Goal: Transaction & Acquisition: Purchase product/service

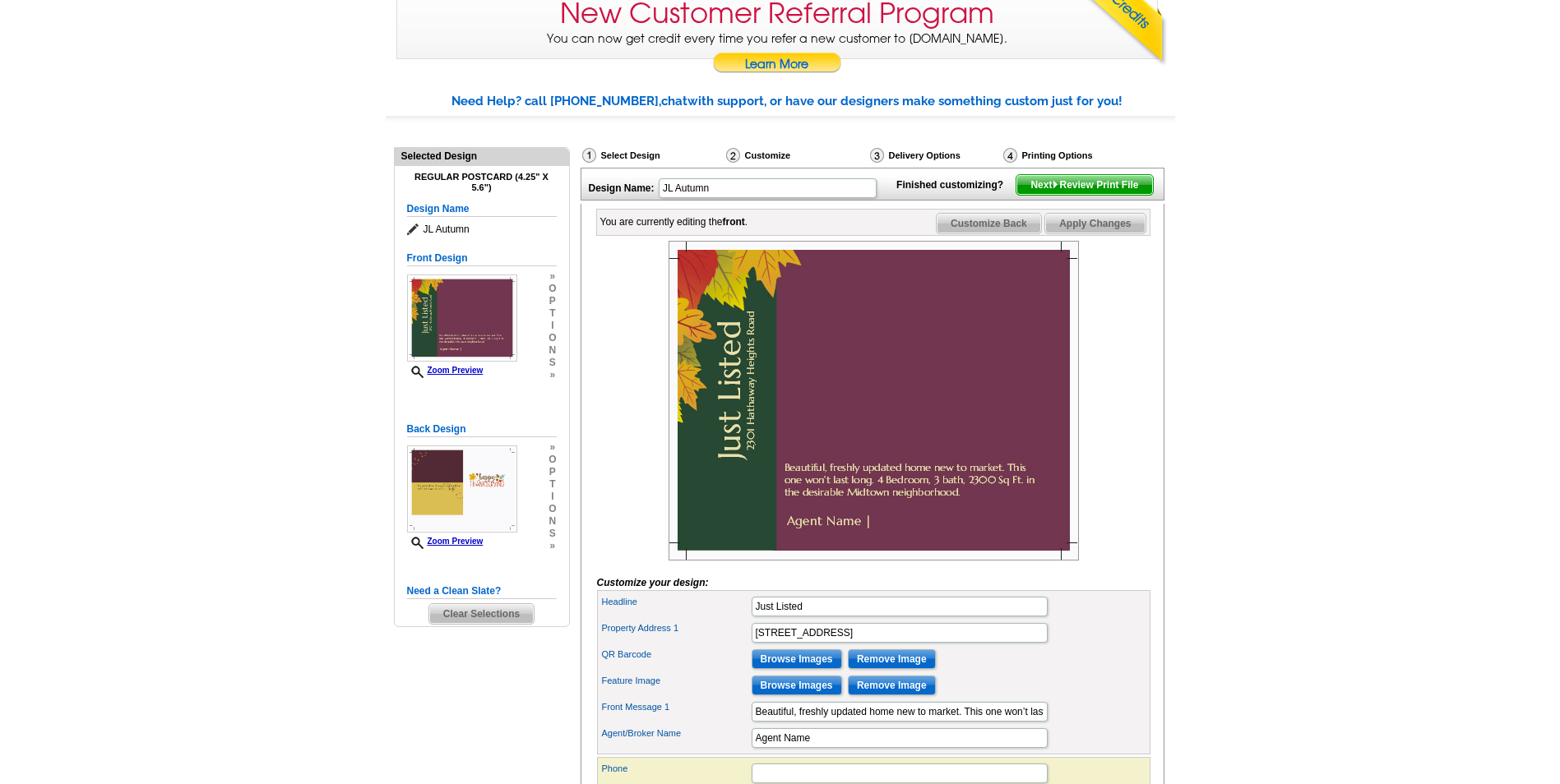
scroll to position [164, 0]
click at [802, 695] on input "Browse Images" at bounding box center [796, 685] width 90 height 20
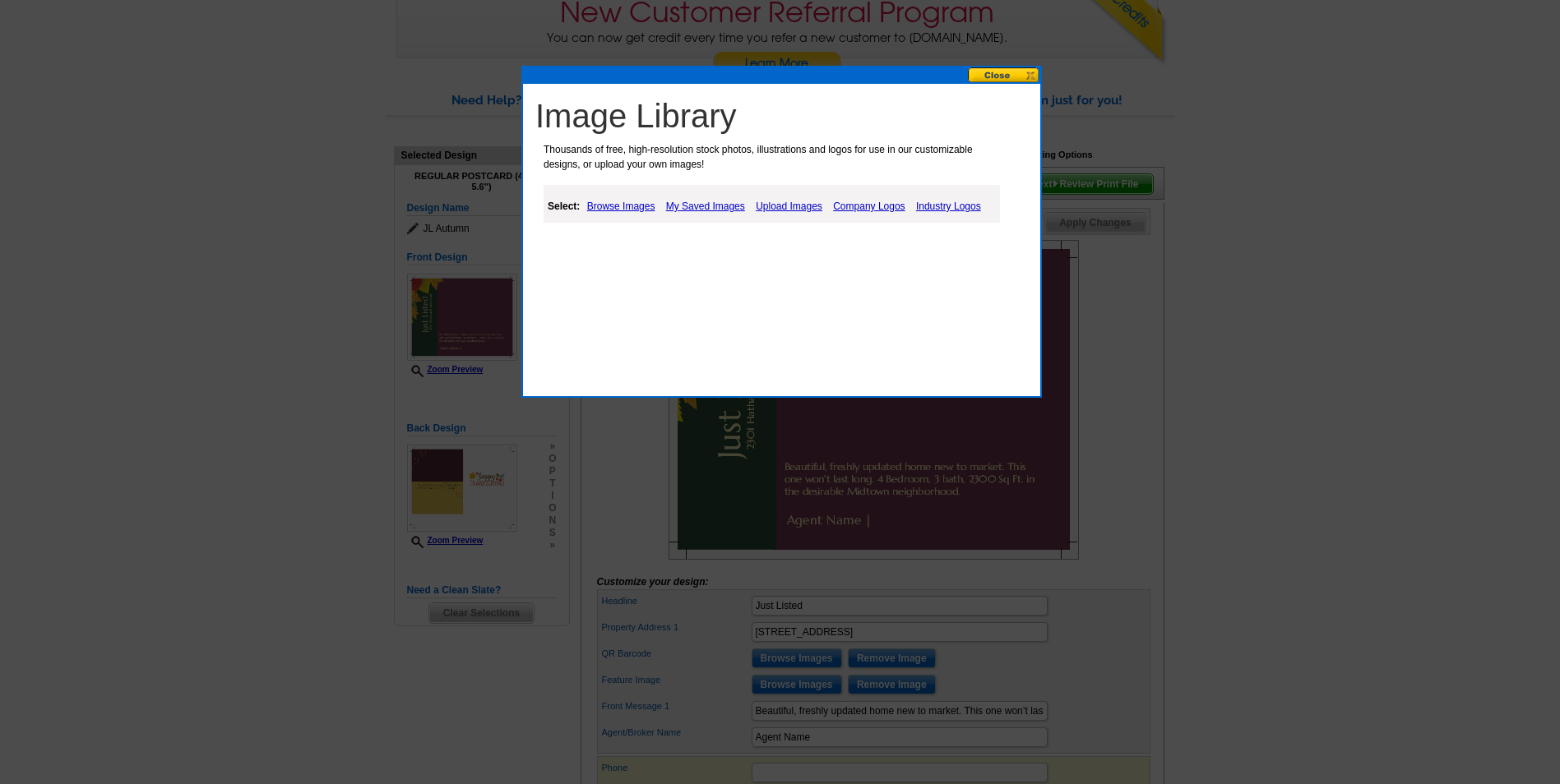
click at [802, 201] on link "Upload Images" at bounding box center [789, 206] width 75 height 20
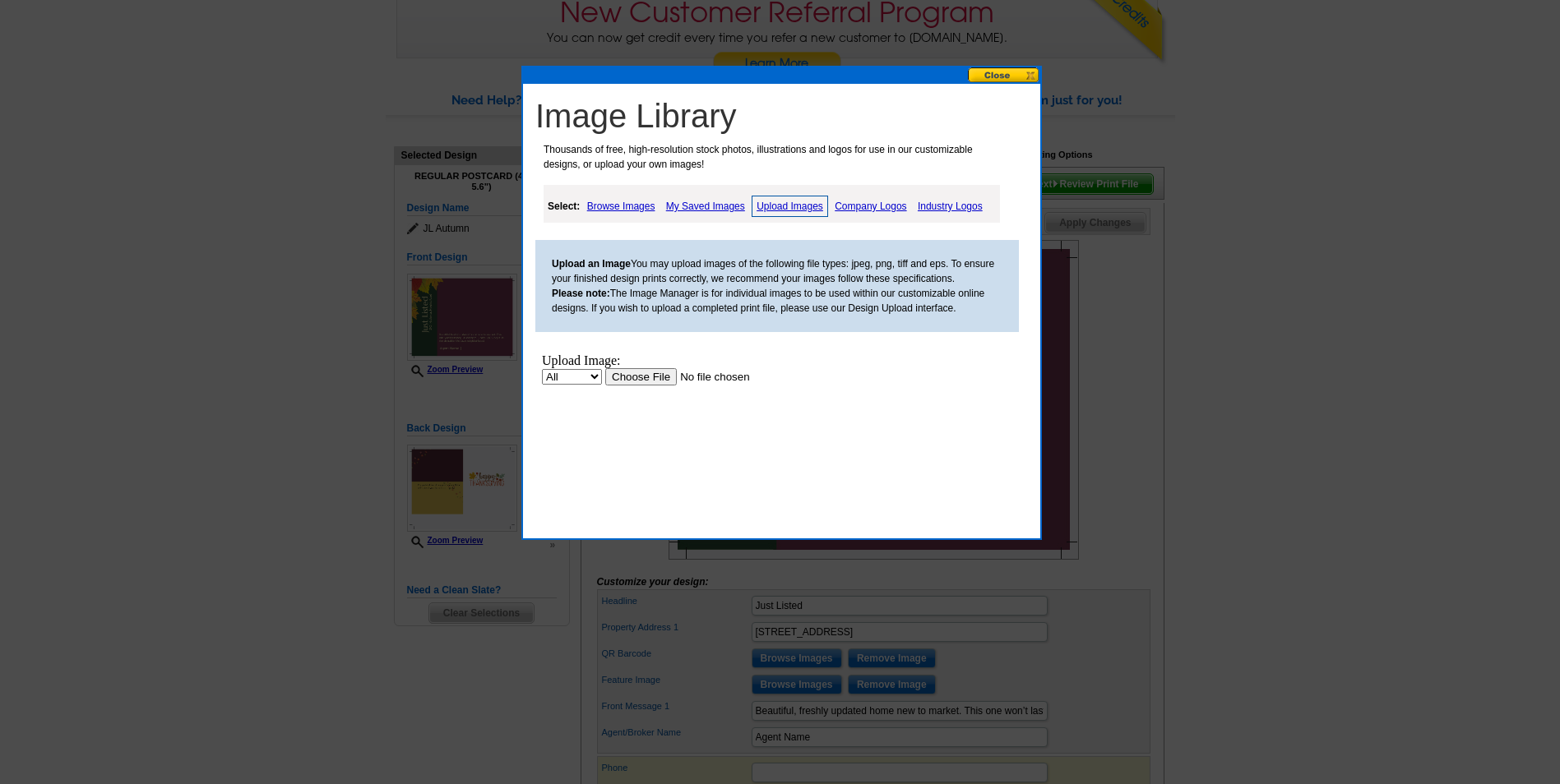
scroll to position [0, 0]
click at [644, 368] on input "file" at bounding box center [709, 376] width 208 height 17
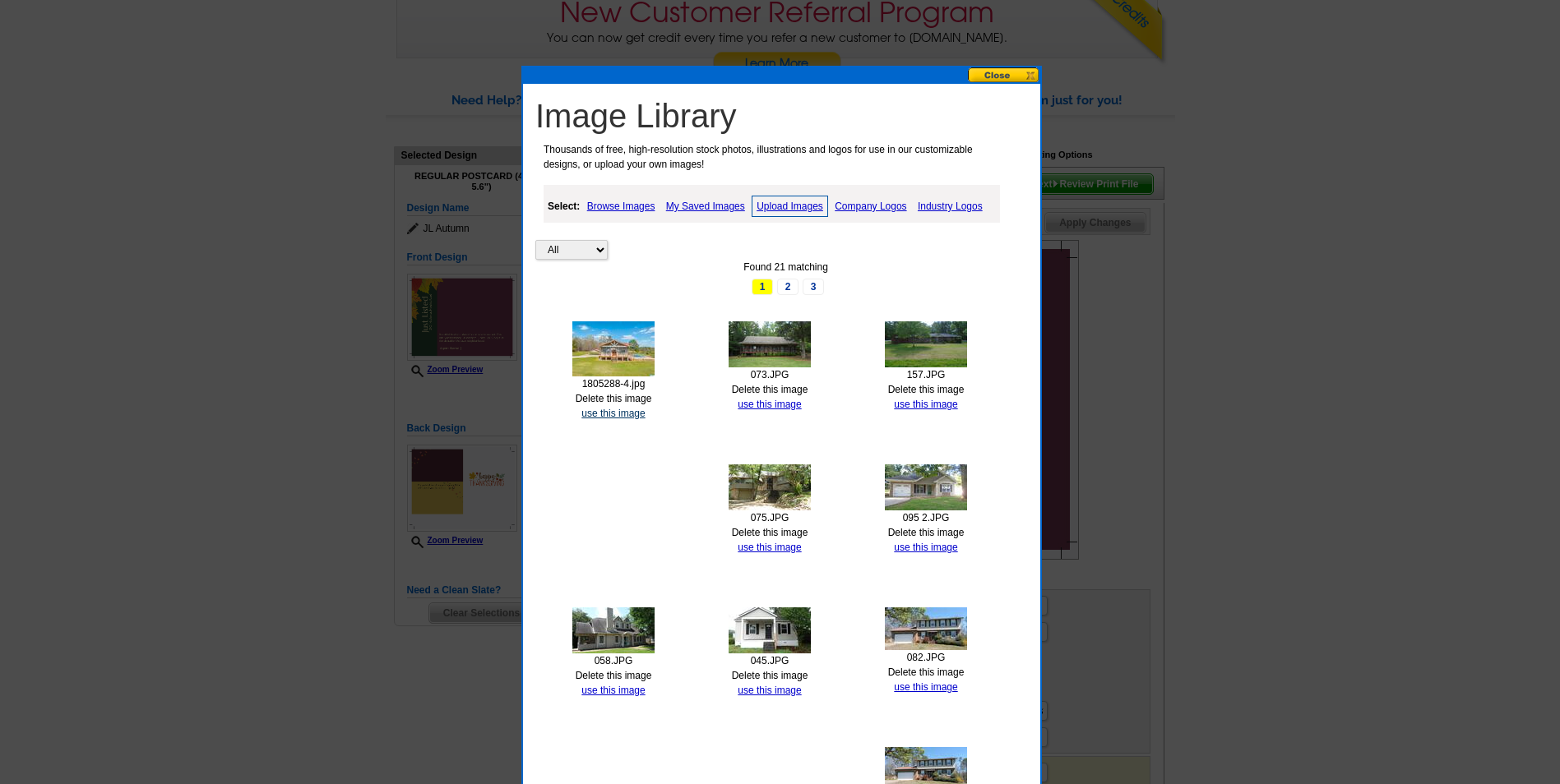
click at [639, 413] on link "use this image" at bounding box center [613, 413] width 63 height 12
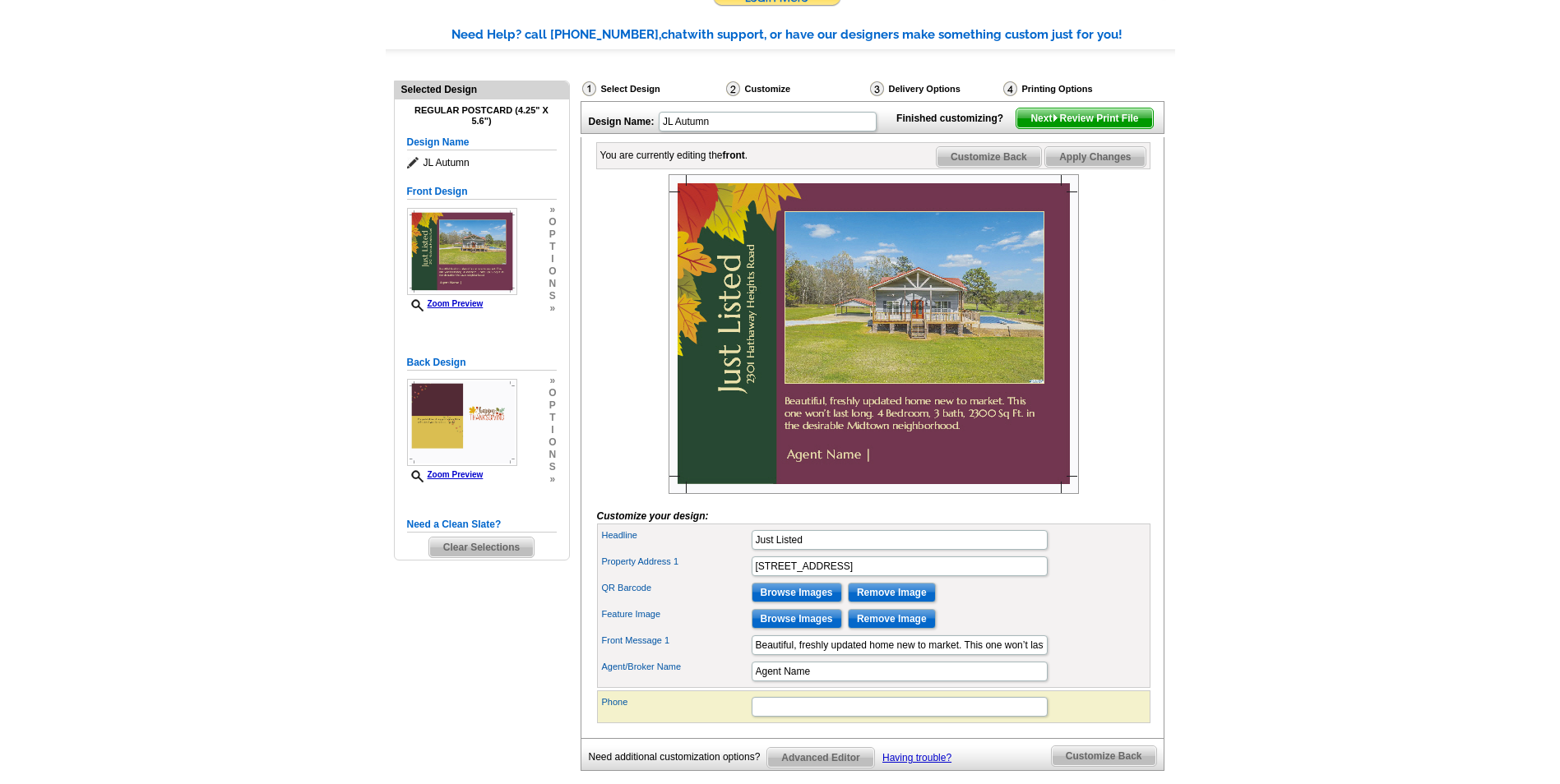
scroll to position [246, 0]
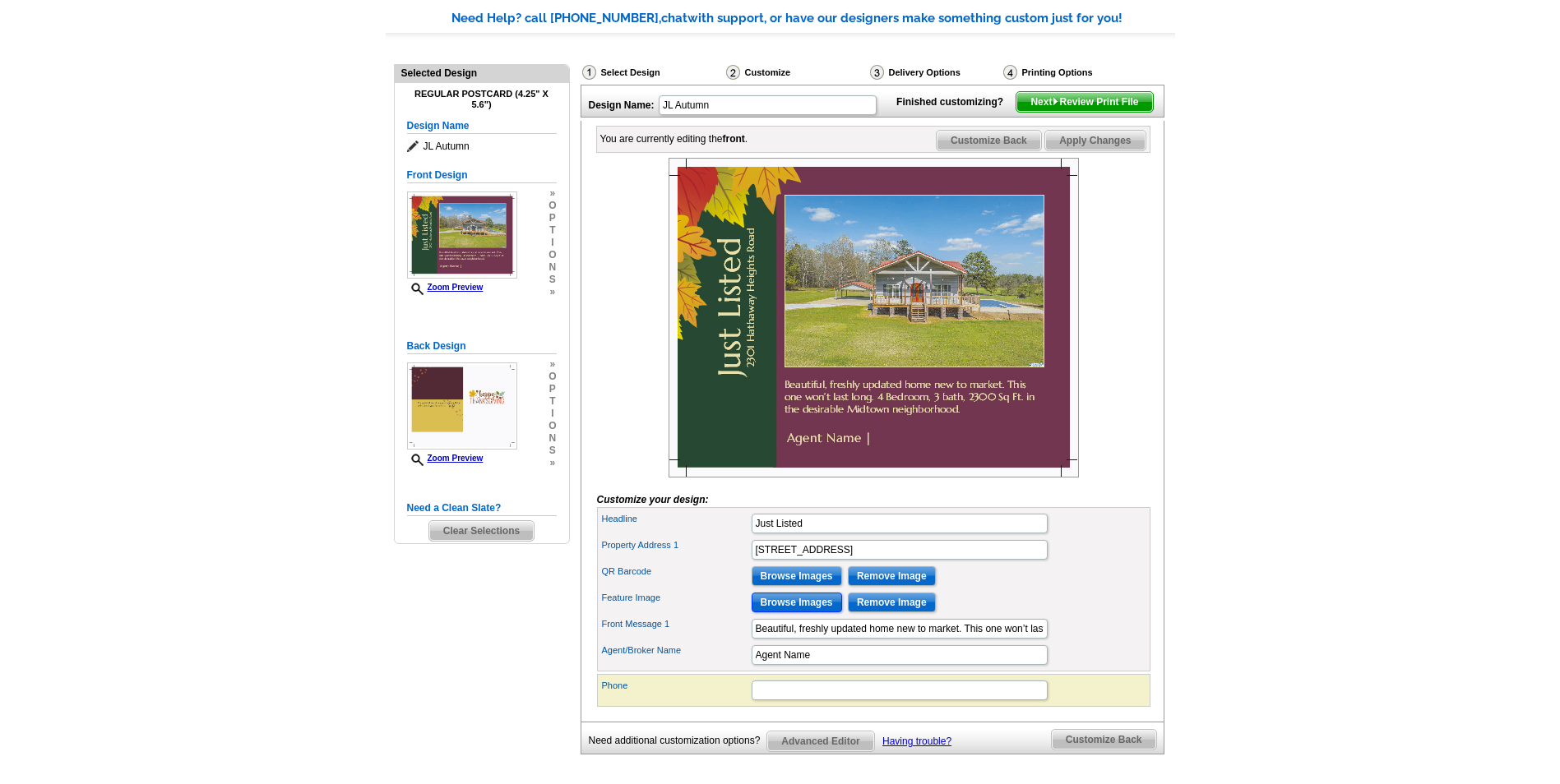
click at [814, 613] on input "Browse Images" at bounding box center [796, 603] width 90 height 20
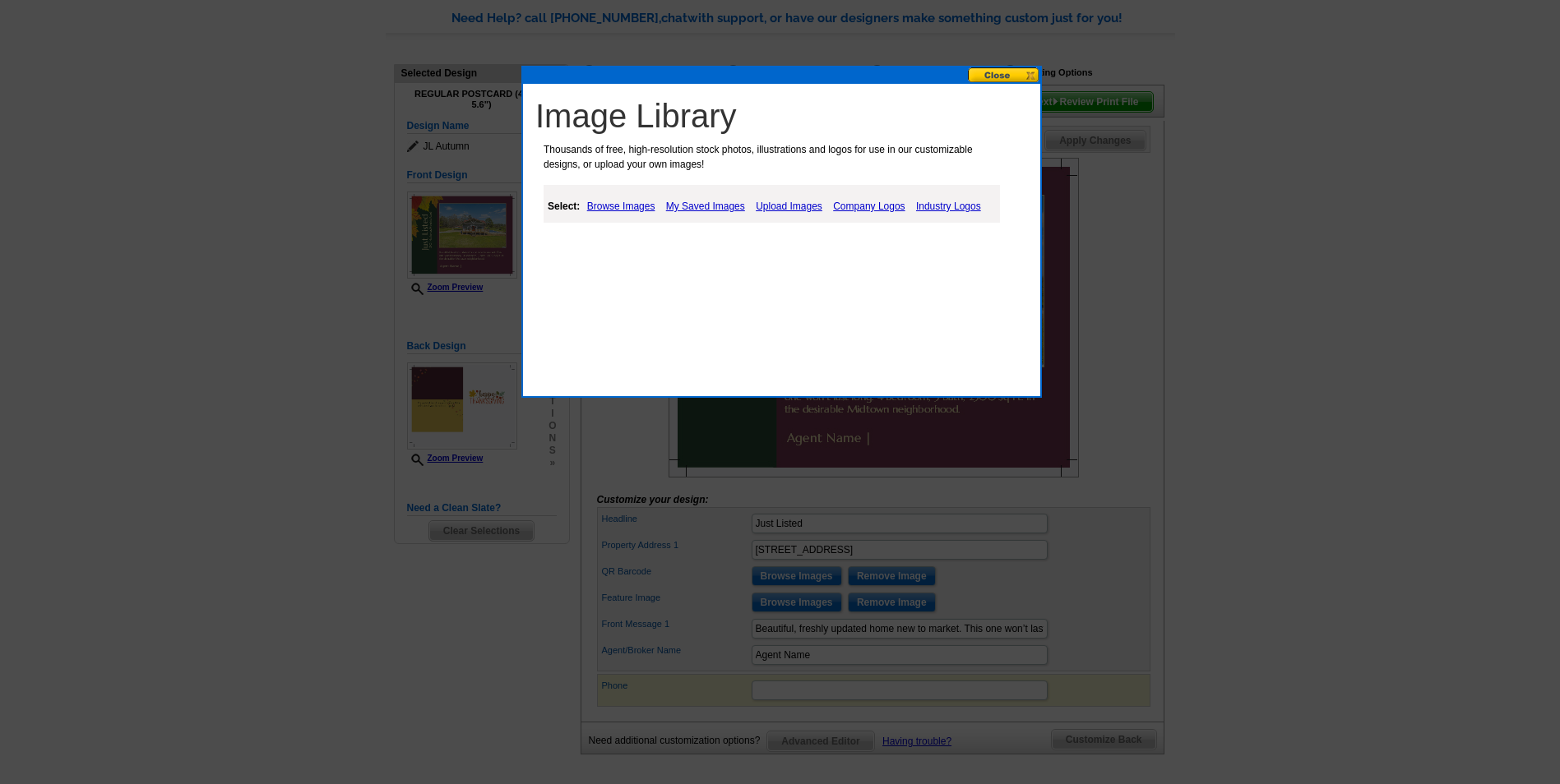
click at [780, 205] on link "Upload Images" at bounding box center [789, 206] width 75 height 20
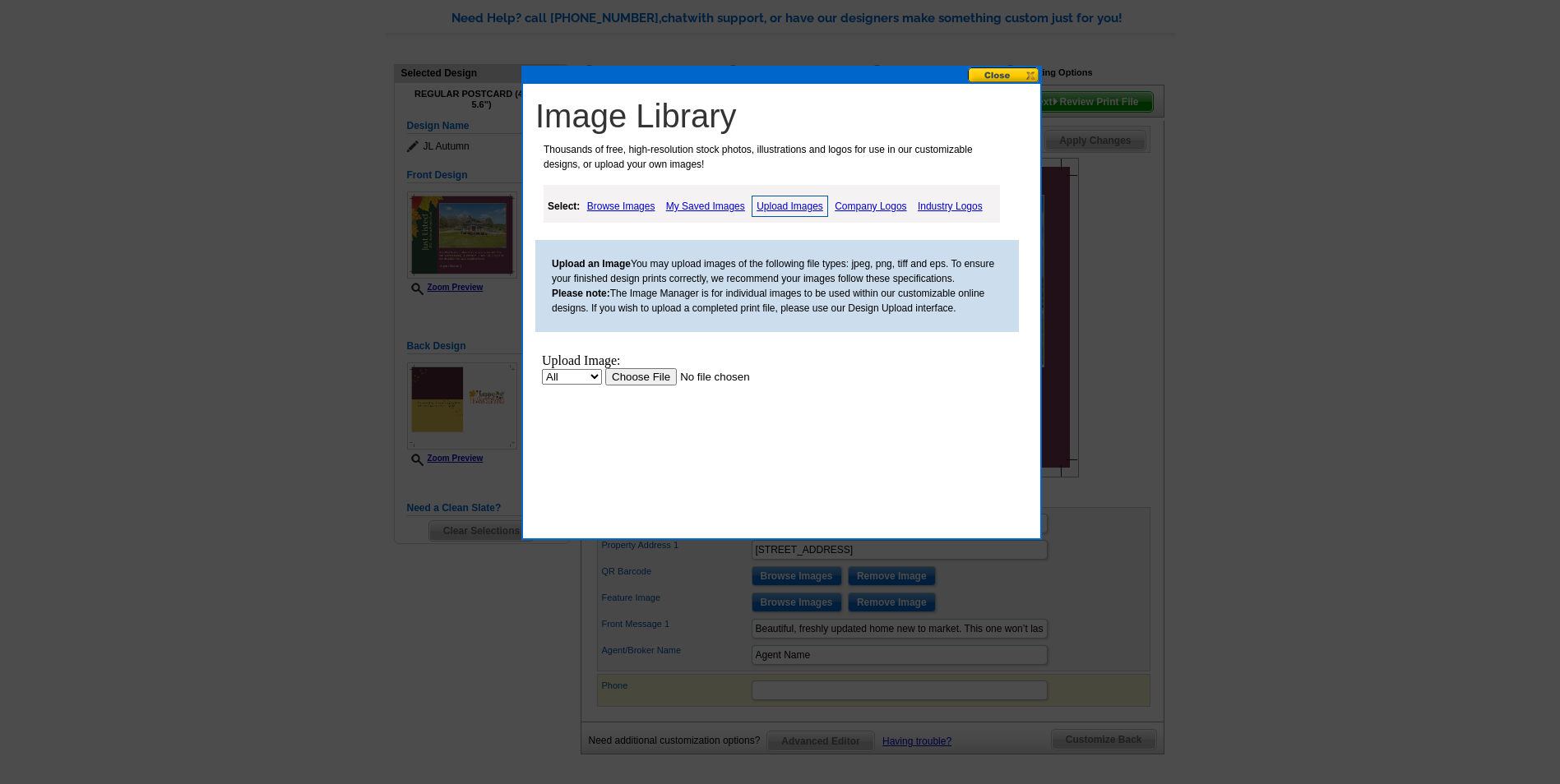
scroll to position [0, 0]
click at [626, 381] on input "file" at bounding box center [709, 376] width 208 height 17
click at [797, 204] on link "Upload Images" at bounding box center [790, 206] width 77 height 21
click at [650, 379] on input "file" at bounding box center [709, 376] width 208 height 17
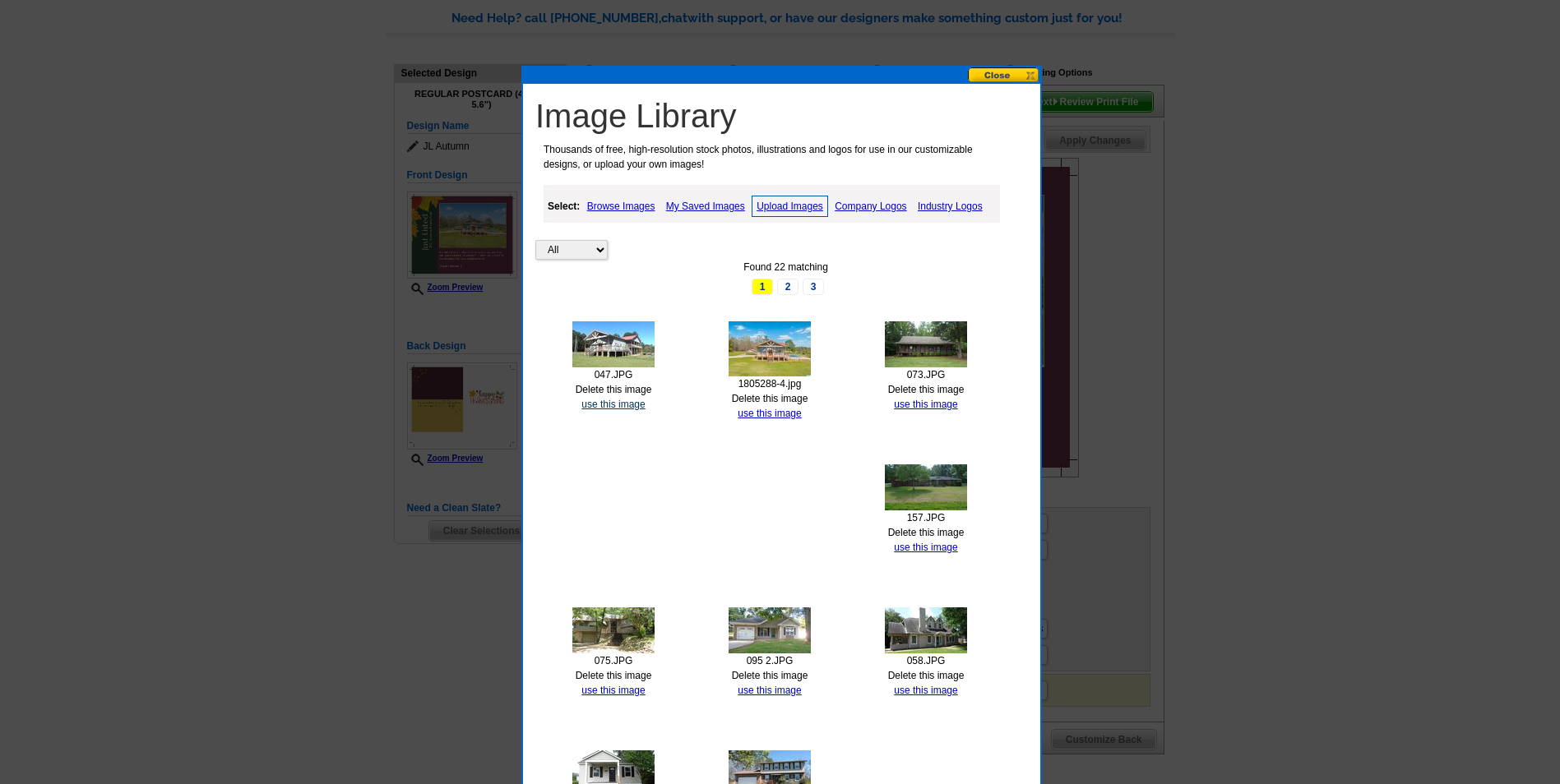
click at [625, 406] on link "use this image" at bounding box center [613, 404] width 63 height 12
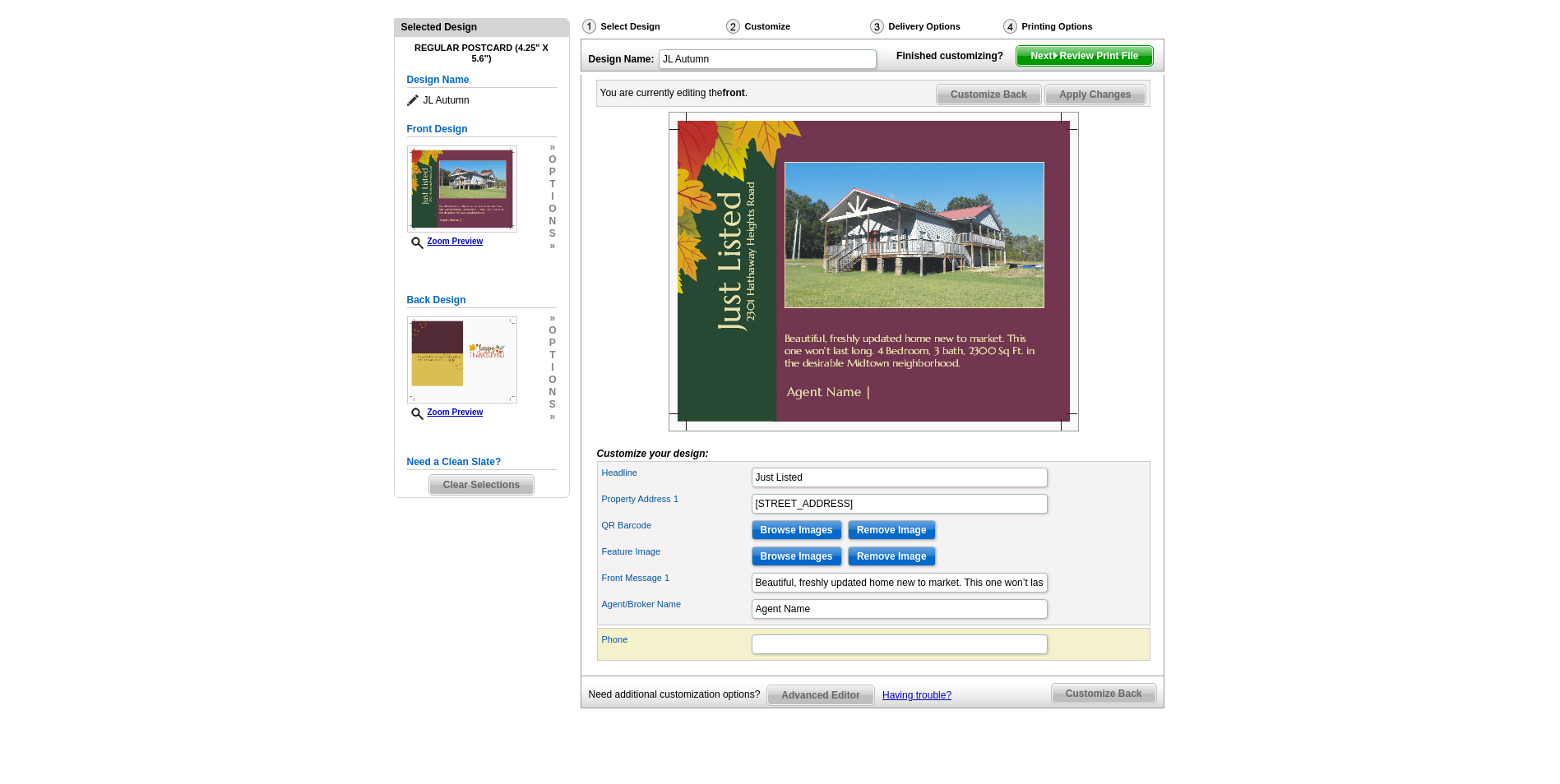
scroll to position [329, 0]
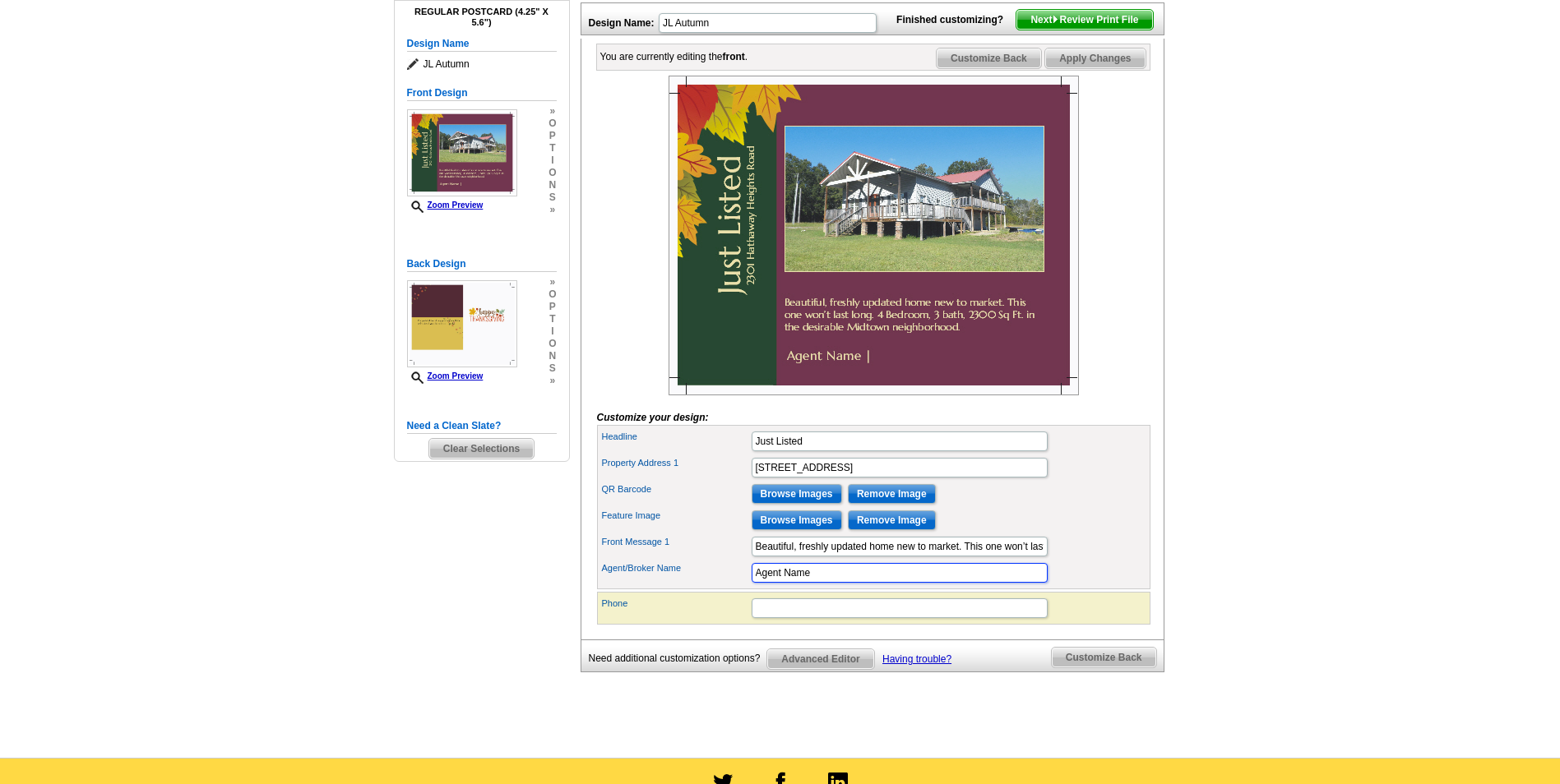
drag, startPoint x: 828, startPoint y: 600, endPoint x: 753, endPoint y: 610, distance: 75.7
click at [753, 583] on input "Agent Name" at bounding box center [899, 573] width 296 height 20
type input "[PERSON_NAME] Real Estate LLC"
type input "256.546.4663"
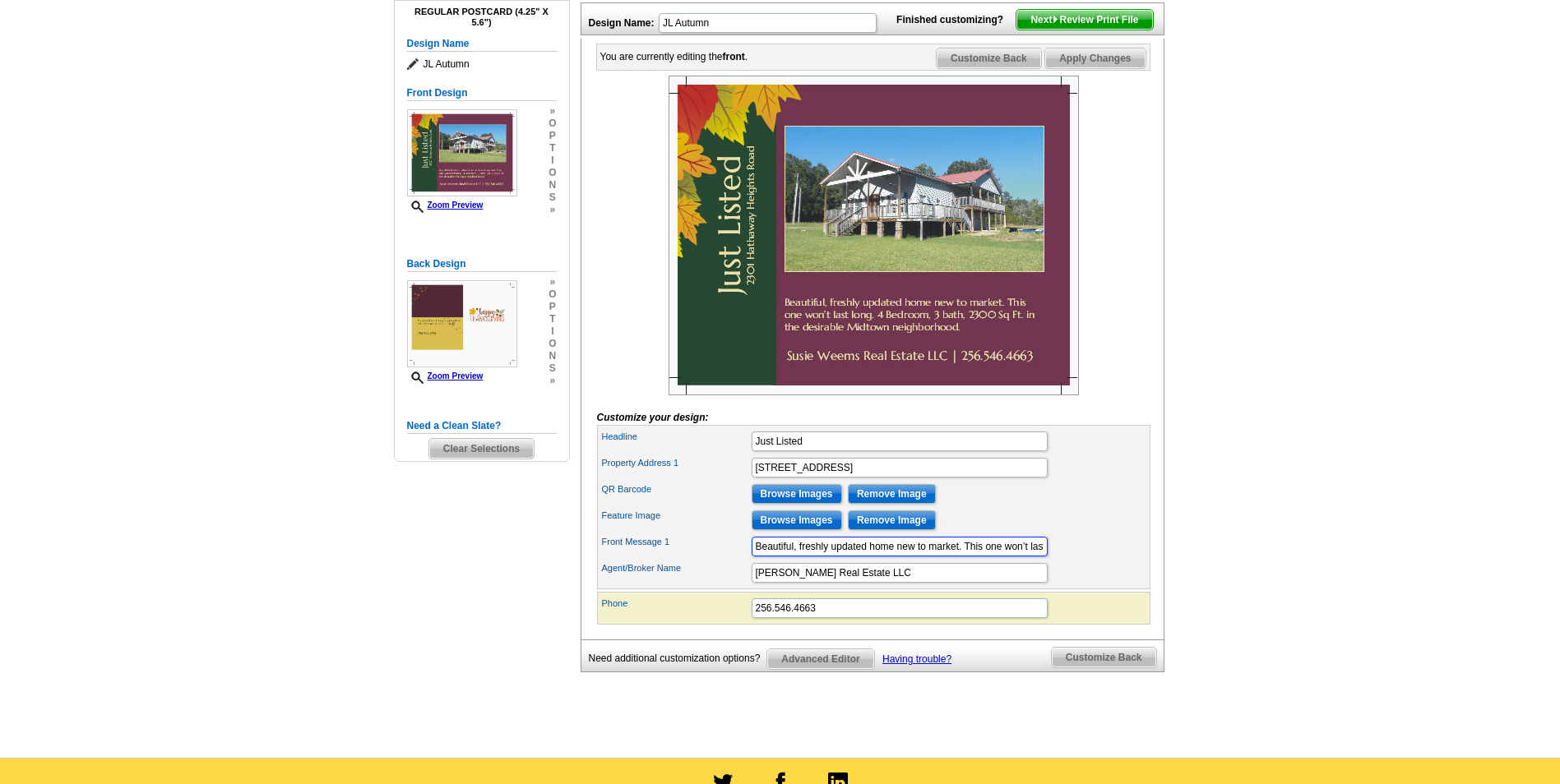
click at [913, 556] on input "Beautiful, freshly updated home new to market. This one won’t last long. 4 Bedr…" at bounding box center [899, 546] width 296 height 20
type input "Beautiful mini farm located in Rainbow City! 4 Bedroom, 3 bath, sitting on 11.5…"
click at [1000, 556] on input "Beautiful mini farm located in Rainbow City! 4 Bedroom, 3 bath, sitting on 11.5…" at bounding box center [899, 546] width 296 height 20
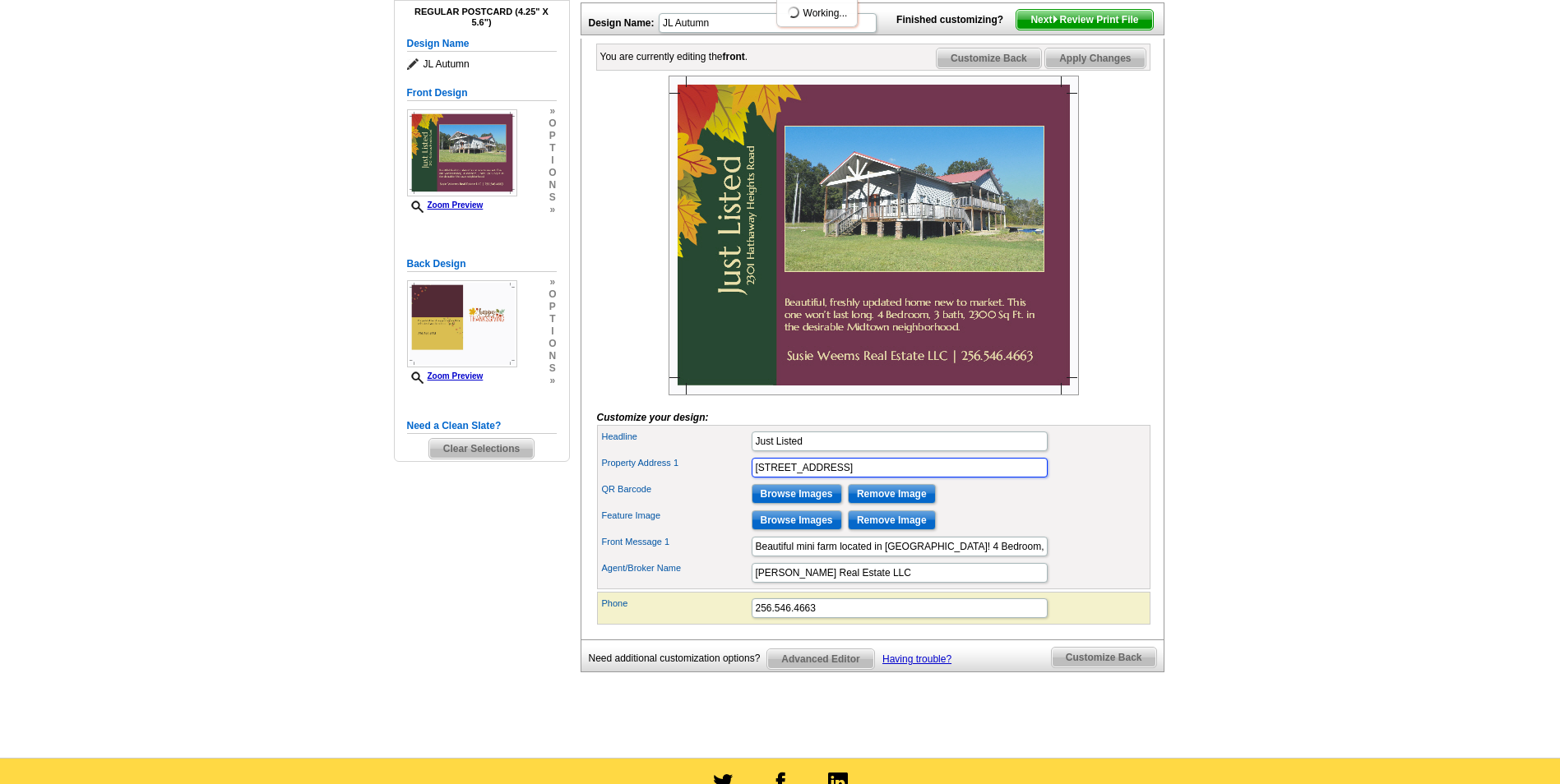
click at [946, 478] on input "2301 Hathaway Heights Road" at bounding box center [899, 468] width 296 height 20
drag, startPoint x: 902, startPoint y: 494, endPoint x: 558, endPoint y: 506, distance: 344.2
click at [558, 506] on div "Need Help? call 800-260-5887, chat with support, or have our designers make som…" at bounding box center [781, 335] width 790 height 816
type input "[STREET_ADDRESS]"
click at [998, 556] on input "Beautiful mini farm located in Rainbow City! 4 Bedroom, 3 bath, sitting on 11.5…" at bounding box center [899, 546] width 296 height 20
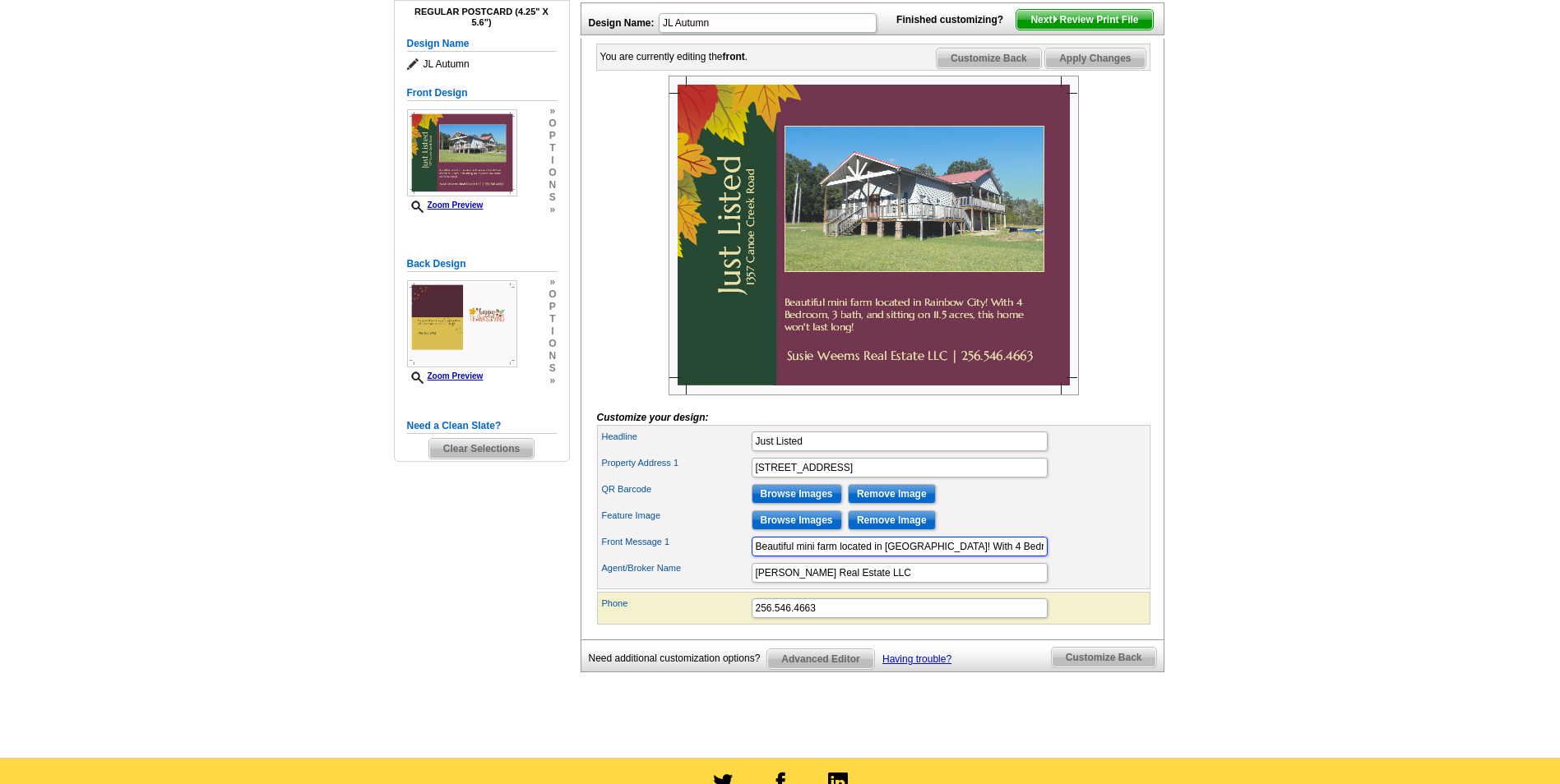
click at [905, 556] on input "Beautiful mini farm located in Rainbow City! With 4 Bedroom, 3 bath, and sittin…" at bounding box center [899, 546] width 296 height 20
click at [985, 556] on input "Beautiful mini farm located in Rainbow City! With 4 Bedrooms, 3 baths, and sitt…" at bounding box center [899, 546] width 296 height 20
type input "Beautiful mini farm located in [GEOGRAPHIC_DATA]! With 4 bedrooms, 3 baths, and…"
click at [1104, 668] on span "Customize Back" at bounding box center [1103, 657] width 105 height 20
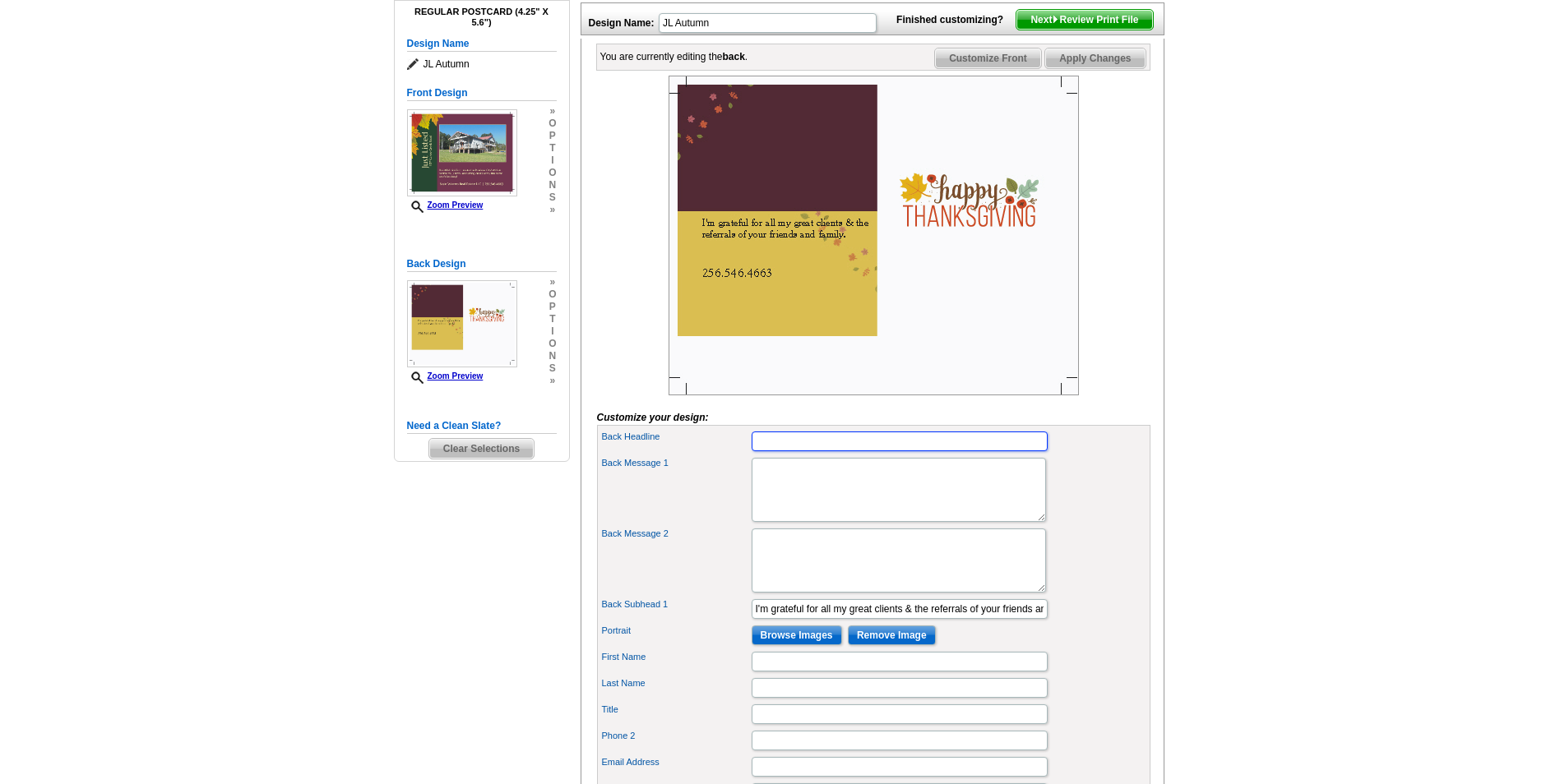
click at [839, 451] on input "Back Headline" at bounding box center [899, 441] width 296 height 20
type input "Just Listed!"
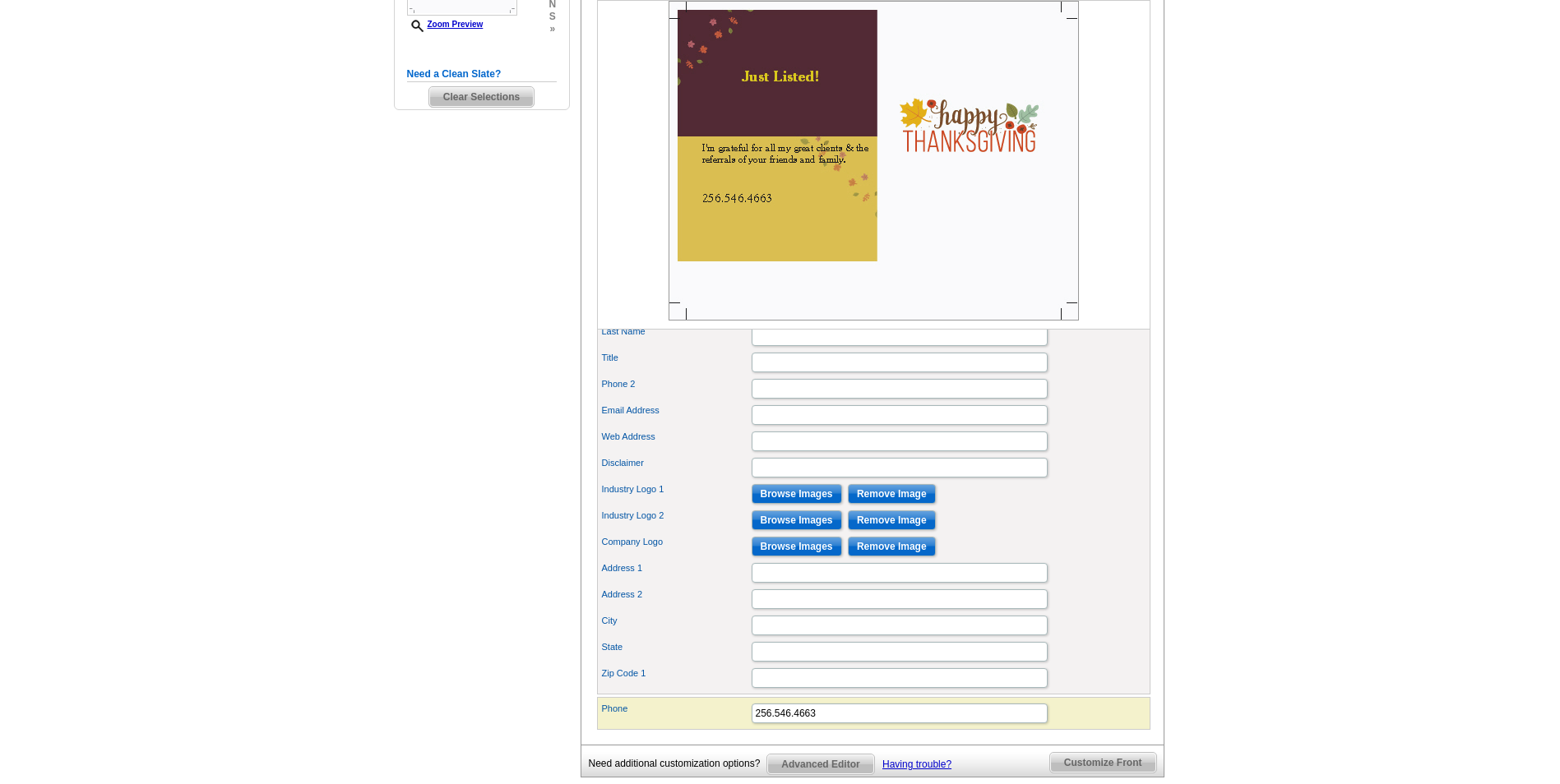
scroll to position [740, 0]
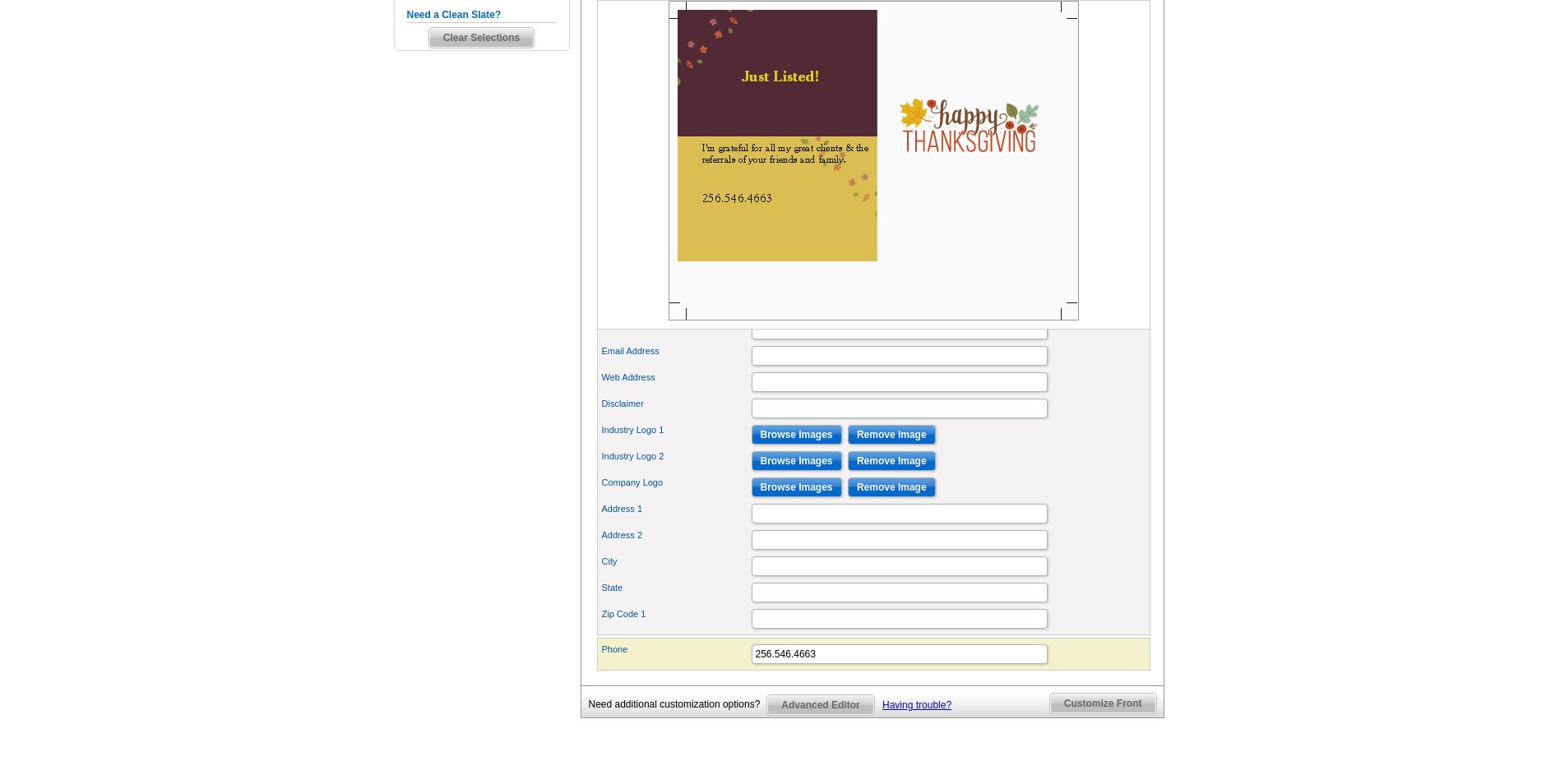
click at [972, 123] on img at bounding box center [873, 161] width 410 height 320
click at [899, 497] on input "Remove Image" at bounding box center [892, 488] width 88 height 20
click at [899, 445] on input "Remove Image" at bounding box center [892, 435] width 88 height 20
click at [906, 471] on input "Remove Image" at bounding box center [892, 461] width 88 height 20
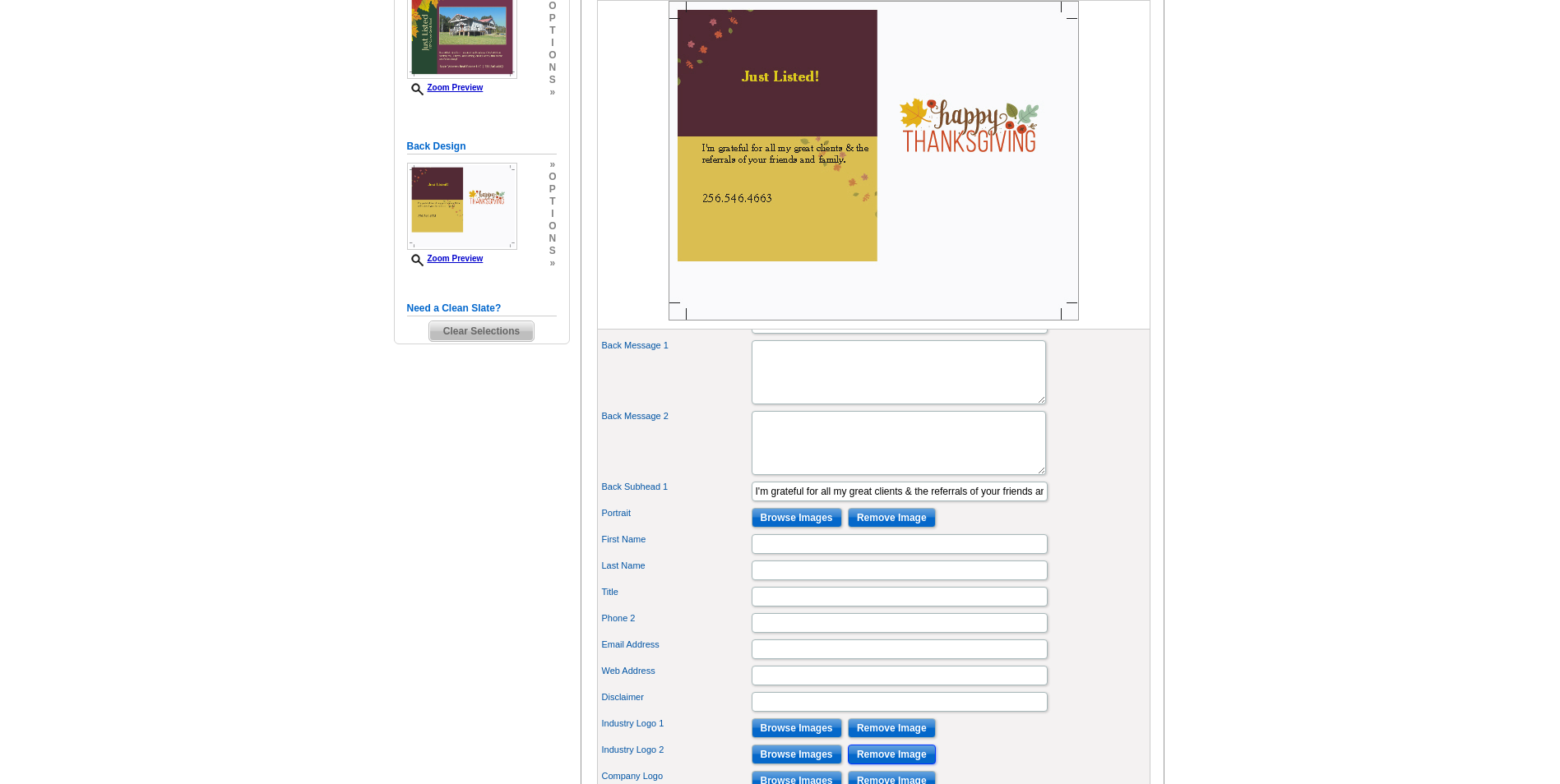
scroll to position [411, 0]
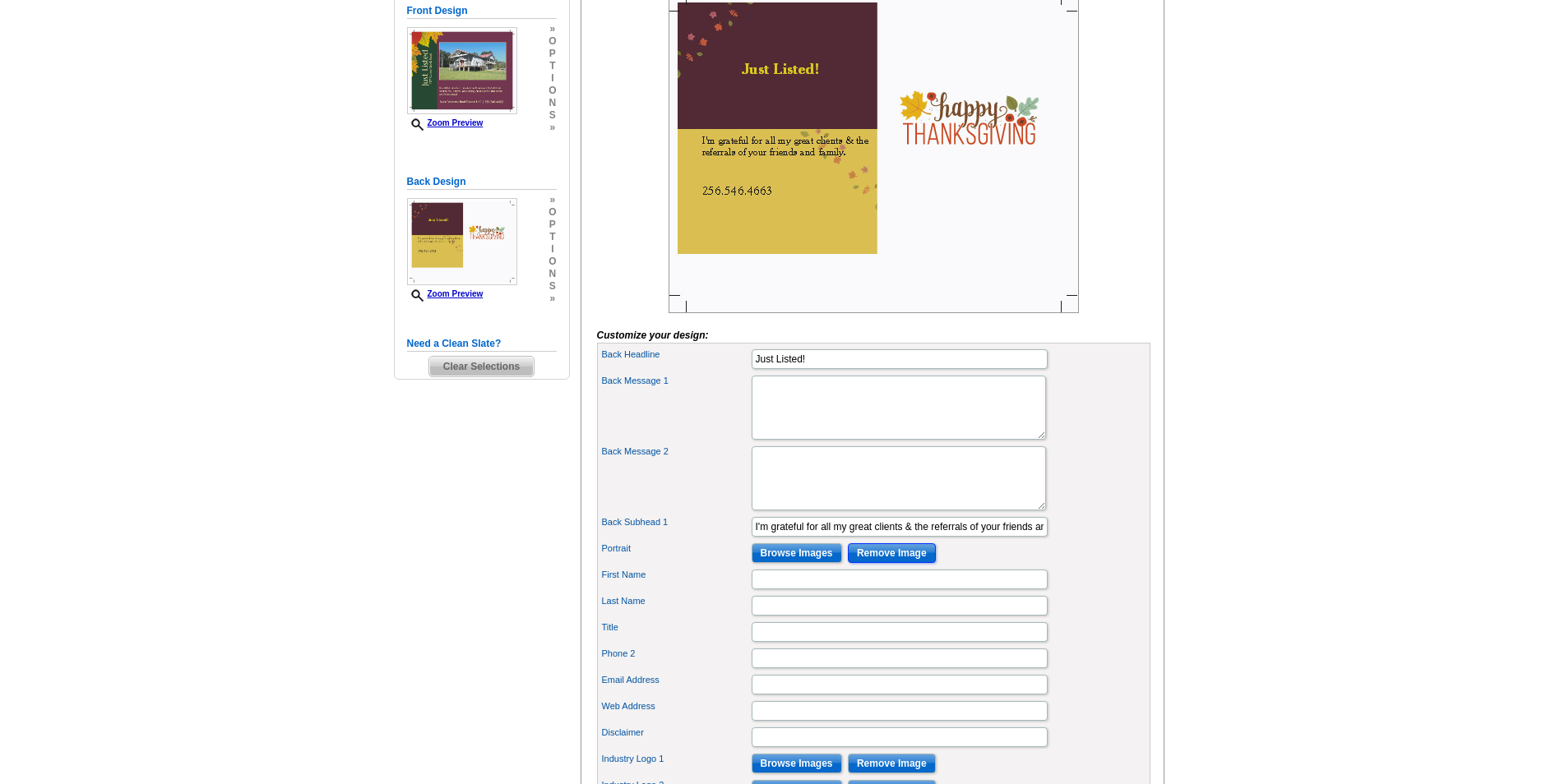
click at [876, 563] on input "Remove Image" at bounding box center [892, 554] width 88 height 20
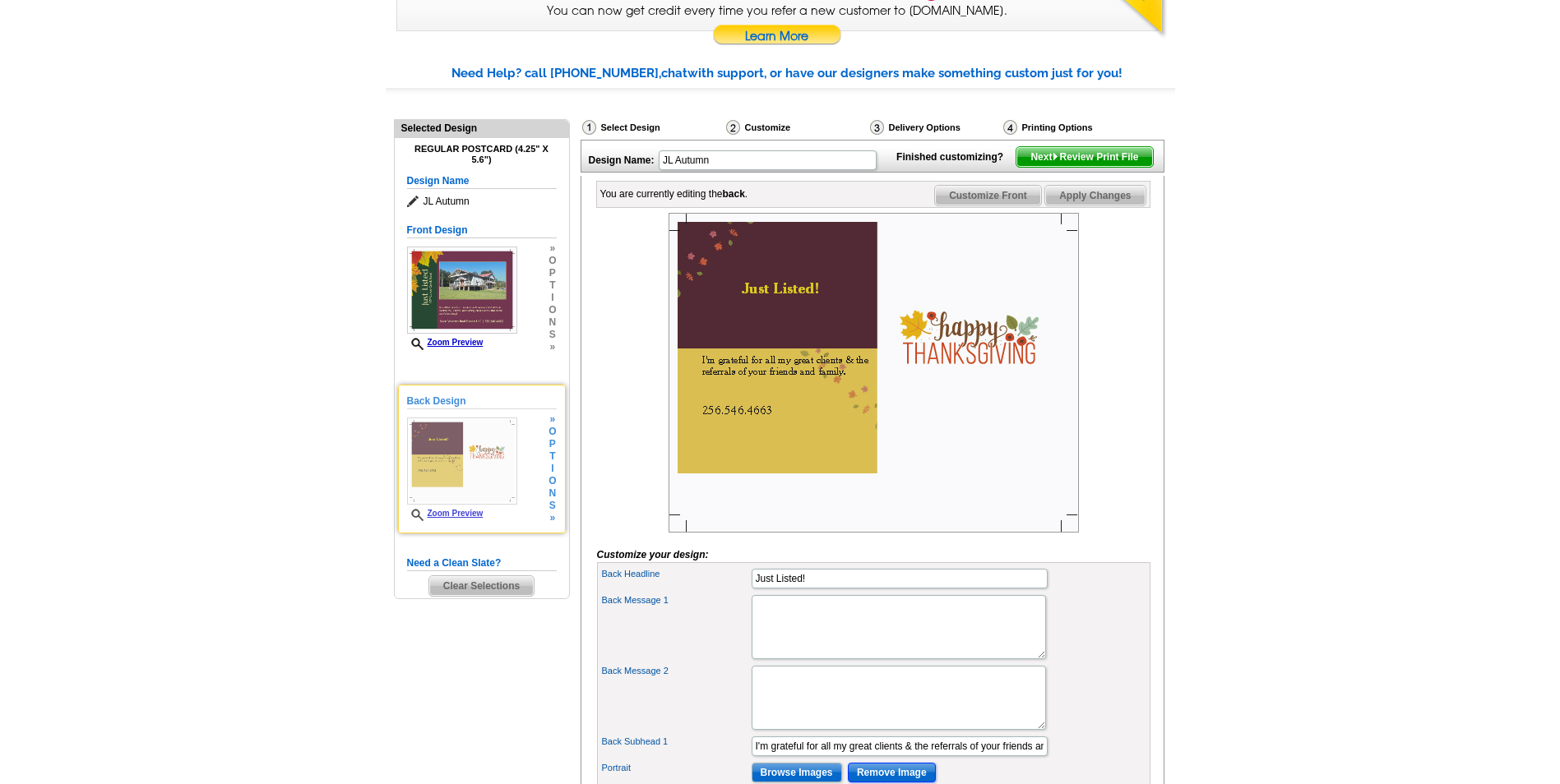
scroll to position [164, 0]
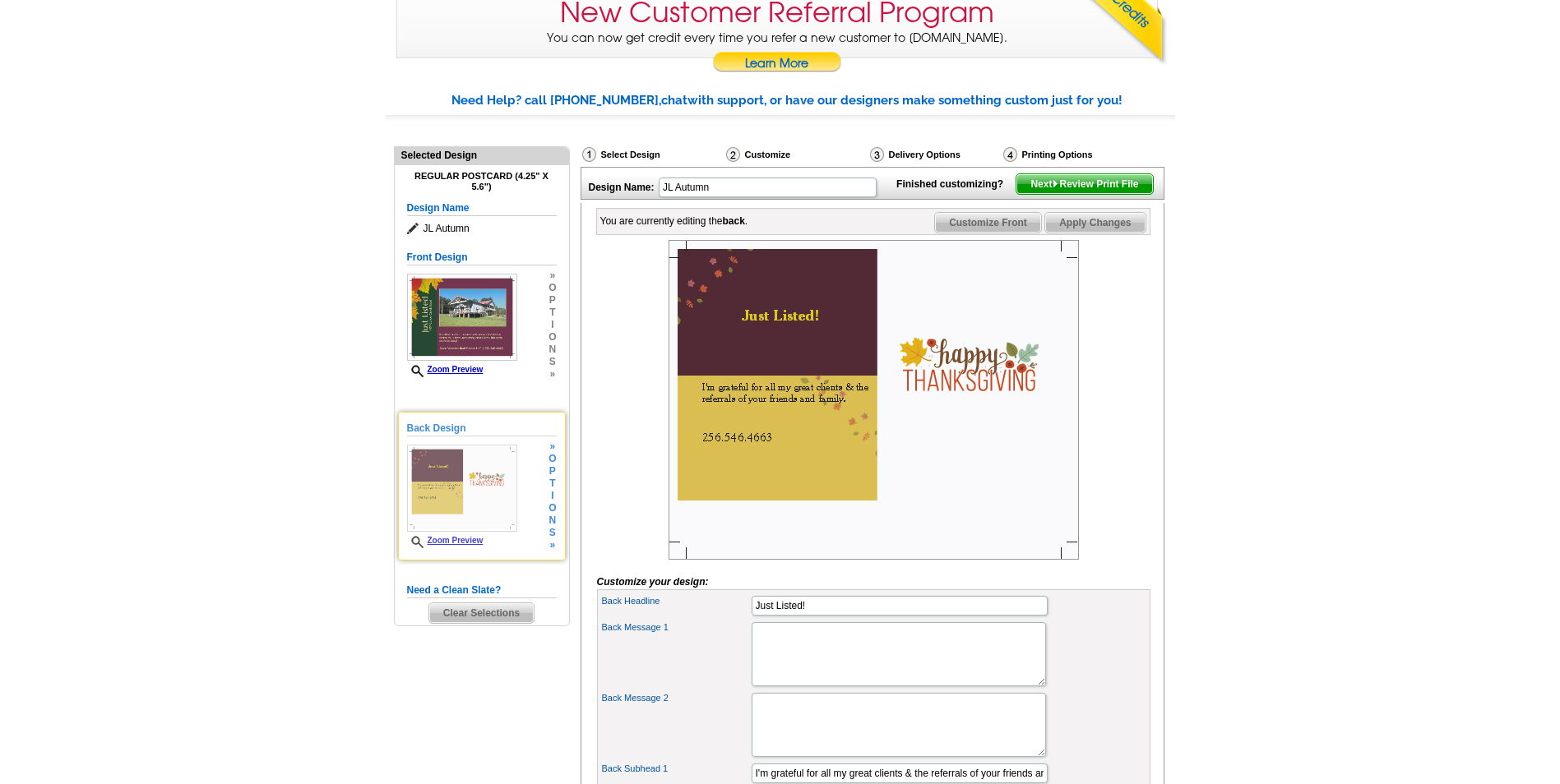
click at [549, 482] on span "t" at bounding box center [552, 484] width 7 height 13
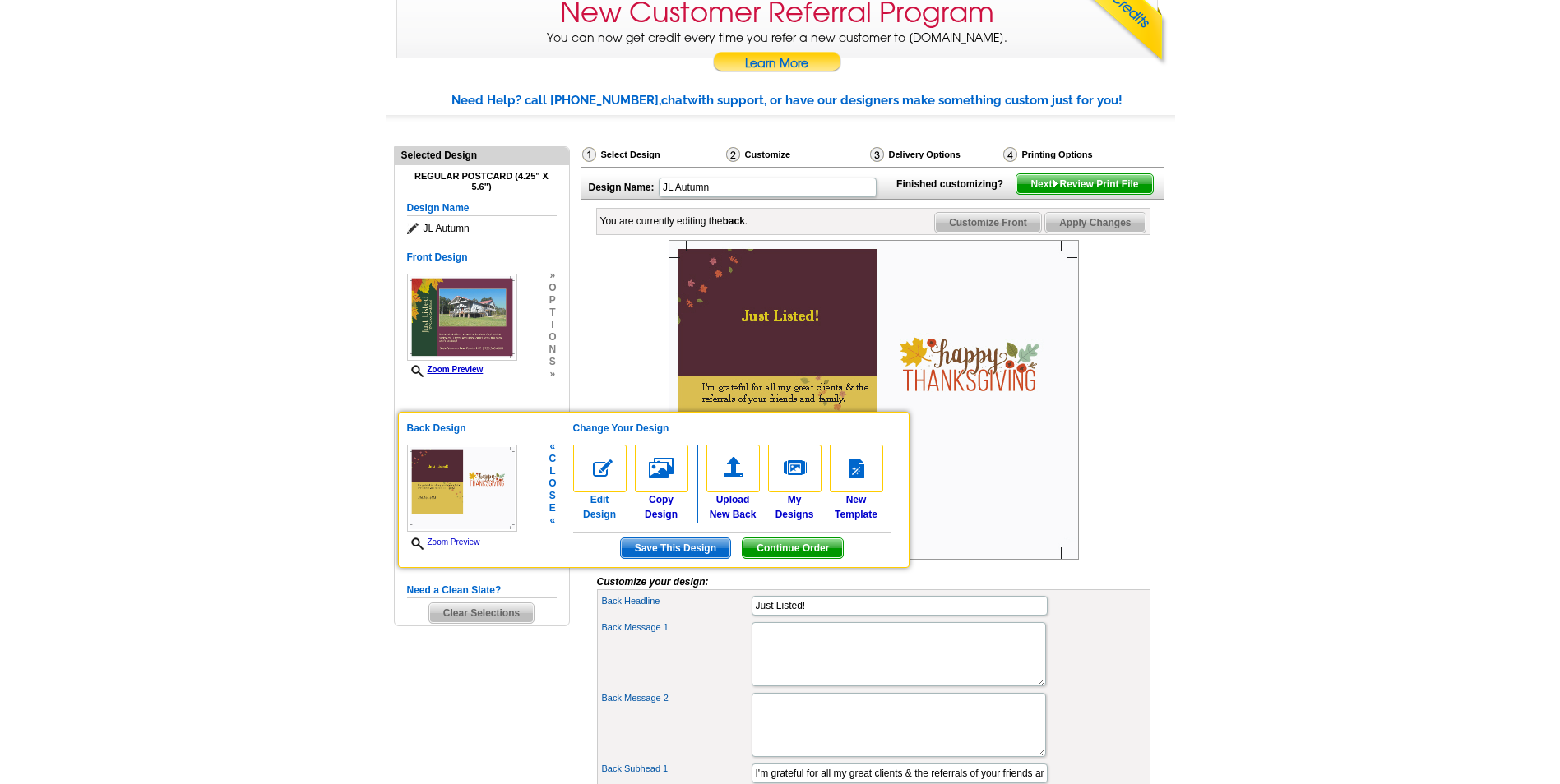
click at [613, 480] on img at bounding box center [600, 468] width 54 height 47
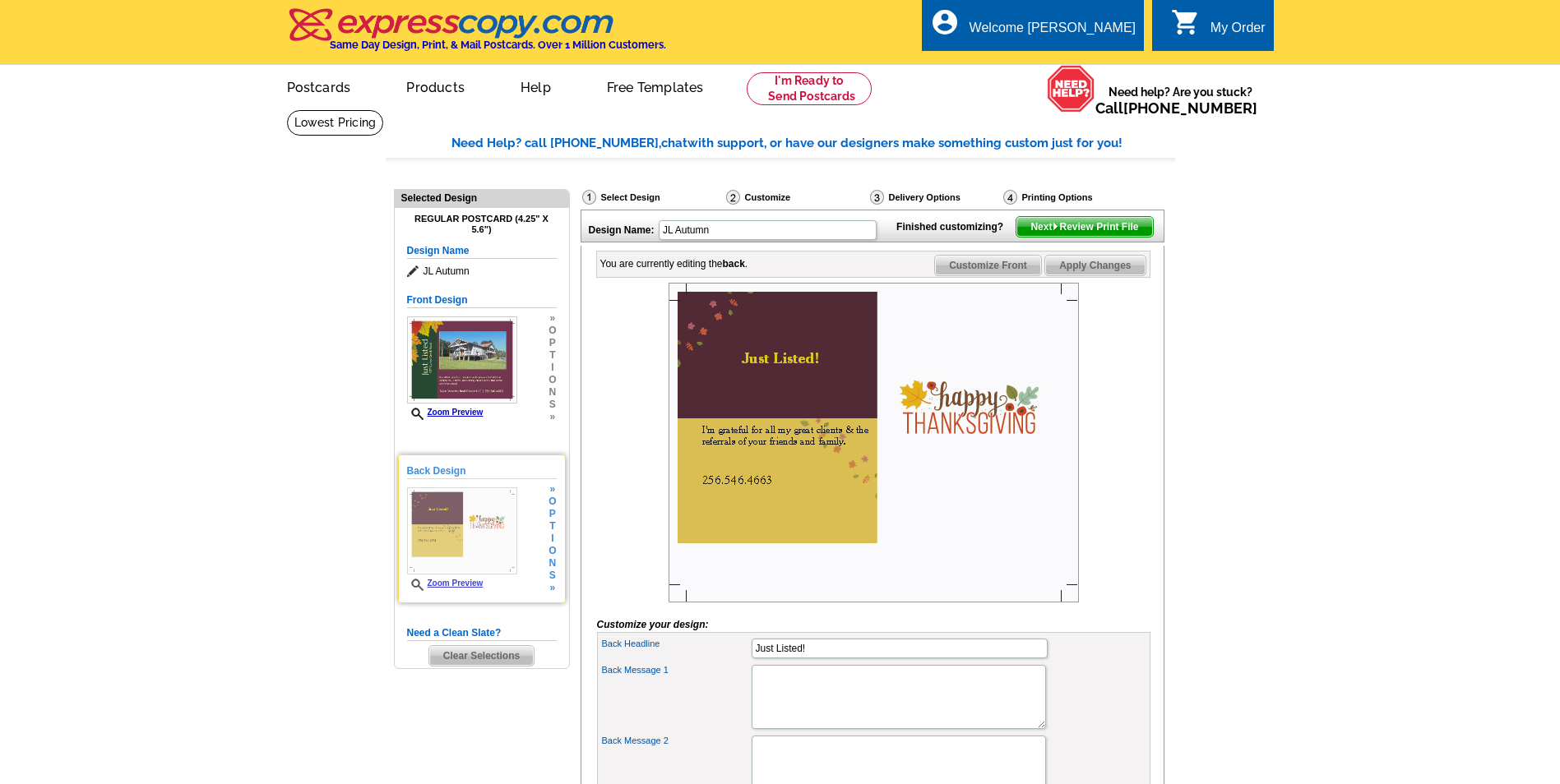
click at [556, 517] on span "p" at bounding box center [552, 514] width 7 height 13
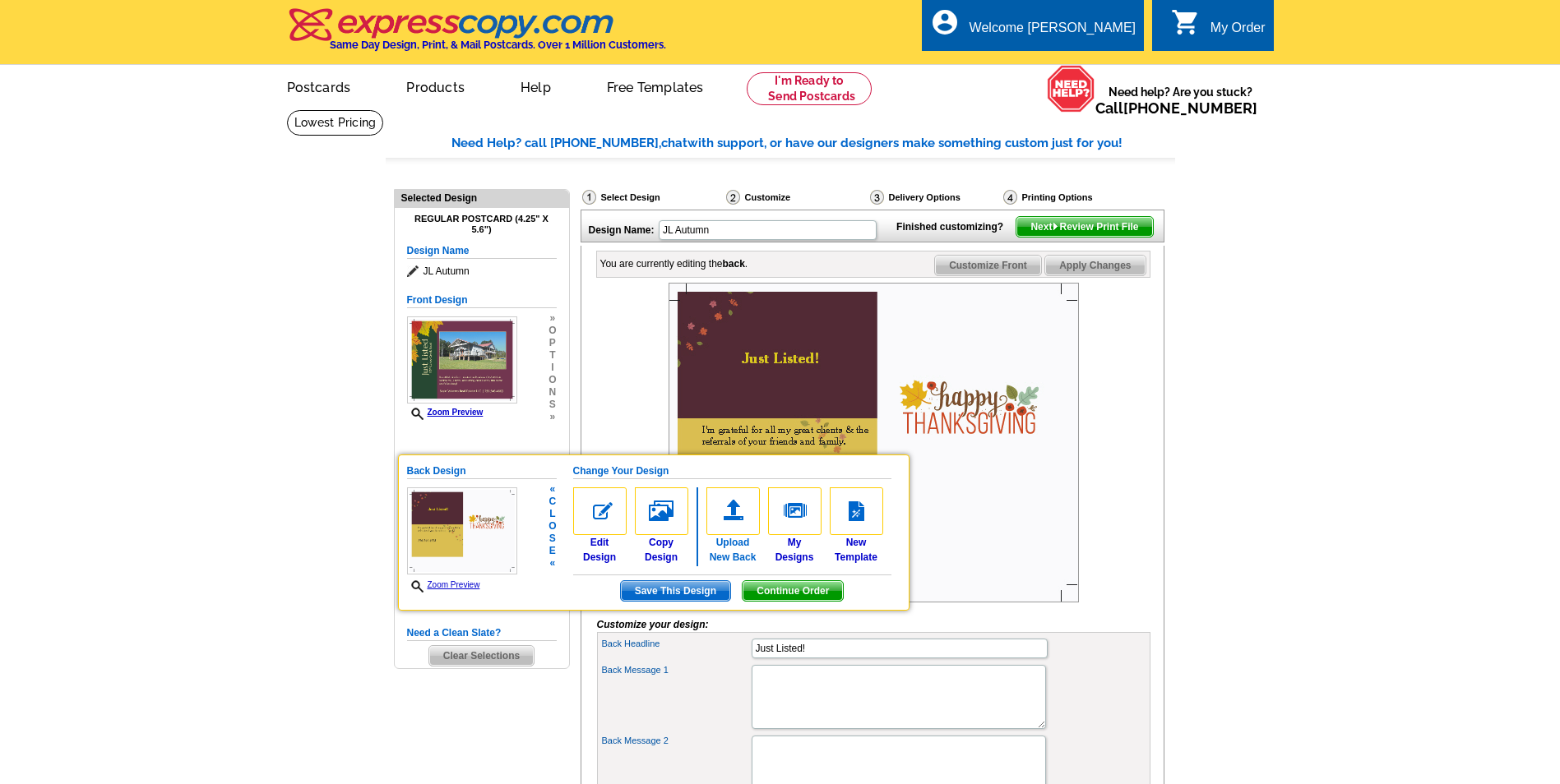
click at [732, 504] on img at bounding box center [734, 511] width 54 height 47
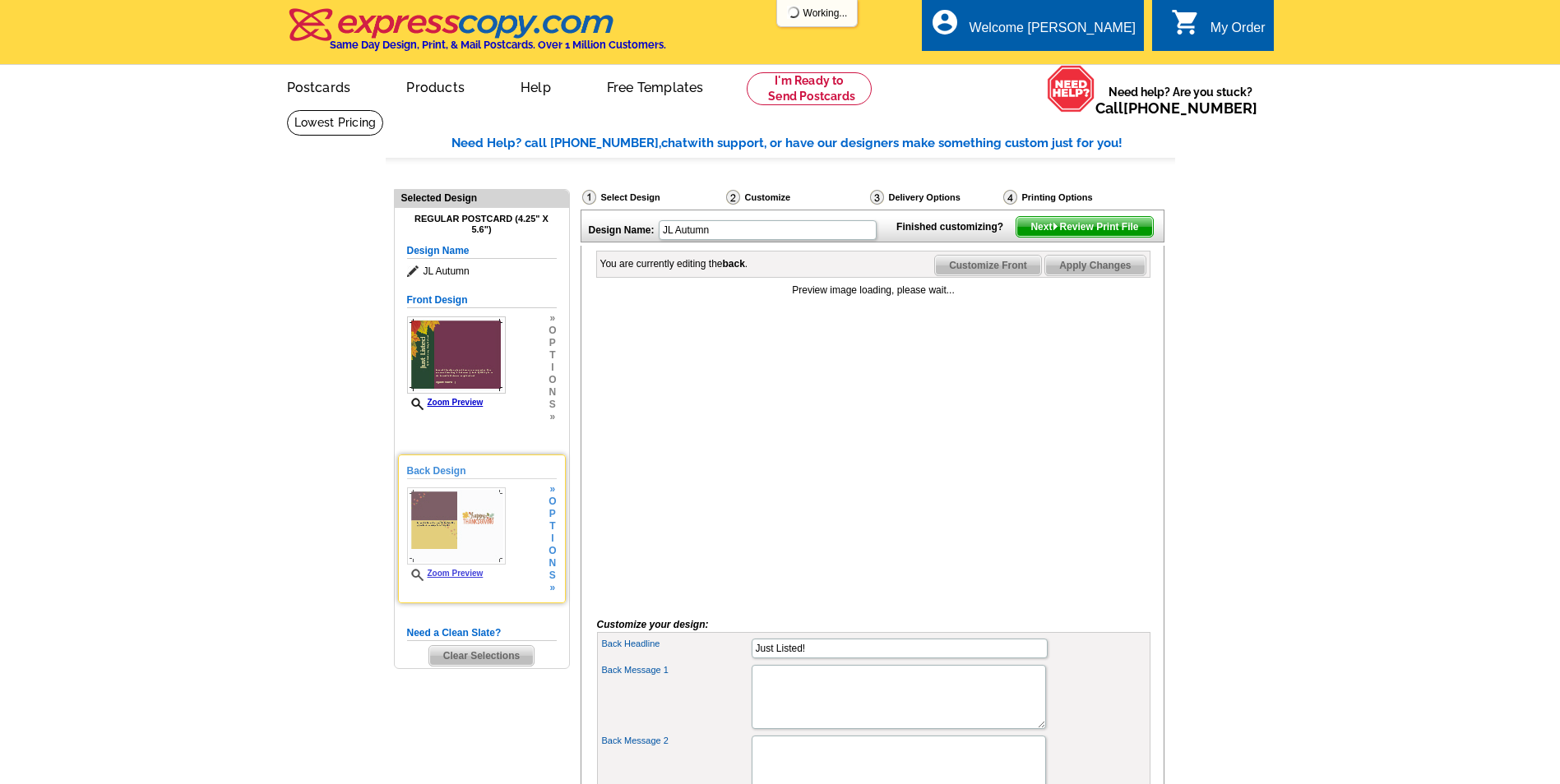
click at [554, 536] on span "i" at bounding box center [552, 539] width 7 height 13
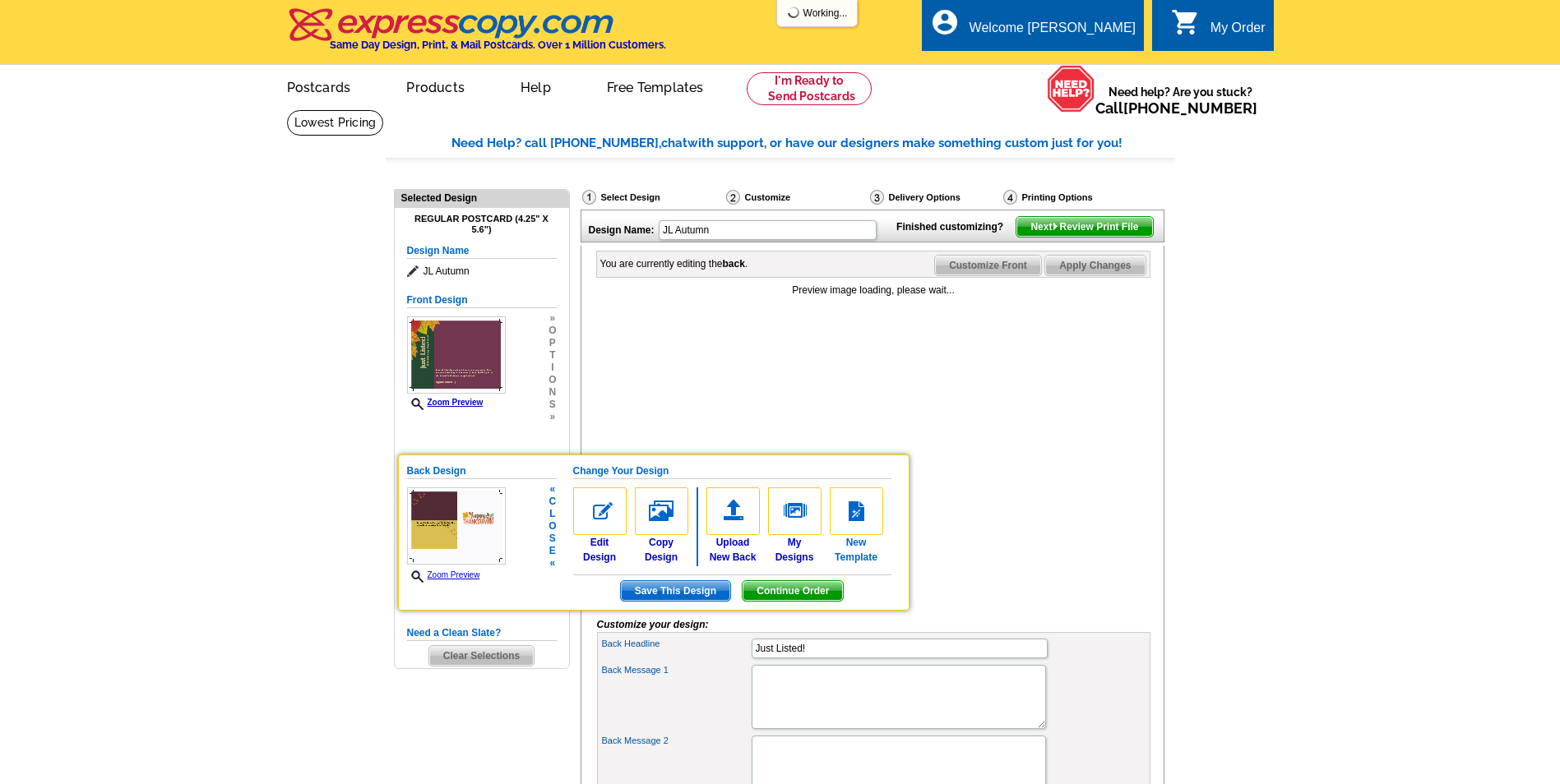
click at [857, 503] on img at bounding box center [857, 511] width 54 height 47
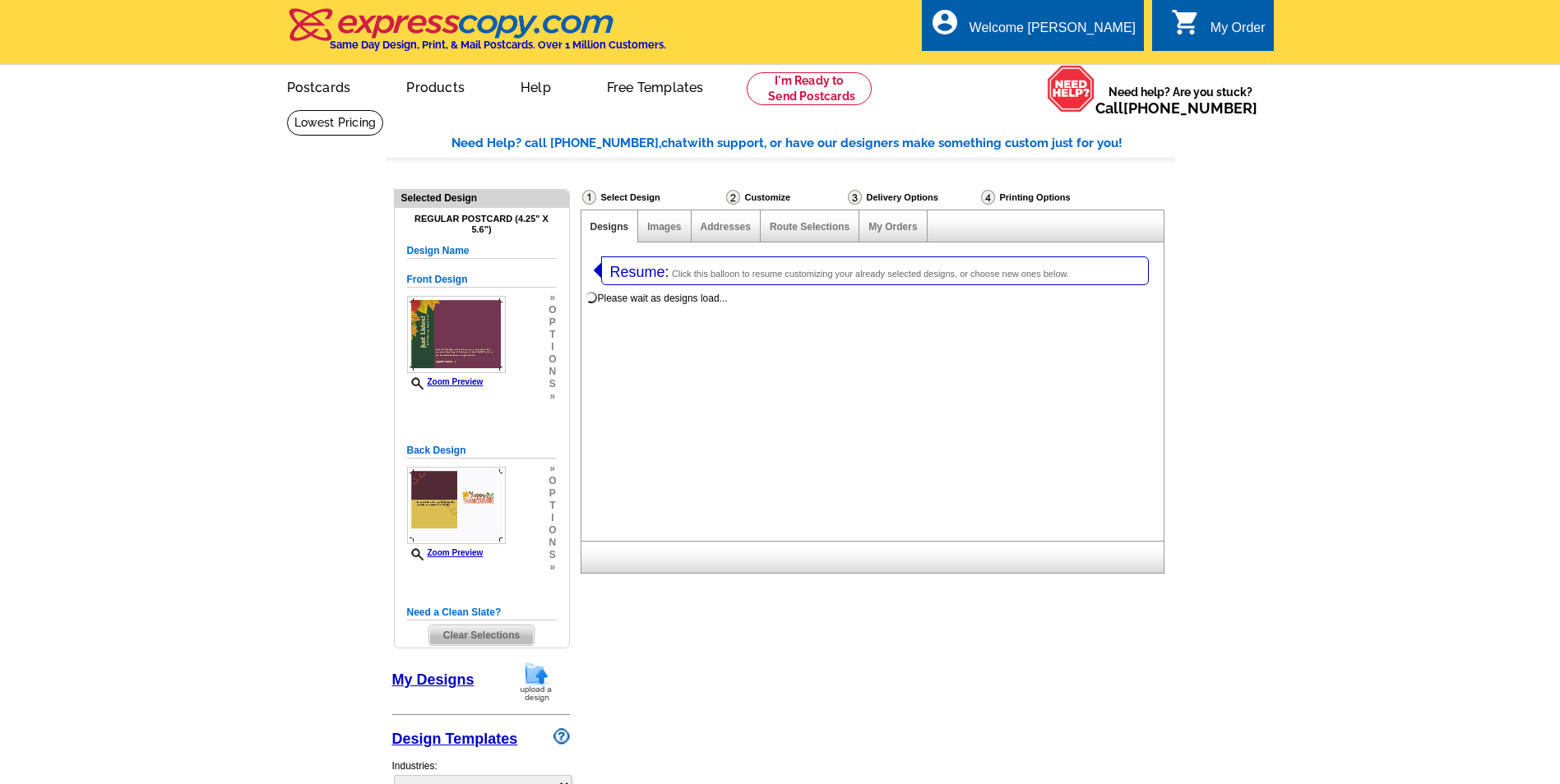
select select "1"
select select "back"
select select "785"
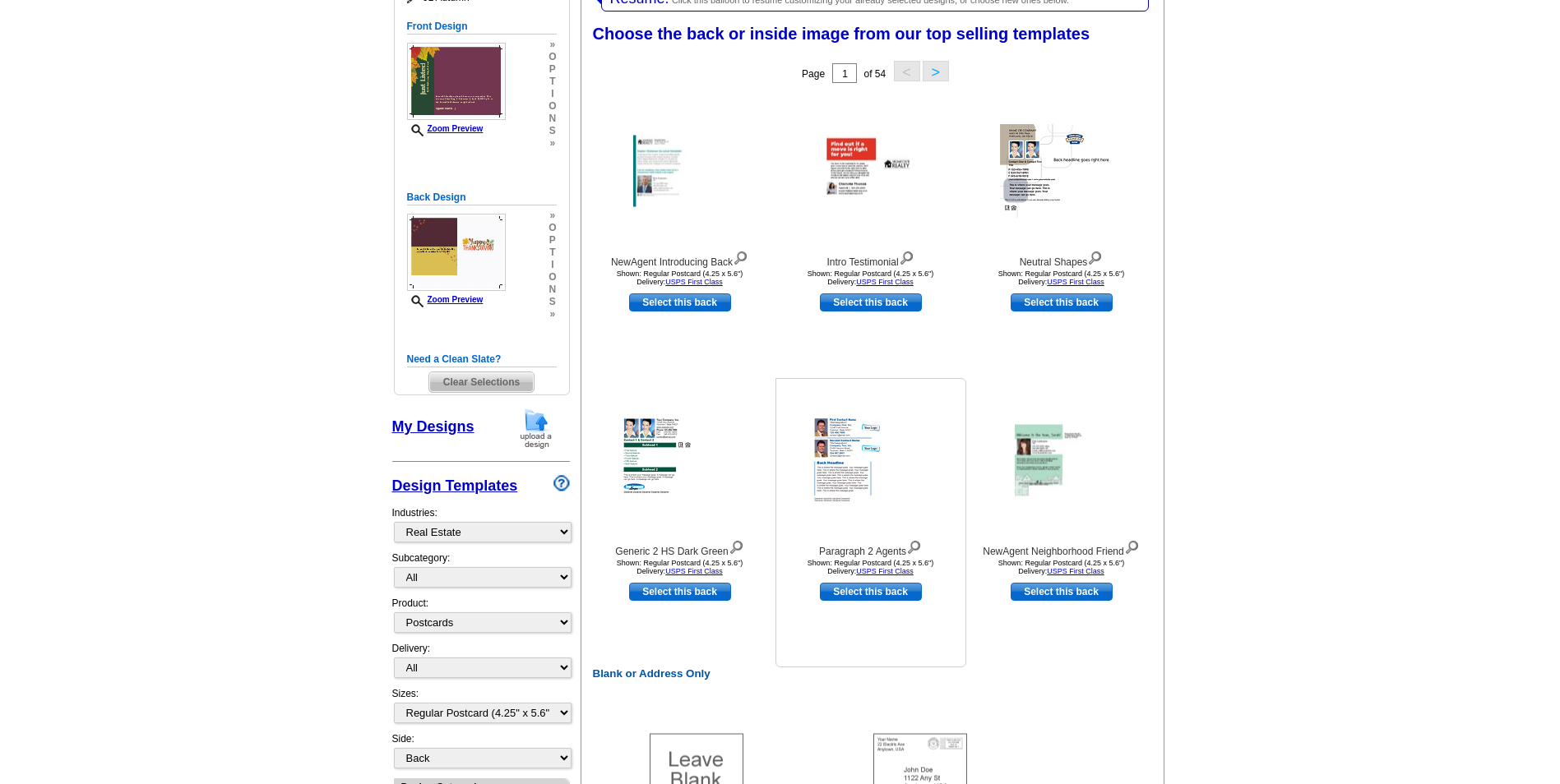
scroll to position [493, 0]
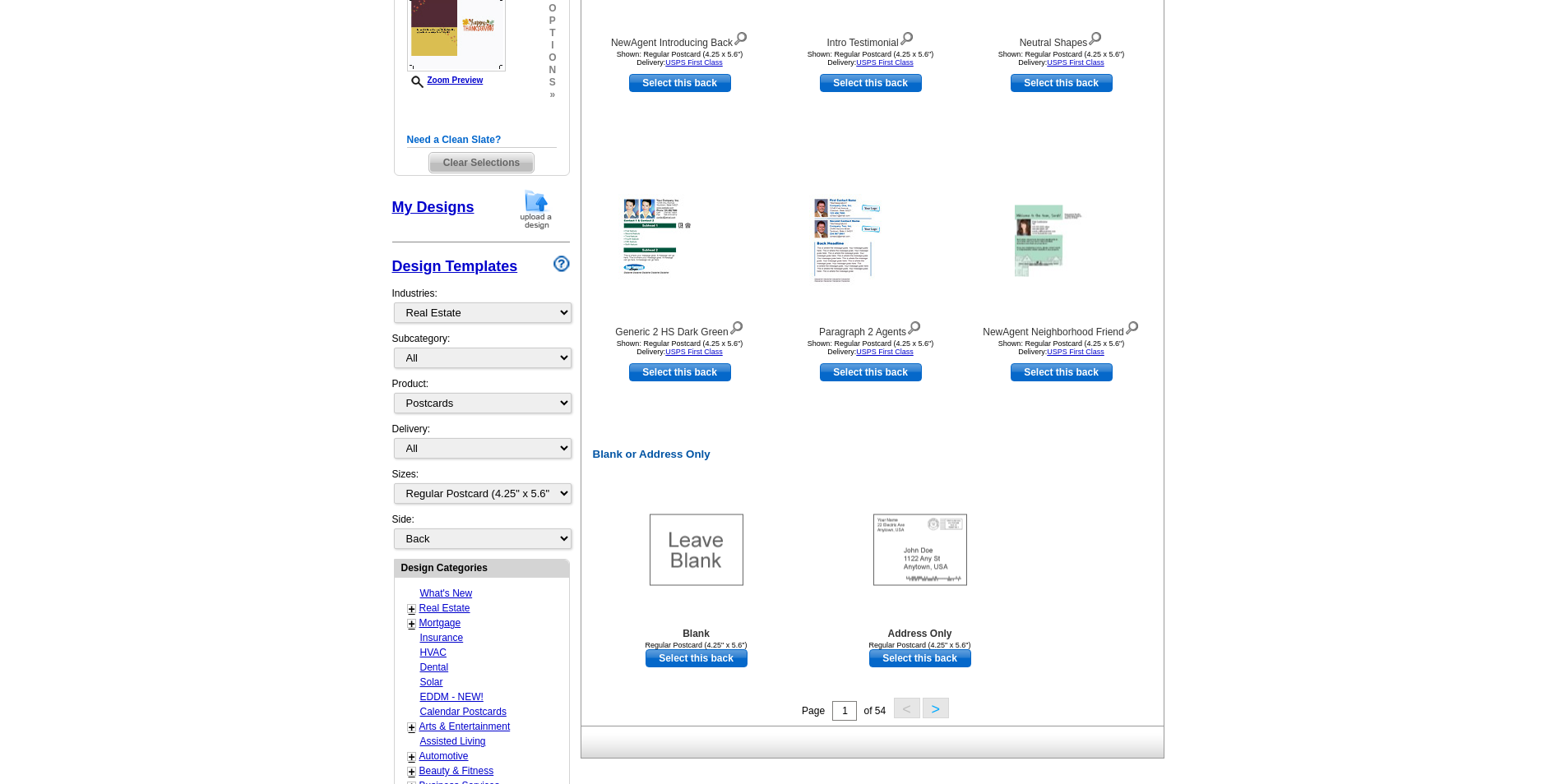
click at [941, 705] on button ">" at bounding box center [935, 708] width 26 height 21
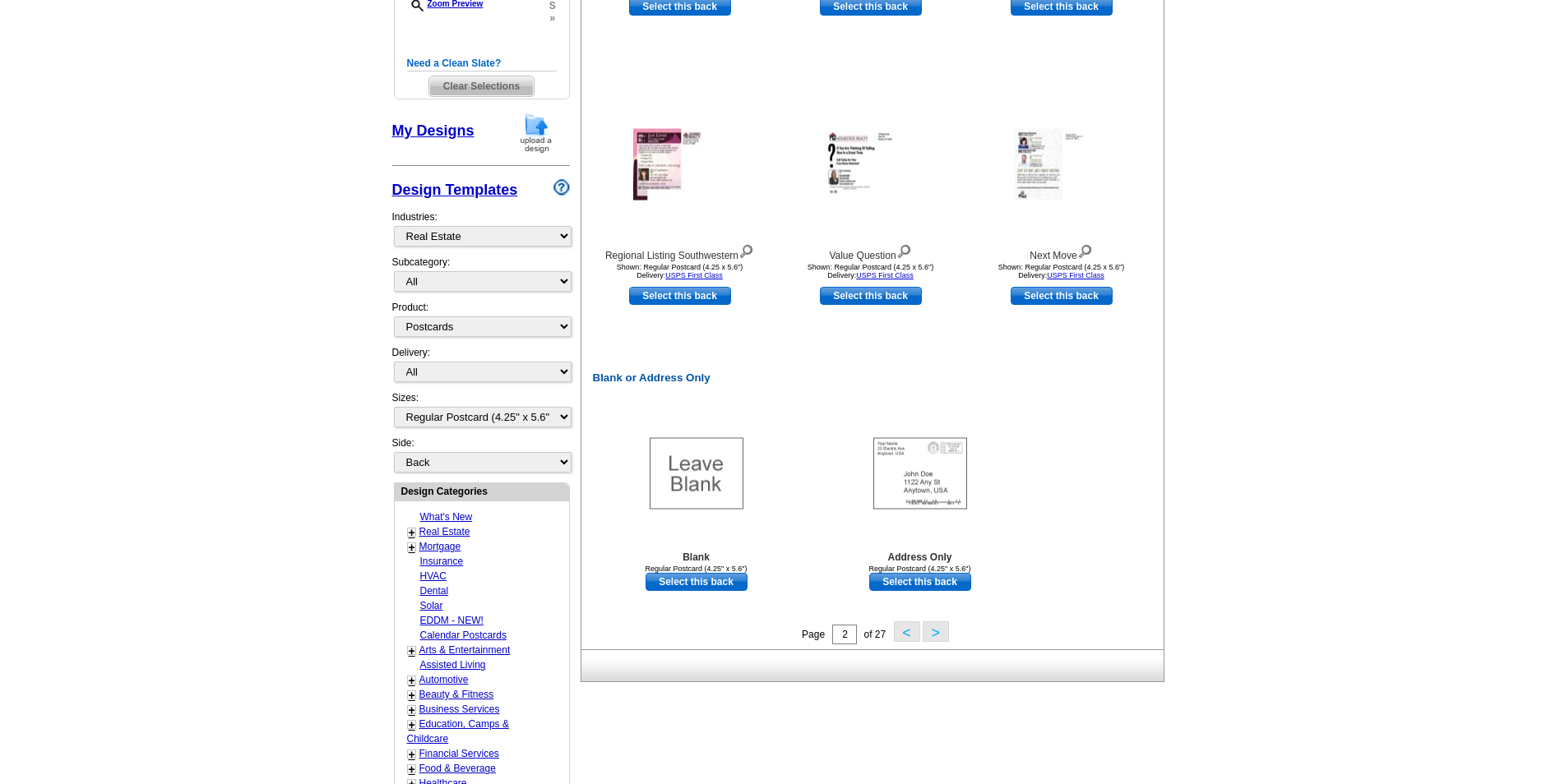
scroll to position [583, 0]
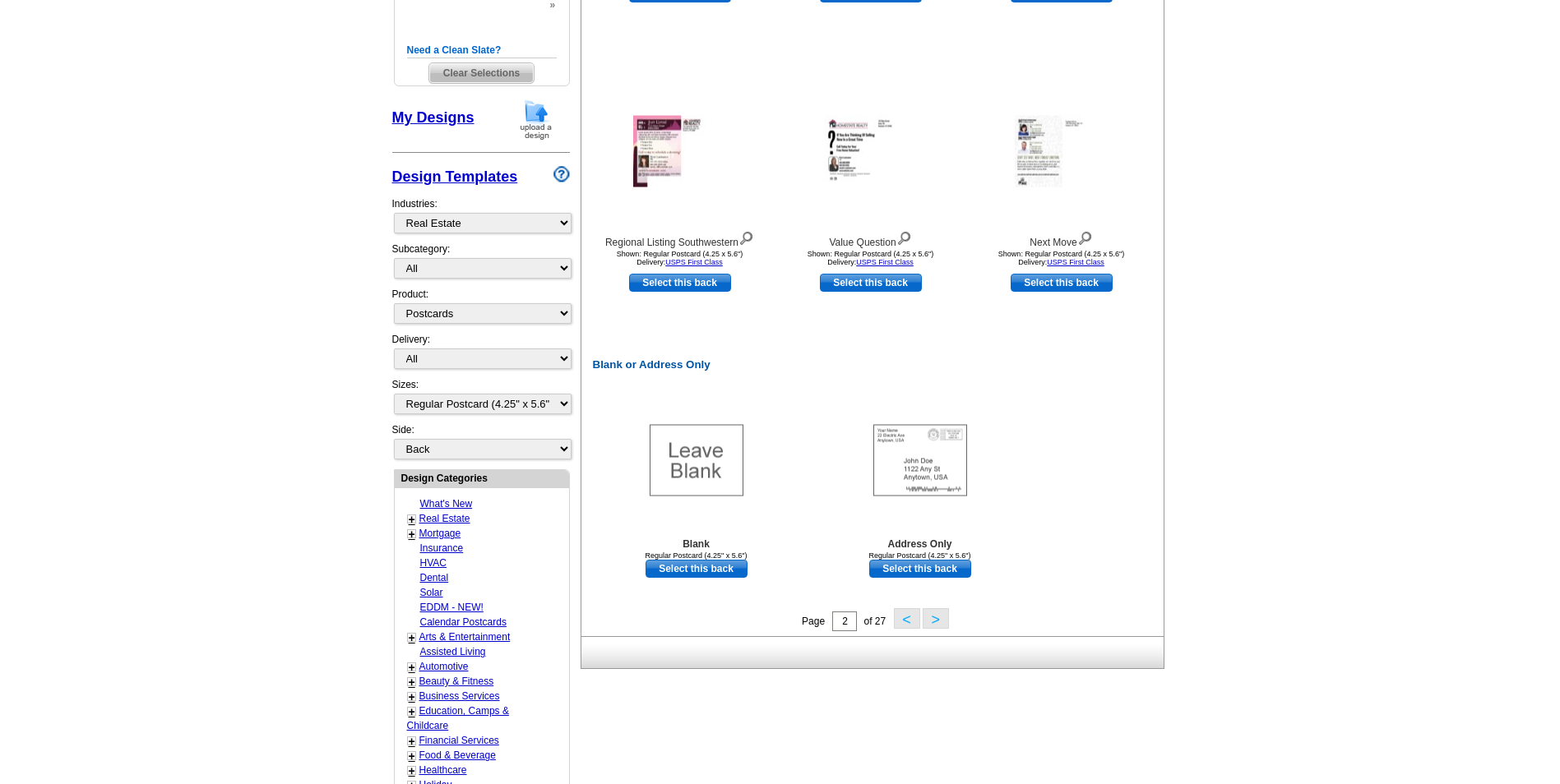
click at [940, 620] on button ">" at bounding box center [935, 618] width 26 height 21
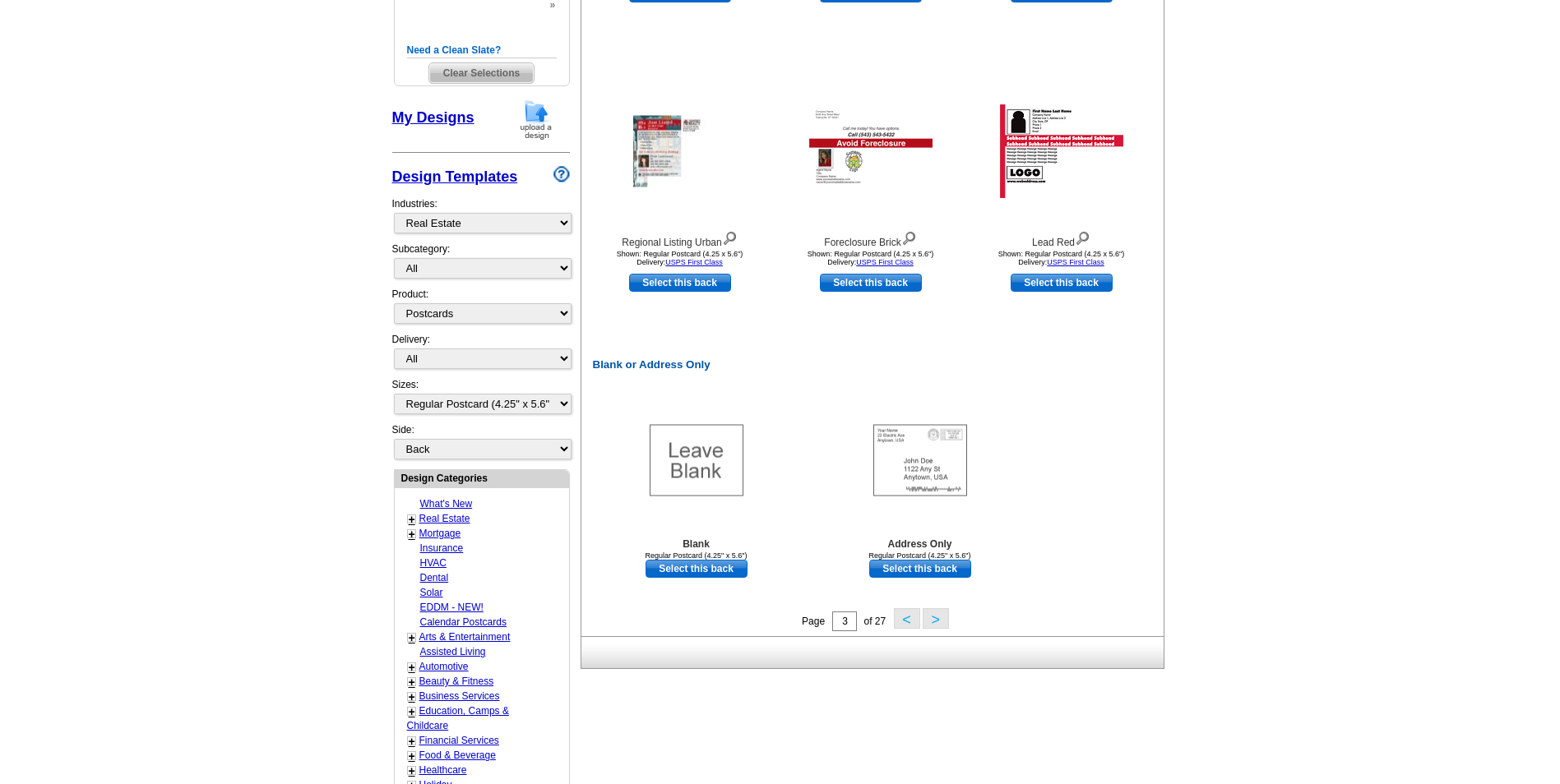
click at [936, 613] on button ">" at bounding box center [935, 618] width 26 height 21
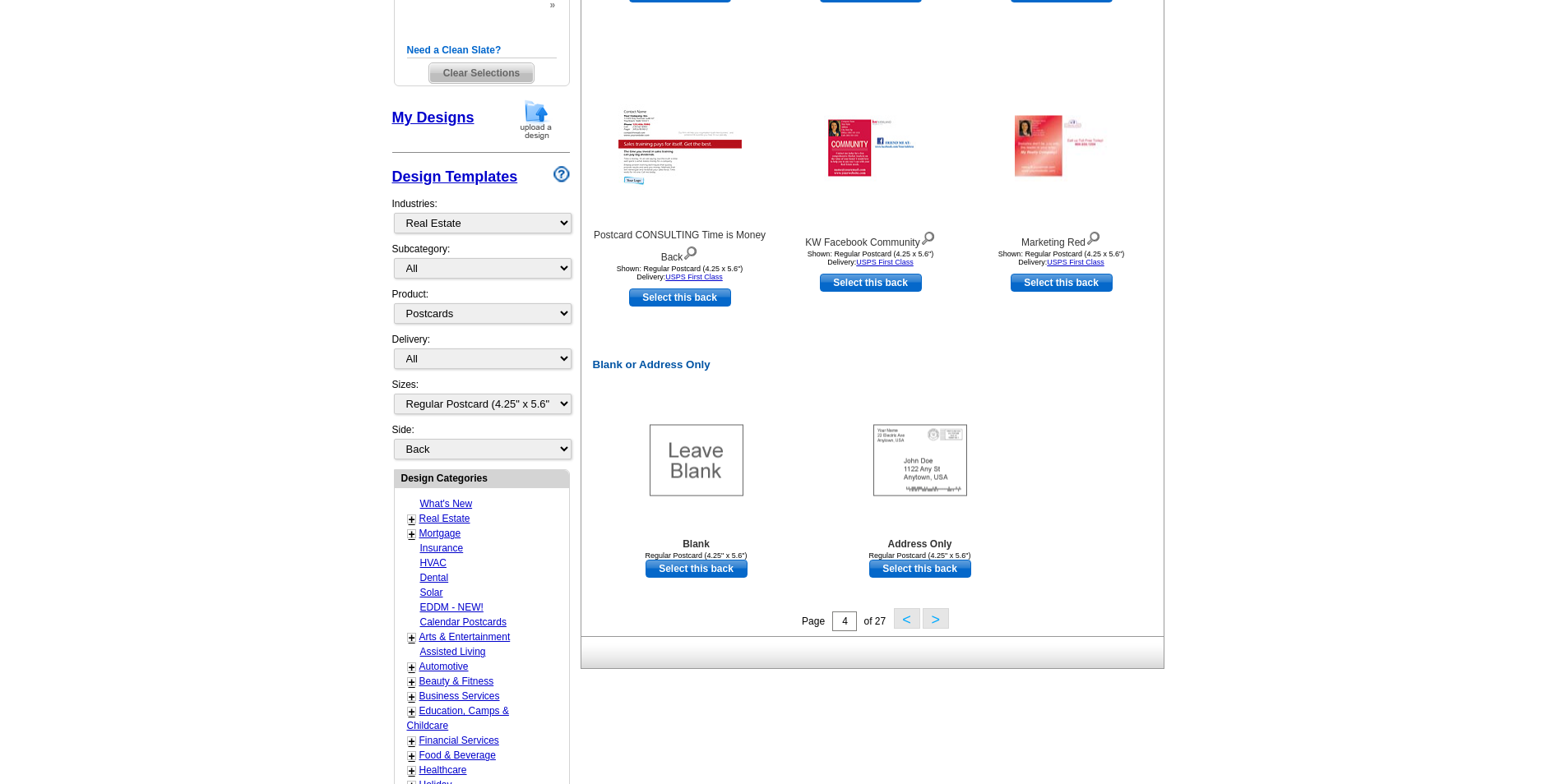
click at [944, 614] on button ">" at bounding box center [935, 618] width 26 height 21
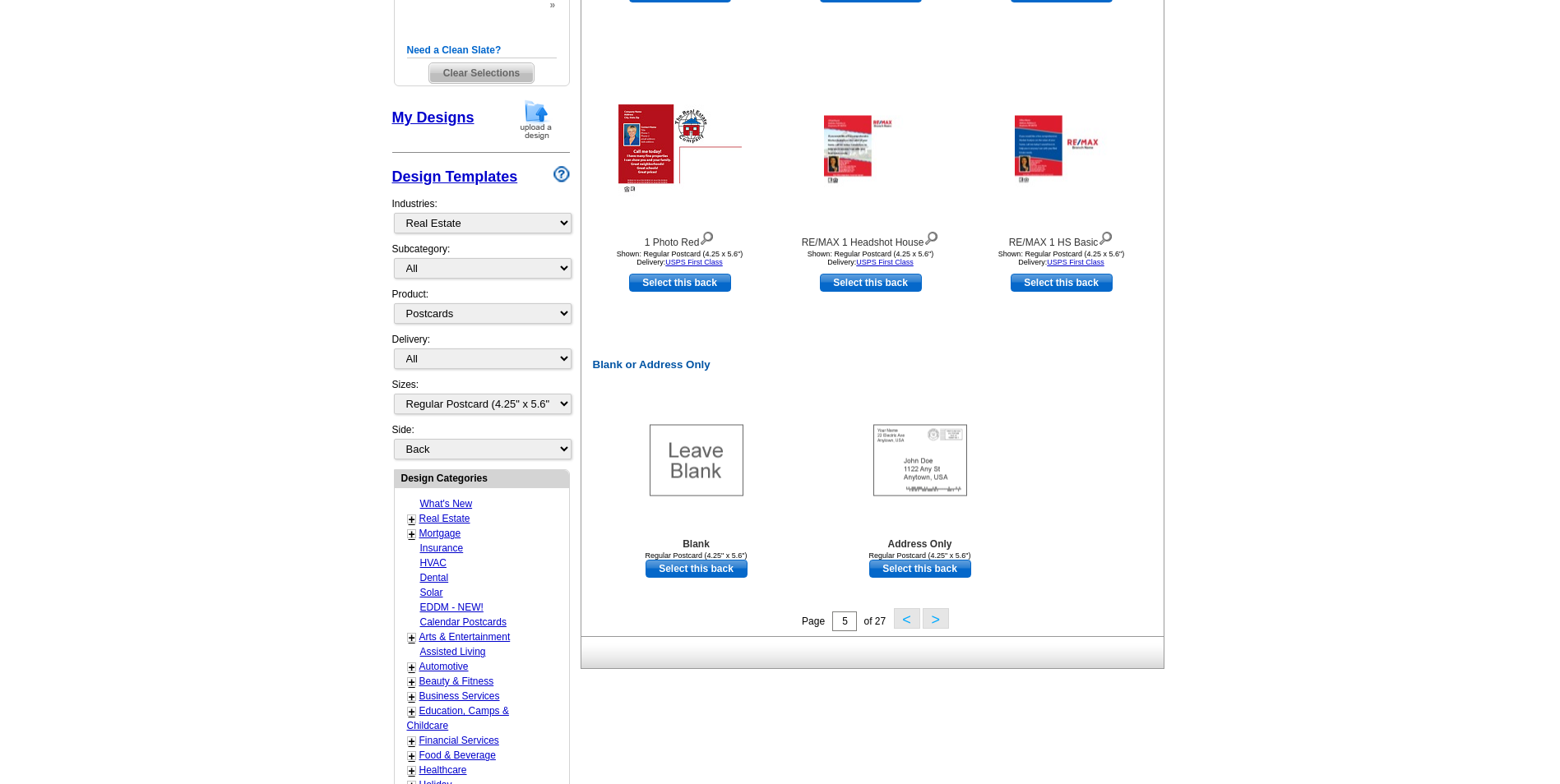
click at [942, 612] on button ">" at bounding box center [935, 618] width 26 height 21
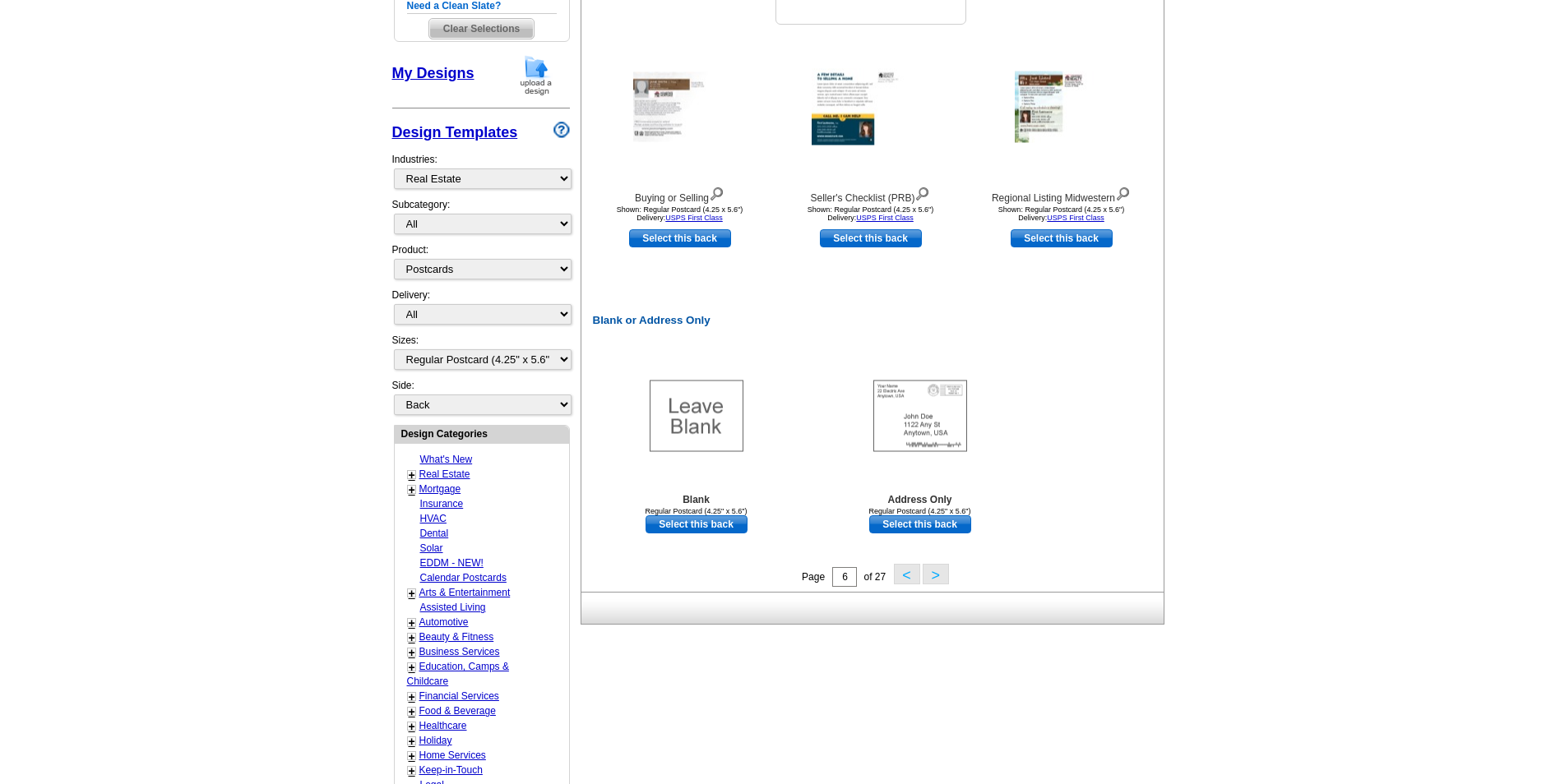
scroll to position [665, 0]
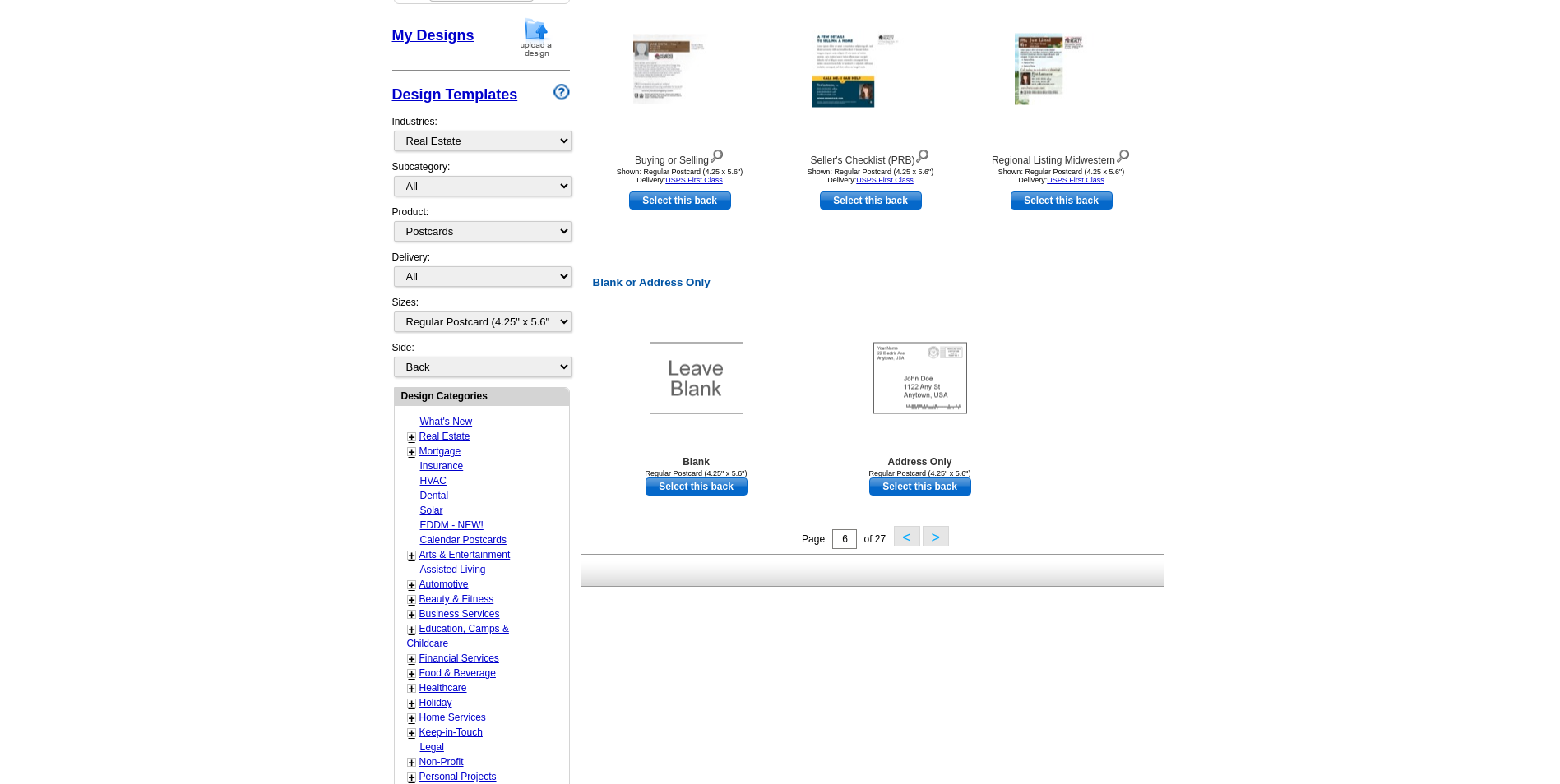
click at [937, 538] on button ">" at bounding box center [935, 536] width 26 height 21
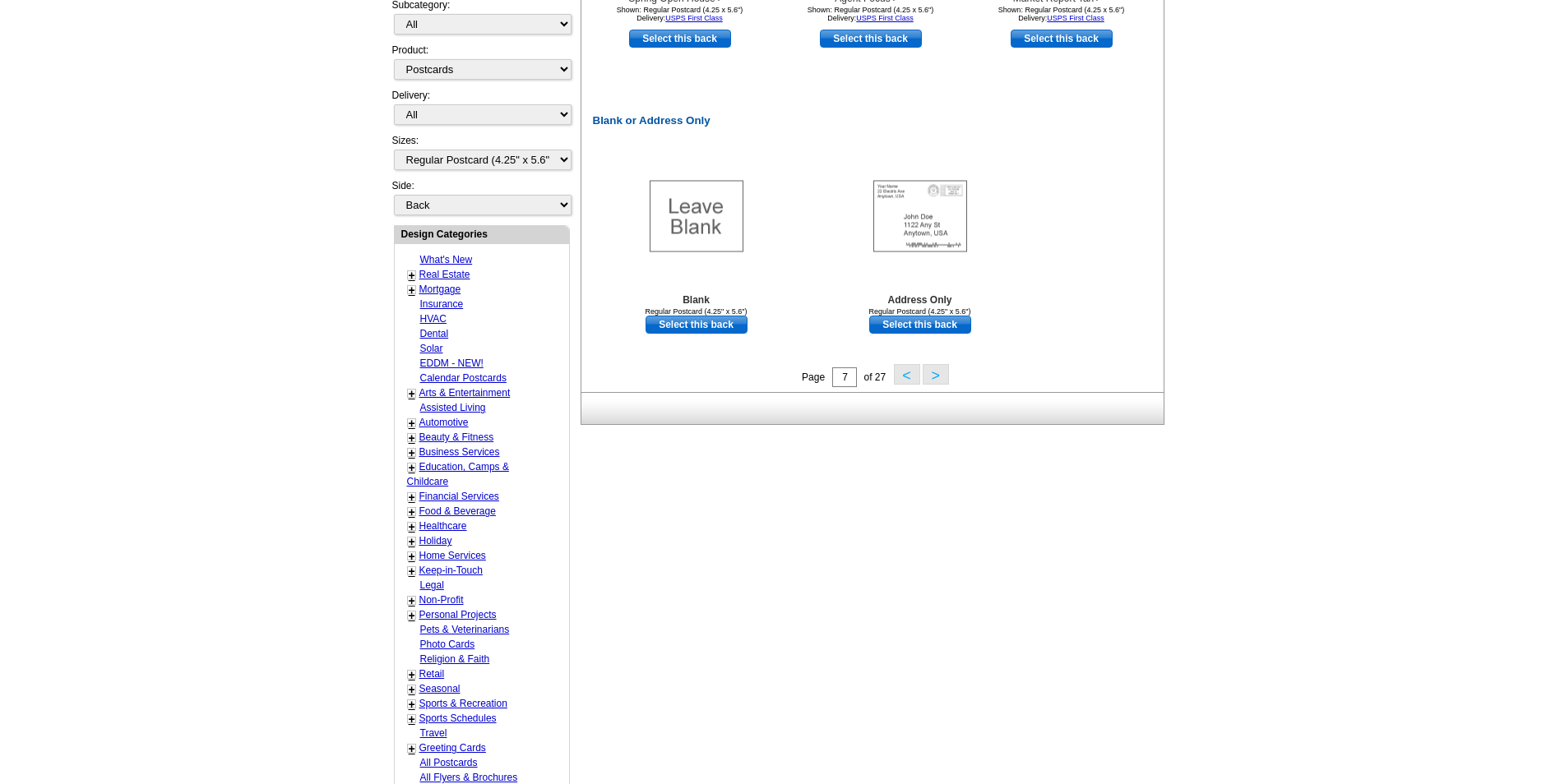
scroll to position [830, 0]
click at [936, 371] on button ">" at bounding box center [935, 371] width 26 height 21
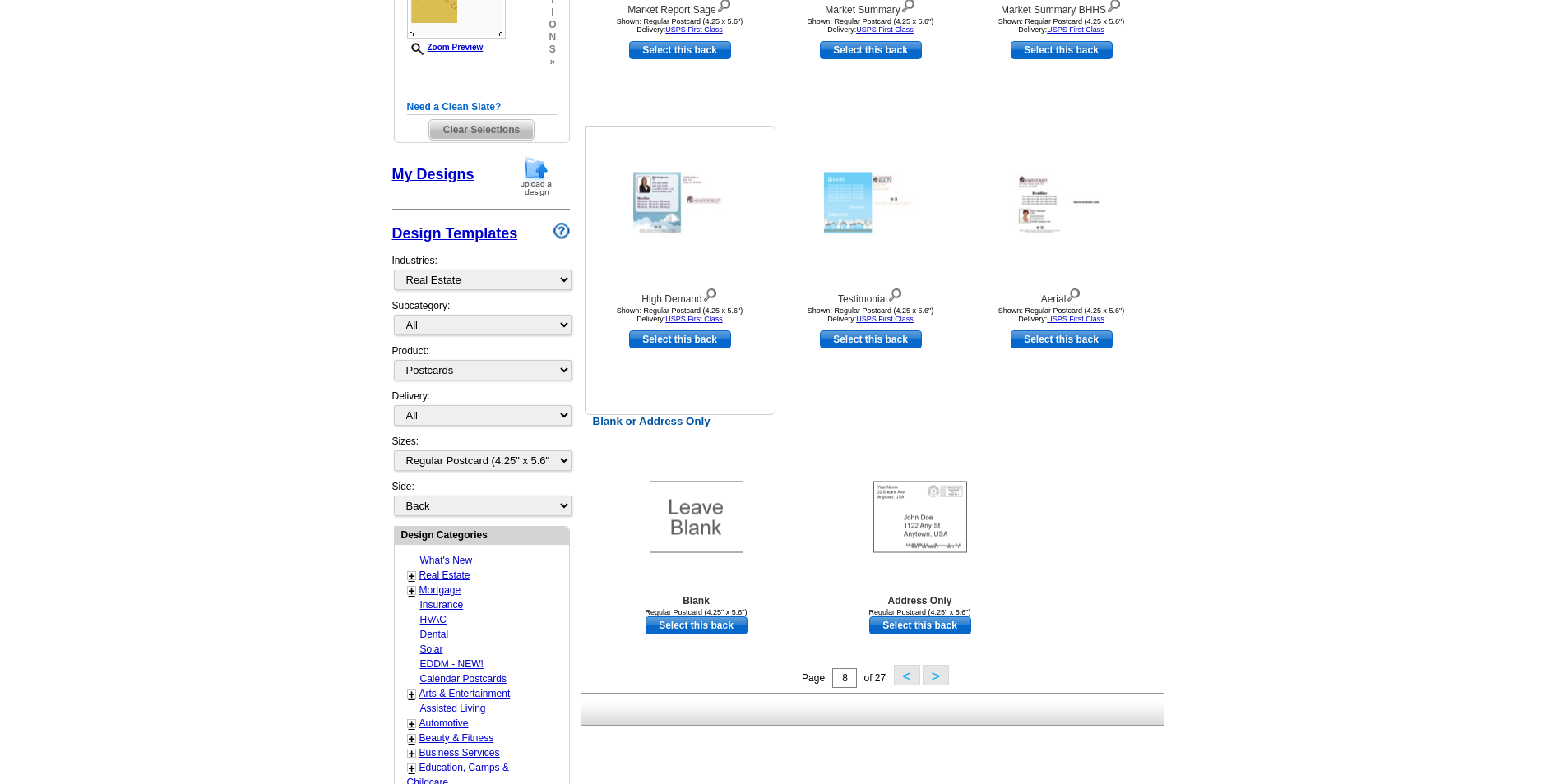
scroll to position [583, 0]
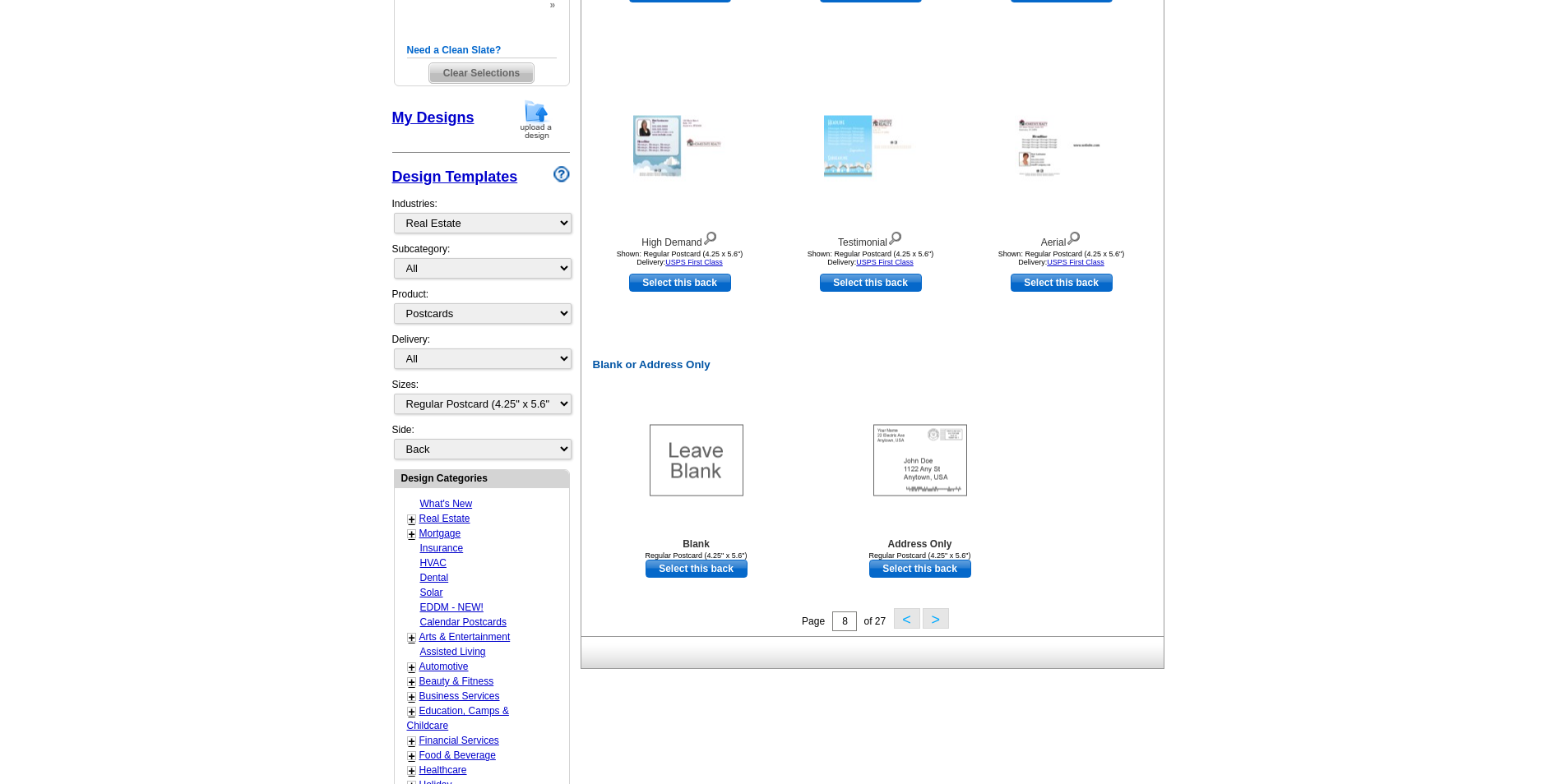
click at [929, 623] on button ">" at bounding box center [935, 618] width 26 height 21
click at [941, 614] on button ">" at bounding box center [935, 618] width 26 height 21
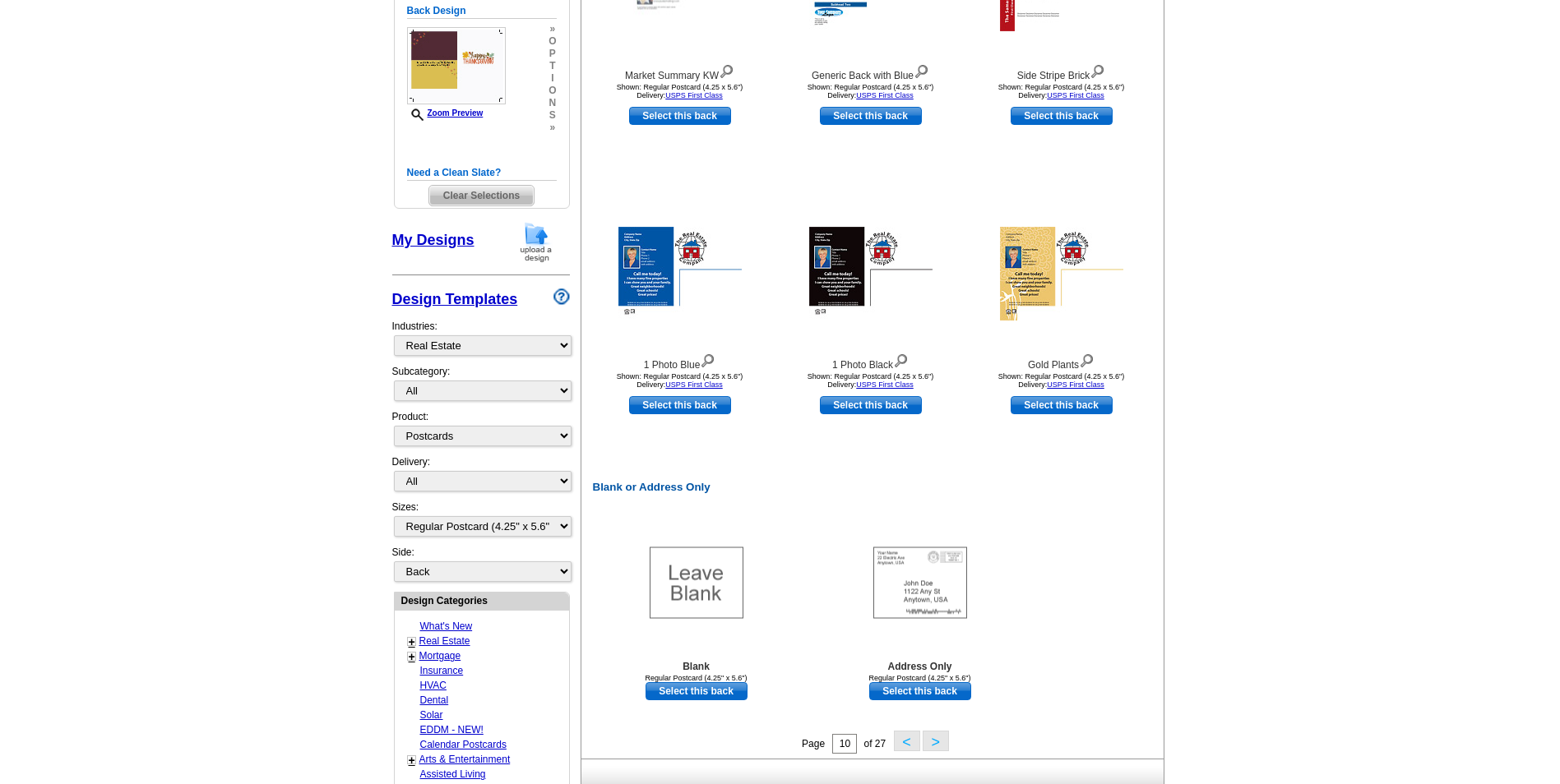
scroll to position [501, 0]
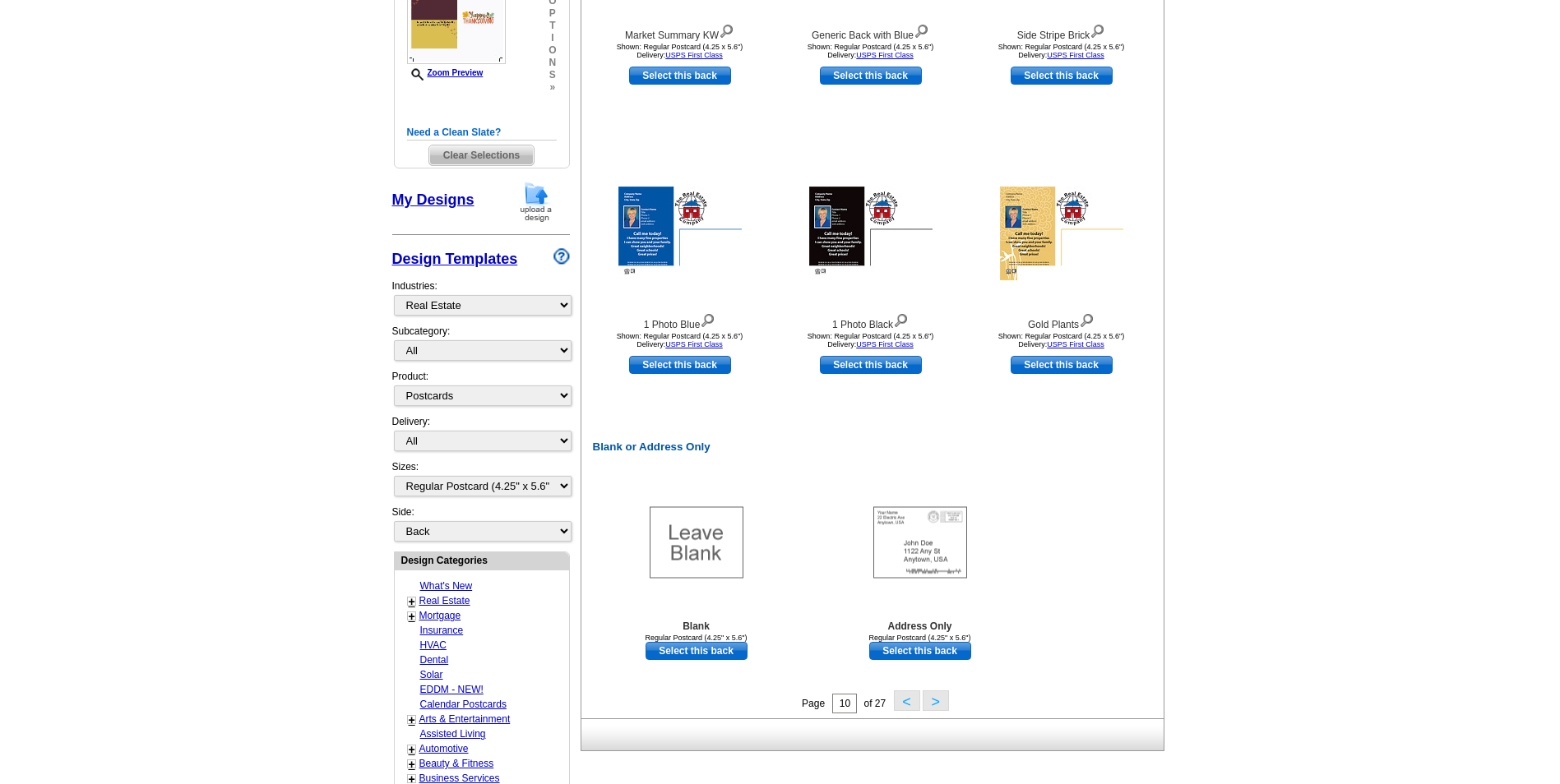
click at [937, 708] on button ">" at bounding box center [935, 700] width 26 height 21
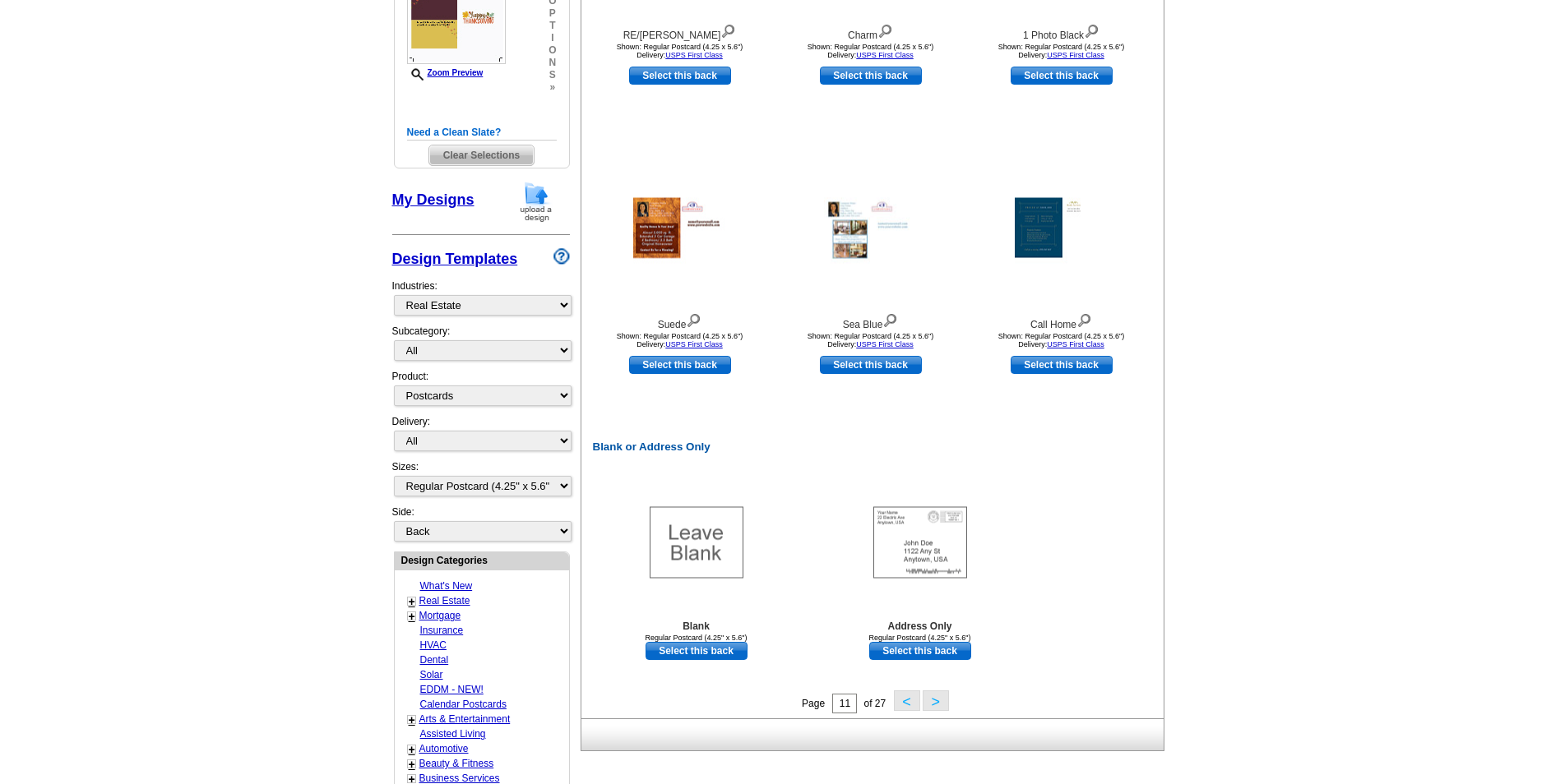
click at [938, 710] on button ">" at bounding box center [935, 700] width 26 height 21
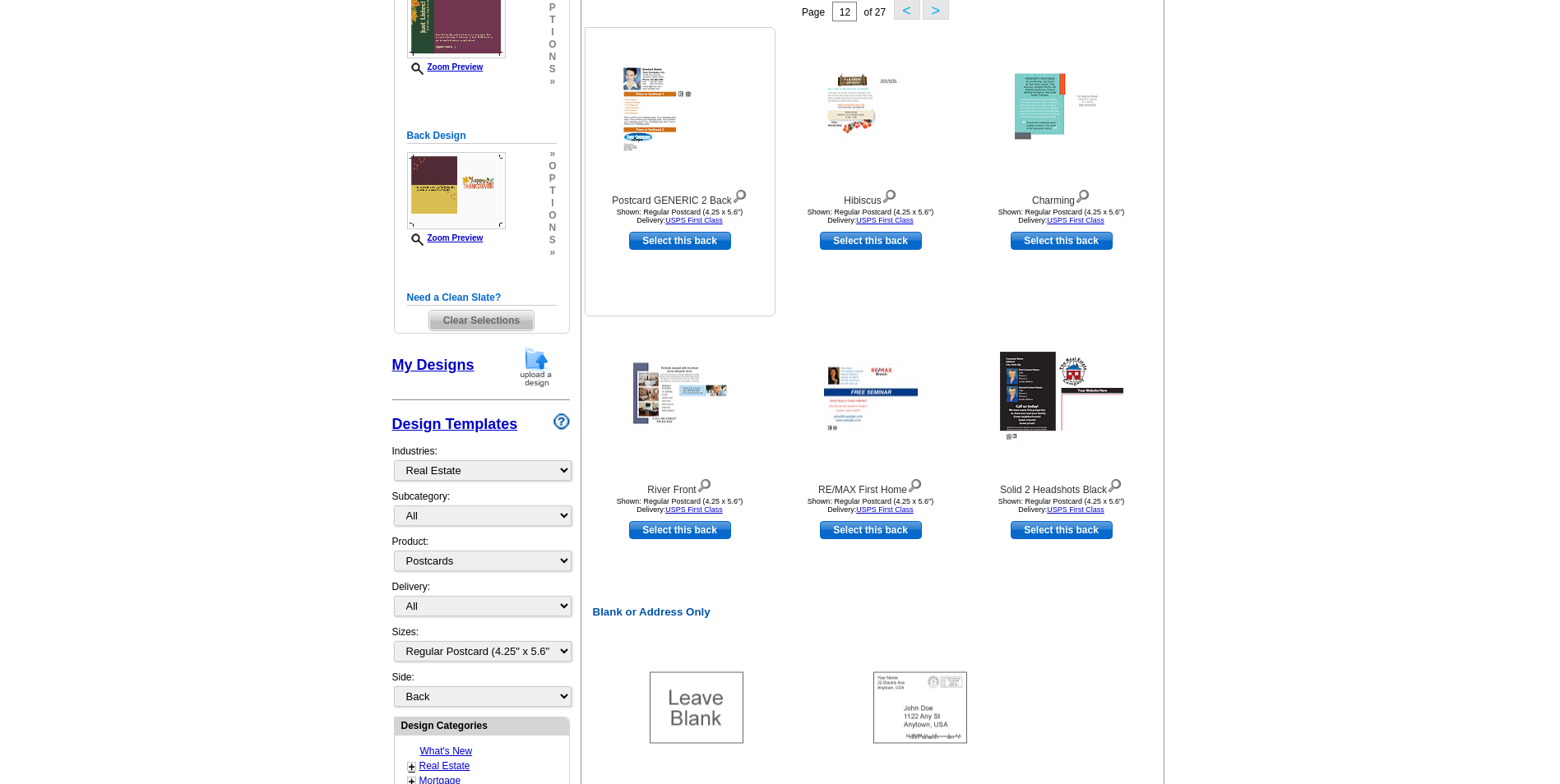
scroll to position [665, 0]
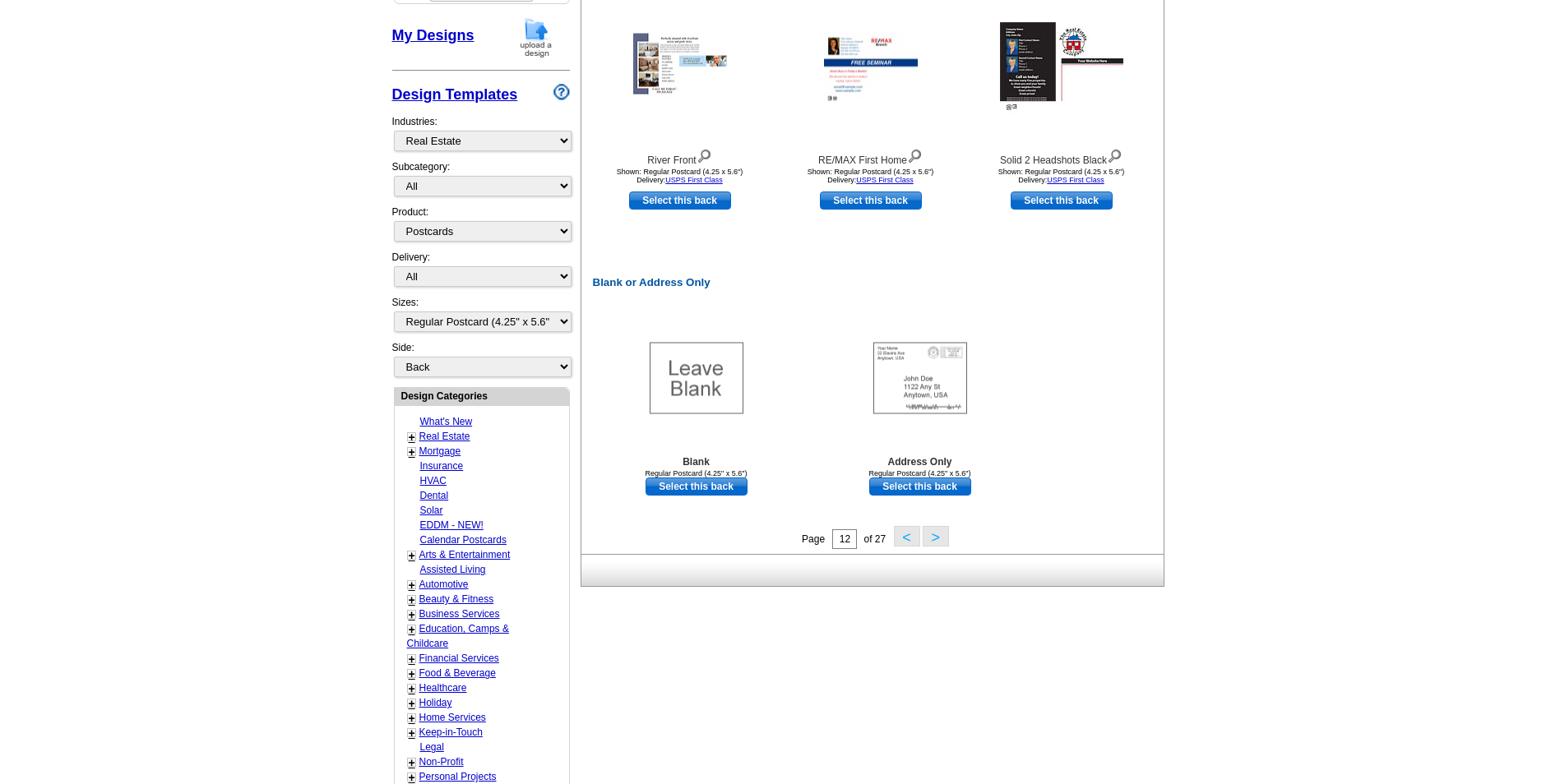
click at [938, 534] on button ">" at bounding box center [935, 536] width 26 height 21
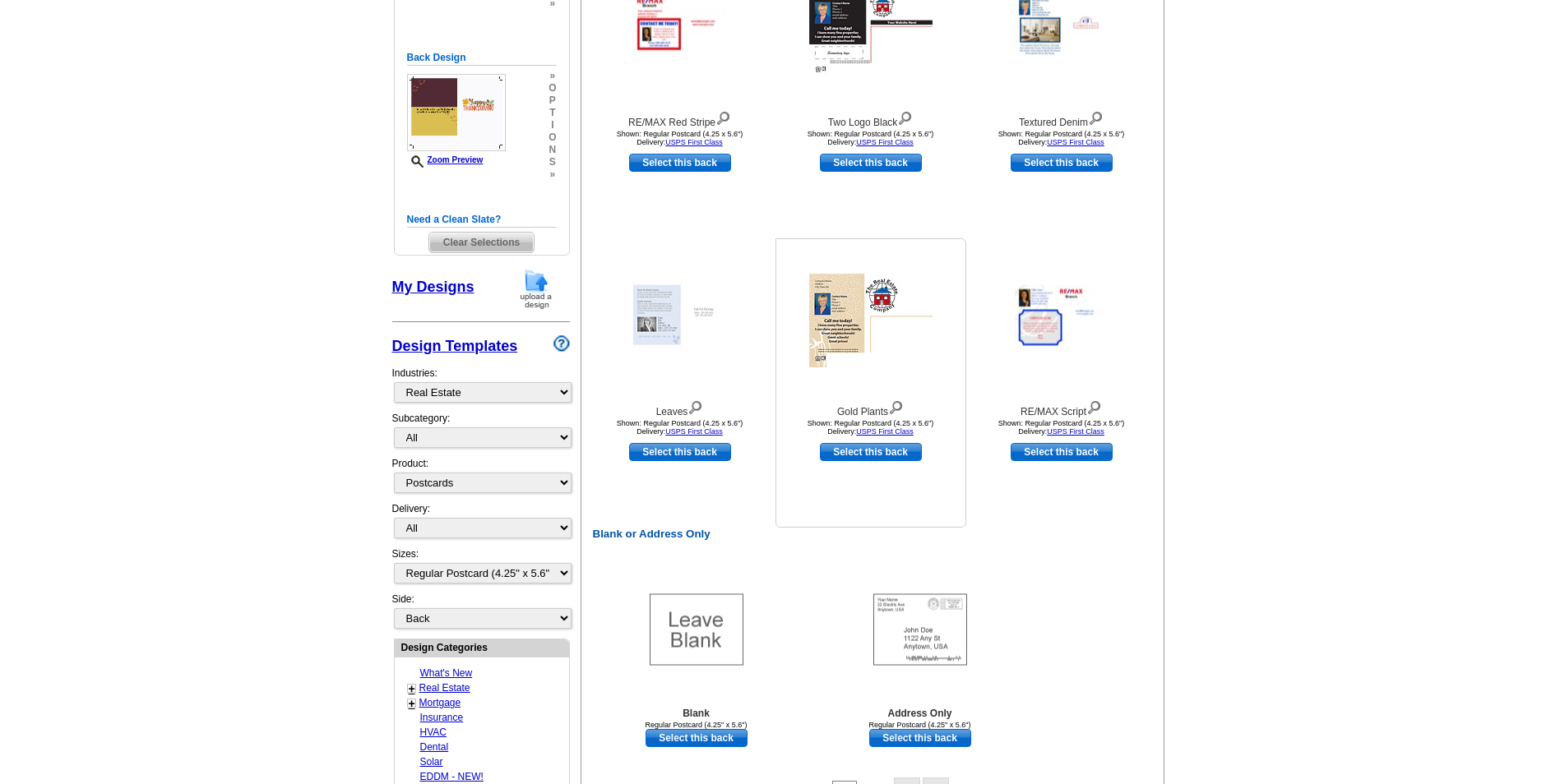
scroll to position [501, 0]
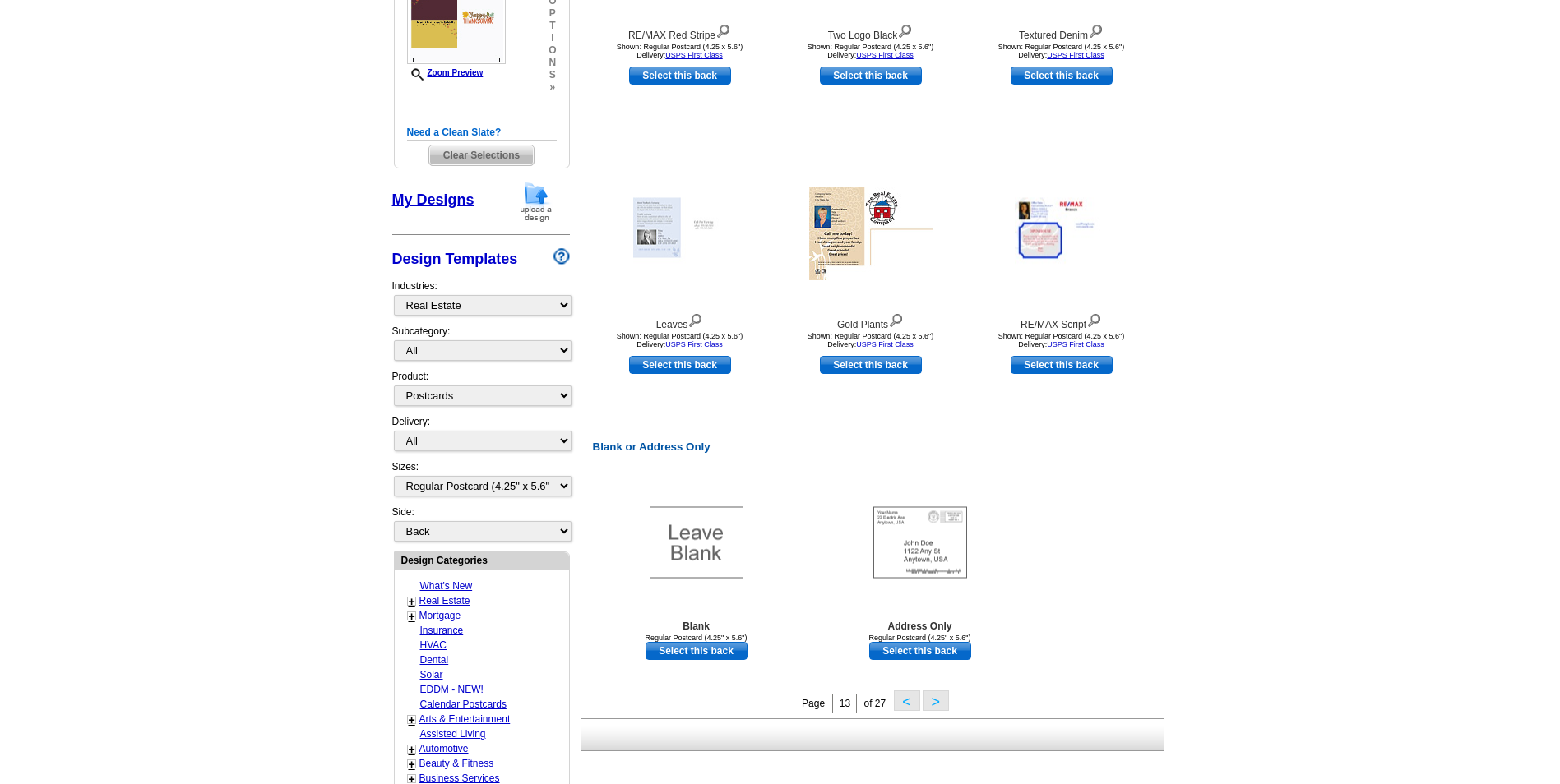
click at [929, 701] on button ">" at bounding box center [935, 700] width 26 height 21
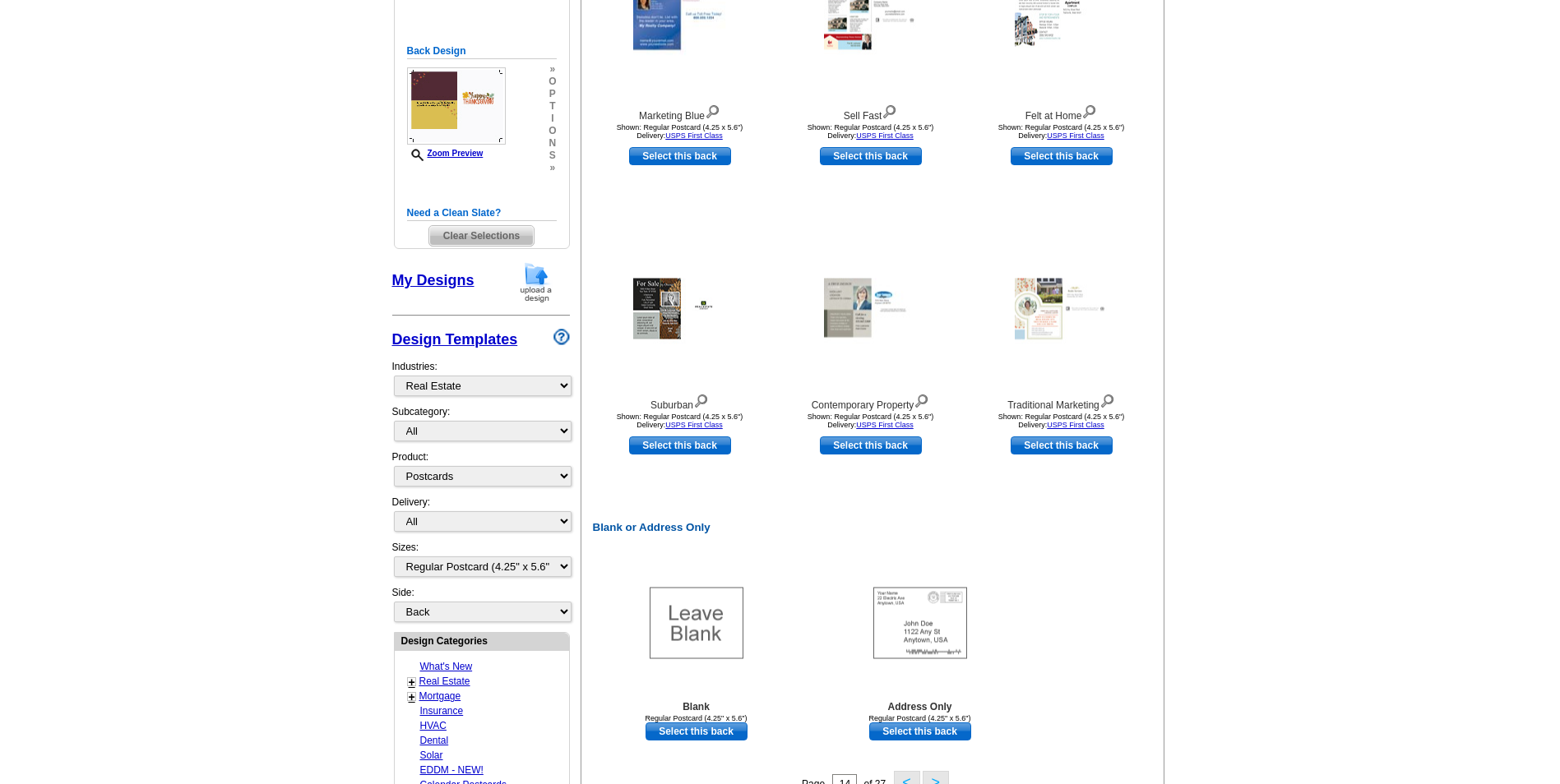
scroll to position [665, 0]
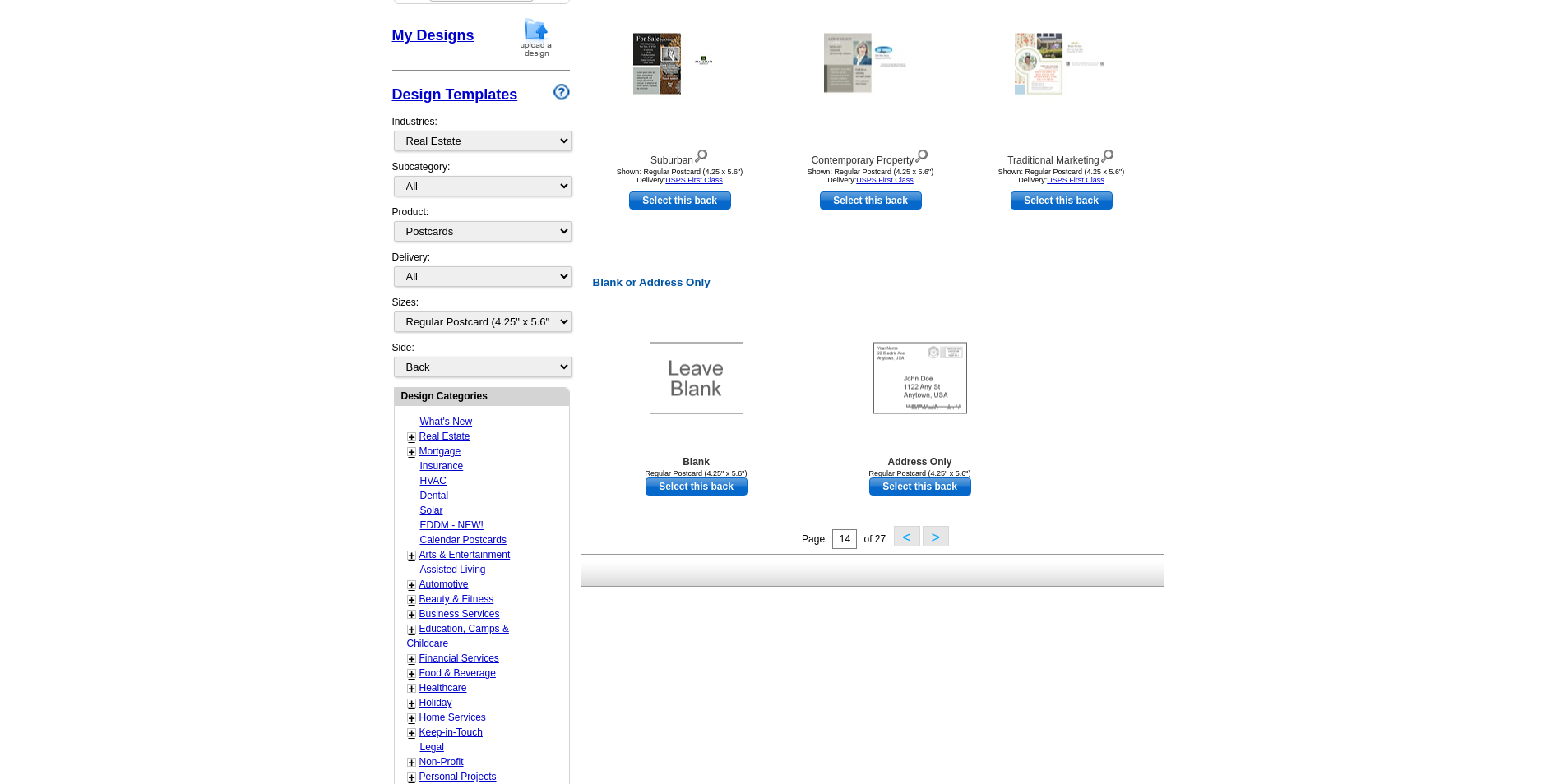
click at [944, 545] on button ">" at bounding box center [935, 536] width 26 height 21
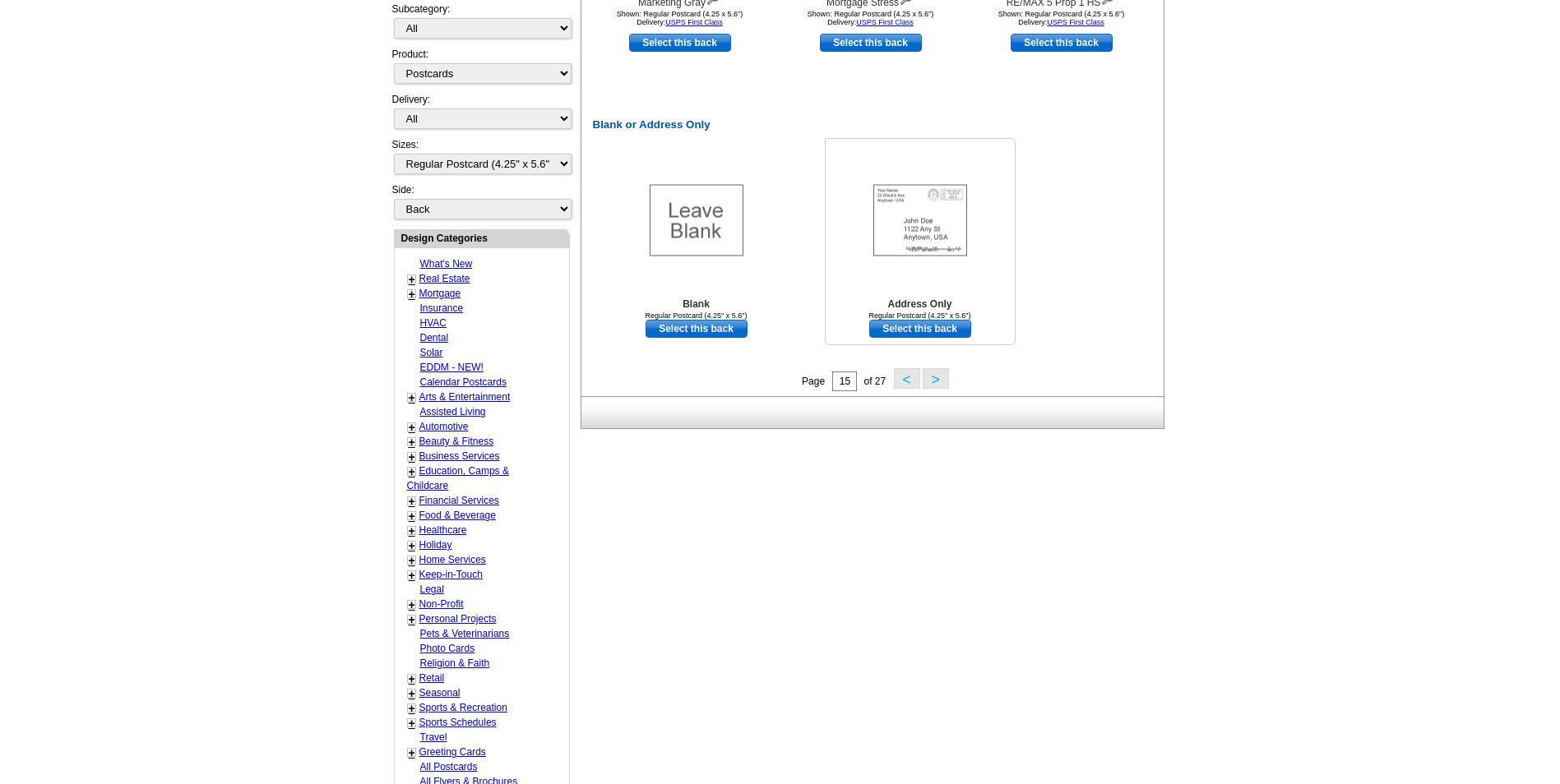
scroll to position [830, 0]
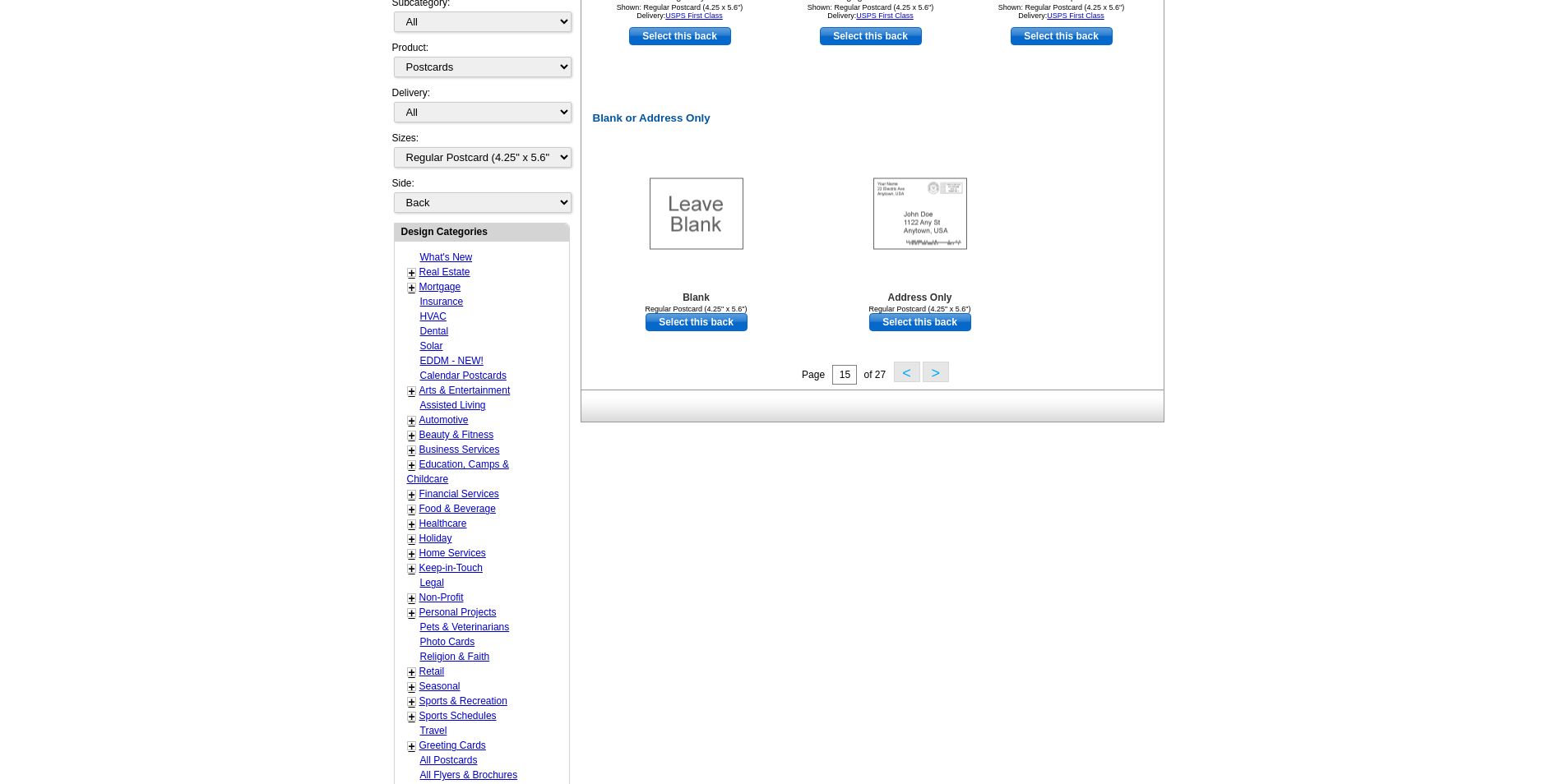
click at [937, 382] on button ">" at bounding box center [935, 371] width 26 height 21
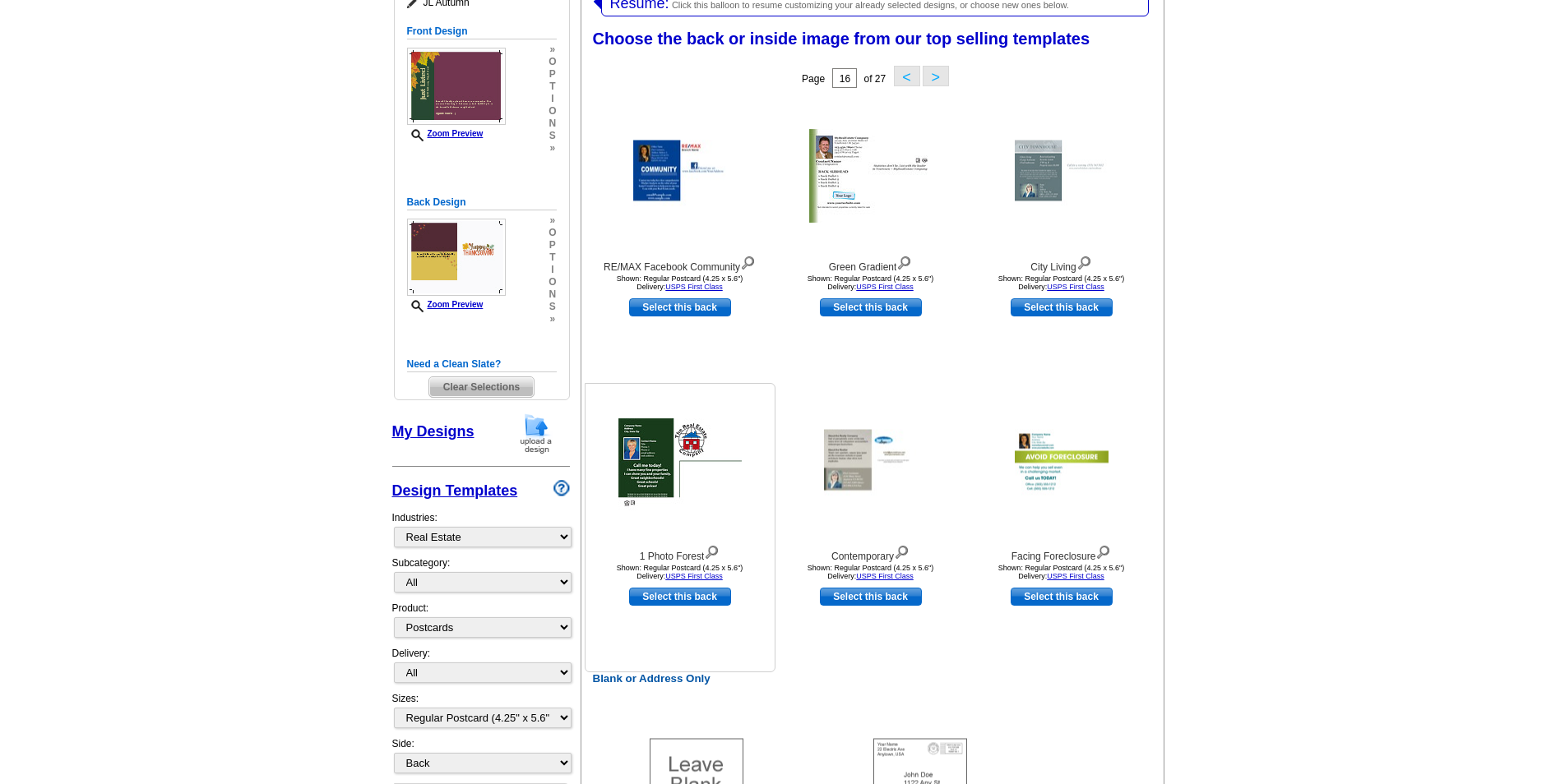
scroll to position [254, 0]
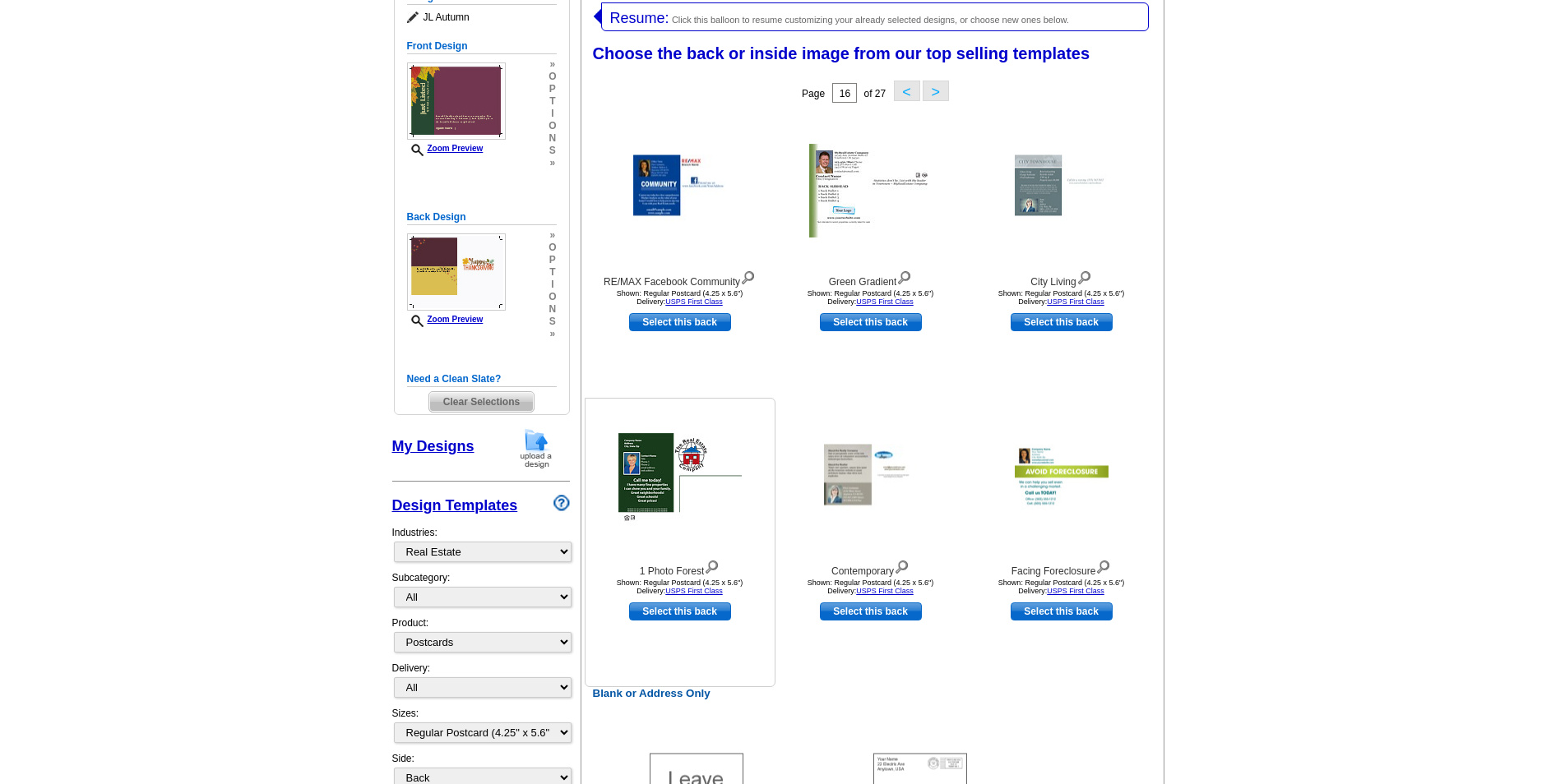
click at [658, 485] on img at bounding box center [680, 480] width 123 height 94
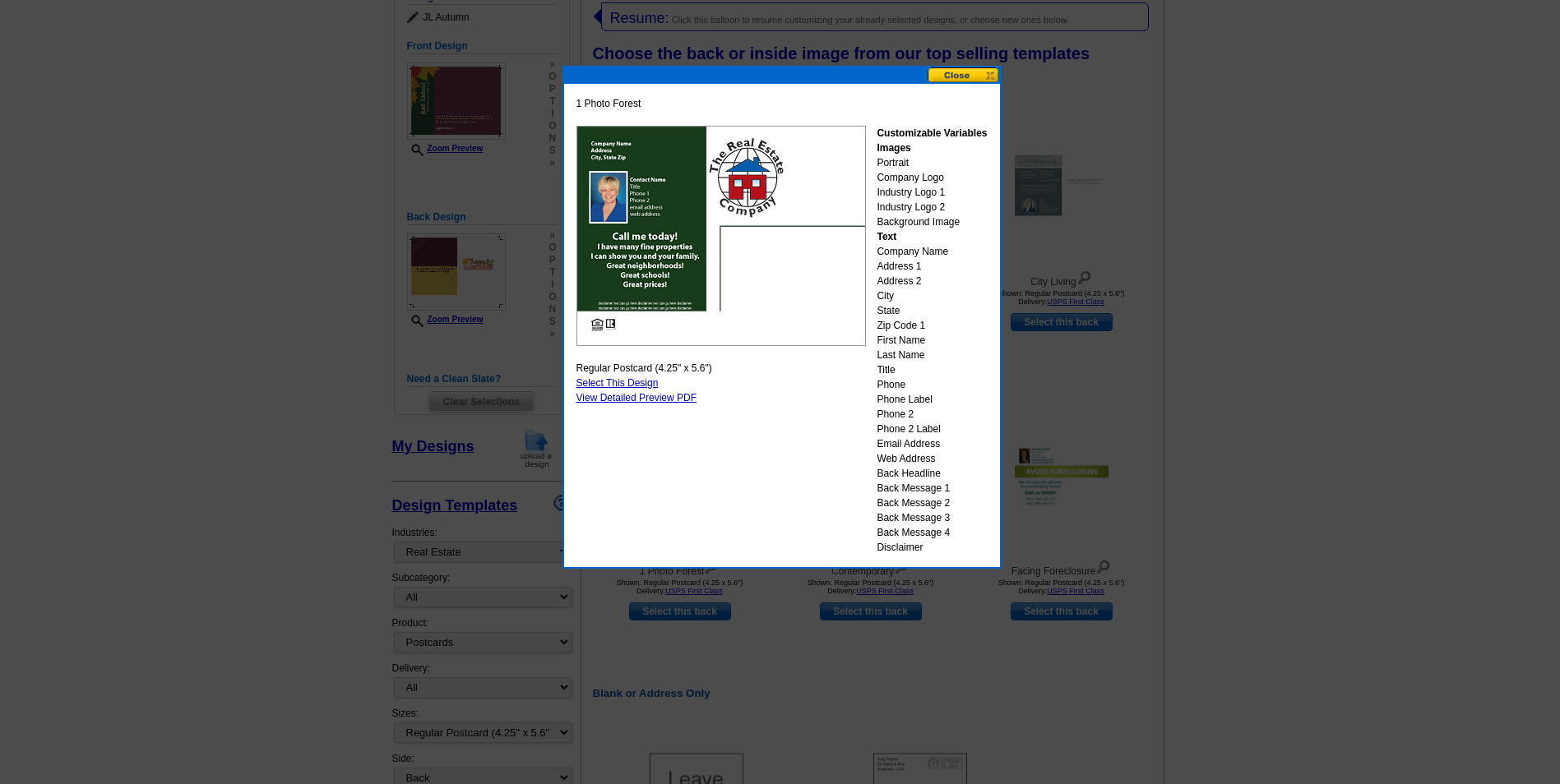
click at [640, 381] on link "Select This Design" at bounding box center [617, 383] width 82 height 12
select select "front"
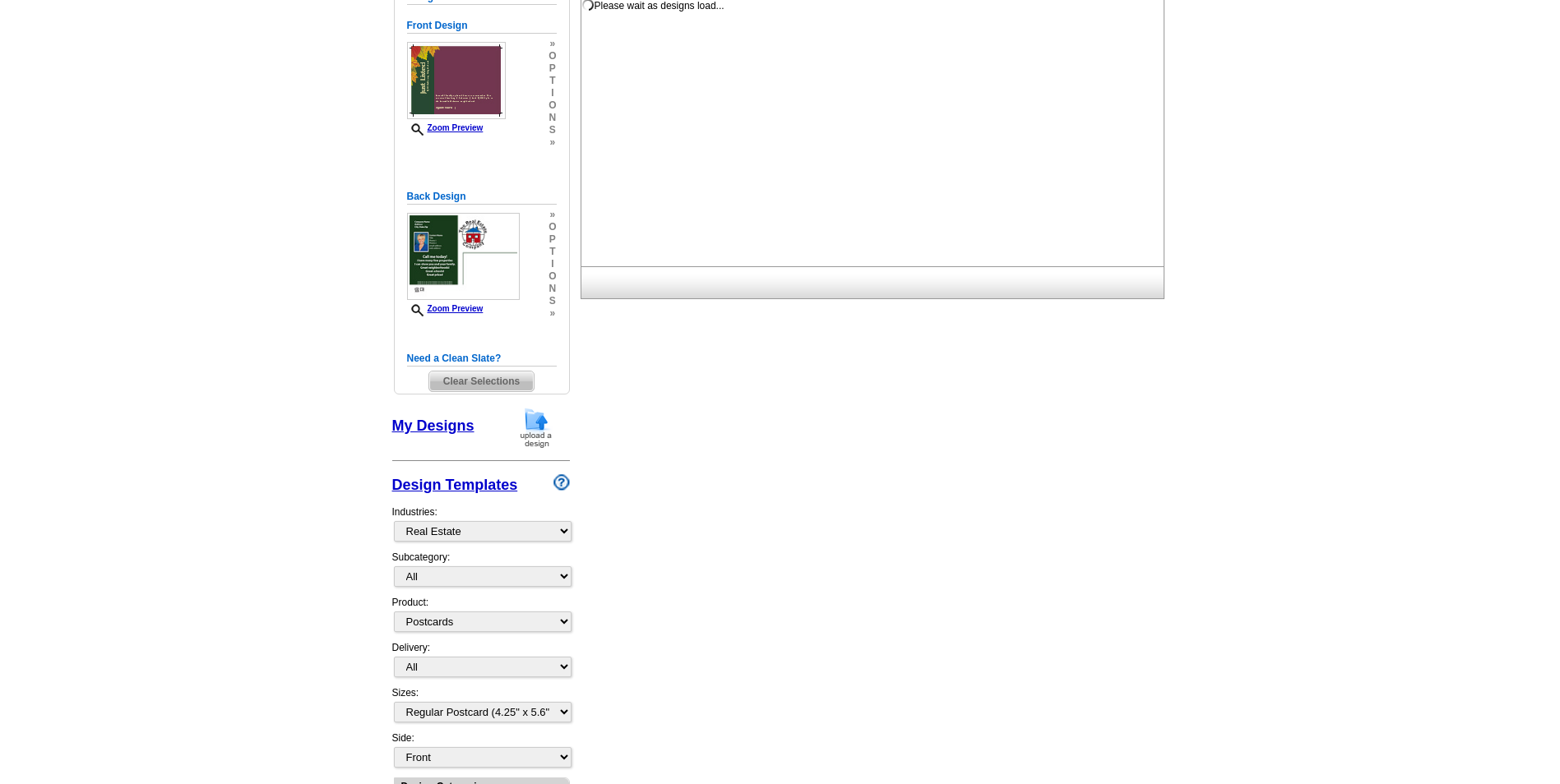
scroll to position [0, 0]
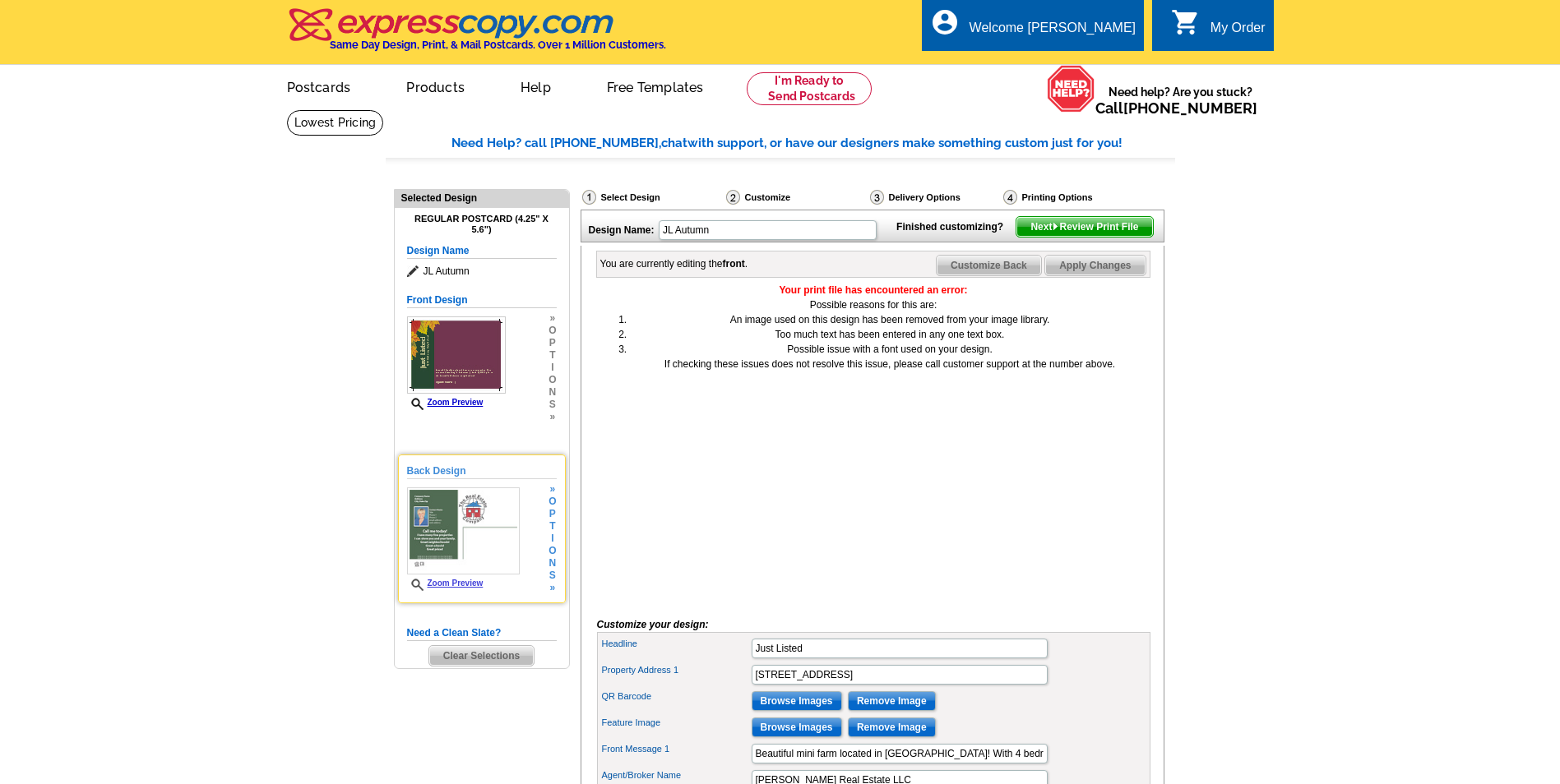
click at [425, 531] on img at bounding box center [464, 531] width 113 height 88
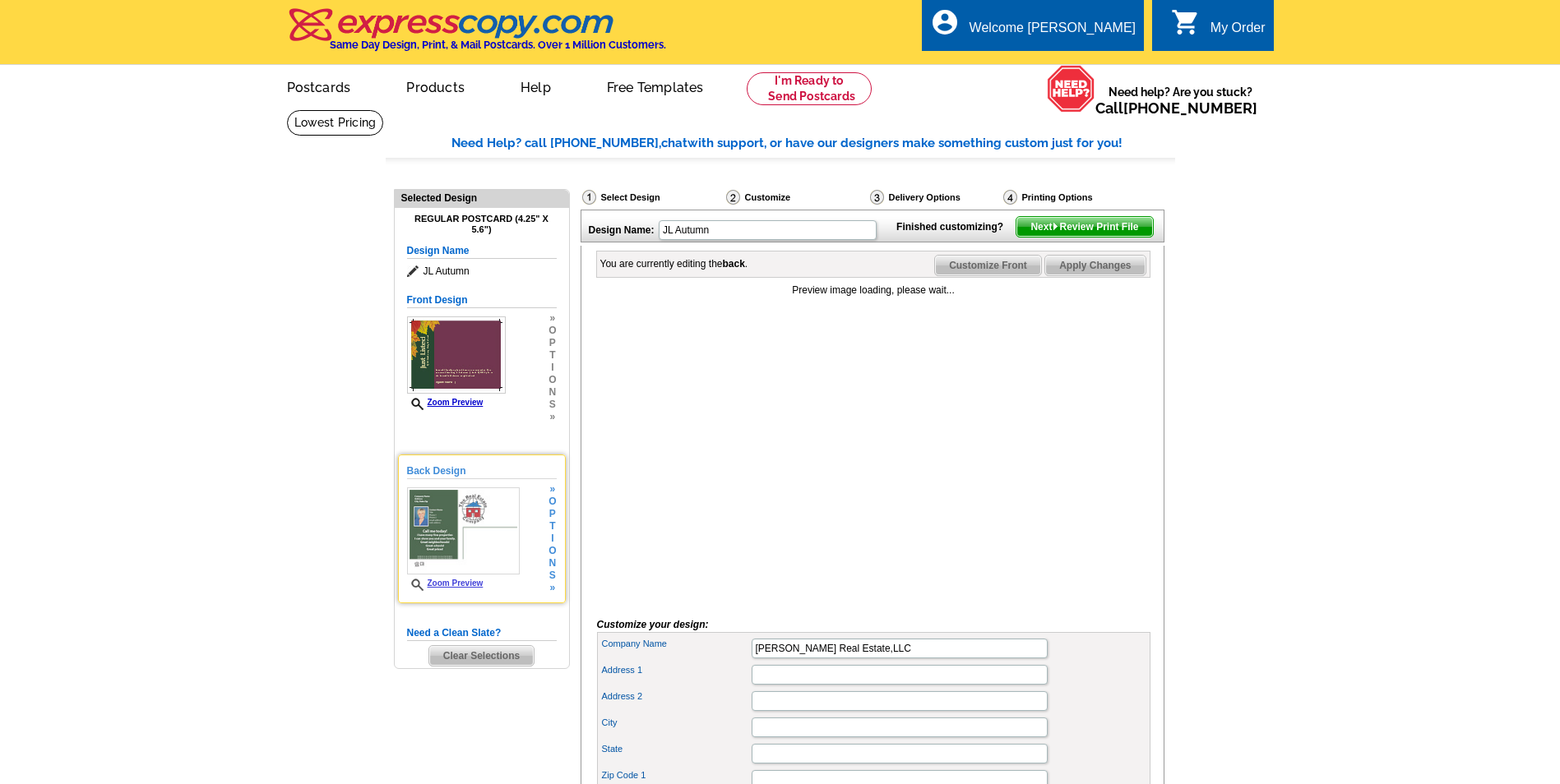
click at [555, 531] on span "t" at bounding box center [552, 527] width 7 height 13
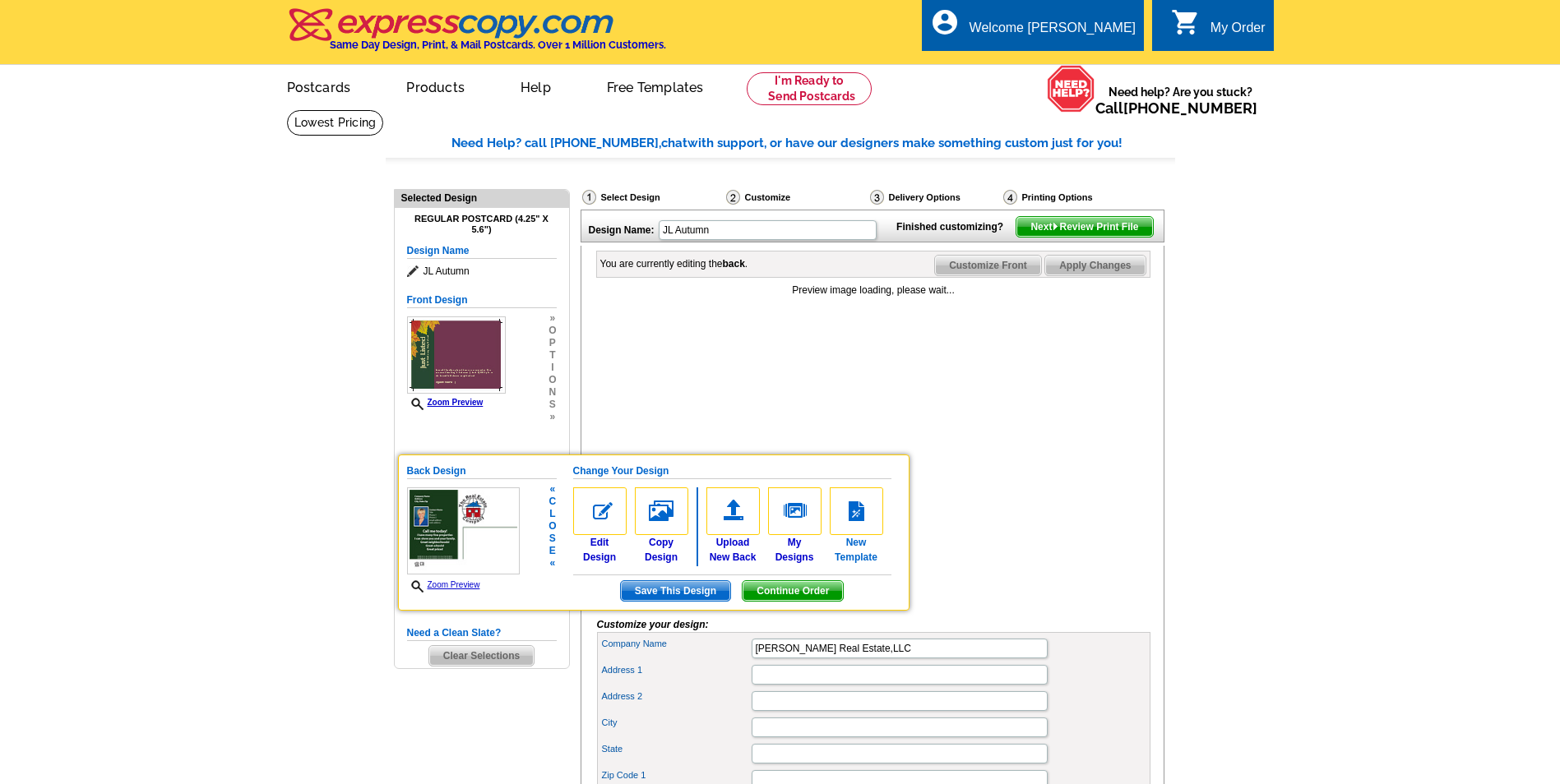
click at [872, 512] on img at bounding box center [857, 511] width 54 height 47
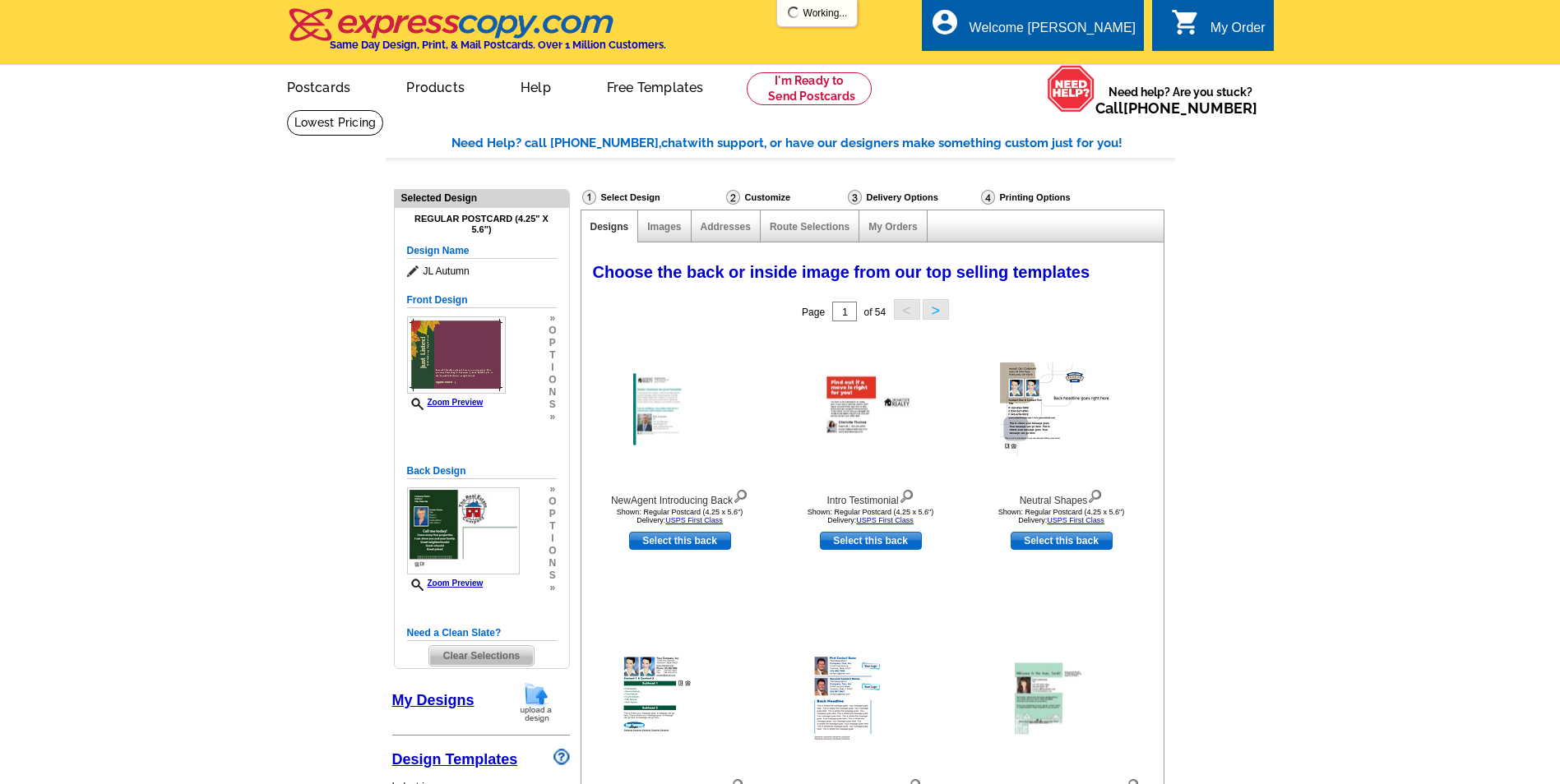
select select "1"
select select "back"
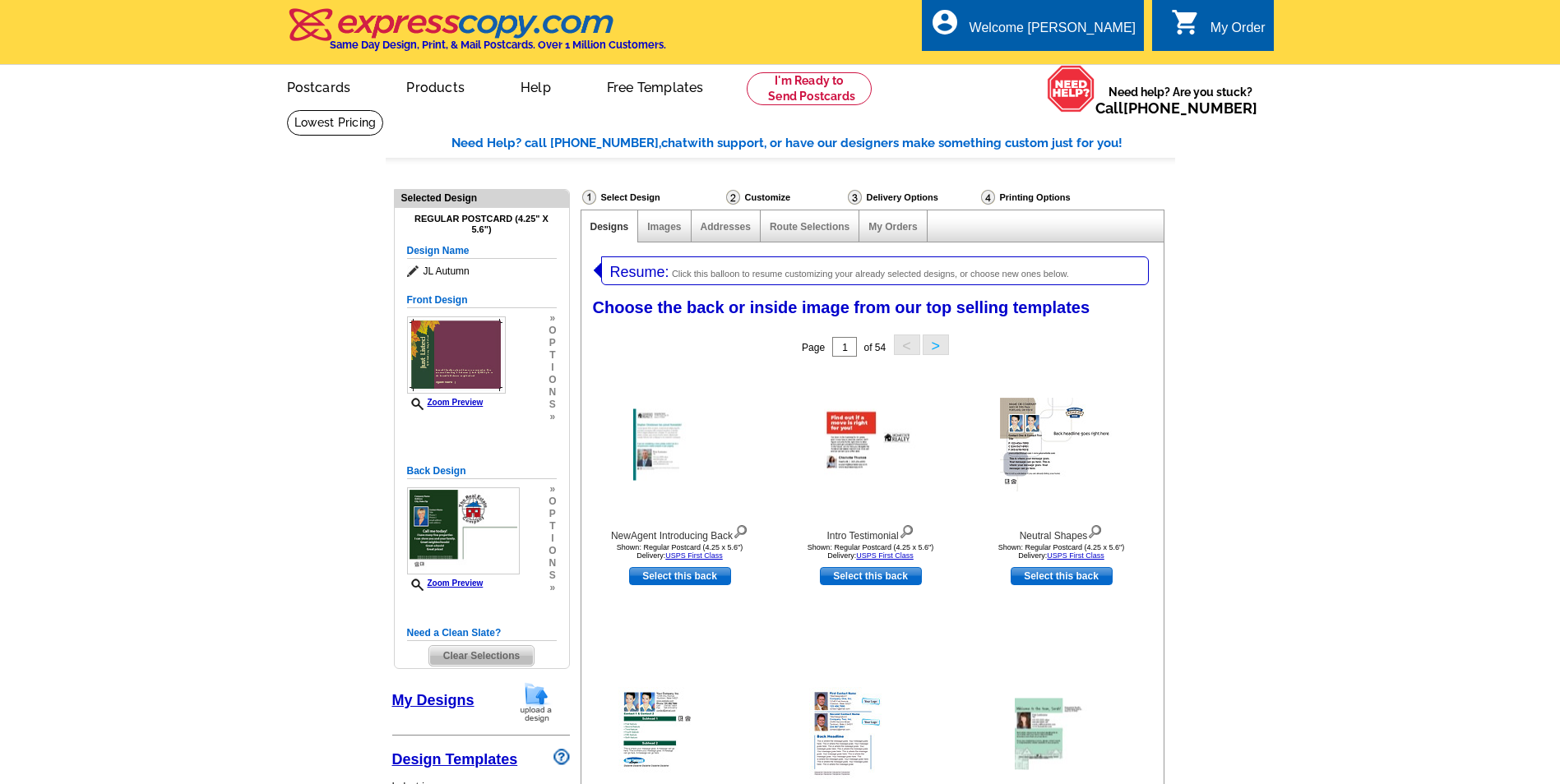
select select "785"
click at [768, 274] on span "Click this balloon to resume customizing your already selected designs, or choo…" at bounding box center [870, 273] width 398 height 10
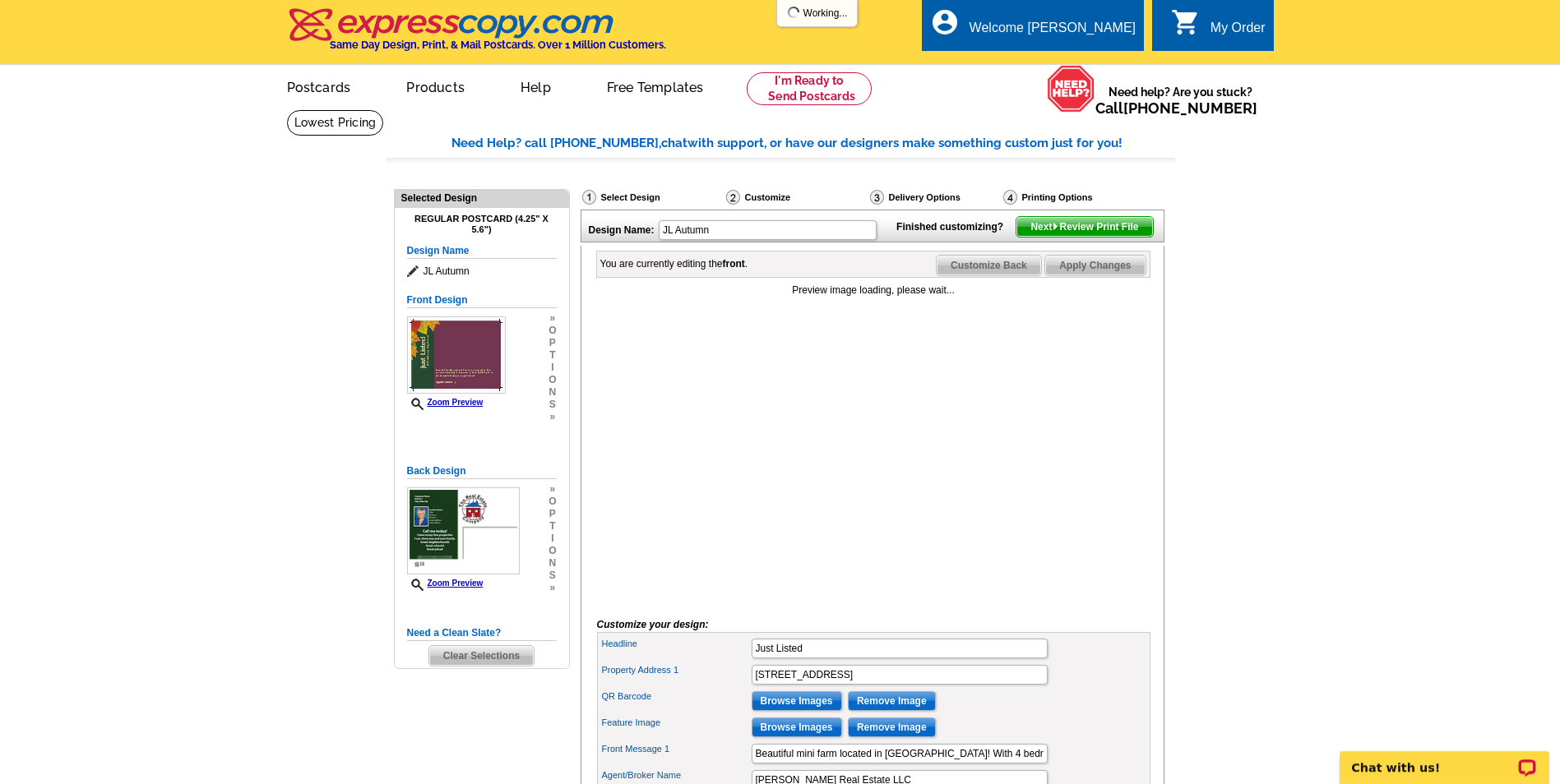
click at [844, 488] on div "Preview image loading, please wait..." at bounding box center [874, 443] width 554 height 320
click at [912, 470] on div "Preview image loading, please wait..." at bounding box center [874, 443] width 554 height 320
click at [913, 466] on div "Preview image loading, please wait..." at bounding box center [874, 443] width 554 height 320
click at [54, 569] on main "Need Help? call 800-260-5887, chat with support, or have our designers make som…" at bounding box center [780, 537] width 1560 height 855
click at [244, 326] on main "Need Help? call 800-260-5887, chat with support, or have our designers make som…" at bounding box center [780, 537] width 1560 height 855
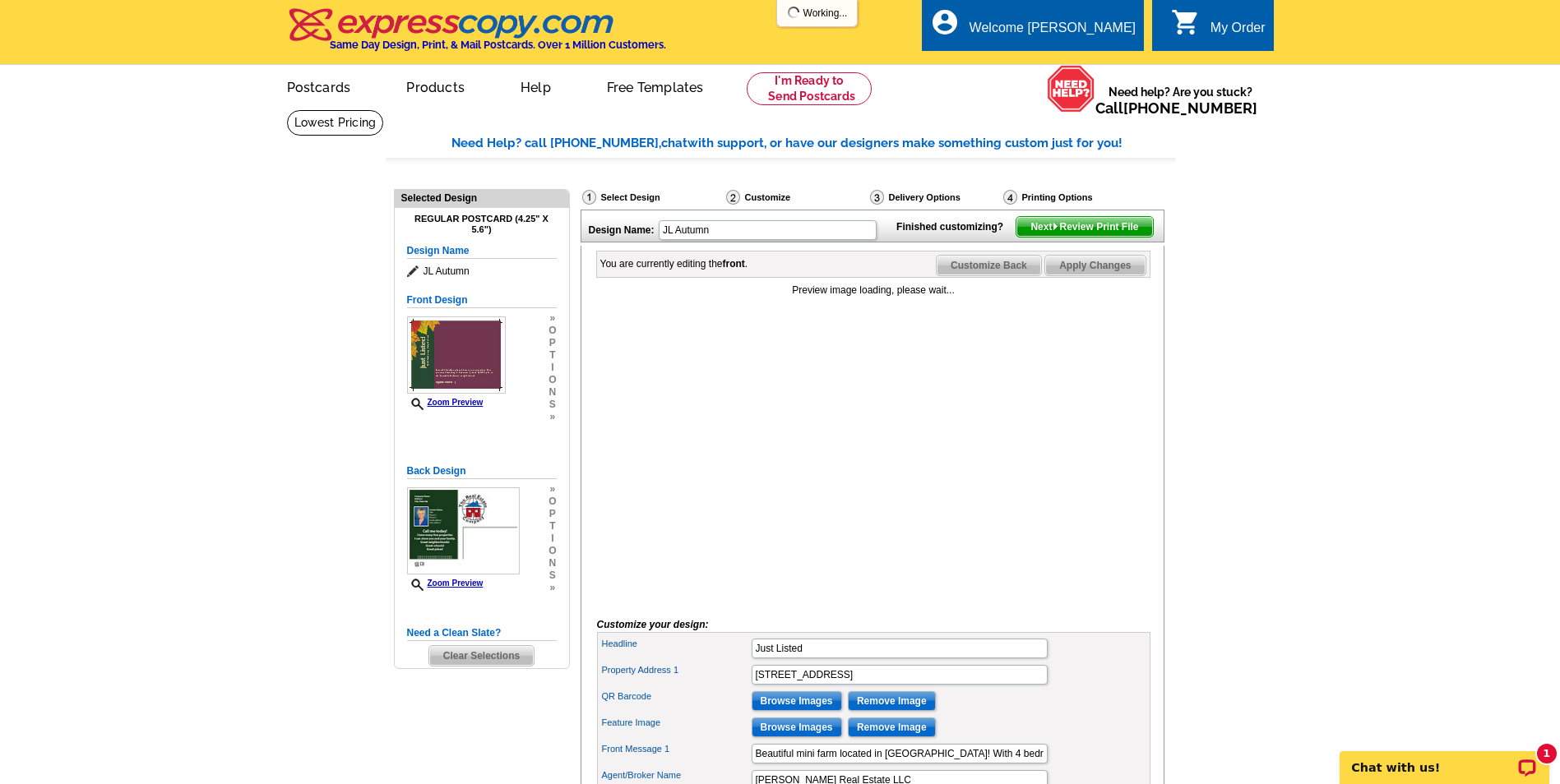
click at [246, 325] on main "Need Help? call 800-260-5887, chat with support, or have our designers make som…" at bounding box center [780, 537] width 1560 height 855
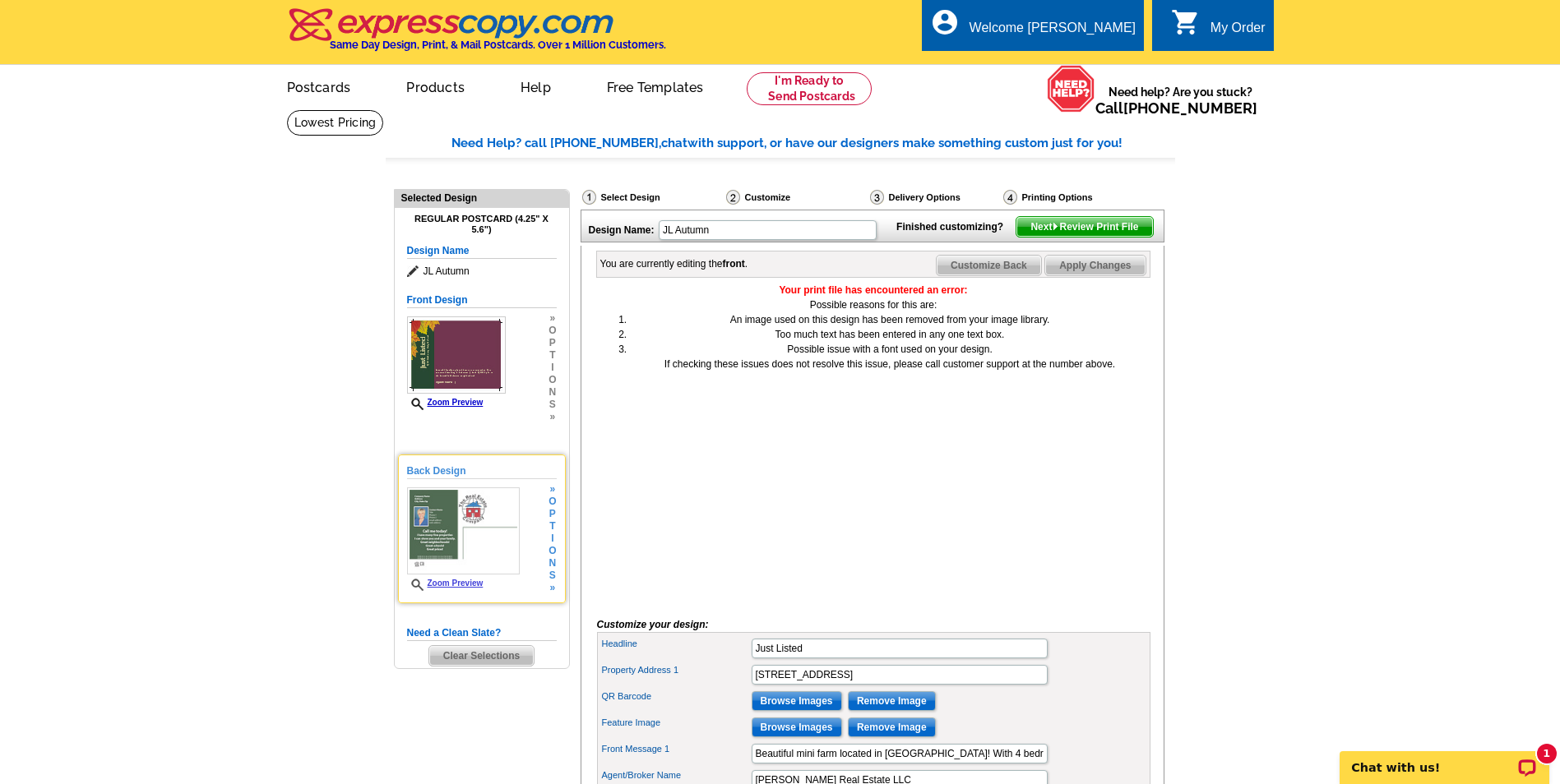
click at [552, 531] on span "t" at bounding box center [552, 527] width 7 height 13
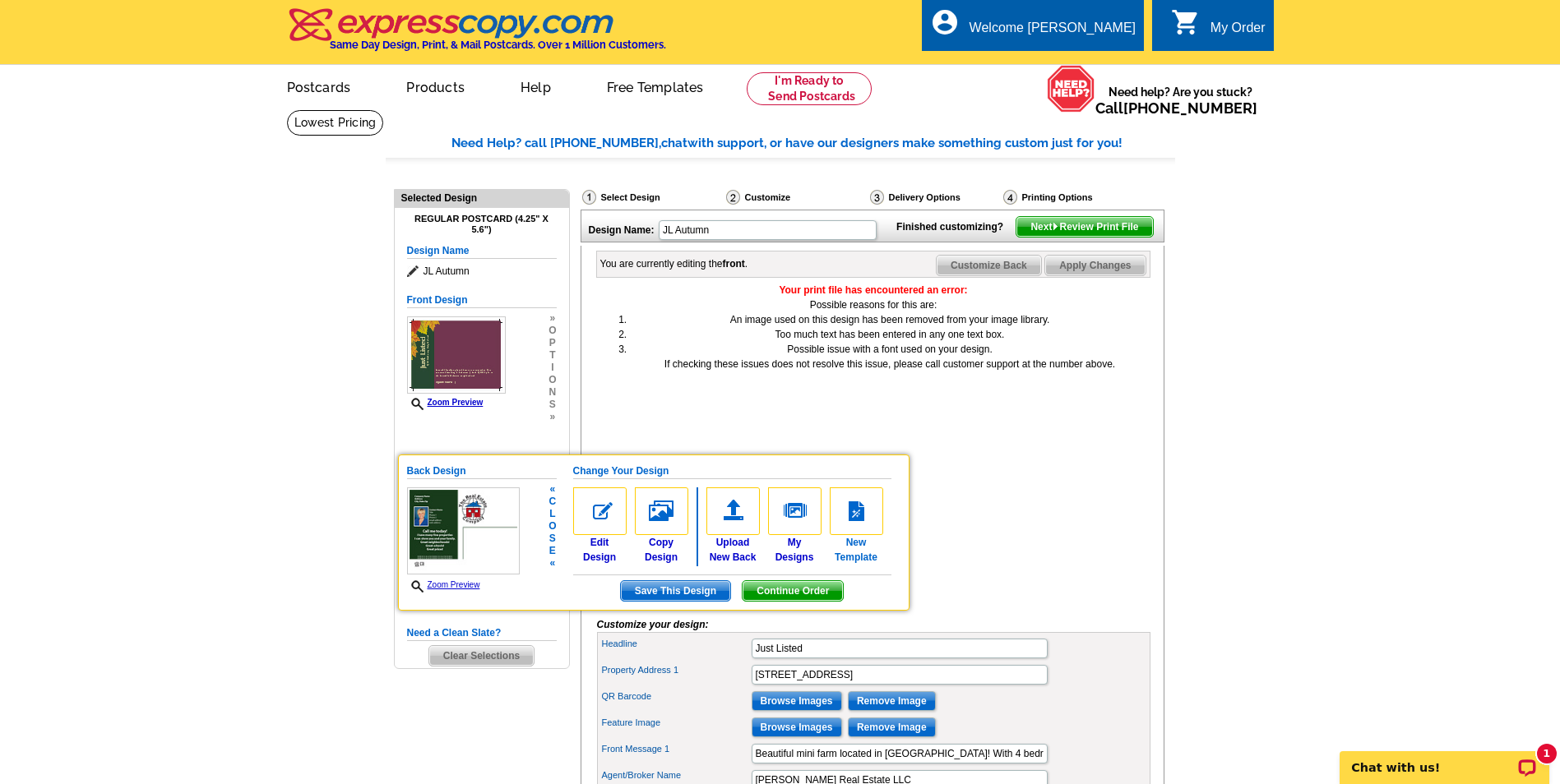
click at [867, 523] on img at bounding box center [857, 511] width 54 height 47
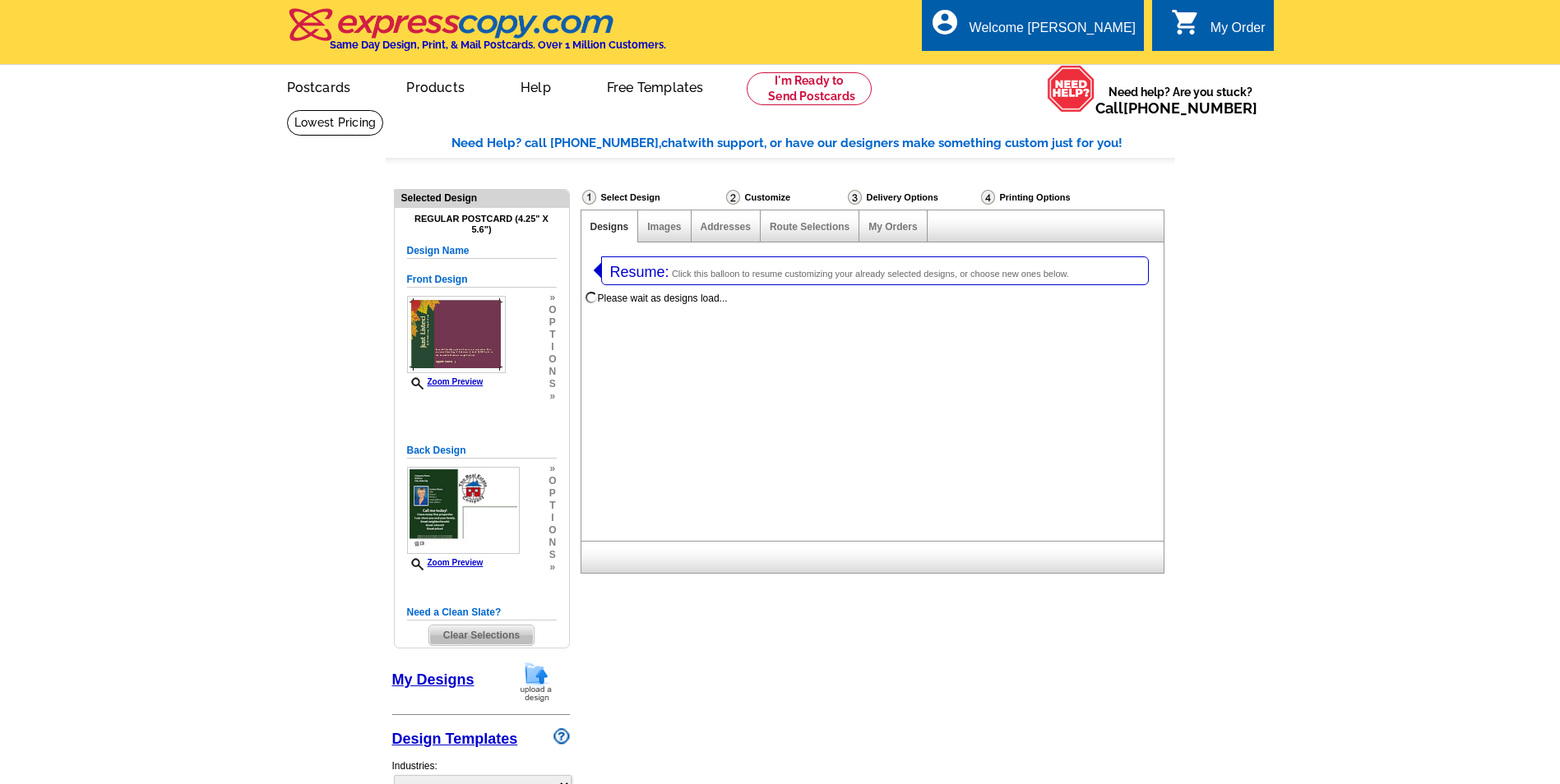
select select "1"
select select "back"
select select "785"
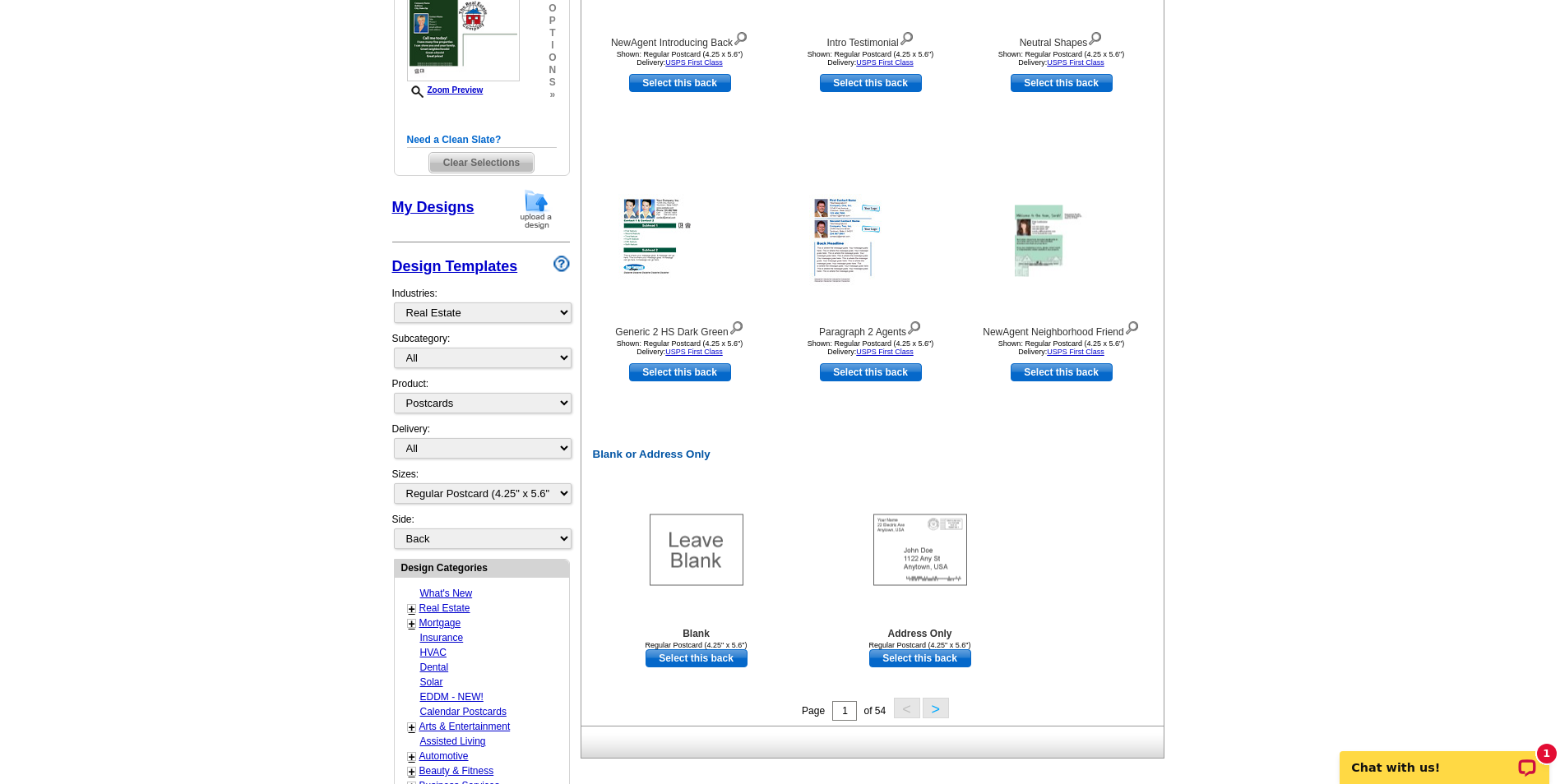
click at [935, 712] on button ">" at bounding box center [935, 708] width 26 height 21
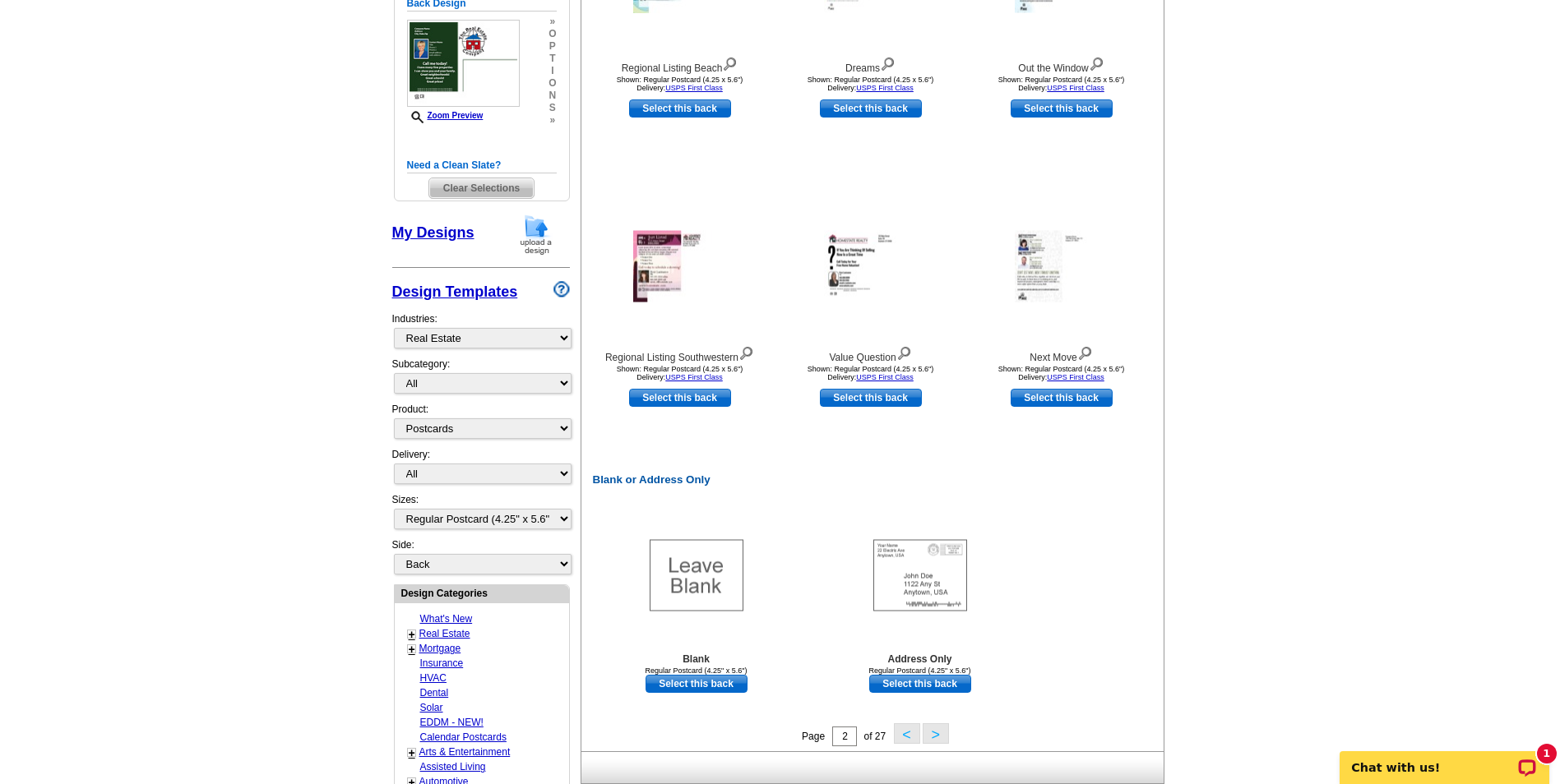
scroll to position [583, 0]
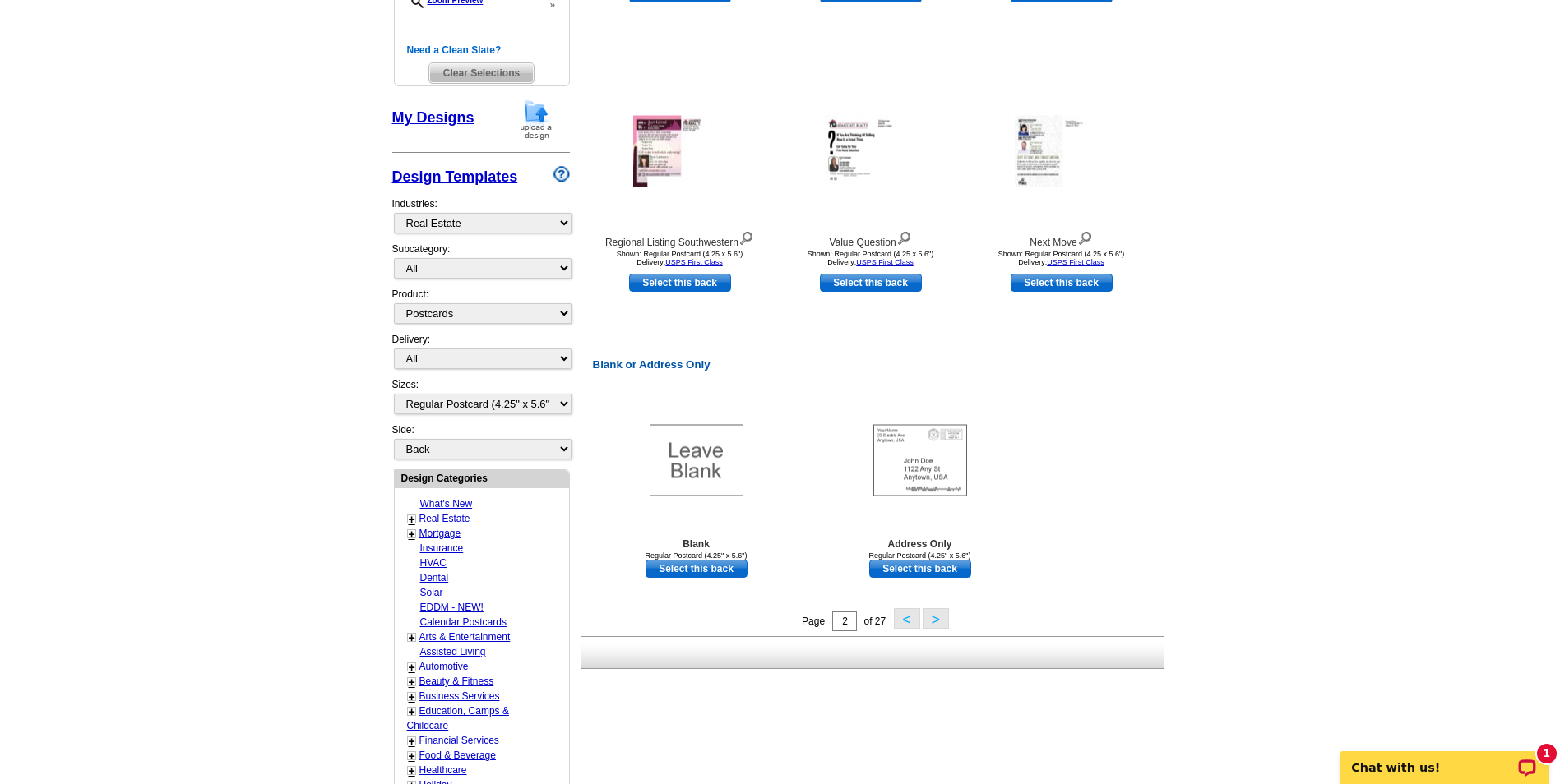
click at [942, 625] on button ">" at bounding box center [935, 618] width 26 height 21
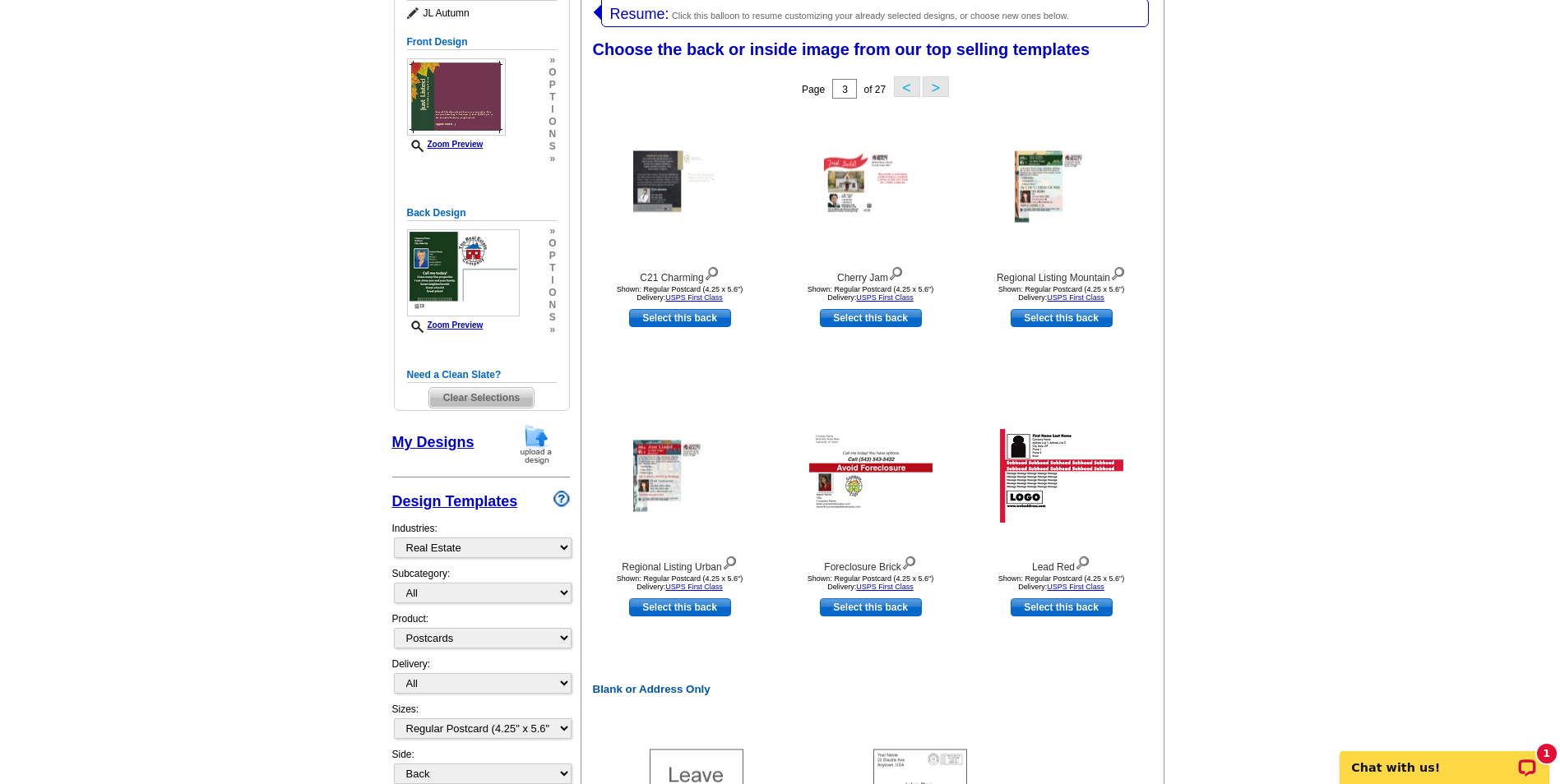
scroll to position [254, 0]
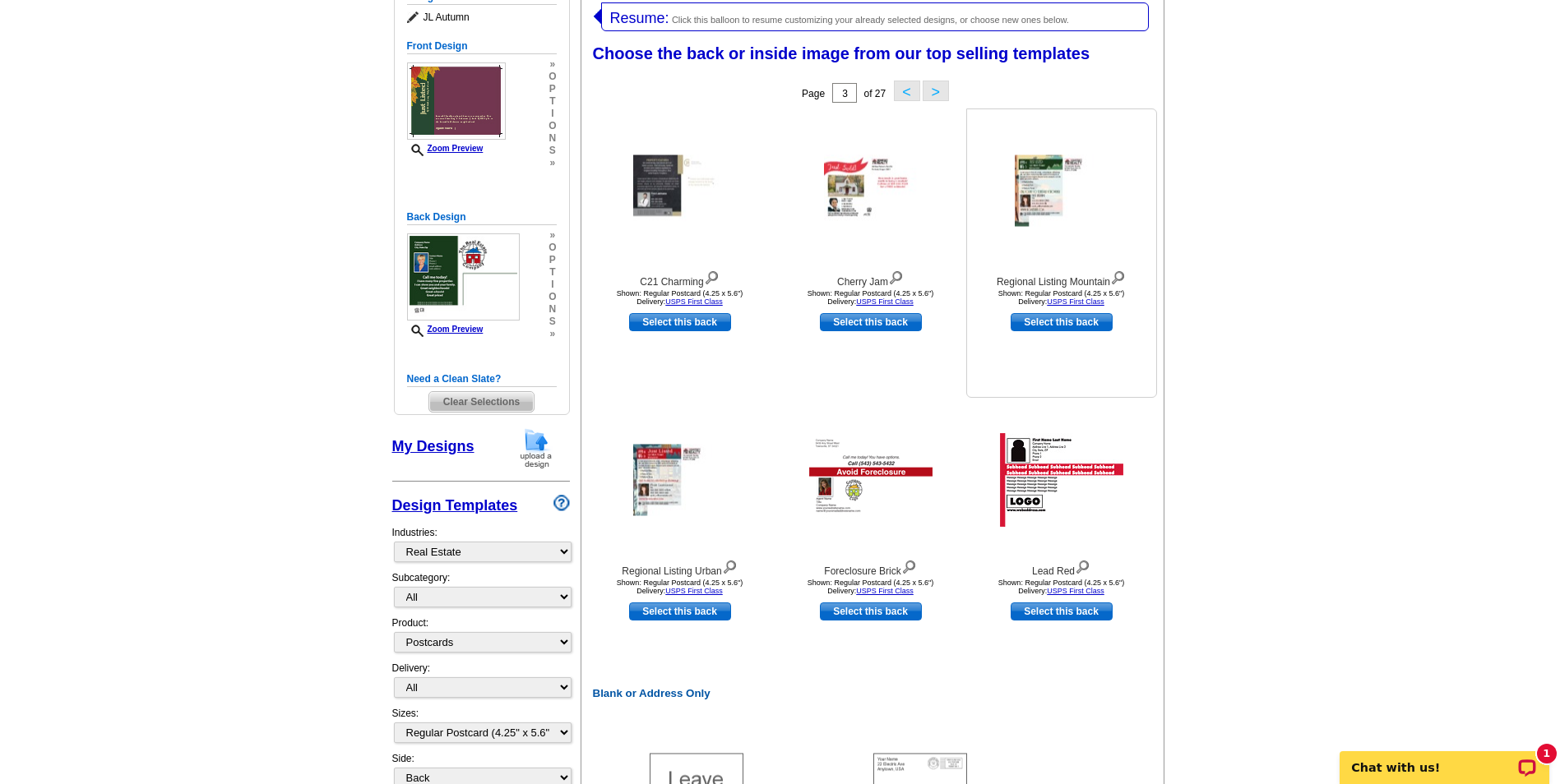
click at [1050, 327] on link "Select this back" at bounding box center [1061, 322] width 102 height 18
select select "front"
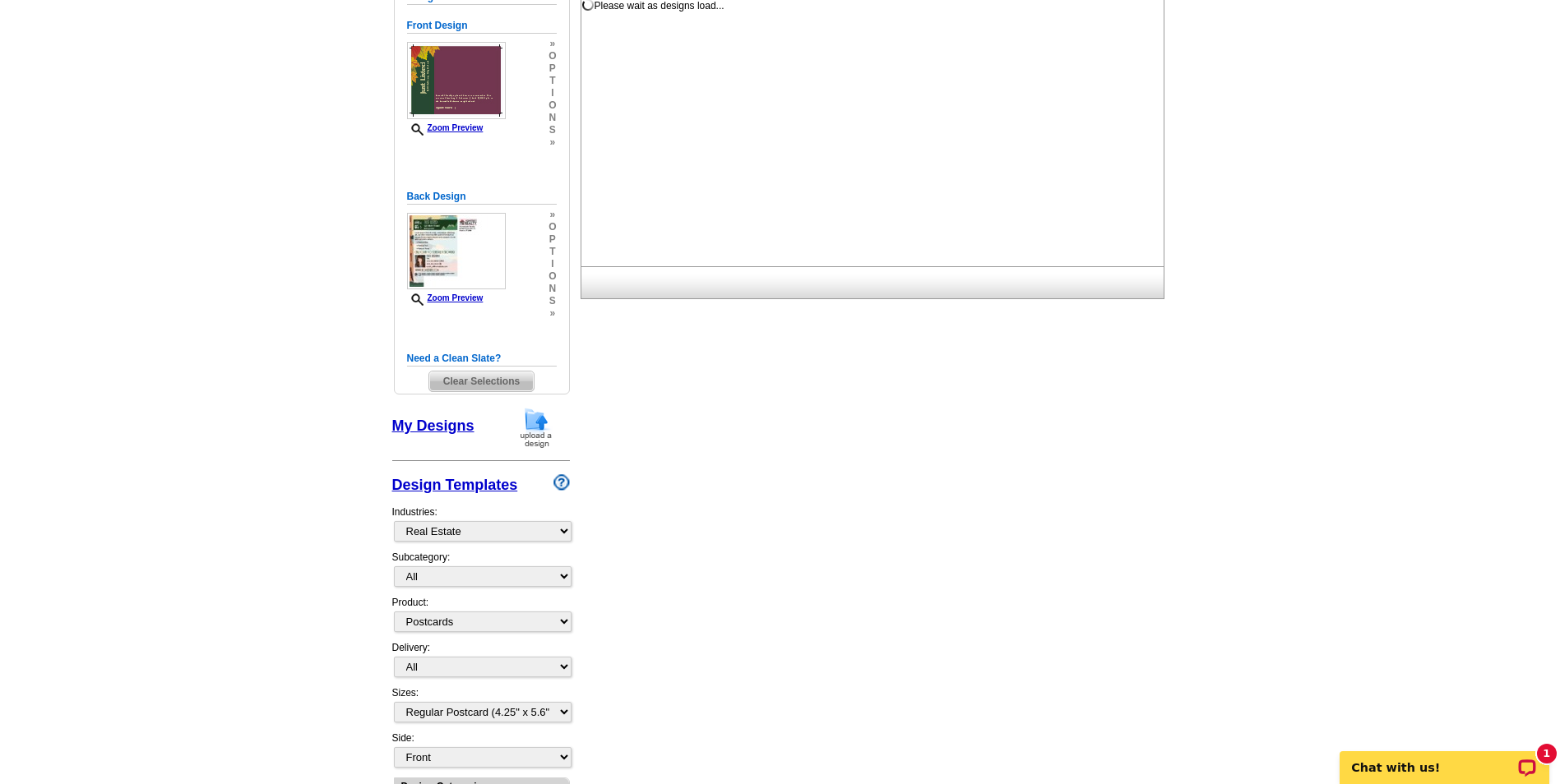
scroll to position [0, 0]
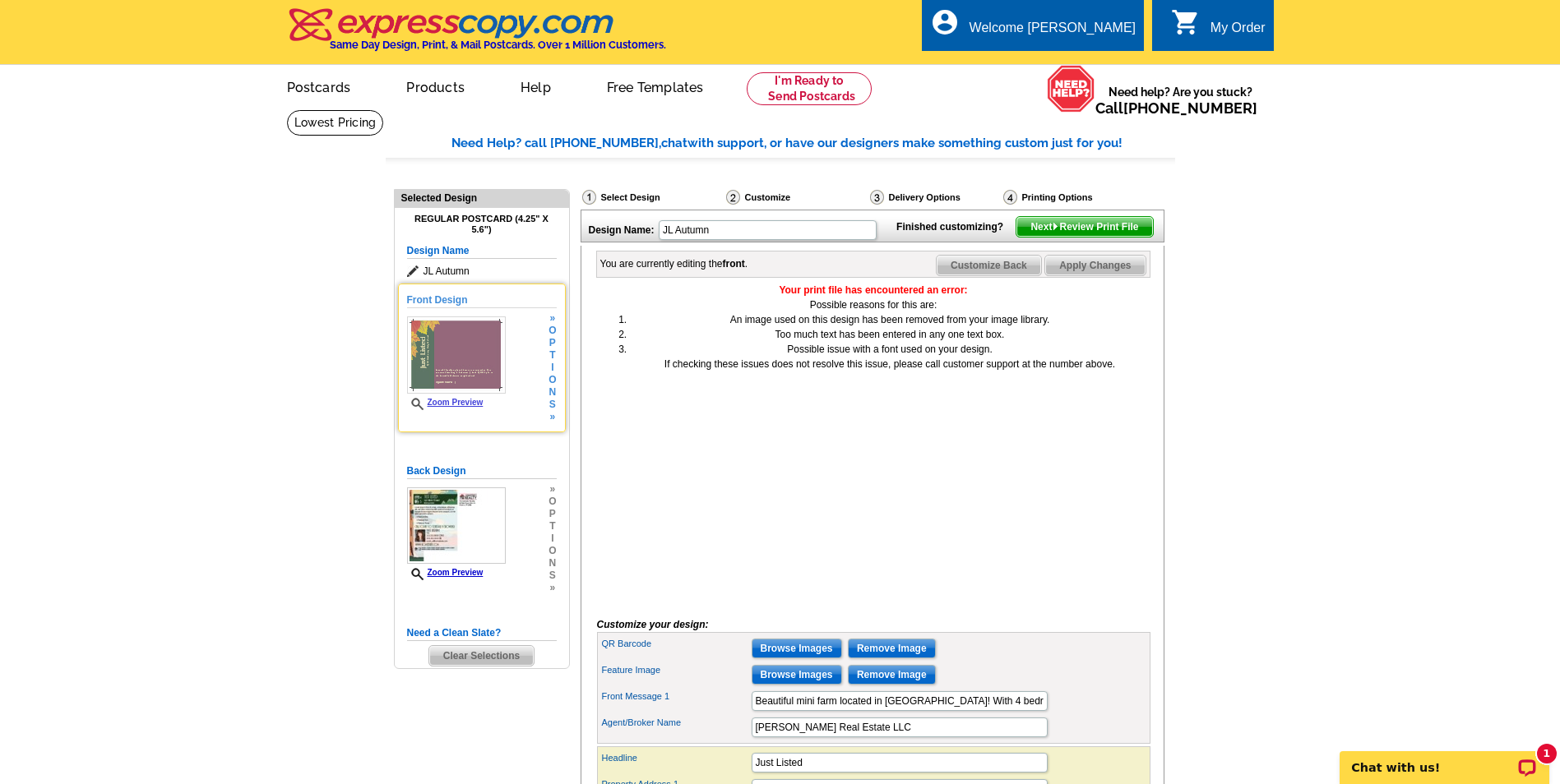
click at [480, 373] on img at bounding box center [457, 354] width 98 height 78
click at [472, 344] on img at bounding box center [457, 354] width 98 height 78
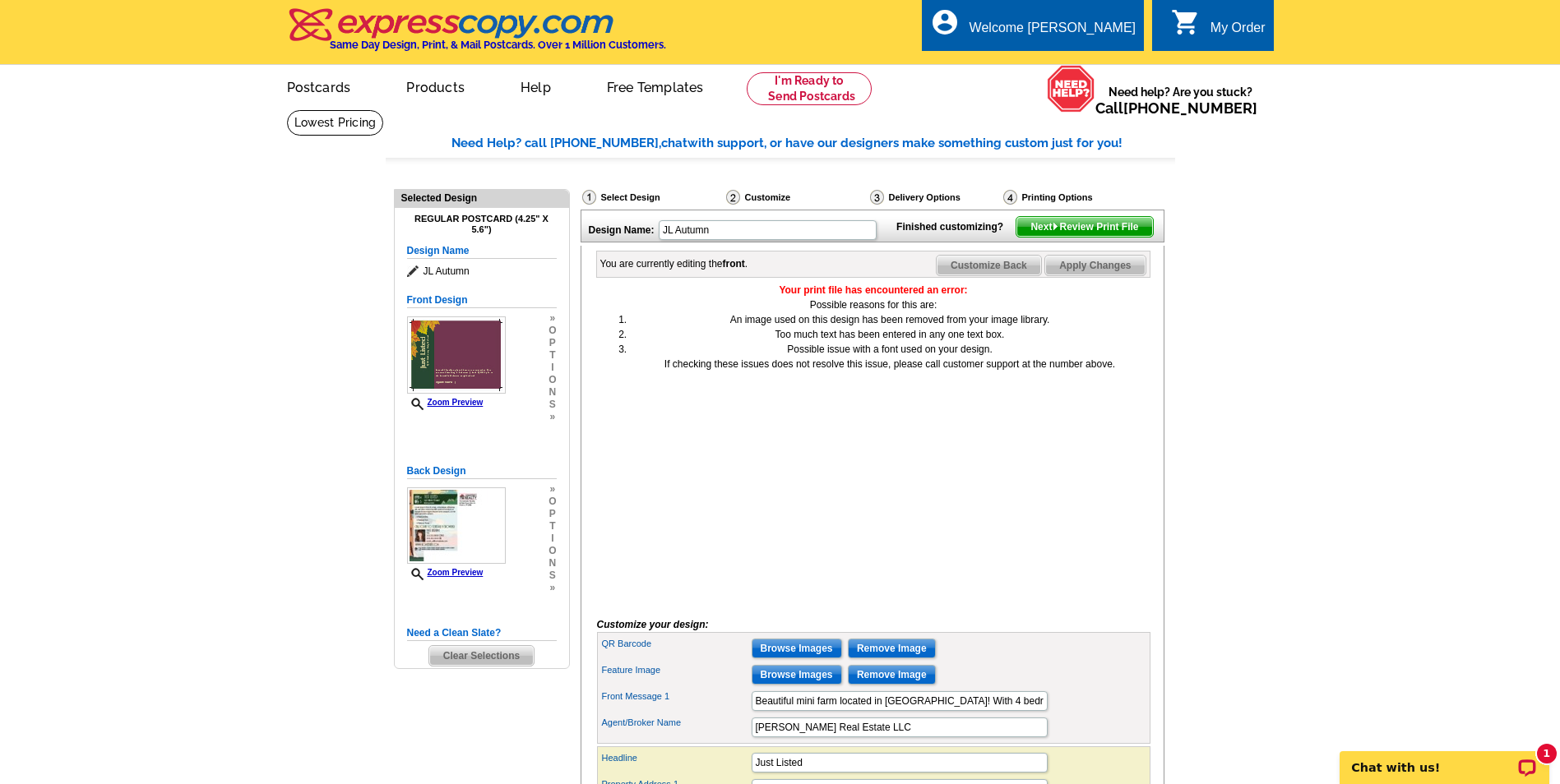
scroll to position [411, 0]
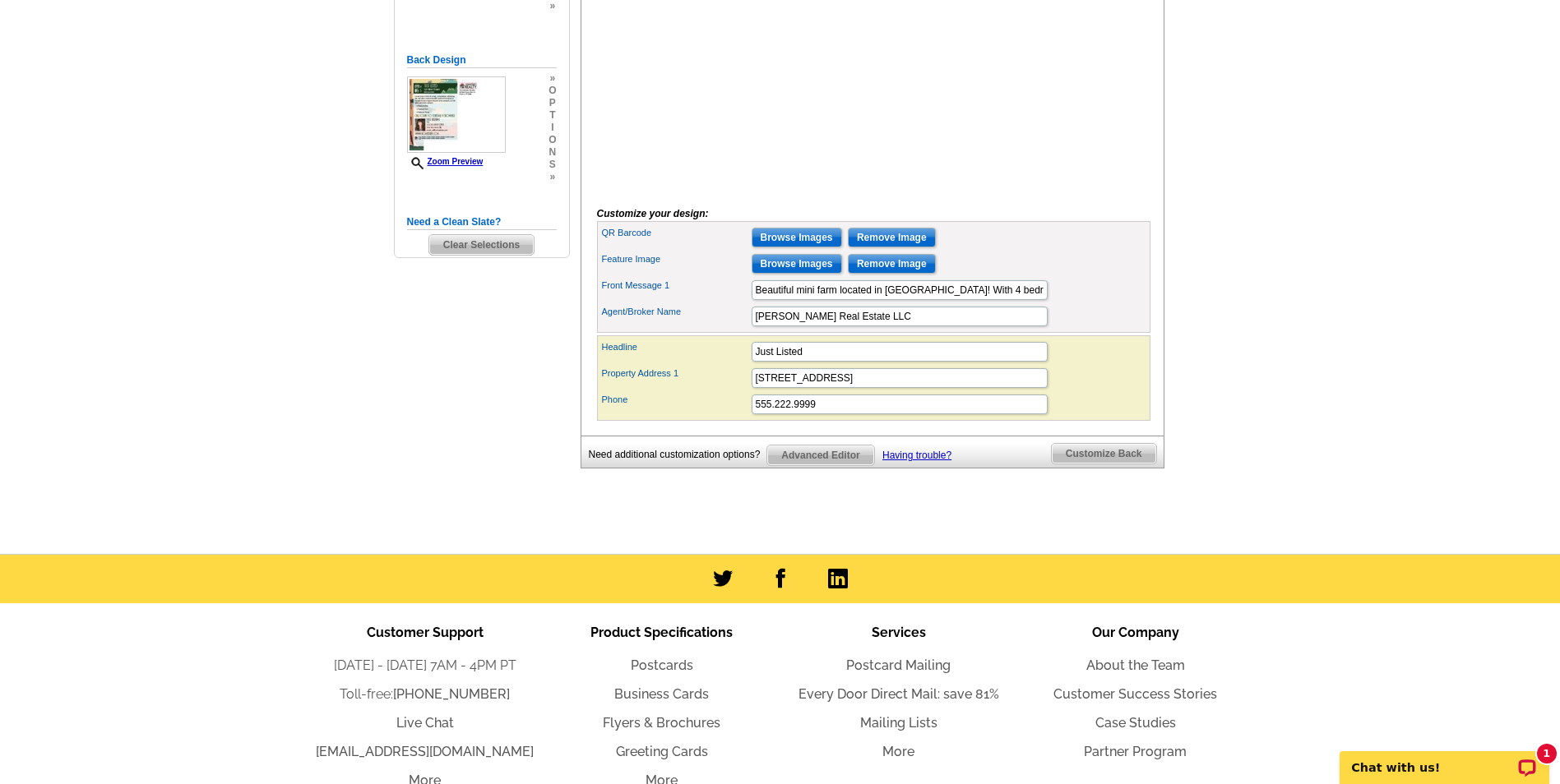
click at [1107, 463] on span "Customize Back" at bounding box center [1103, 454] width 105 height 20
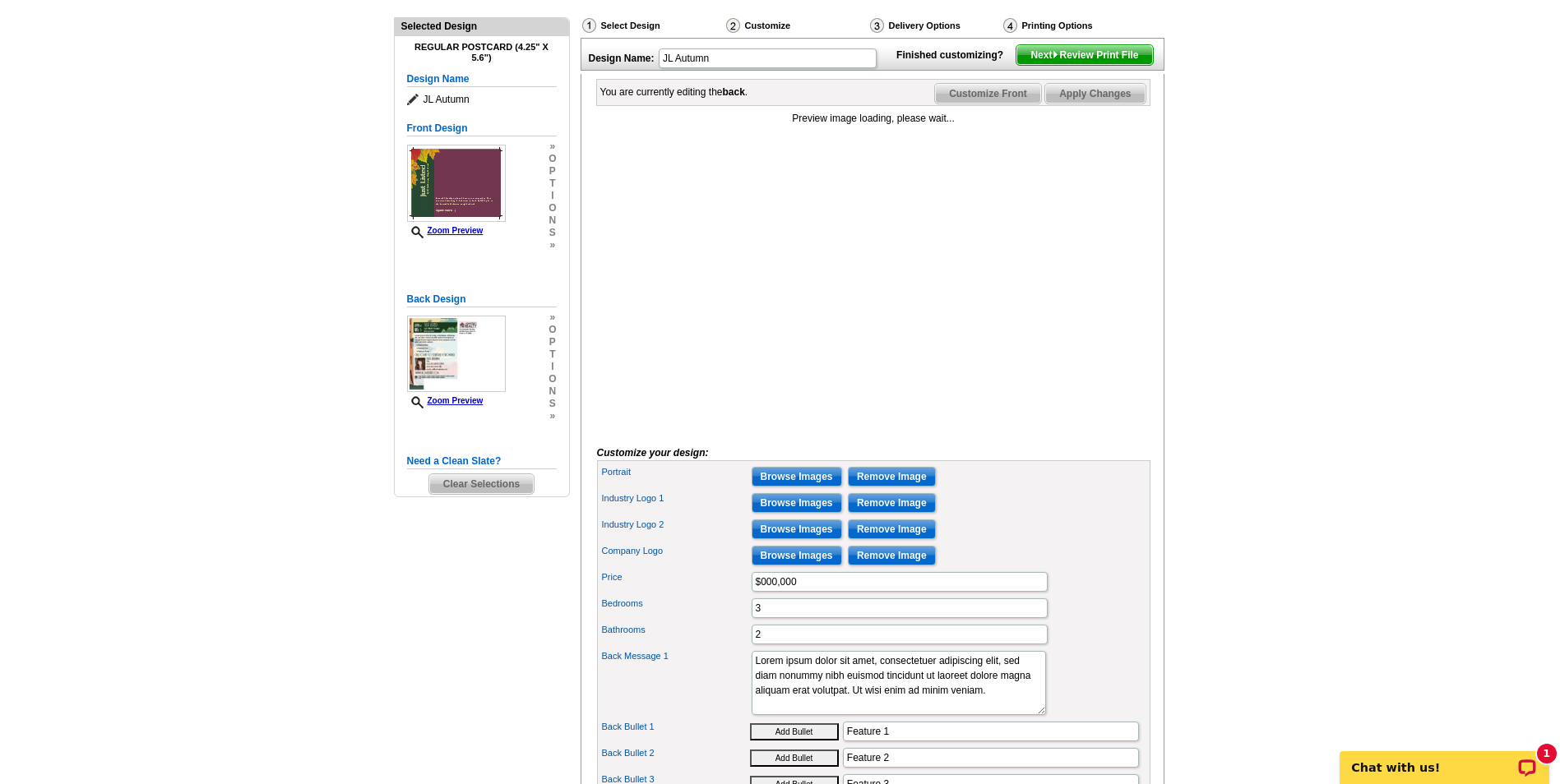
scroll to position [0, 0]
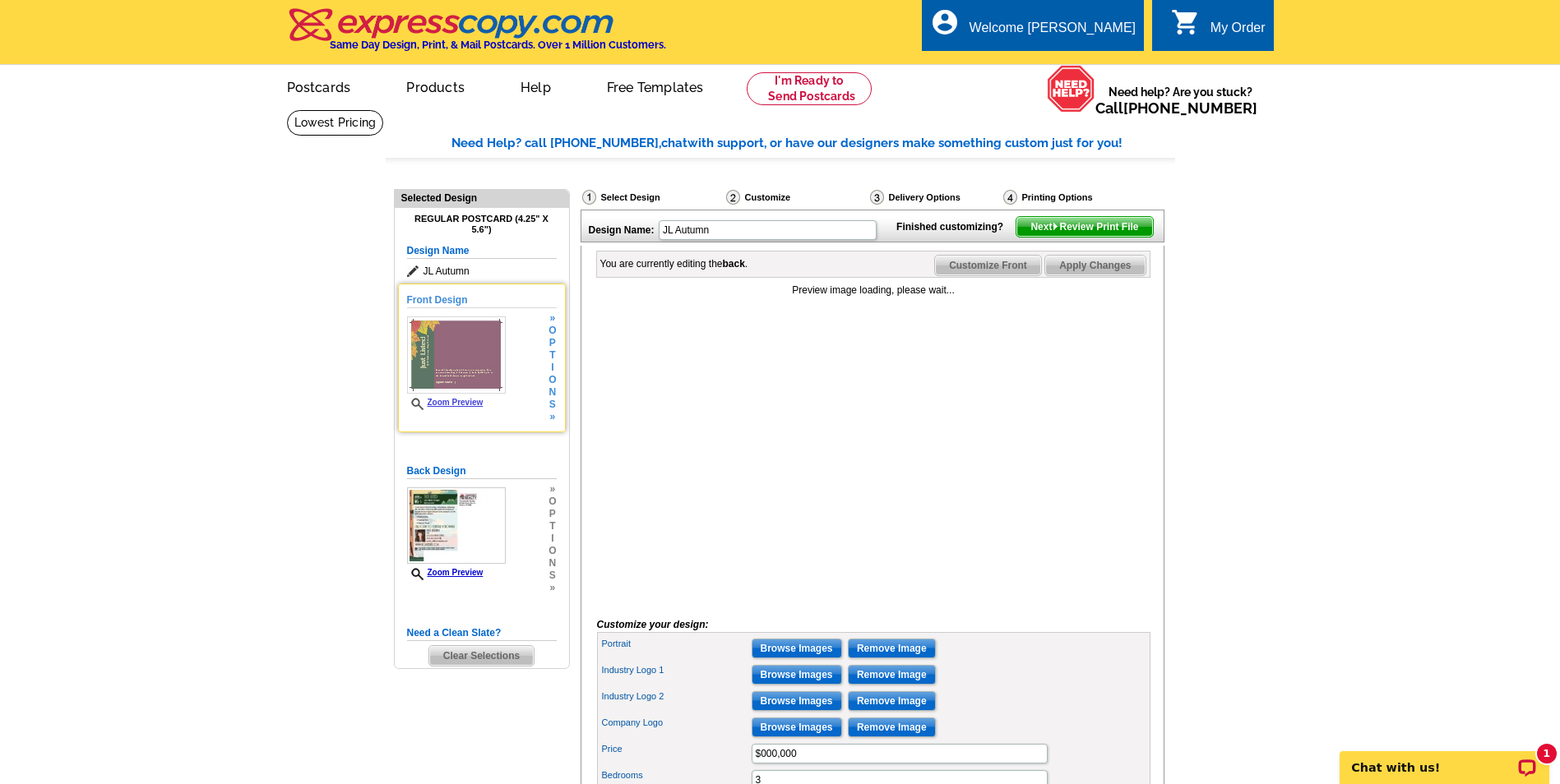
click at [472, 347] on img at bounding box center [457, 354] width 98 height 78
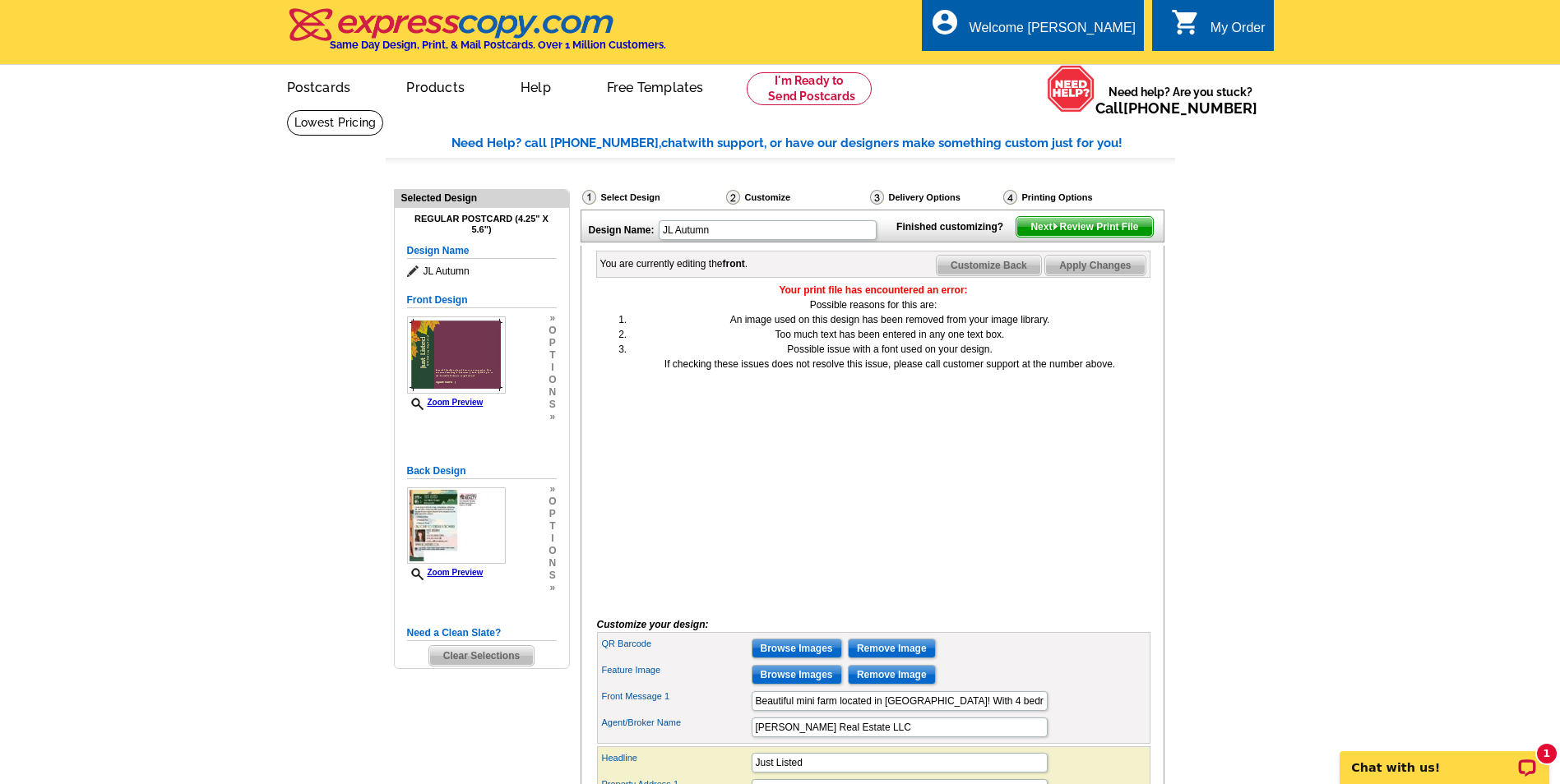
click at [942, 297] on span "Your print file has encountered an error:" at bounding box center [874, 290] width 554 height 15
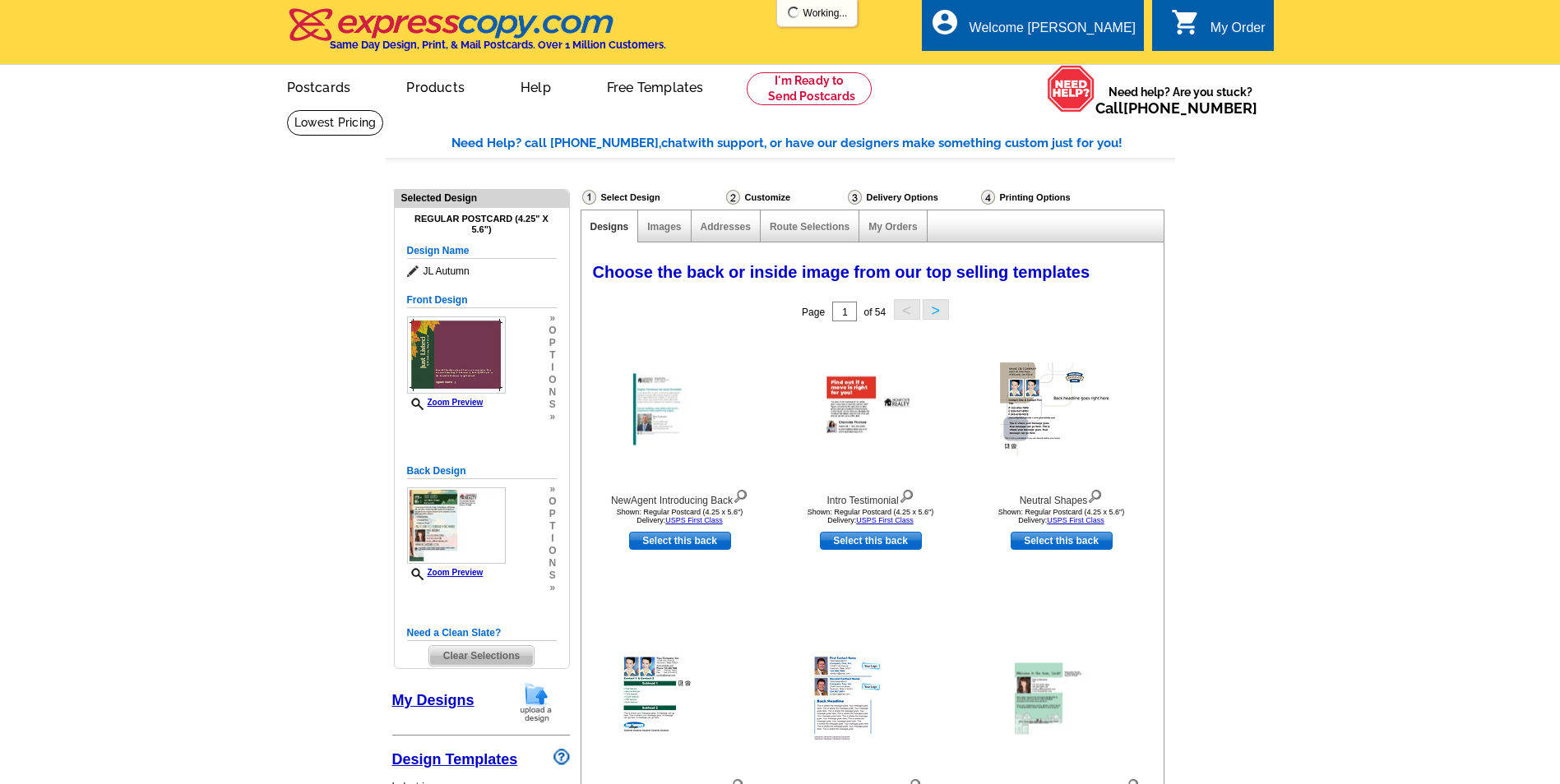
select select
select select "1"
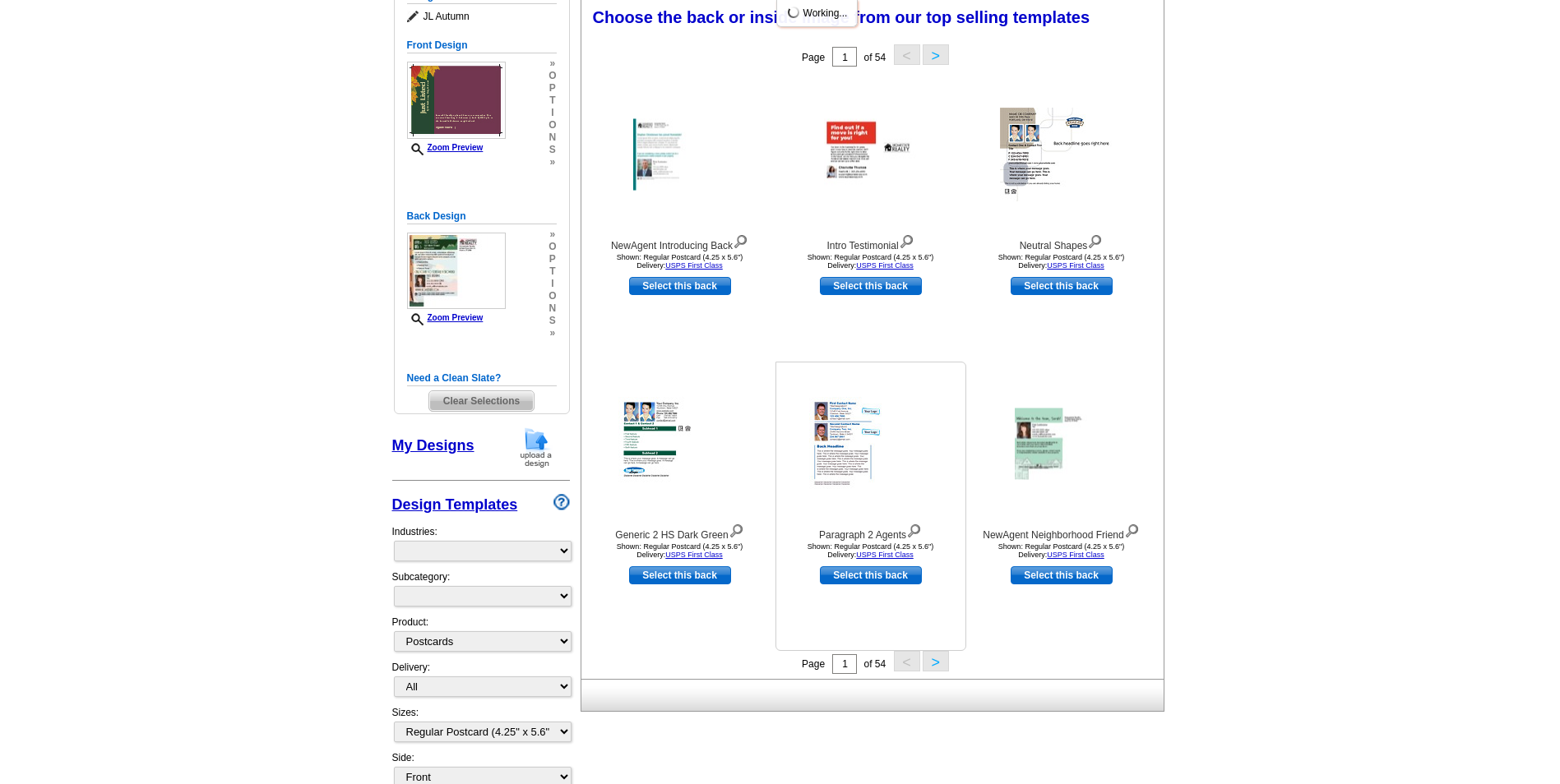
select select "785"
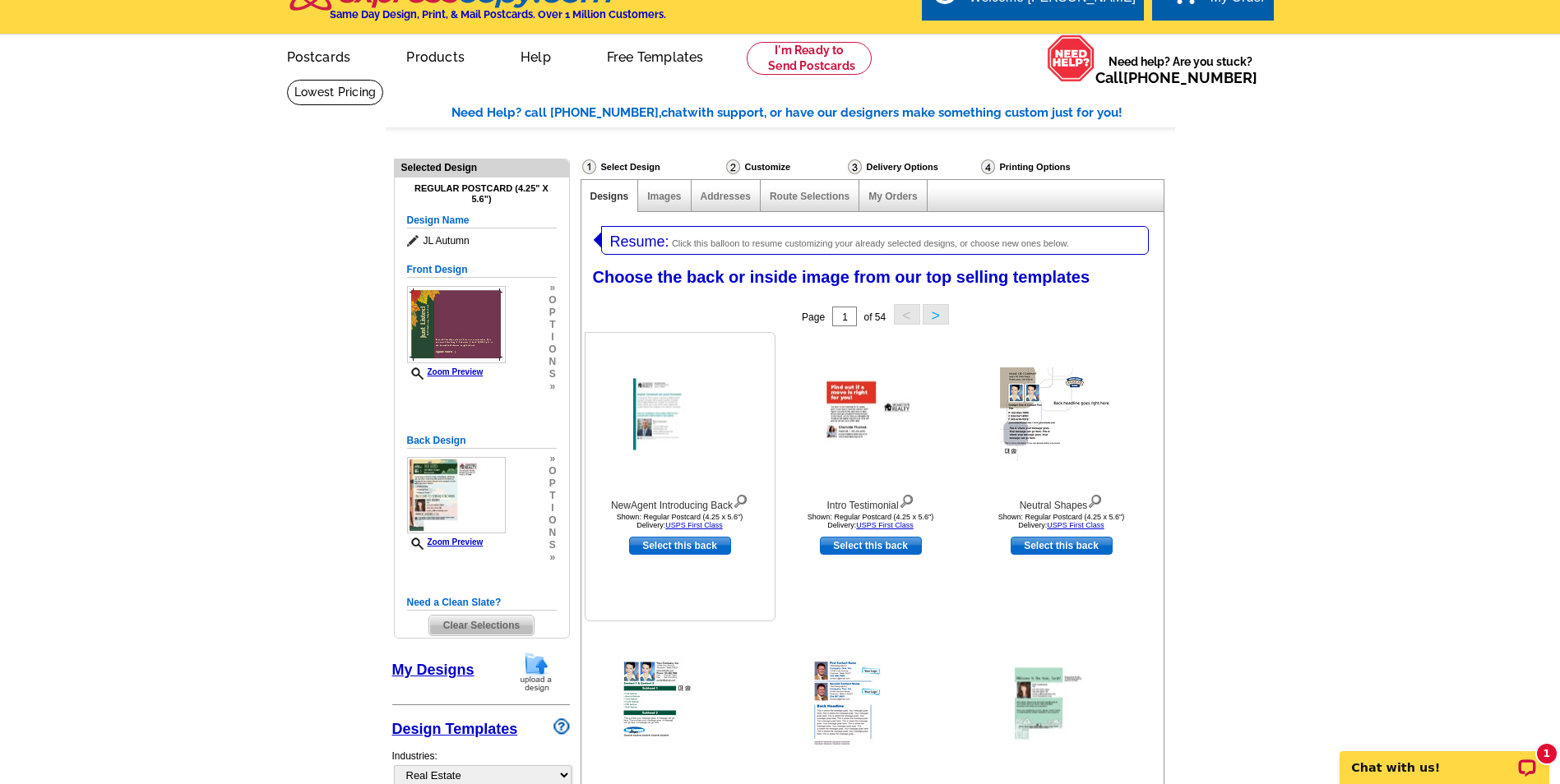
scroll to position [7, 0]
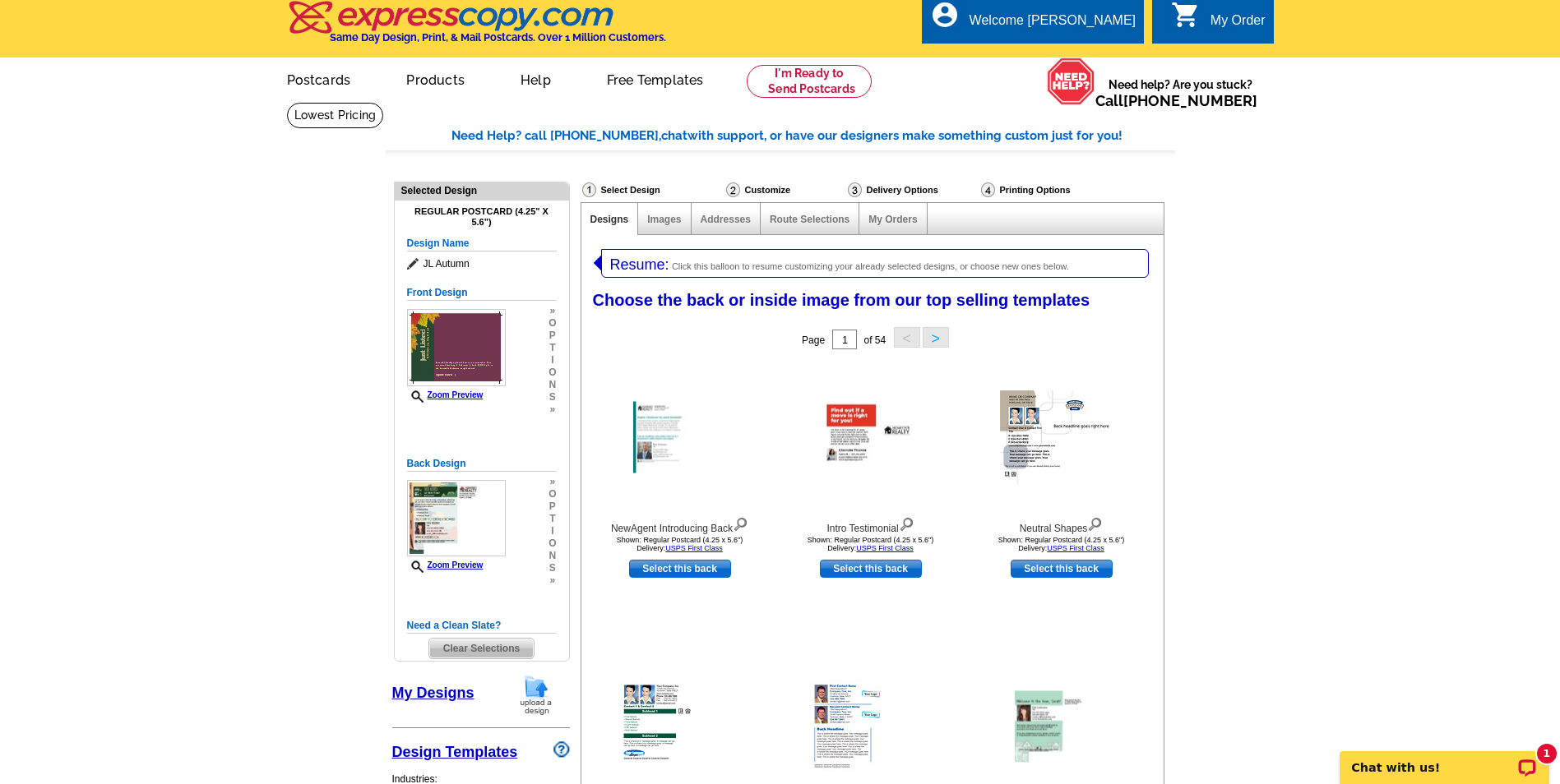
click at [730, 261] on div "Resume: Click this balloon to resume customizing your already selected designs,…" at bounding box center [875, 263] width 548 height 29
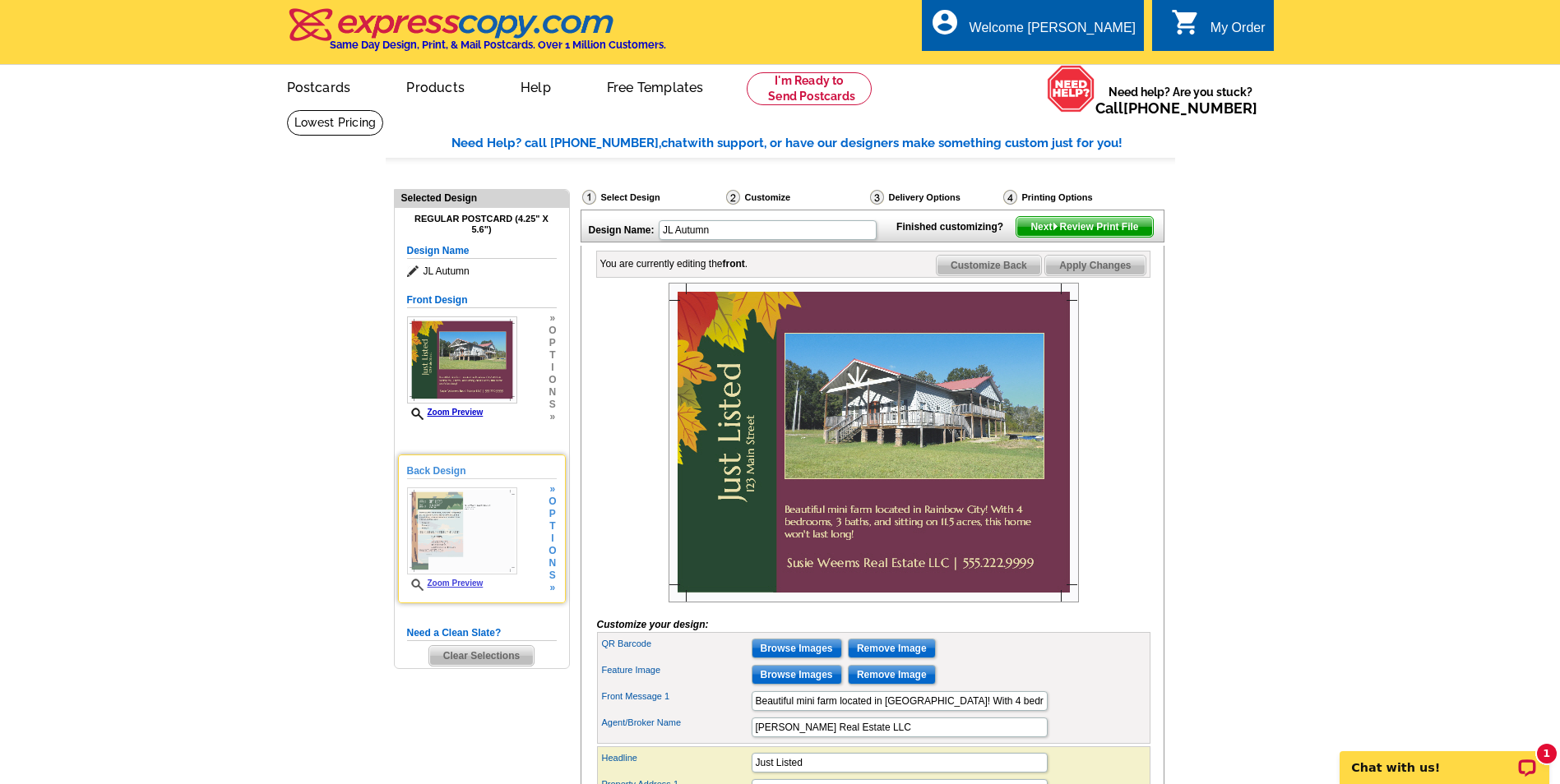
click at [428, 549] on img at bounding box center [462, 531] width 110 height 88
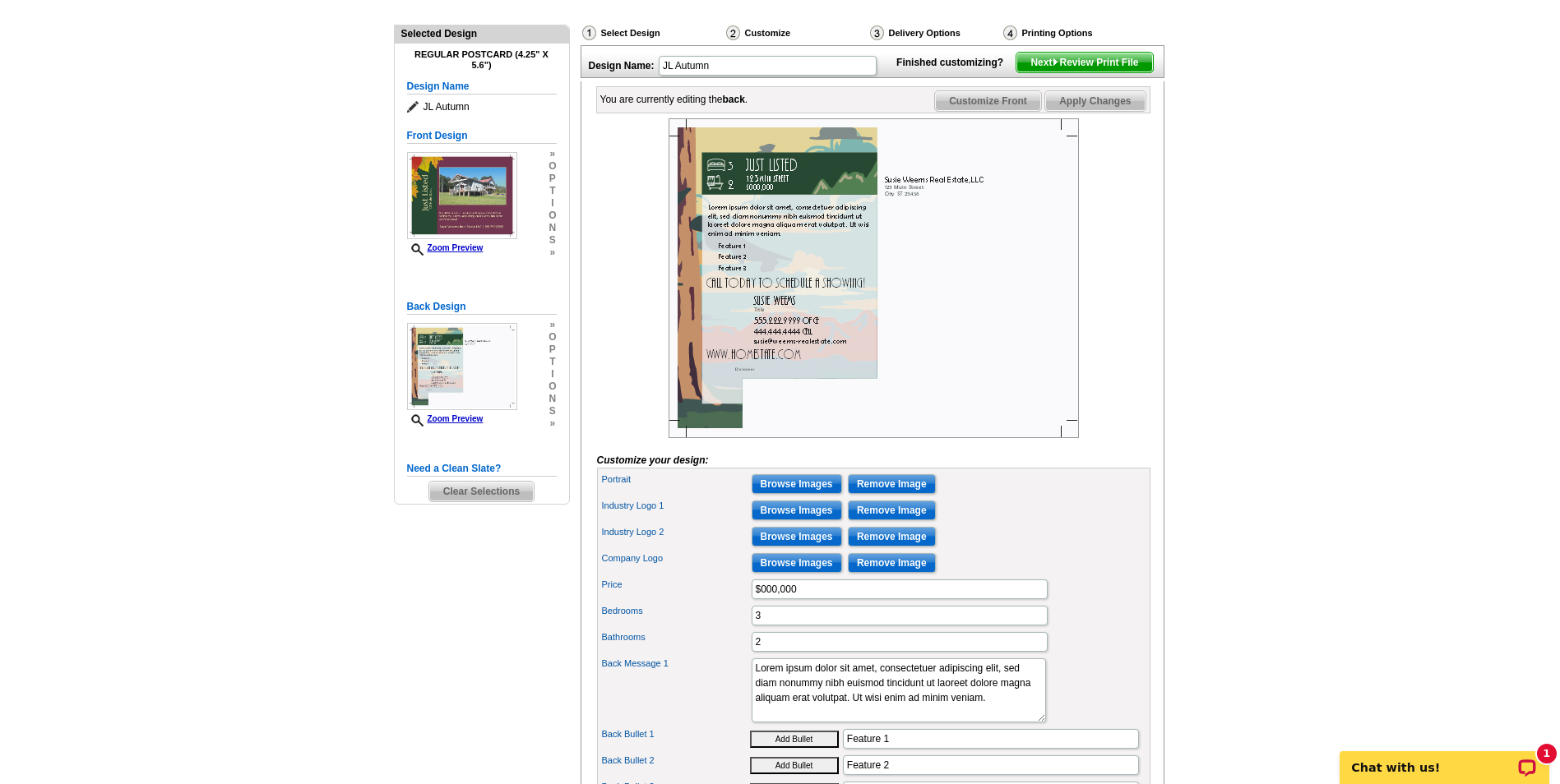
scroll to position [246, 0]
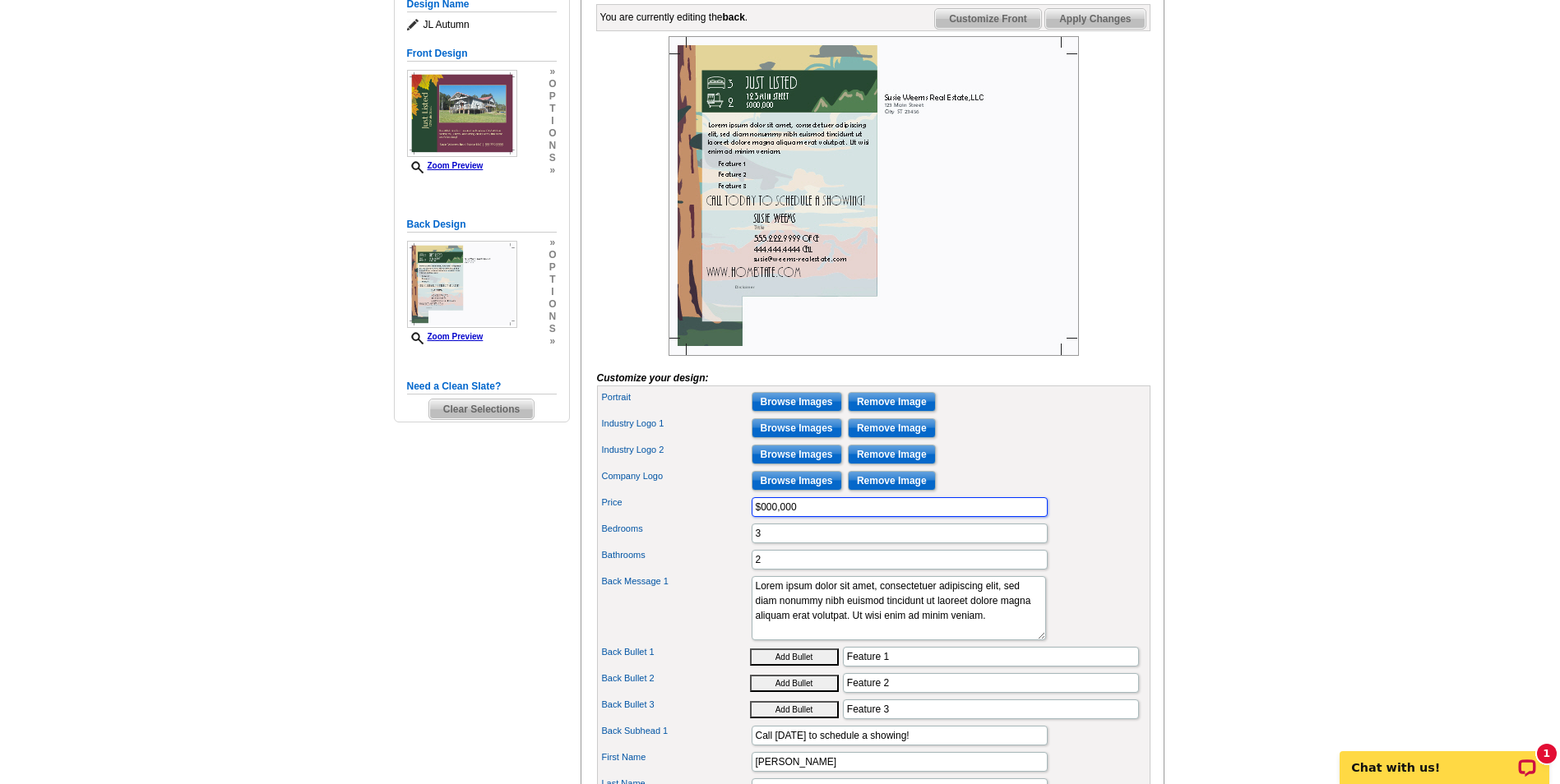
drag, startPoint x: 647, startPoint y: 563, endPoint x: 523, endPoint y: 555, distance: 124.3
click at [523, 555] on div "Need Help? call 800-260-5887, chat with support, or have our designers make som…" at bounding box center [781, 607] width 790 height 1439
type input "$393,000"
type input "4"
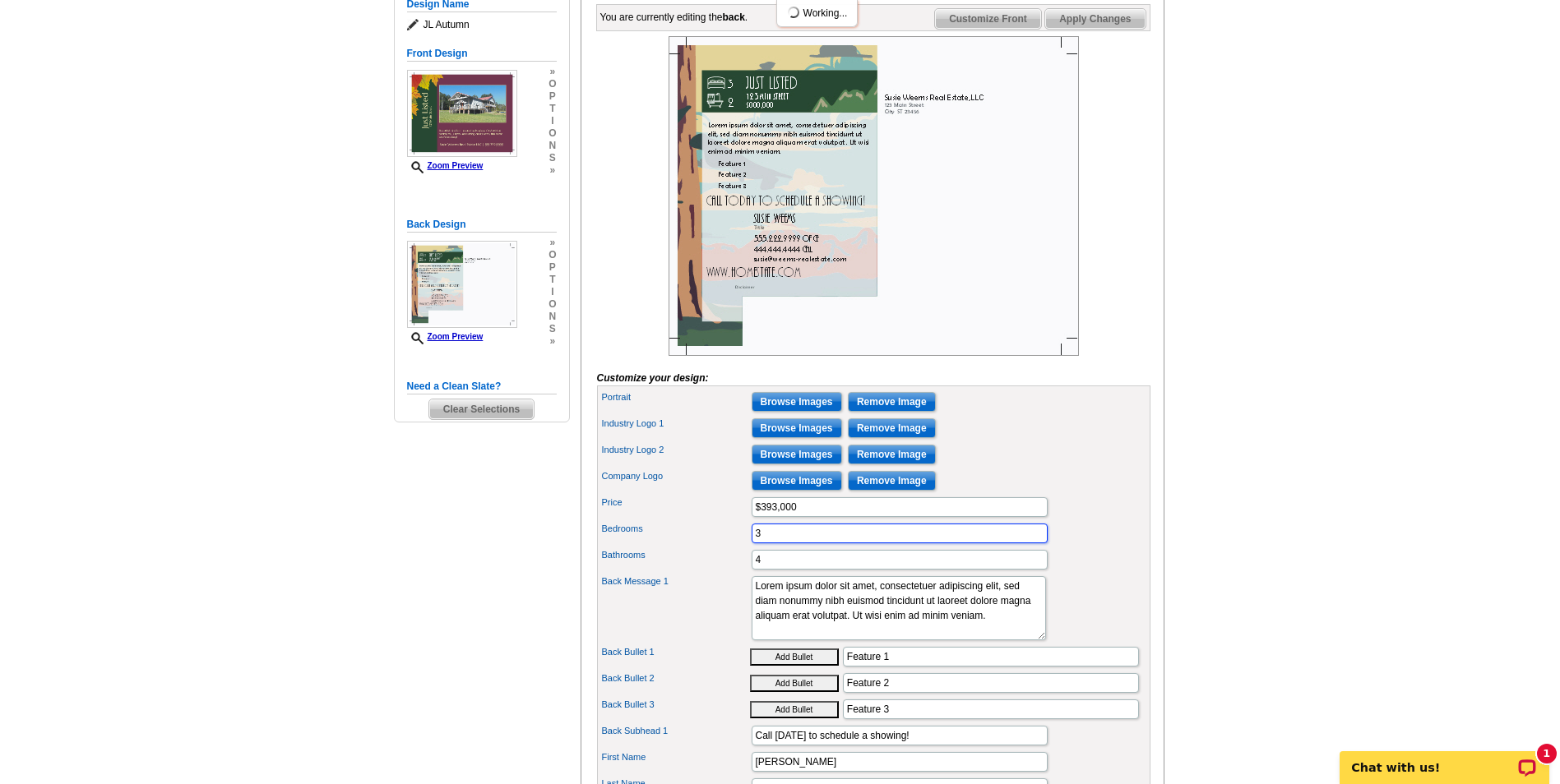
click at [896, 544] on input "3" at bounding box center [899, 533] width 296 height 20
type input "4"
type input "3"
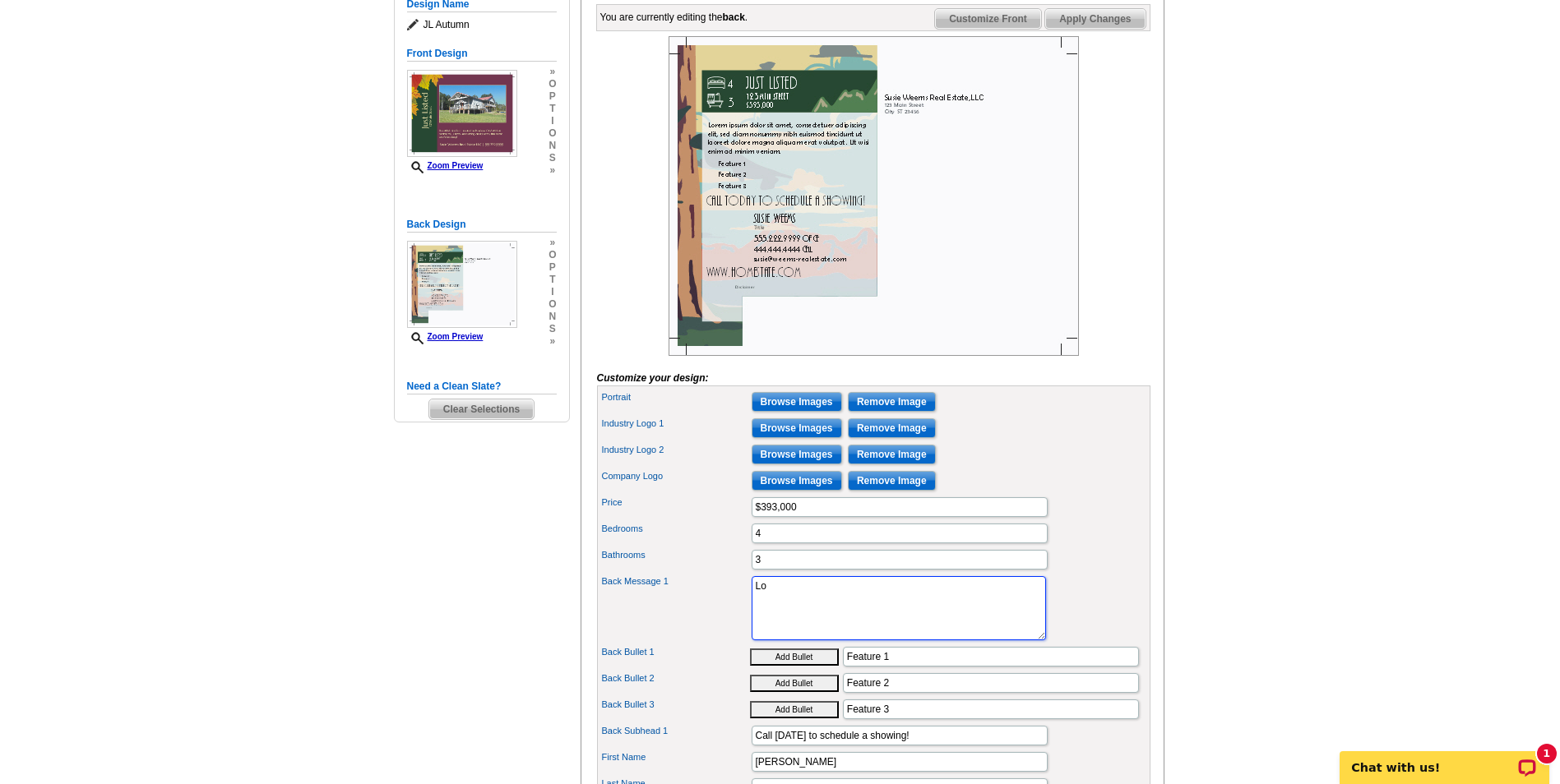
type textarea "L"
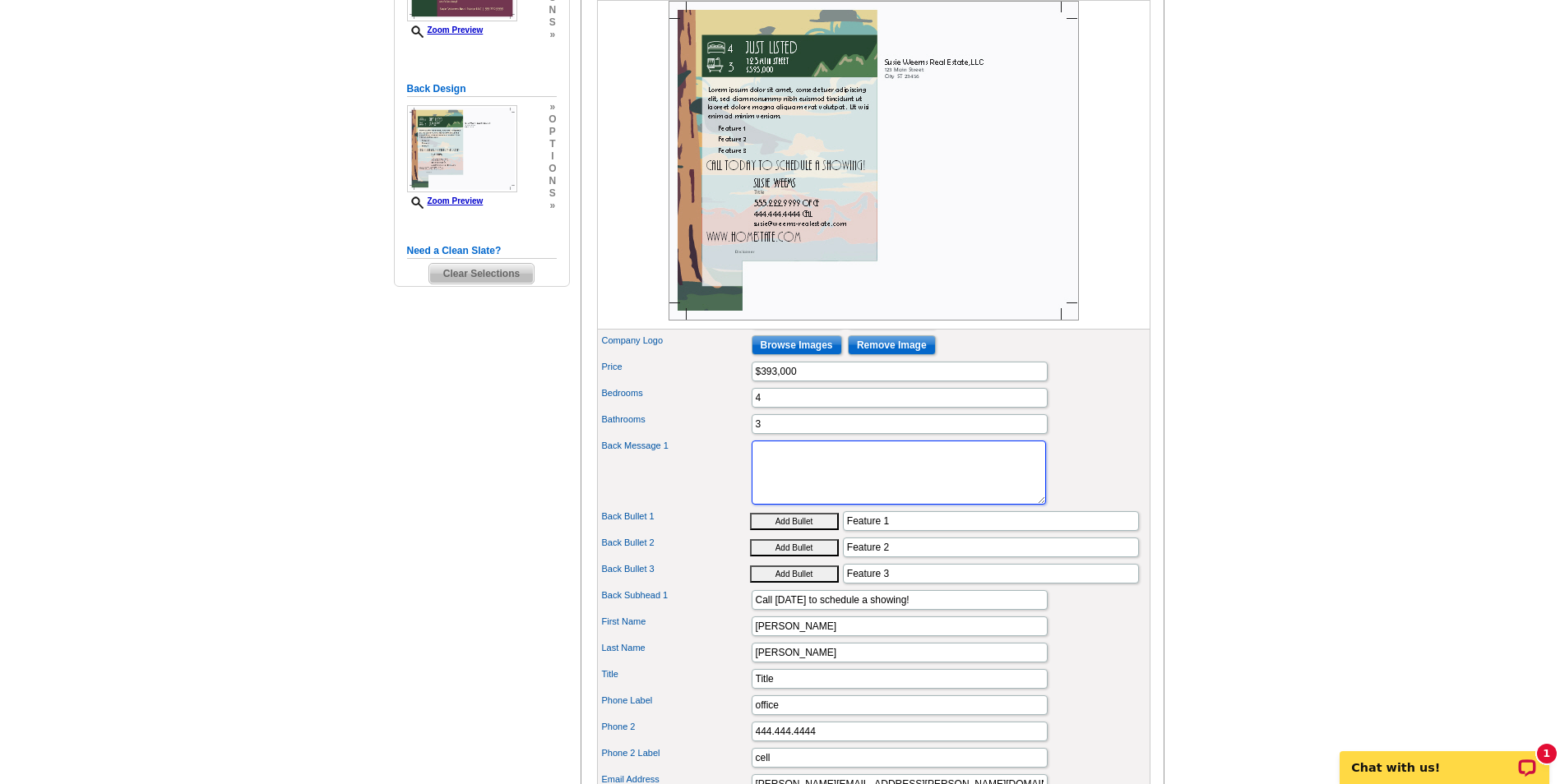
scroll to position [411, 0]
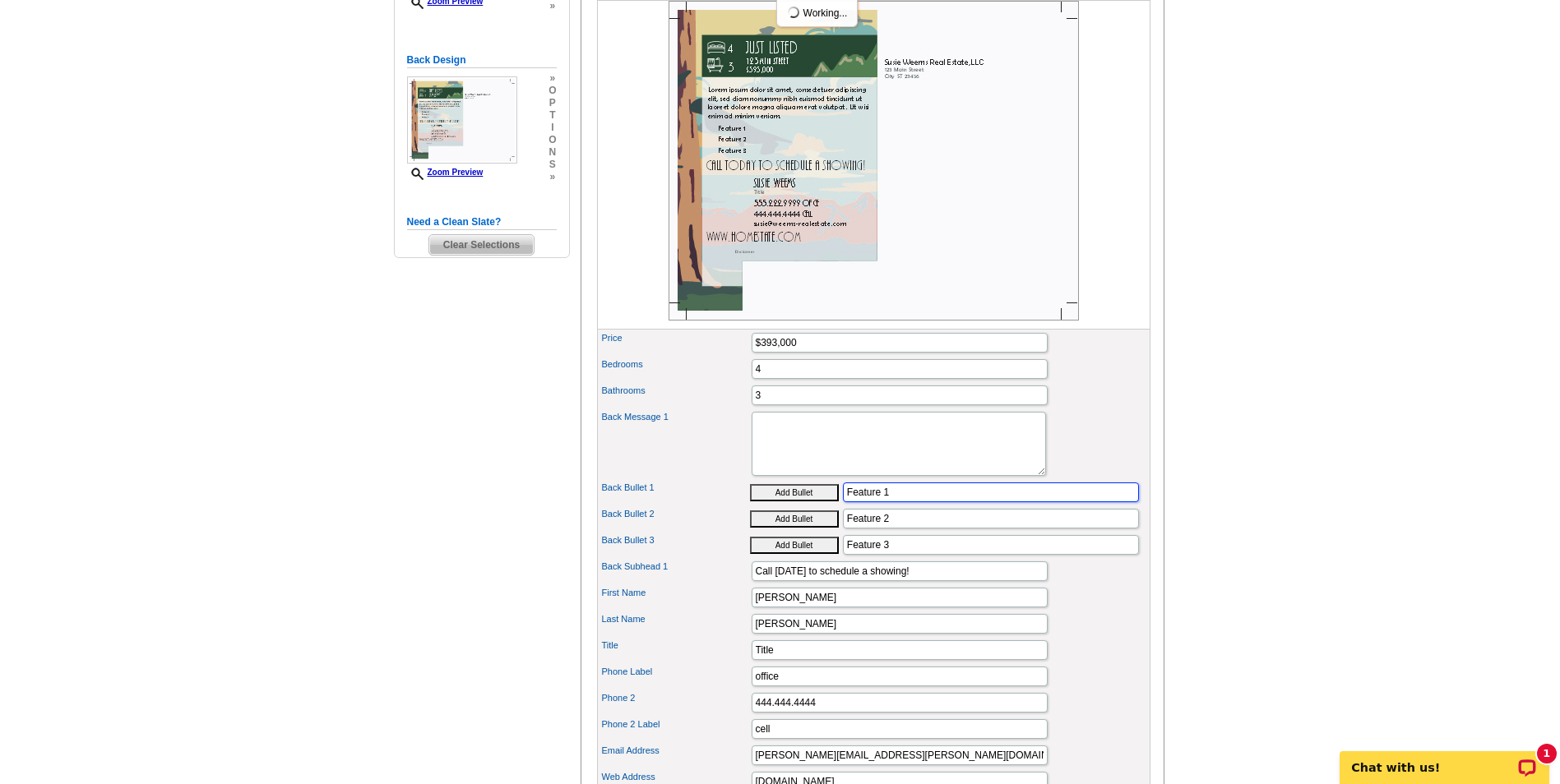
drag, startPoint x: 908, startPoint y: 518, endPoint x: 742, endPoint y: 540, distance: 167.5
click at [742, 540] on div "Portrait Browse Images Remove Image Industry Logo 1 Browse Images Remove Image …" at bounding box center [874, 588] width 554 height 735
click at [946, 529] on input "Feature 2" at bounding box center [991, 519] width 296 height 20
type input "F"
type input "Feature"
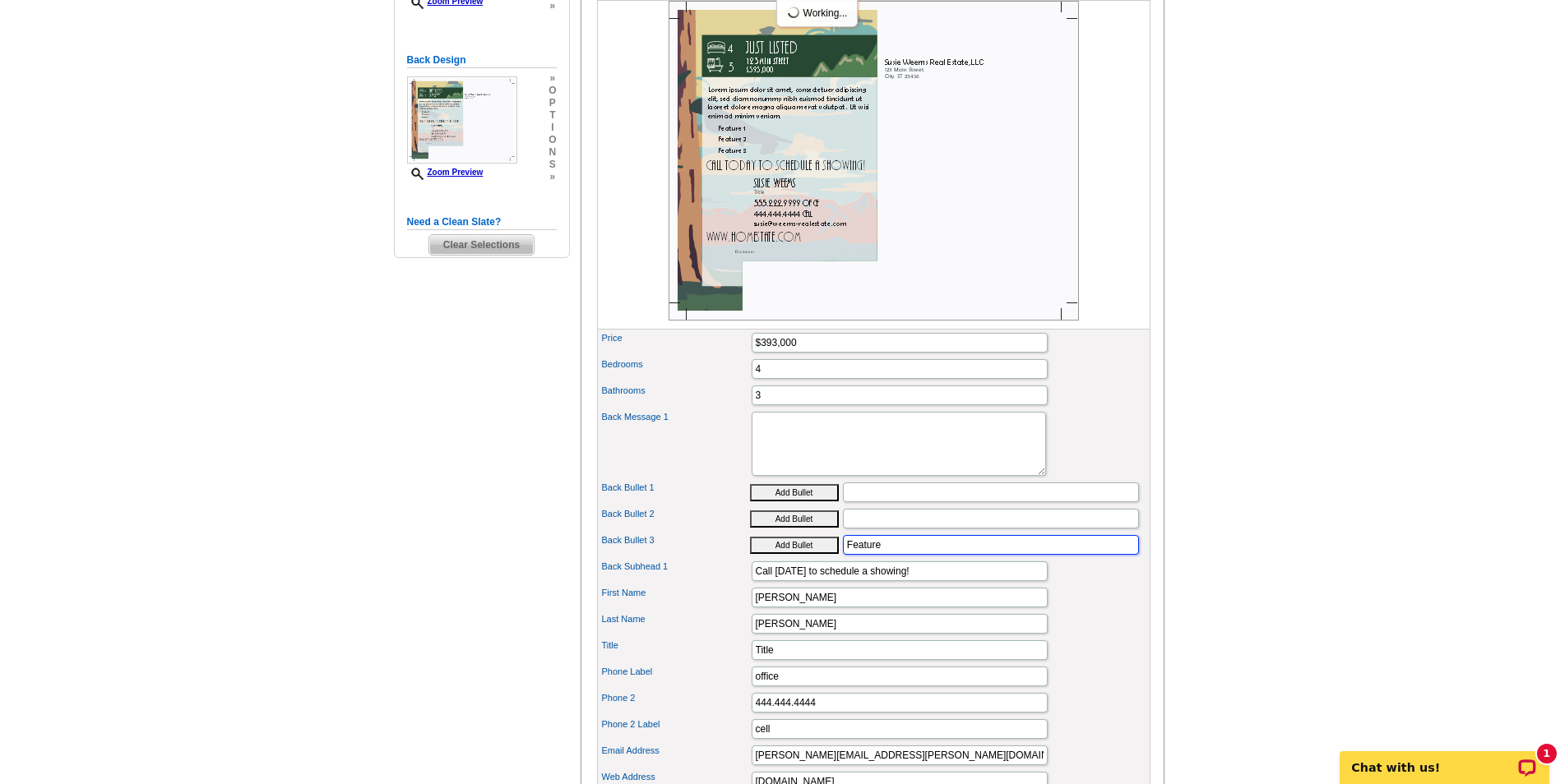
drag, startPoint x: 926, startPoint y: 570, endPoint x: 796, endPoint y: 592, distance: 131.8
click at [796, 592] on div "Portrait Browse Images Remove Image Industry Logo 1 Browse Images Remove Image …" at bounding box center [874, 588] width 554 height 735
drag, startPoint x: 820, startPoint y: 647, endPoint x: 709, endPoint y: 666, distance: 112.6
click at [709, 666] on div "Portrait Browse Images Remove Image Industry Logo 1 Browse Images Remove Image …" at bounding box center [874, 588] width 554 height 735
drag, startPoint x: 795, startPoint y: 628, endPoint x: 699, endPoint y: 645, distance: 97.5
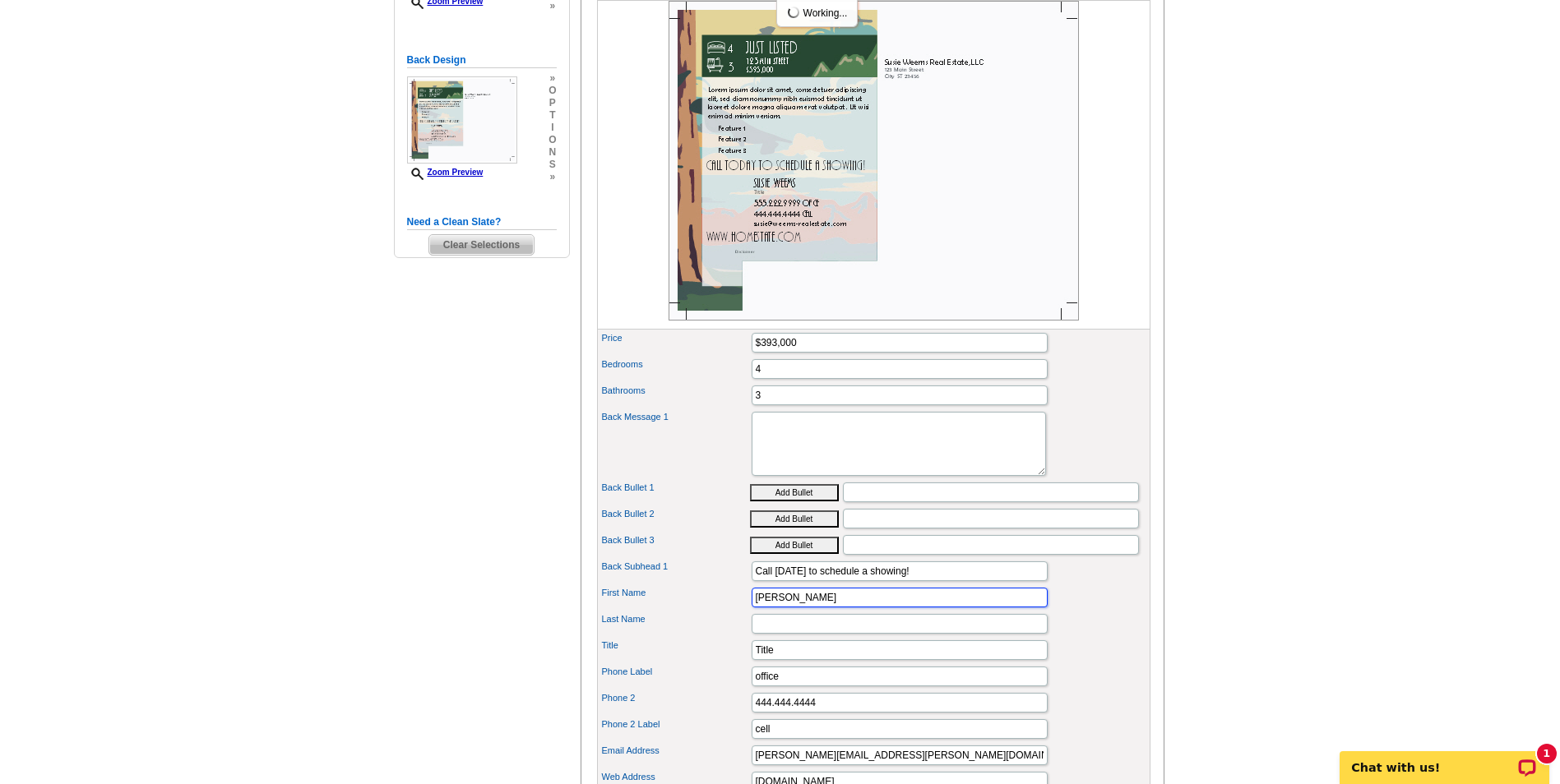
click at [699, 645] on div "Portrait Browse Images Remove Image Industry Logo 1 Browse Images Remove Image …" at bounding box center [874, 588] width 554 height 735
drag, startPoint x: 806, startPoint y: 673, endPoint x: 655, endPoint y: 674, distance: 151.0
click at [655, 663] on div "Title Title" at bounding box center [874, 649] width 547 height 26
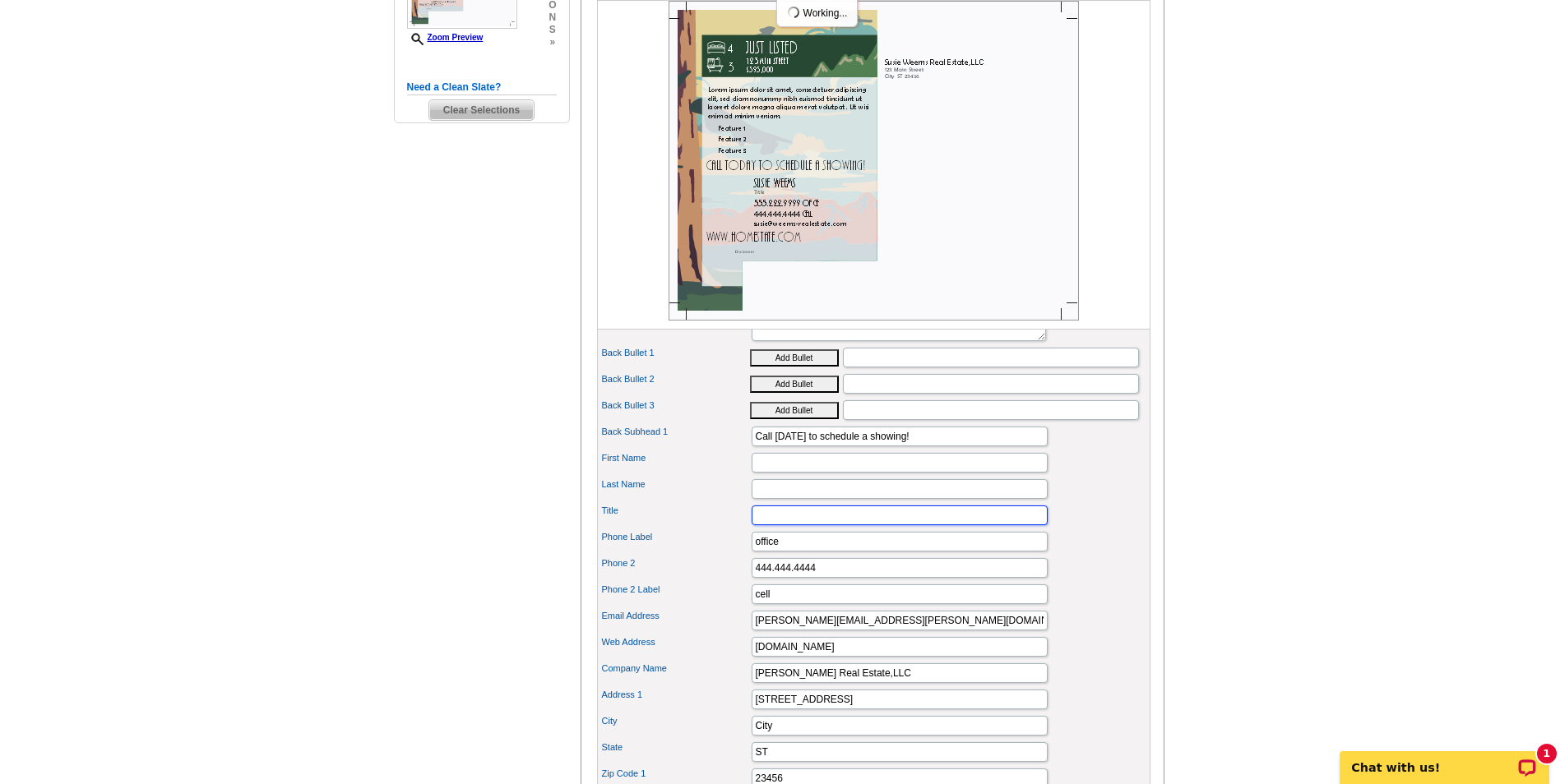
scroll to position [575, 0]
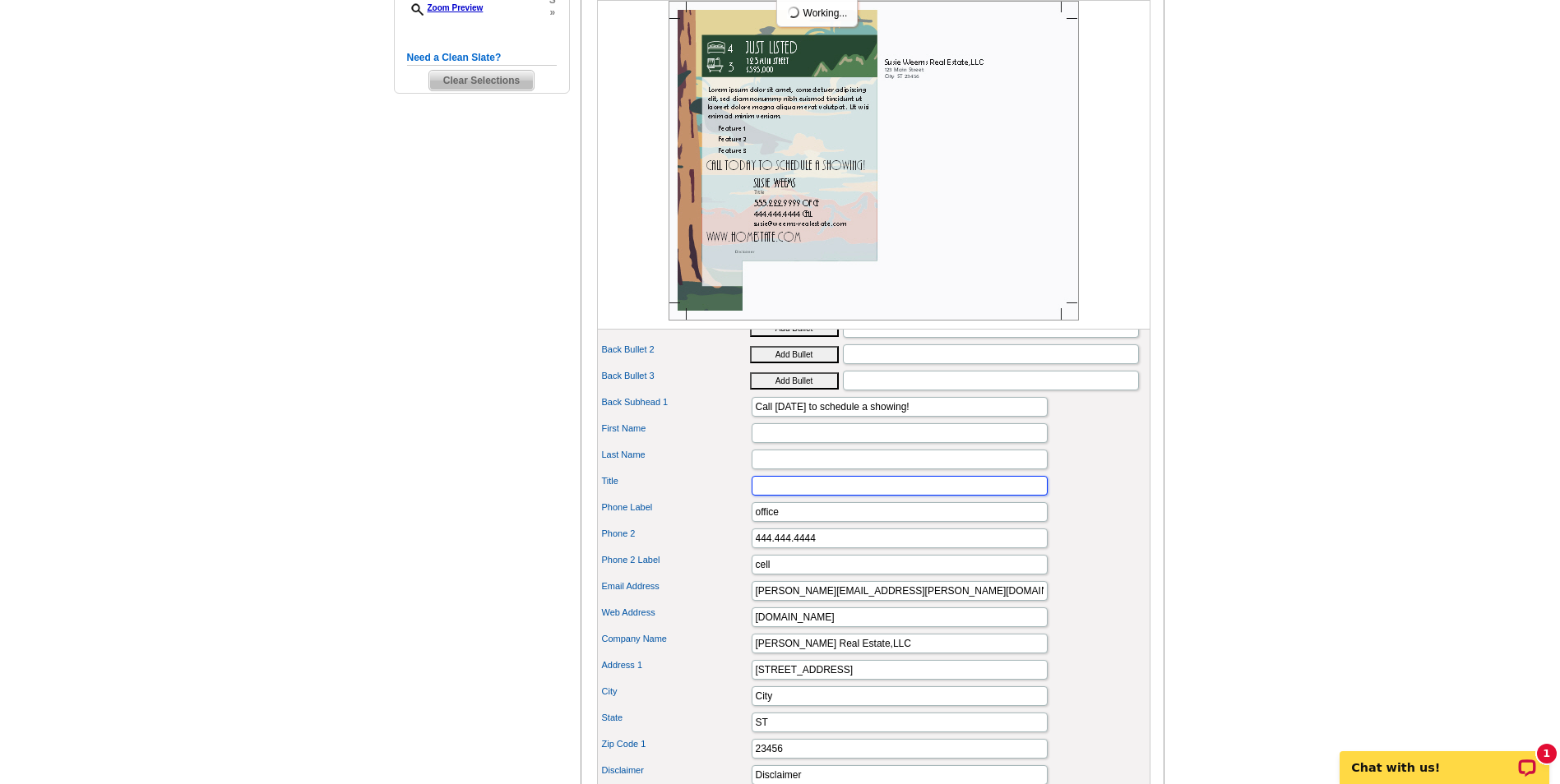
click at [784, 496] on input "Title" at bounding box center [899, 486] width 296 height 20
type input "t"
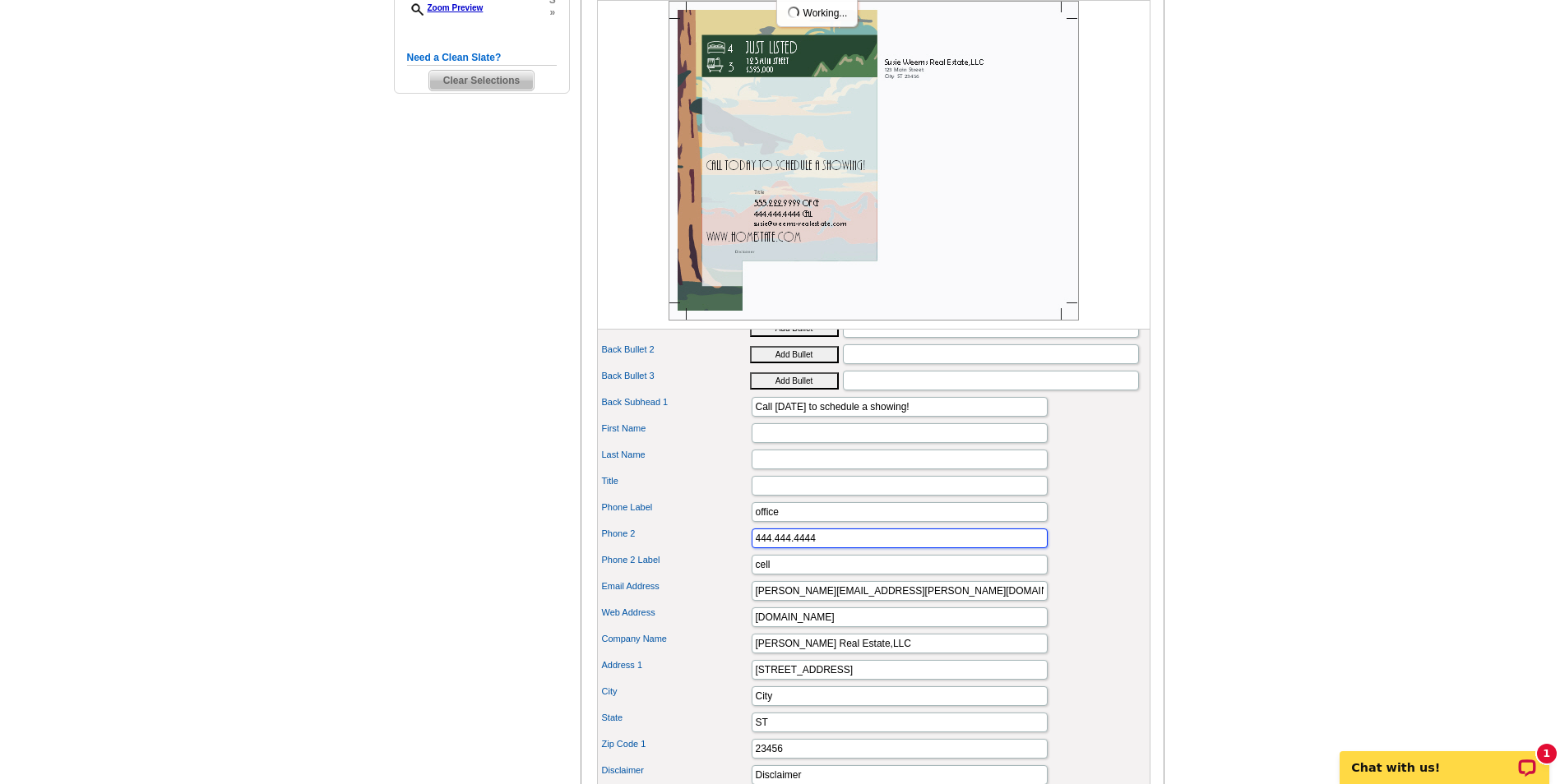
drag, startPoint x: 829, startPoint y: 566, endPoint x: 702, endPoint y: 596, distance: 130.5
click at [702, 596] on div "Portrait Browse Images Remove Image Industry Logo 1 Browse Images Remove Image …" at bounding box center [874, 424] width 554 height 735
drag, startPoint x: 803, startPoint y: 590, endPoint x: 730, endPoint y: 608, distance: 75.2
click at [730, 608] on div "Portrait Browse Images Remove Image Industry Logo 1 Browse Images Remove Image …" at bounding box center [874, 424] width 554 height 735
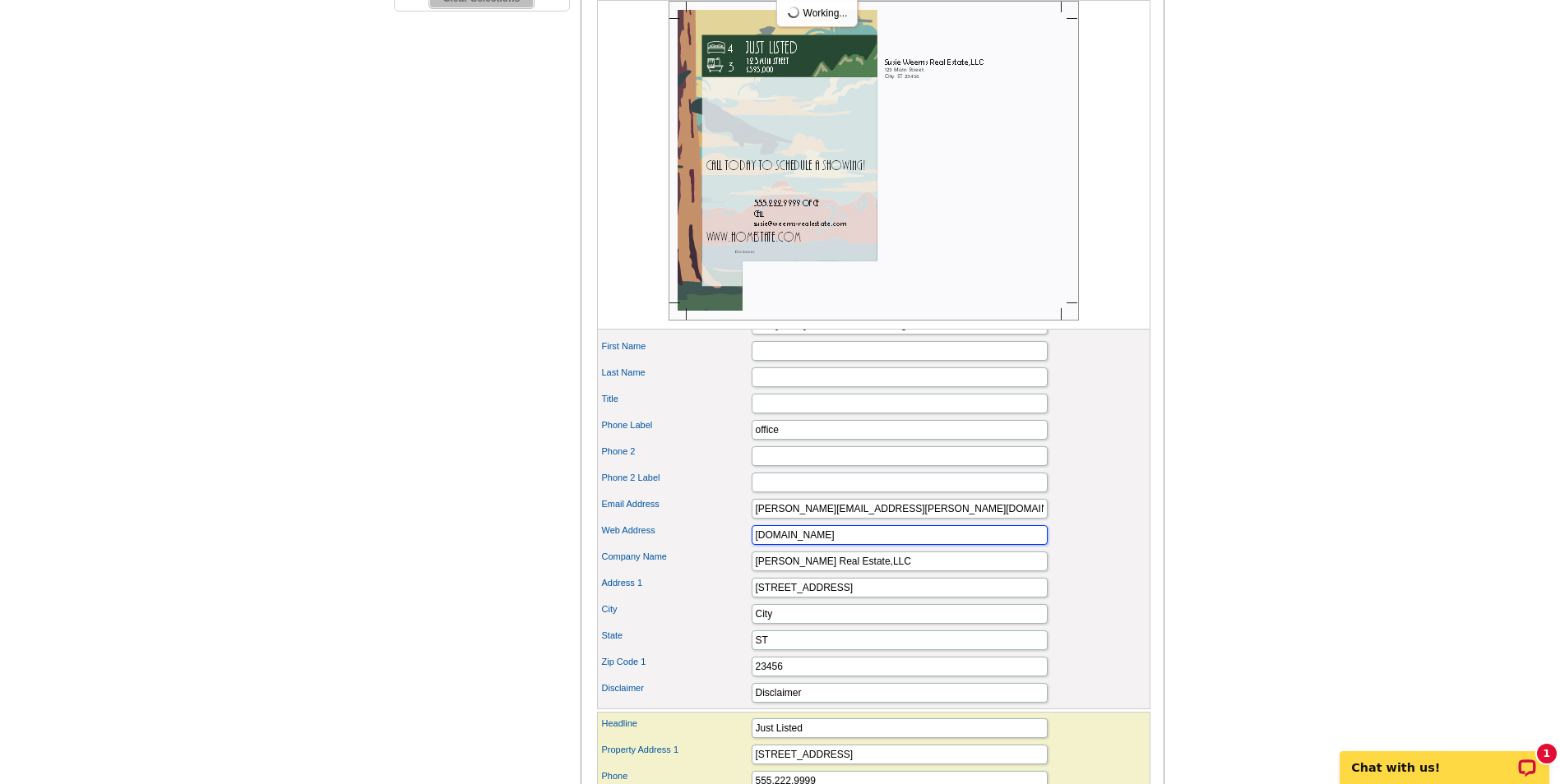
drag, startPoint x: 864, startPoint y: 562, endPoint x: 610, endPoint y: 588, distance: 255.3
click at [610, 588] on div "Portrait Browse Images Remove Image Industry Logo 1 Browse Images Remove Image …" at bounding box center [874, 341] width 554 height 735
type input "www.weems-realestate.com"
click at [915, 571] on input "Susie Weems Real Estate, LLC" at bounding box center [899, 562] width 296 height 20
type input "Susie Weems Real Estate, LLC"
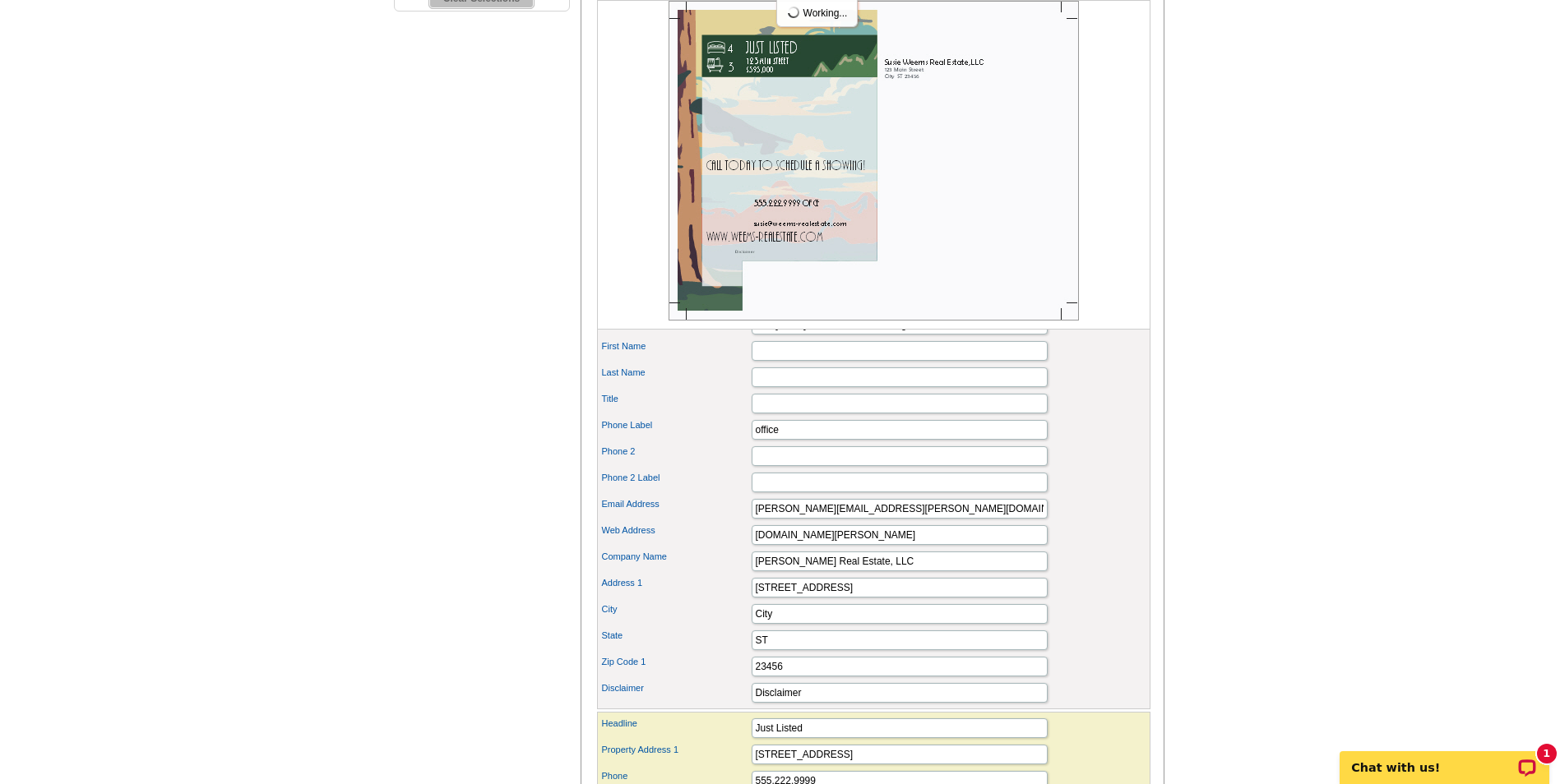
click at [1123, 522] on div "Email Address susie@weems-realestate.com" at bounding box center [874, 508] width 547 height 26
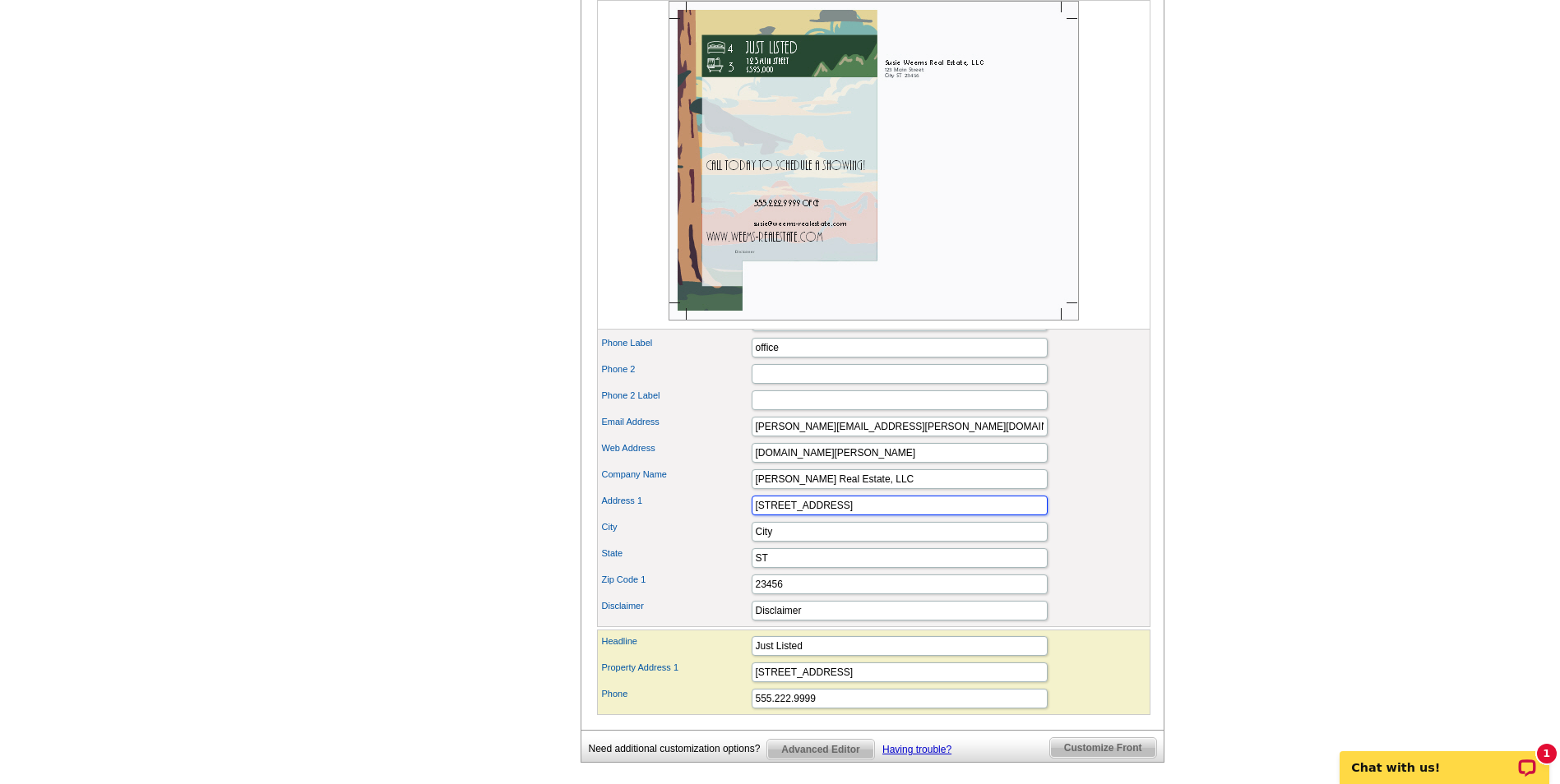
drag, startPoint x: 832, startPoint y: 536, endPoint x: 514, endPoint y: 515, distance: 318.7
click at [514, 515] on div "Need Help? call 800-260-5887, chat with support, or have our designers make som…" at bounding box center [781, 114] width 790 height 1439
type input "1357 Canoe Creek Road"
type input "Rainbow City"
type input "AL"
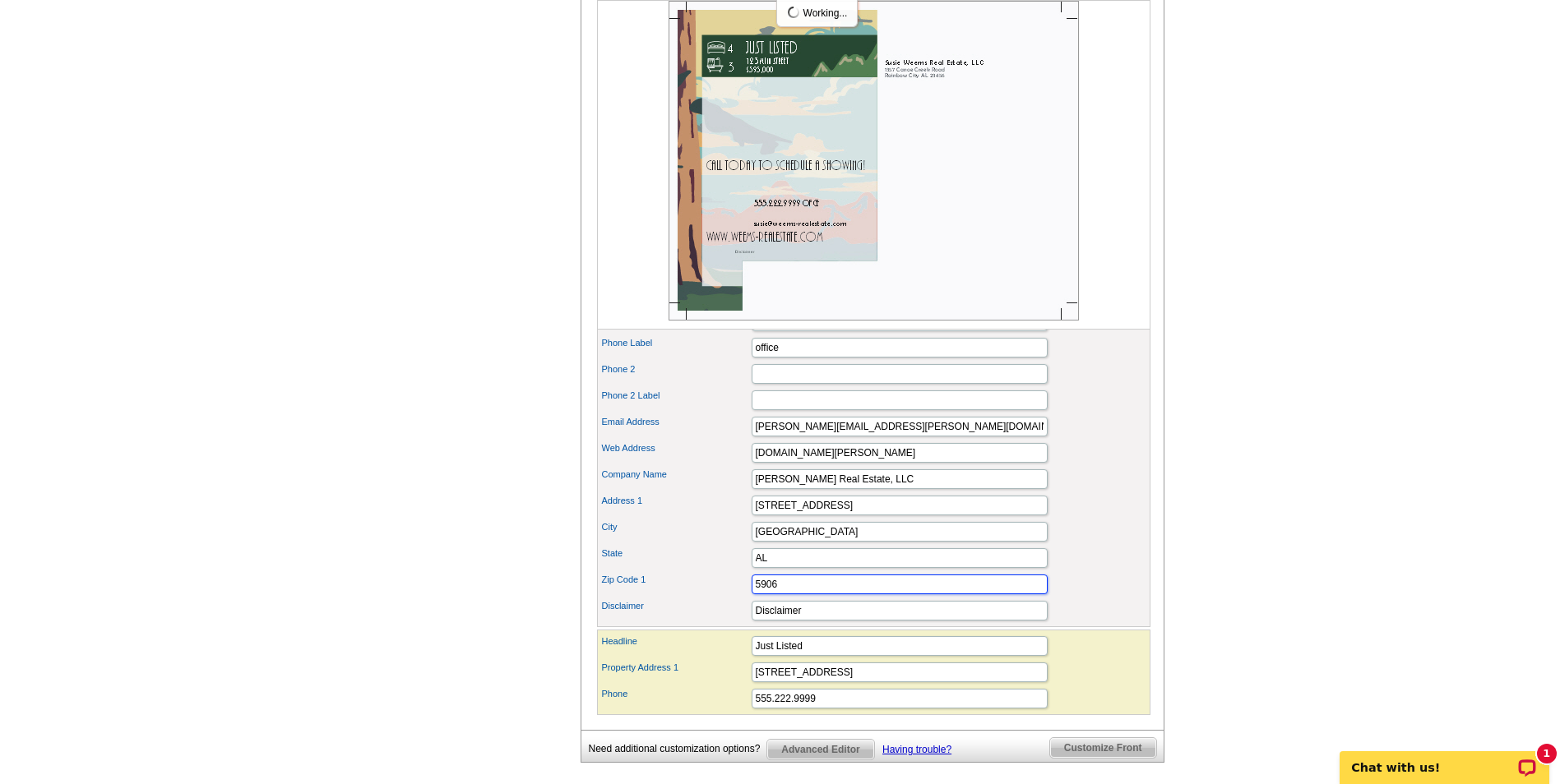
drag, startPoint x: 826, startPoint y: 618, endPoint x: 677, endPoint y: 584, distance: 152.8
click at [677, 584] on div "Portrait Browse Images Remove Image Industry Logo 1 Browse Images Remove Image …" at bounding box center [874, 259] width 554 height 735
type input "35906"
drag, startPoint x: 887, startPoint y: 532, endPoint x: 677, endPoint y: 537, distance: 210.1
click at [677, 519] on div "Address 1 1357 Canoe Creek Road" at bounding box center [874, 505] width 547 height 26
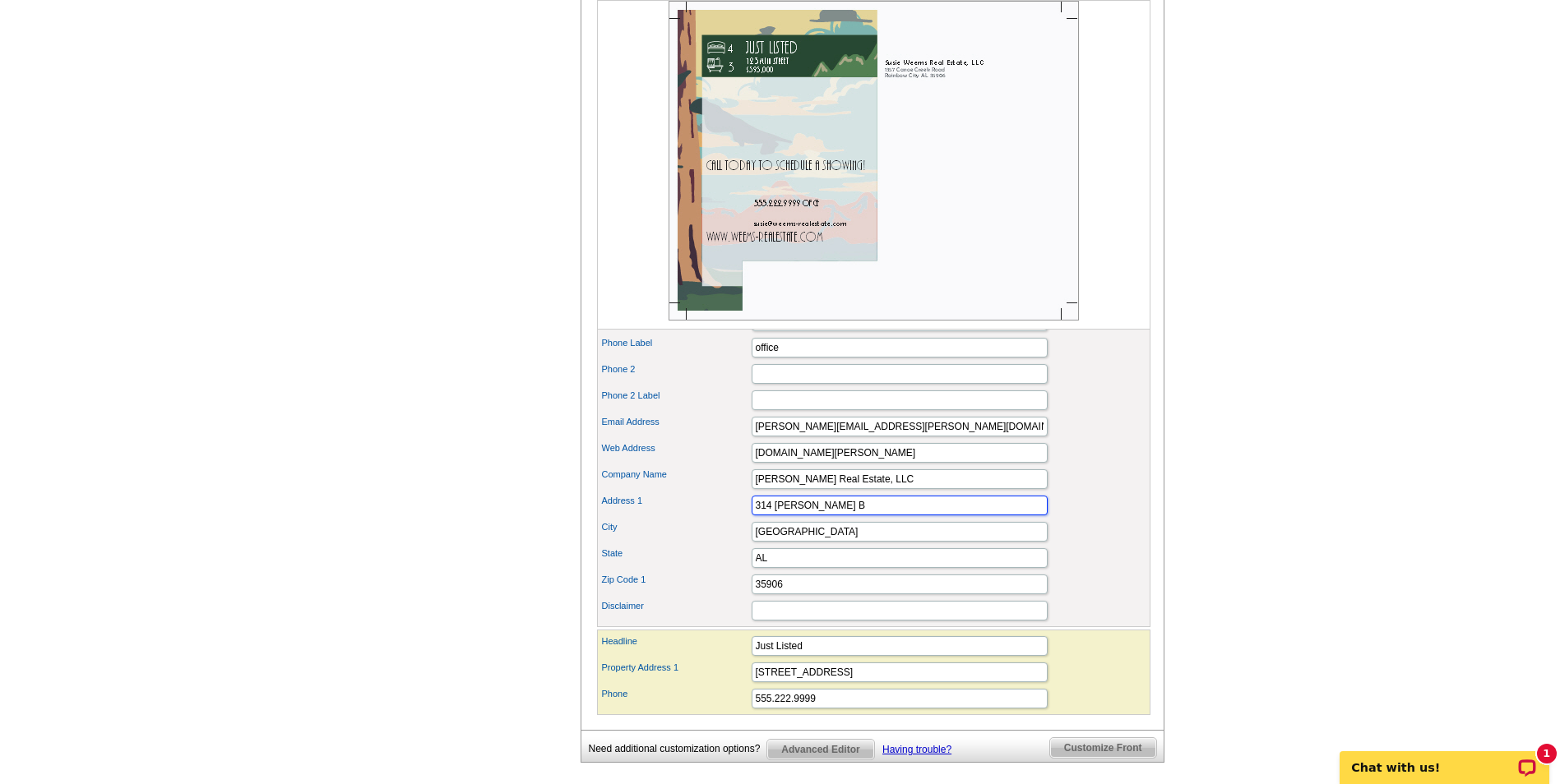
type input "314 Albert Rains Blvd"
drag, startPoint x: 826, startPoint y: 556, endPoint x: 628, endPoint y: 581, distance: 199.6
click at [628, 581] on div "Portrait Browse Images Remove Image Industry Logo 1 Browse Images Remove Image …" at bounding box center [874, 259] width 554 height 735
type input "Gadsden"
type input "35901"
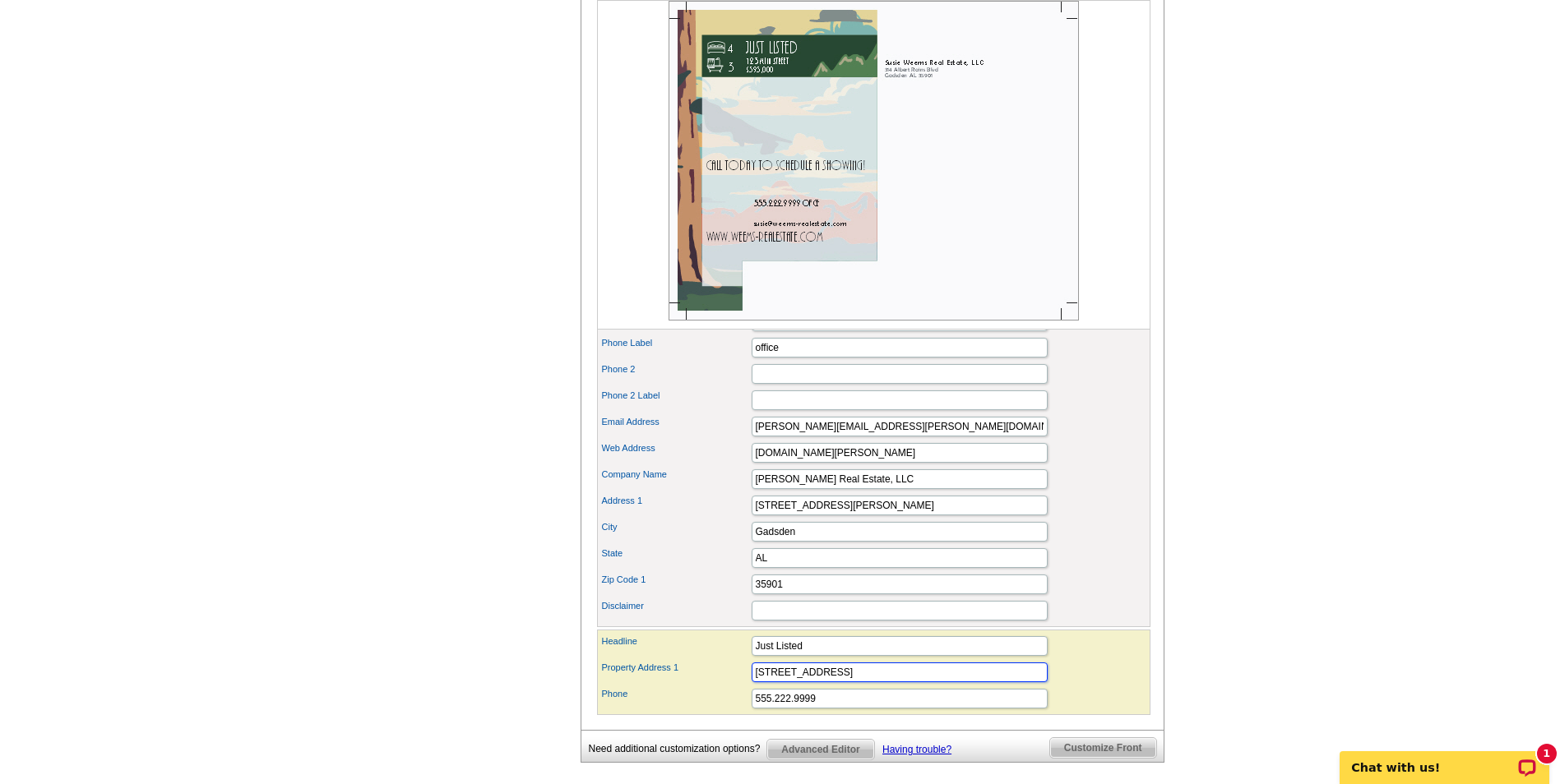
type input "1357 Canoe Creek Road"
type input "256.546.4663"
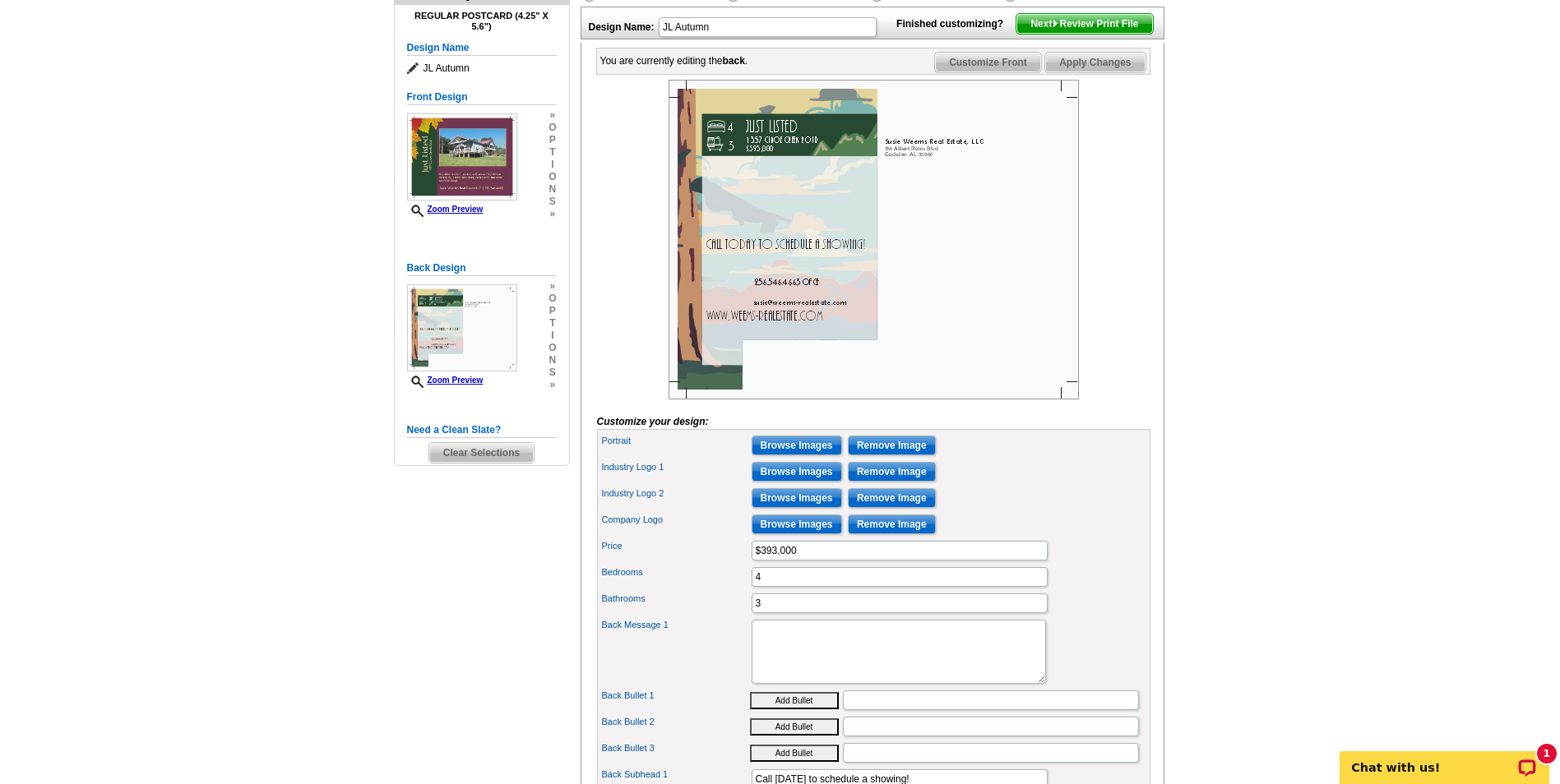
scroll to position [164, 0]
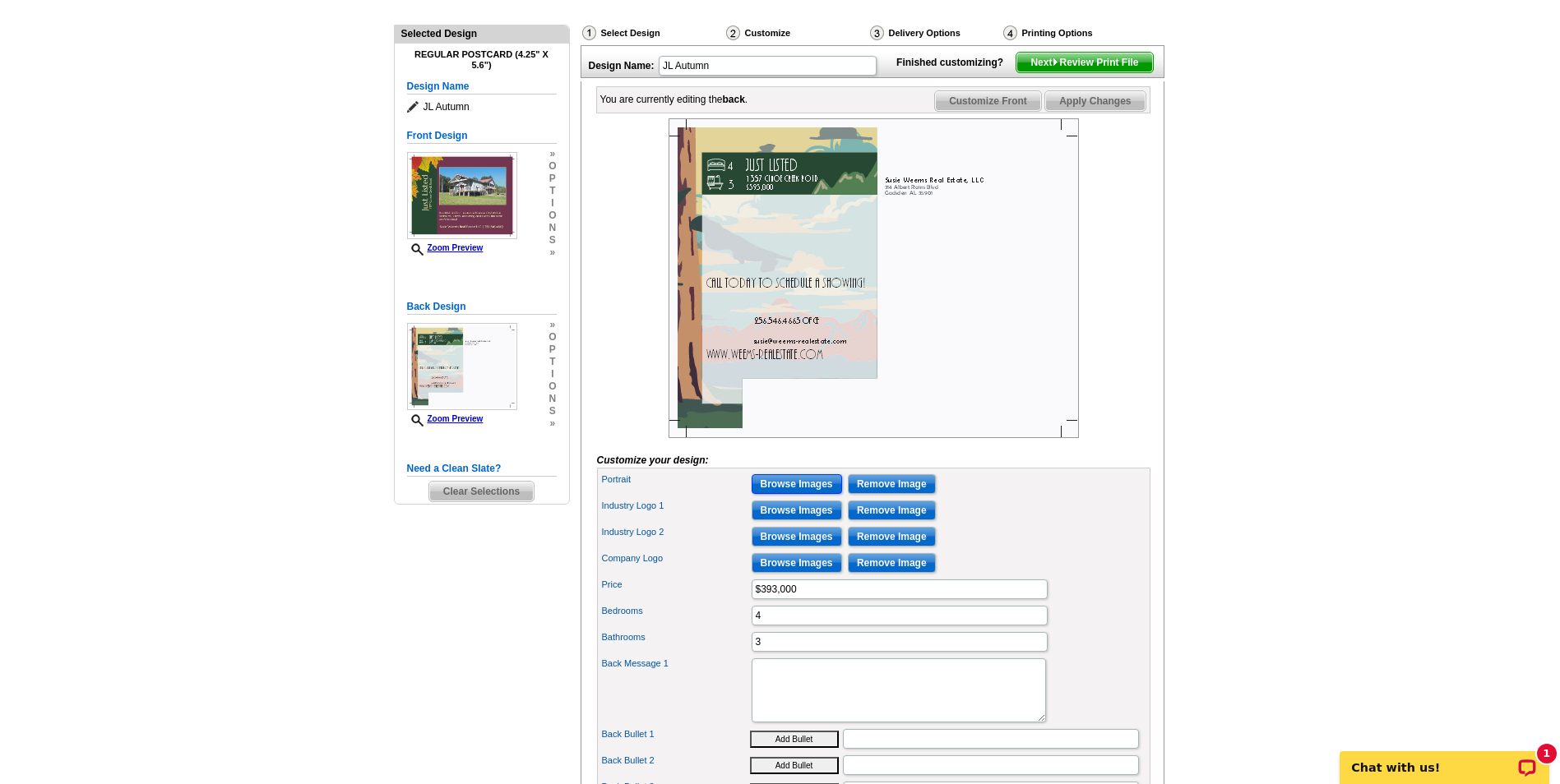
click at [802, 494] on input "Browse Images" at bounding box center [796, 484] width 90 height 20
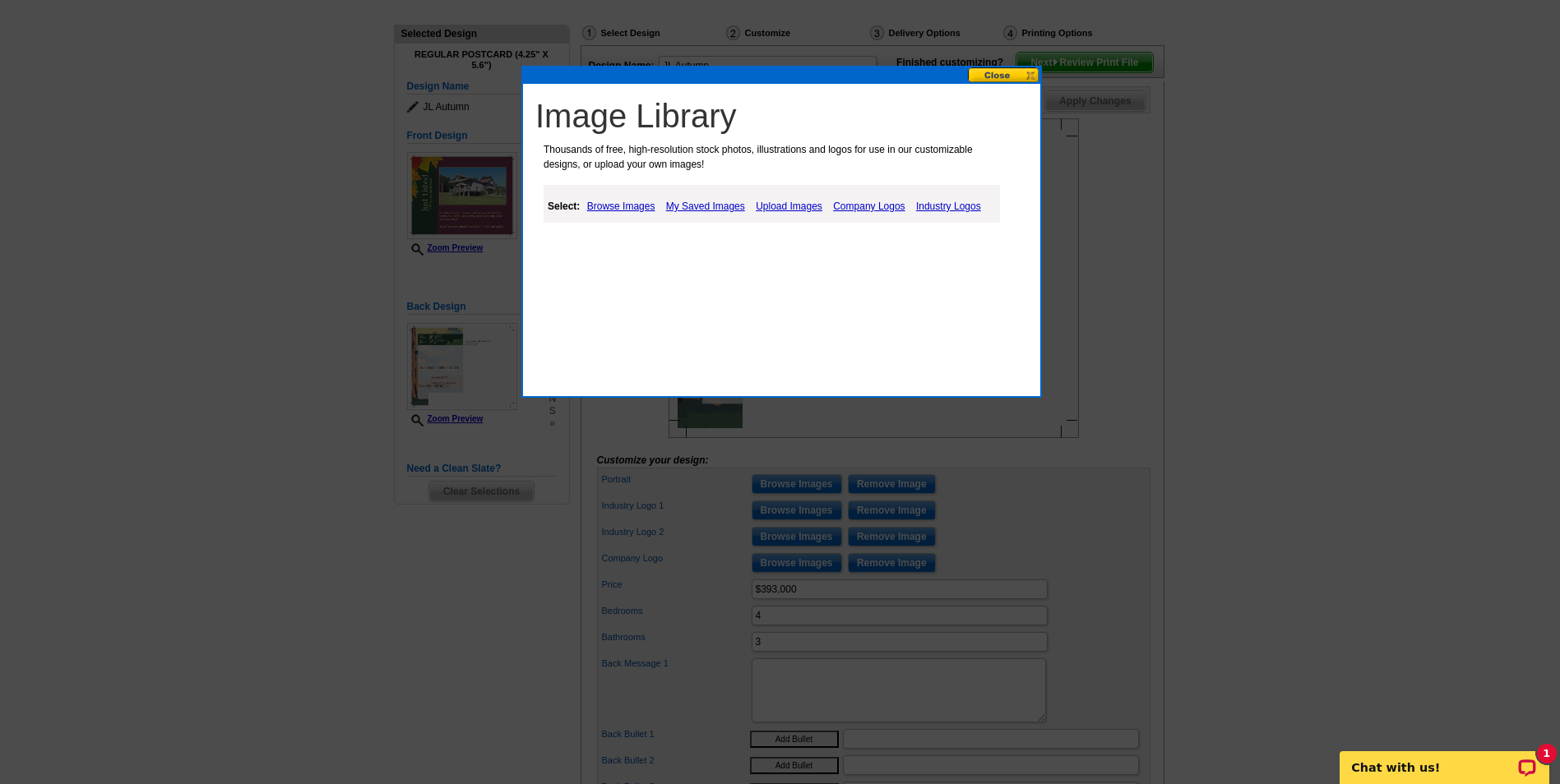
click at [706, 212] on link "My Saved Images" at bounding box center [706, 206] width 88 height 20
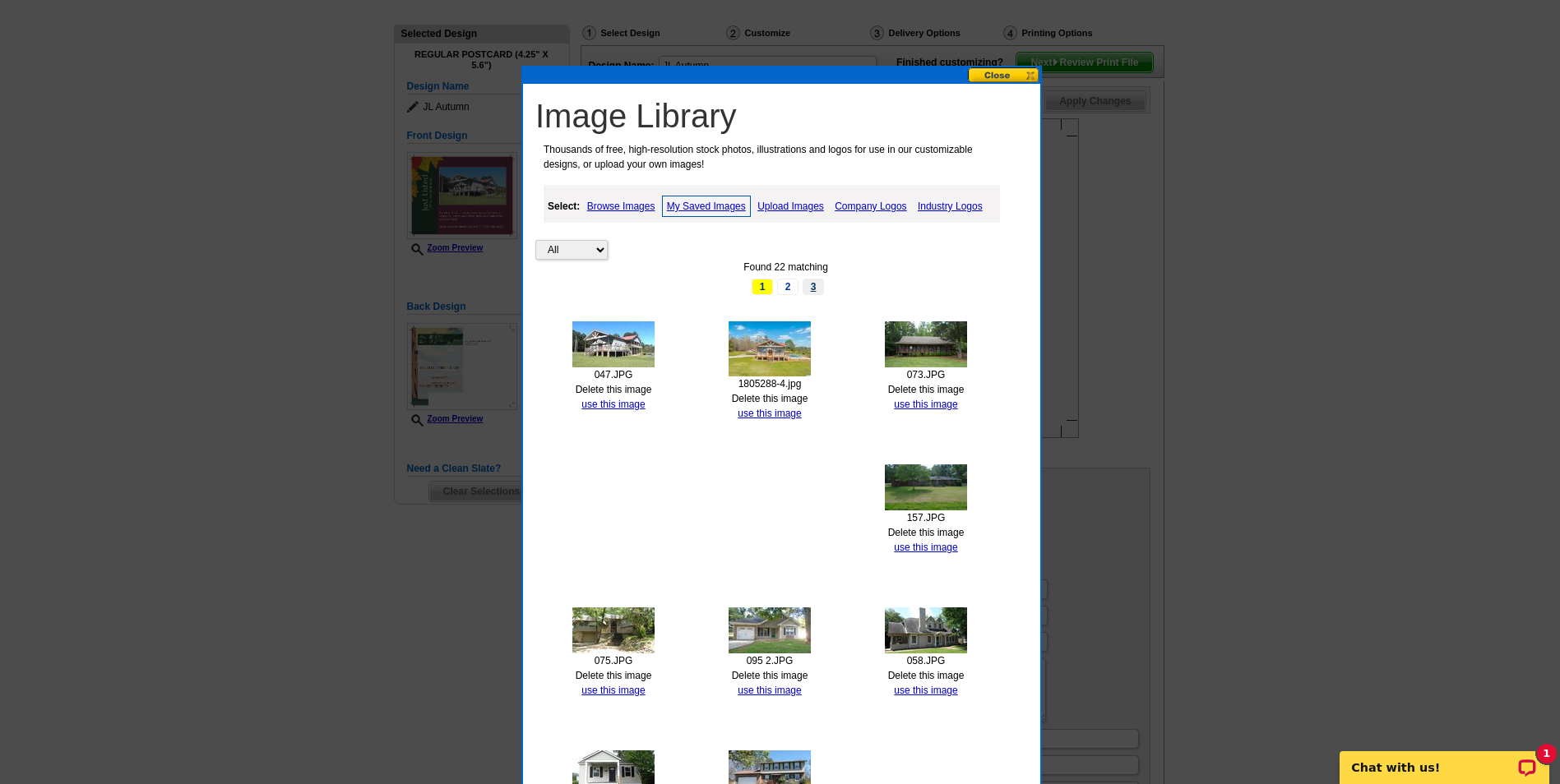
click at [806, 285] on link "3" at bounding box center [813, 287] width 21 height 16
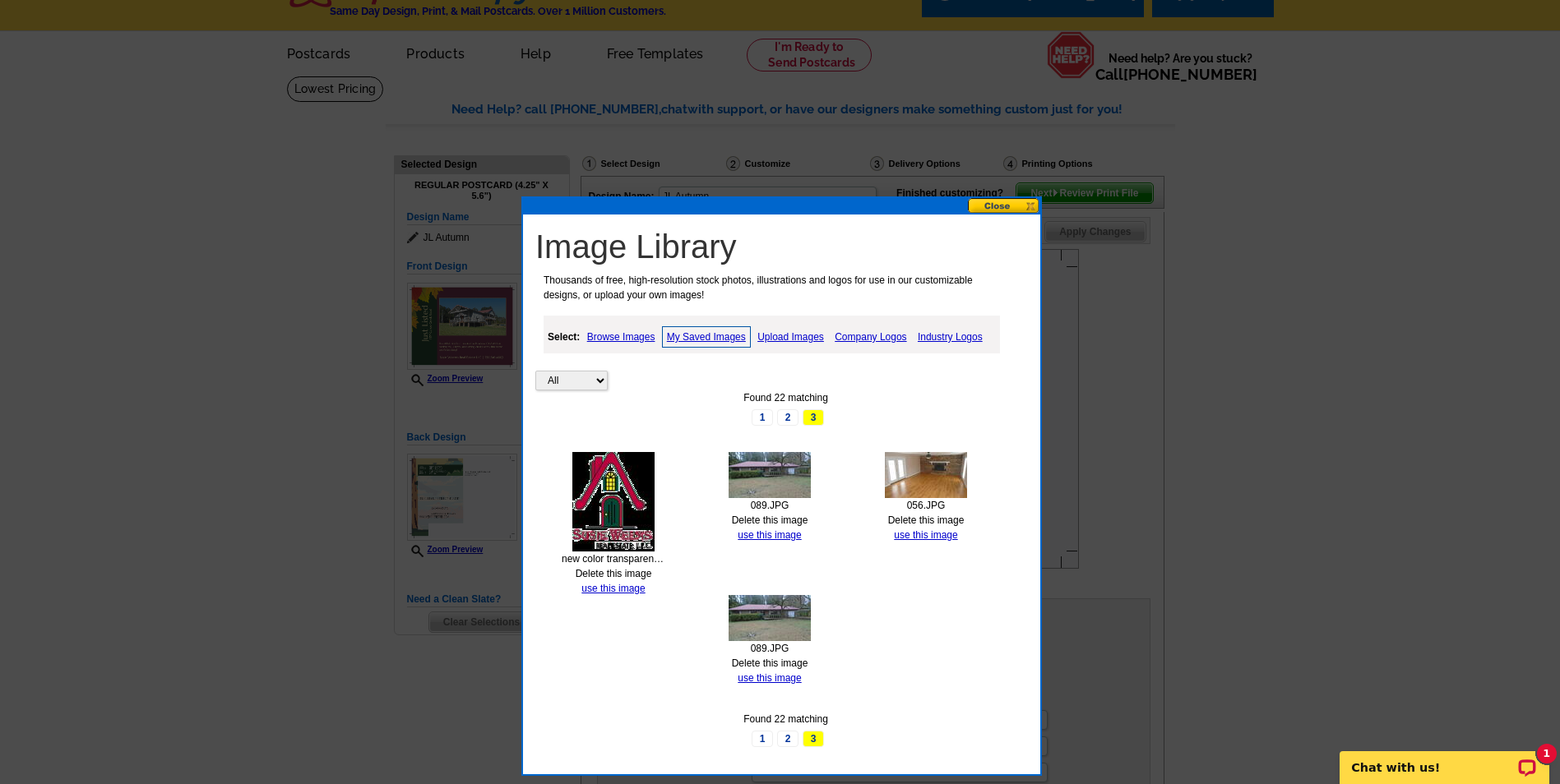
scroll to position [0, 0]
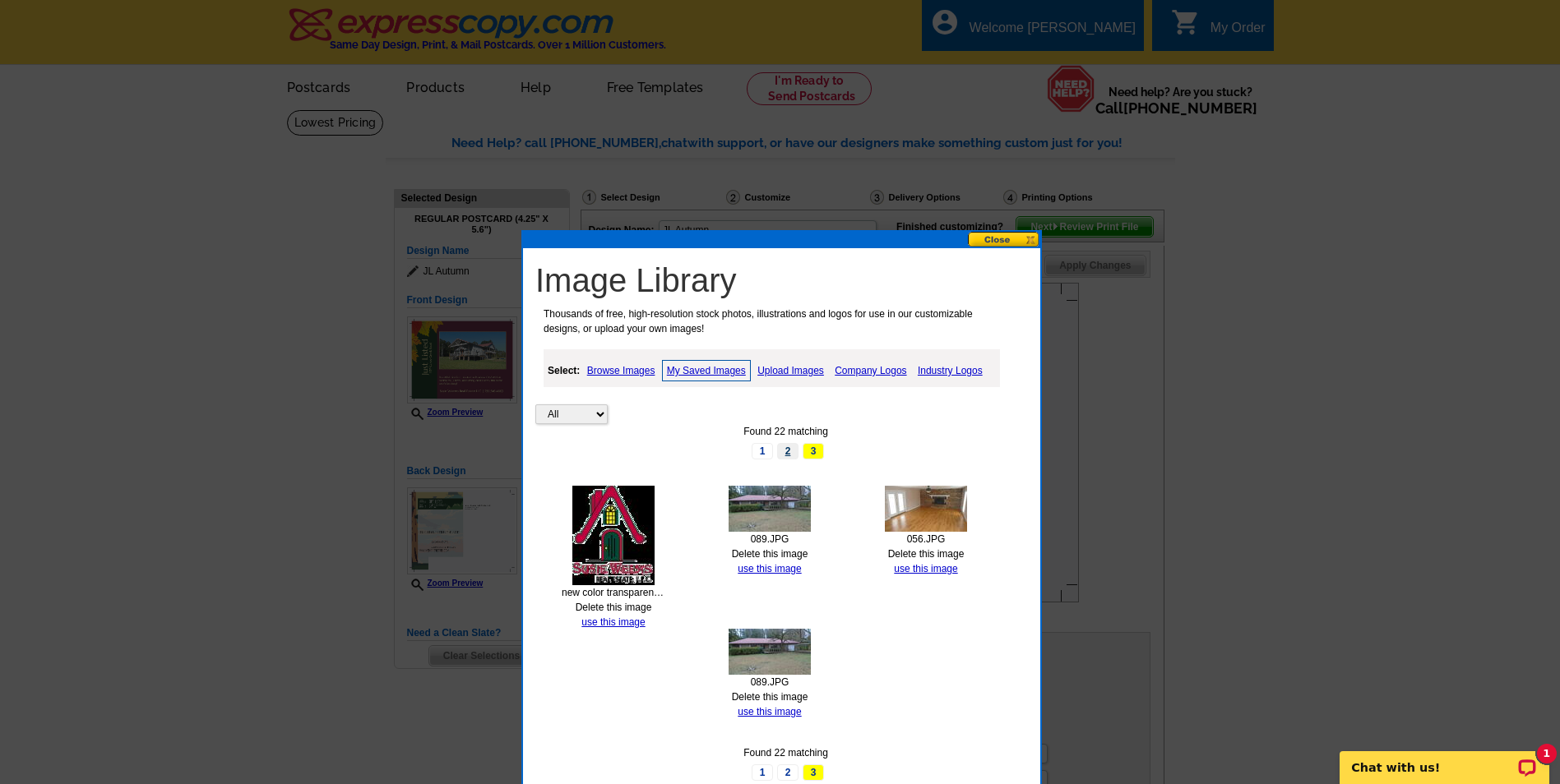
click at [788, 450] on link "2" at bounding box center [788, 451] width 21 height 16
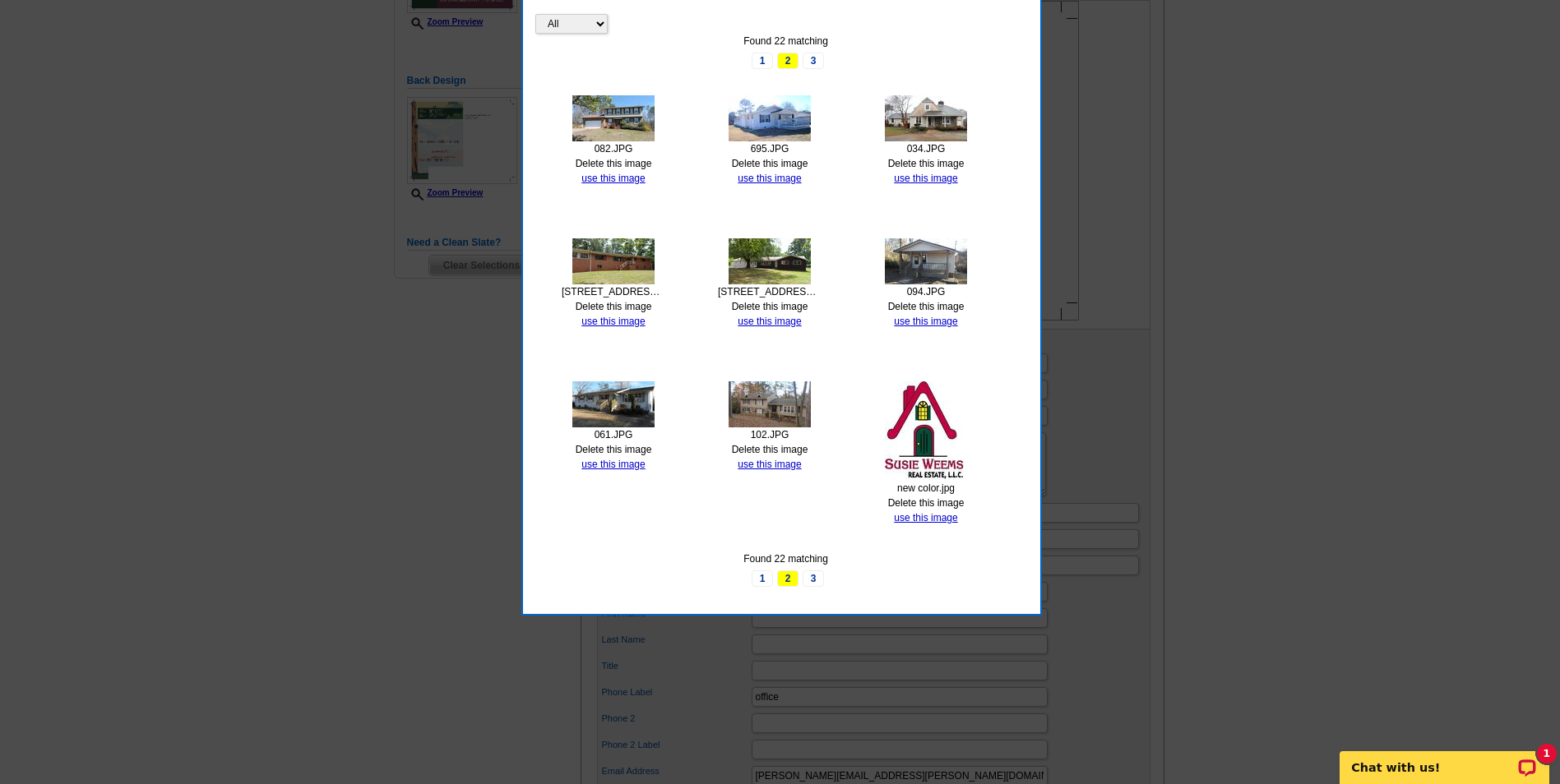
scroll to position [493, 0]
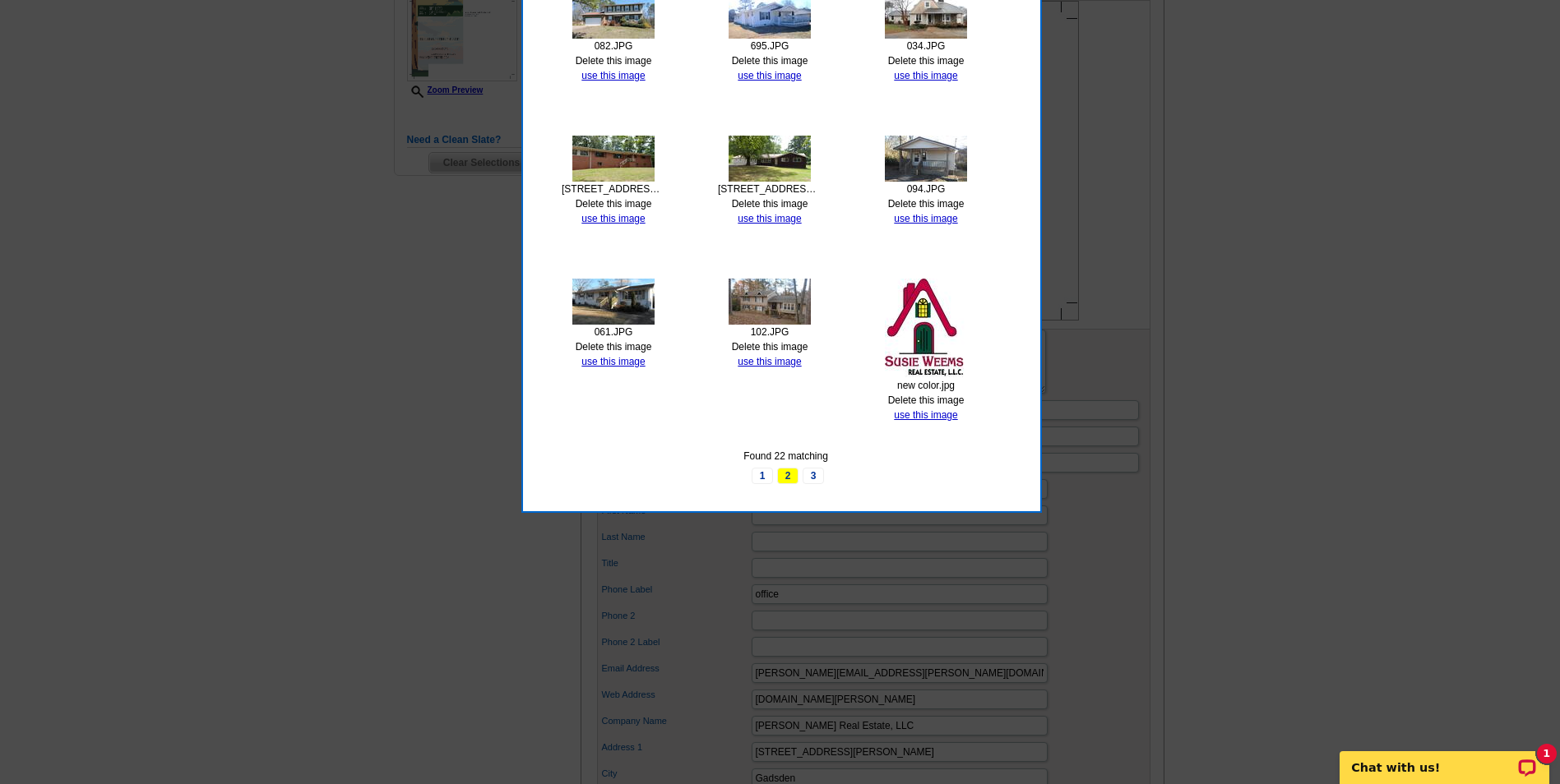
click at [922, 293] on img at bounding box center [927, 328] width 82 height 99
click at [929, 417] on link "use this image" at bounding box center [926, 414] width 63 height 12
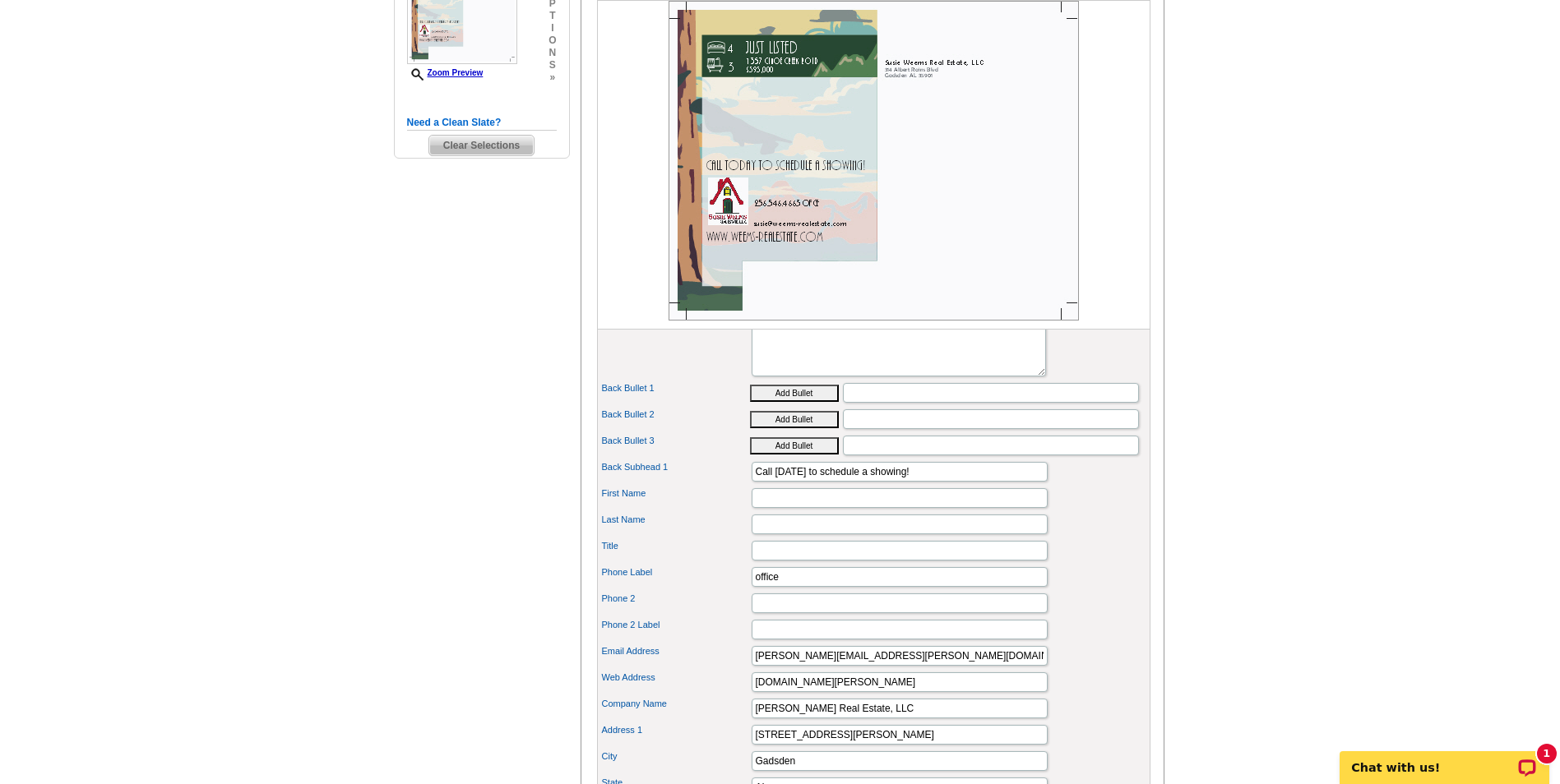
scroll to position [575, 0]
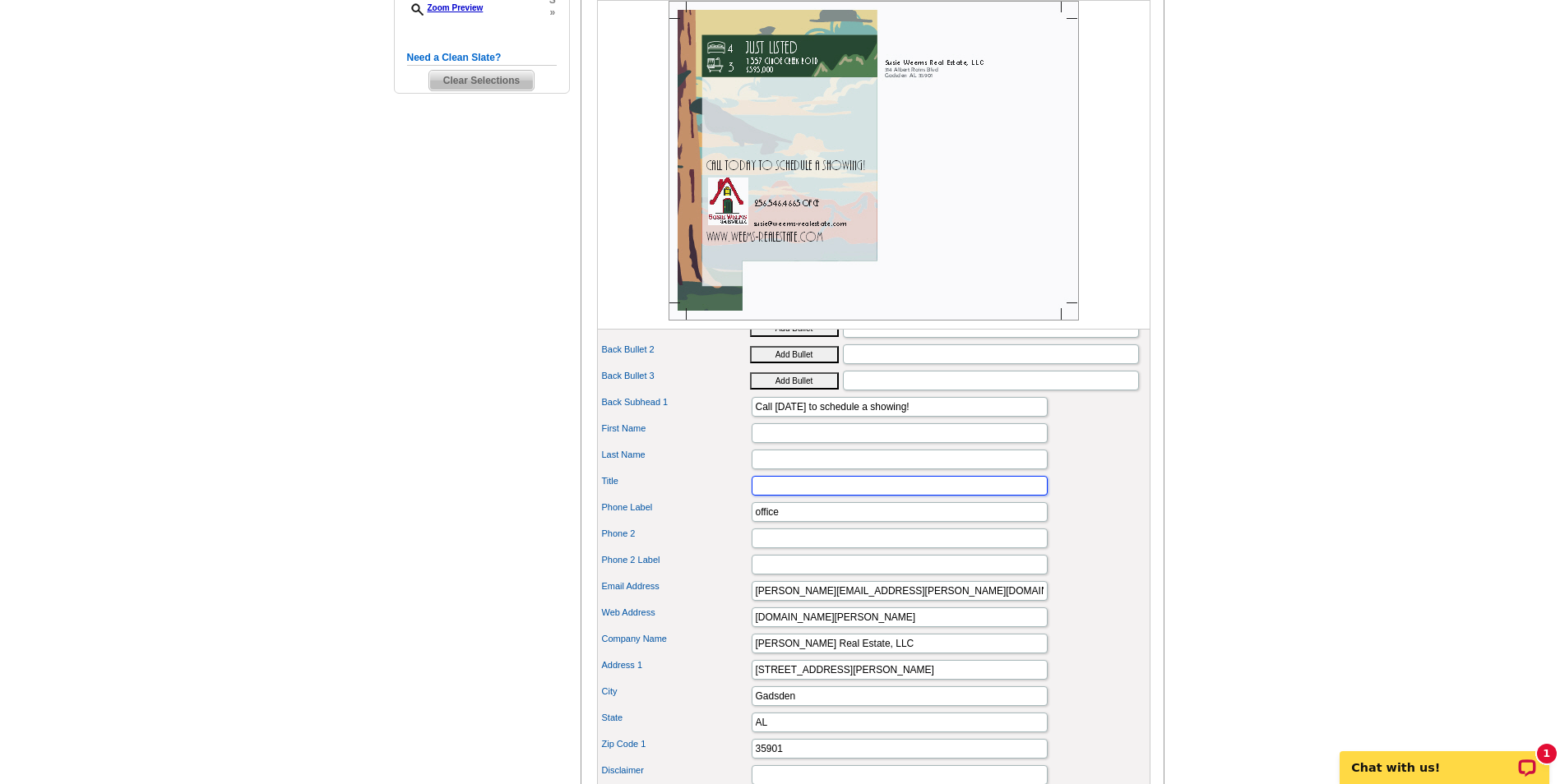
click at [809, 496] on input "Title" at bounding box center [899, 486] width 296 height 20
type input "the best way home...."
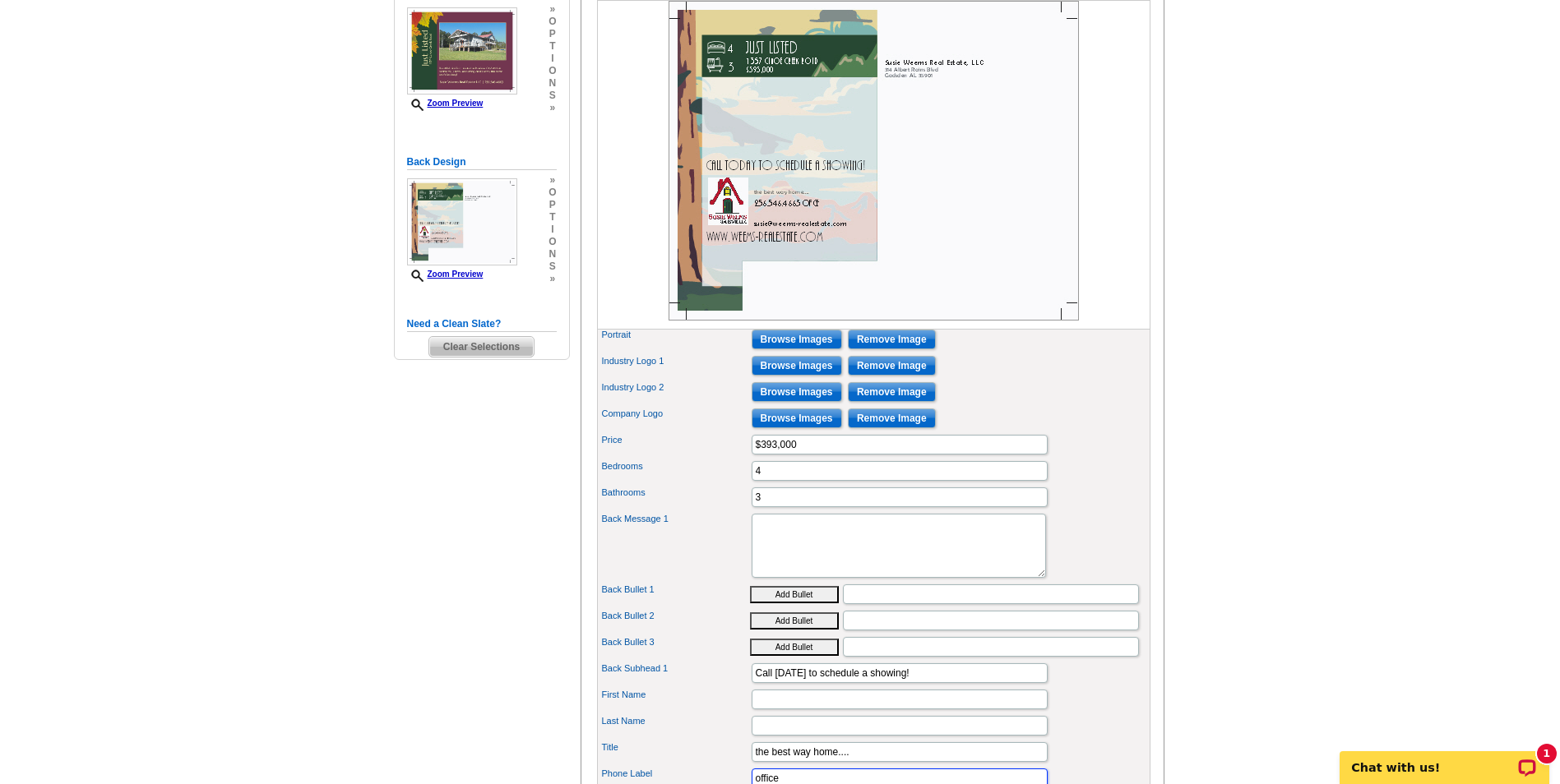
scroll to position [246, 0]
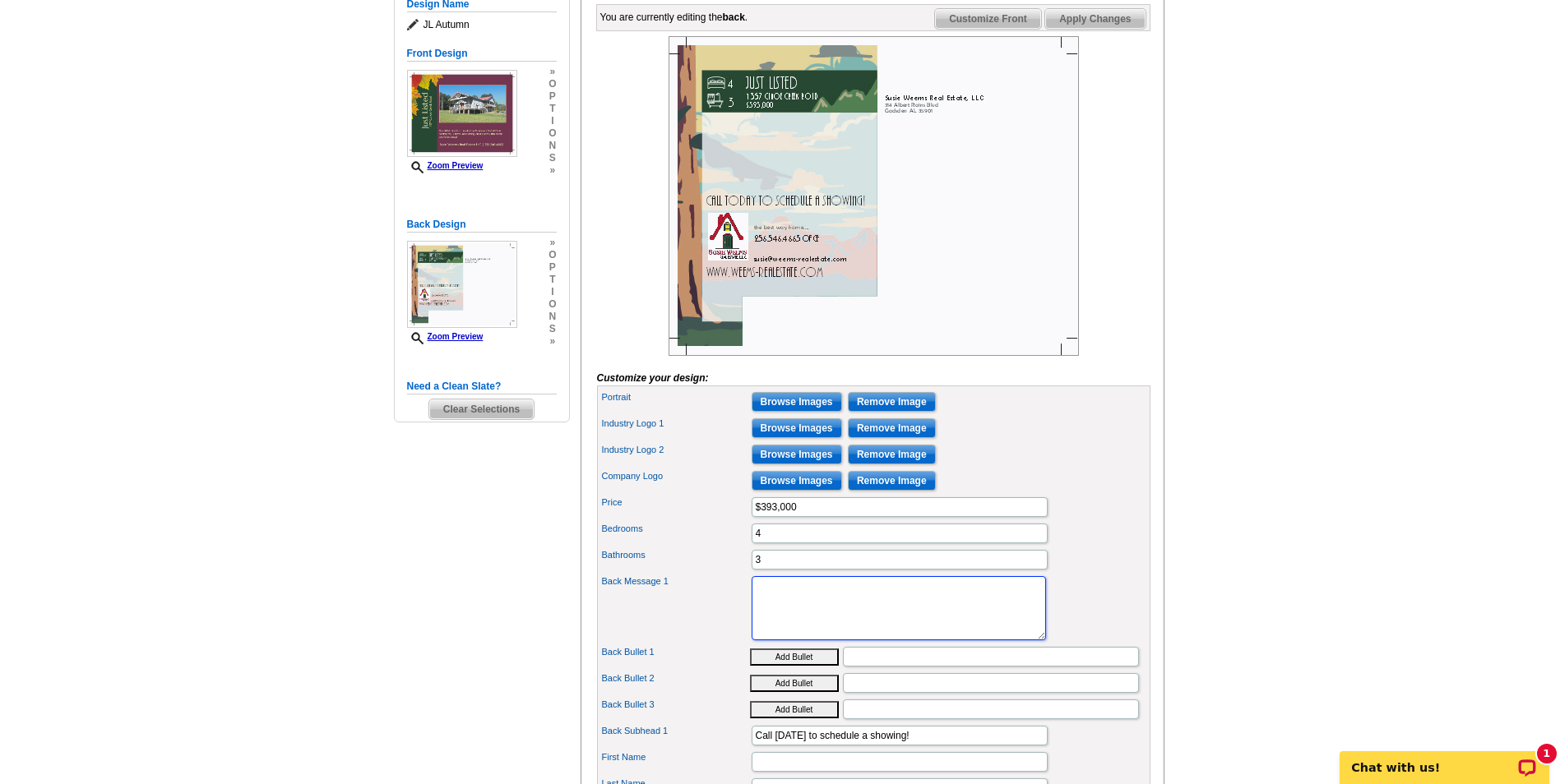
click at [801, 621] on textarea "Lorem ipsum dolor sit amet, consectetuer adipiscing elit, sed diam nonummy nibh…" at bounding box center [899, 608] width 295 height 64
type textarea "Contact Jeff Ingram 256-504-9098 or Mark Thrift 256-312-1797"
click at [801, 621] on textarea "Lorem ipsum dolor sit amet, consectetuer adipiscing elit, sed diam nonummy nibh…" at bounding box center [899, 608] width 295 height 64
click at [812, 628] on textarea "Lorem ipsum dolor sit amet, consectetuer adipiscing elit, sed diam nonummy nibh…" at bounding box center [899, 608] width 295 height 64
click at [865, 616] on textarea "Lorem ipsum dolor sit amet, consectetuer adipiscing elit, sed diam nonummy nibh…" at bounding box center [899, 608] width 295 height 64
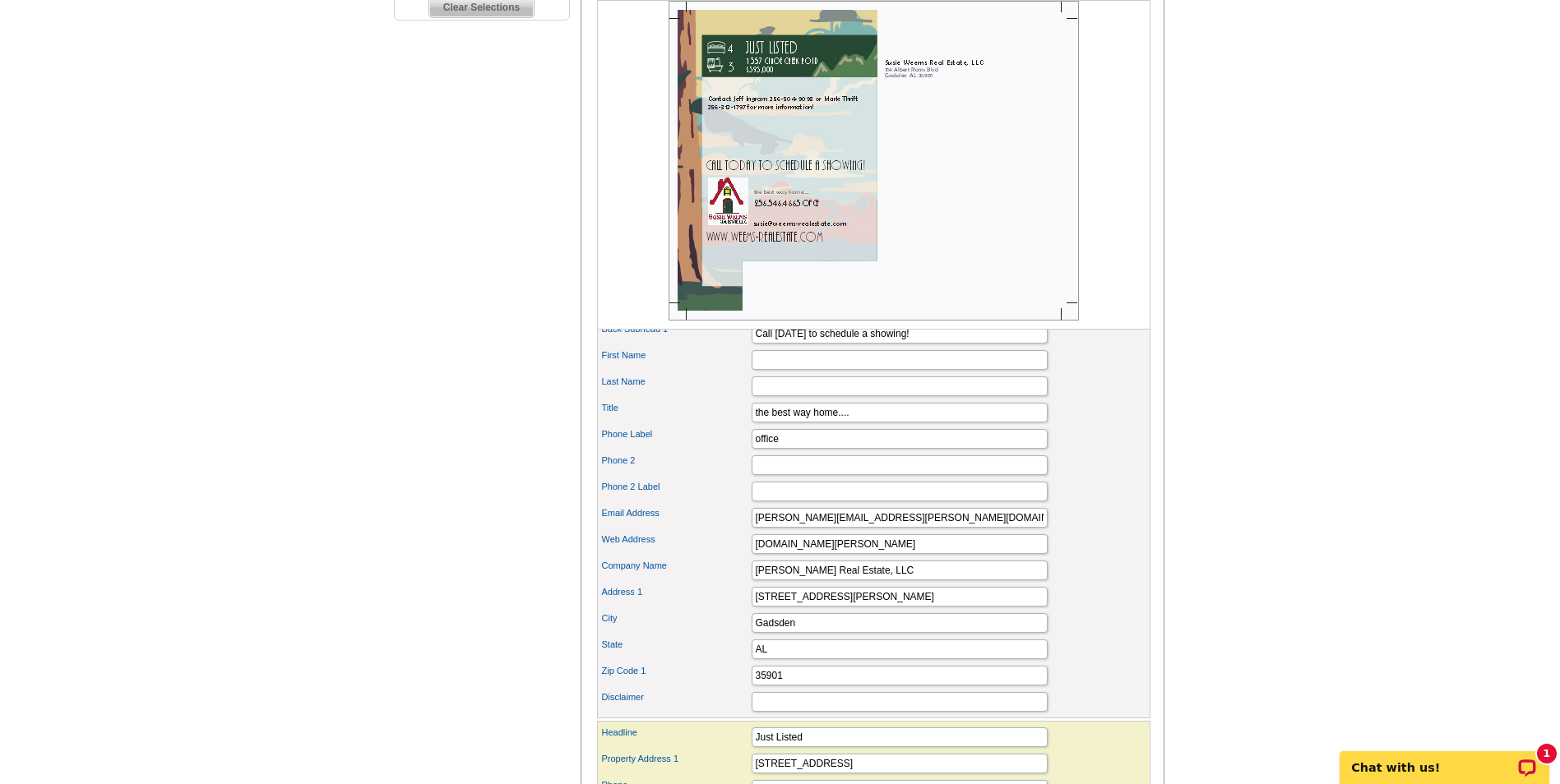
scroll to position [657, 0]
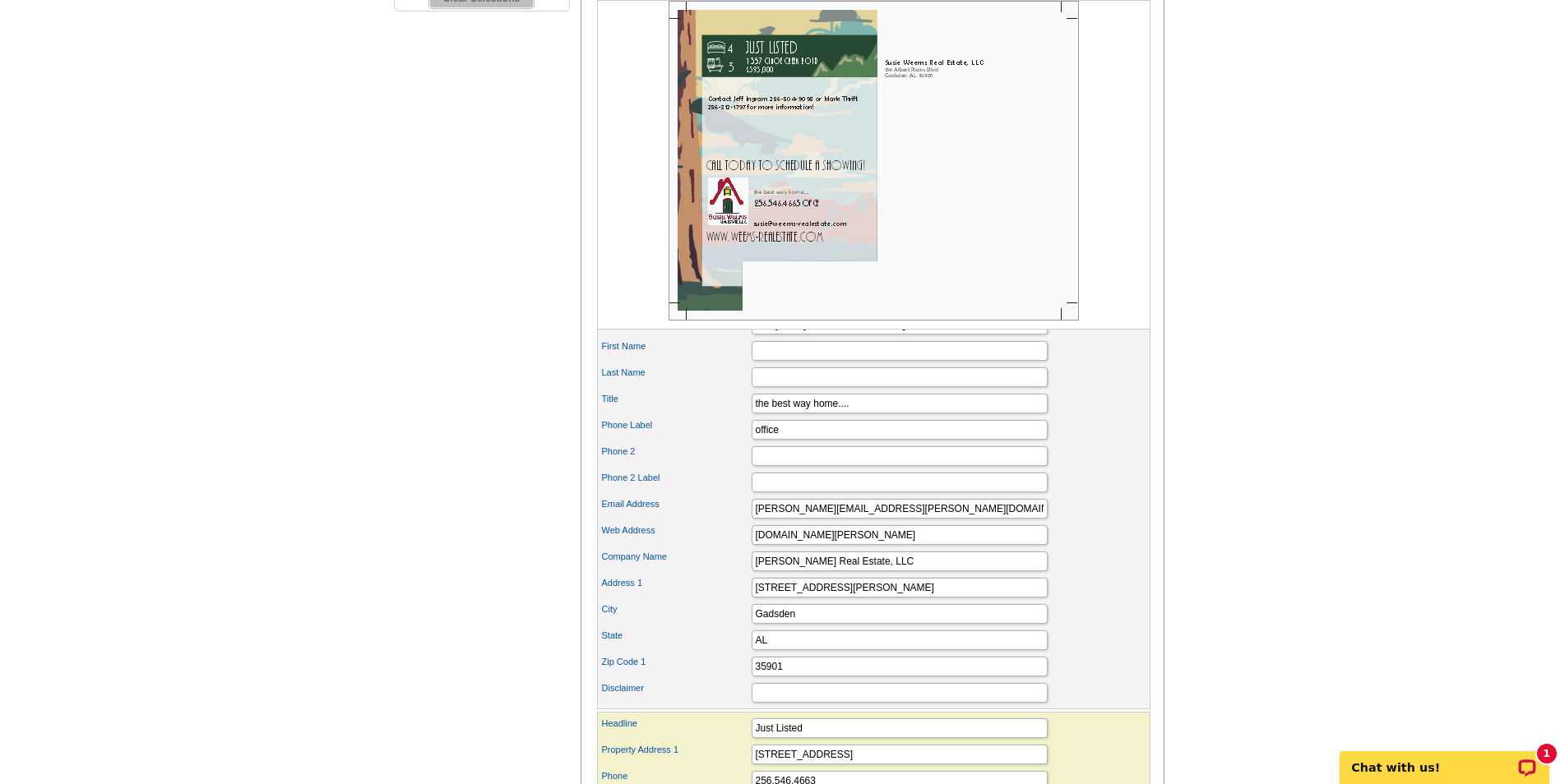
type textarea "Contact Jeff Ingram (256) 504-9098 or Mark Thrift (256) 312-1797 for more infor…"
drag, startPoint x: 927, startPoint y: 537, endPoint x: 707, endPoint y: 555, distance: 220.7
click at [707, 555] on div "Portrait Browse Images Remove Image Industry Logo 1 Browse Images Remove Image …" at bounding box center [874, 341] width 554 height 735
click at [1086, 522] on div "Email Address" at bounding box center [874, 508] width 547 height 26
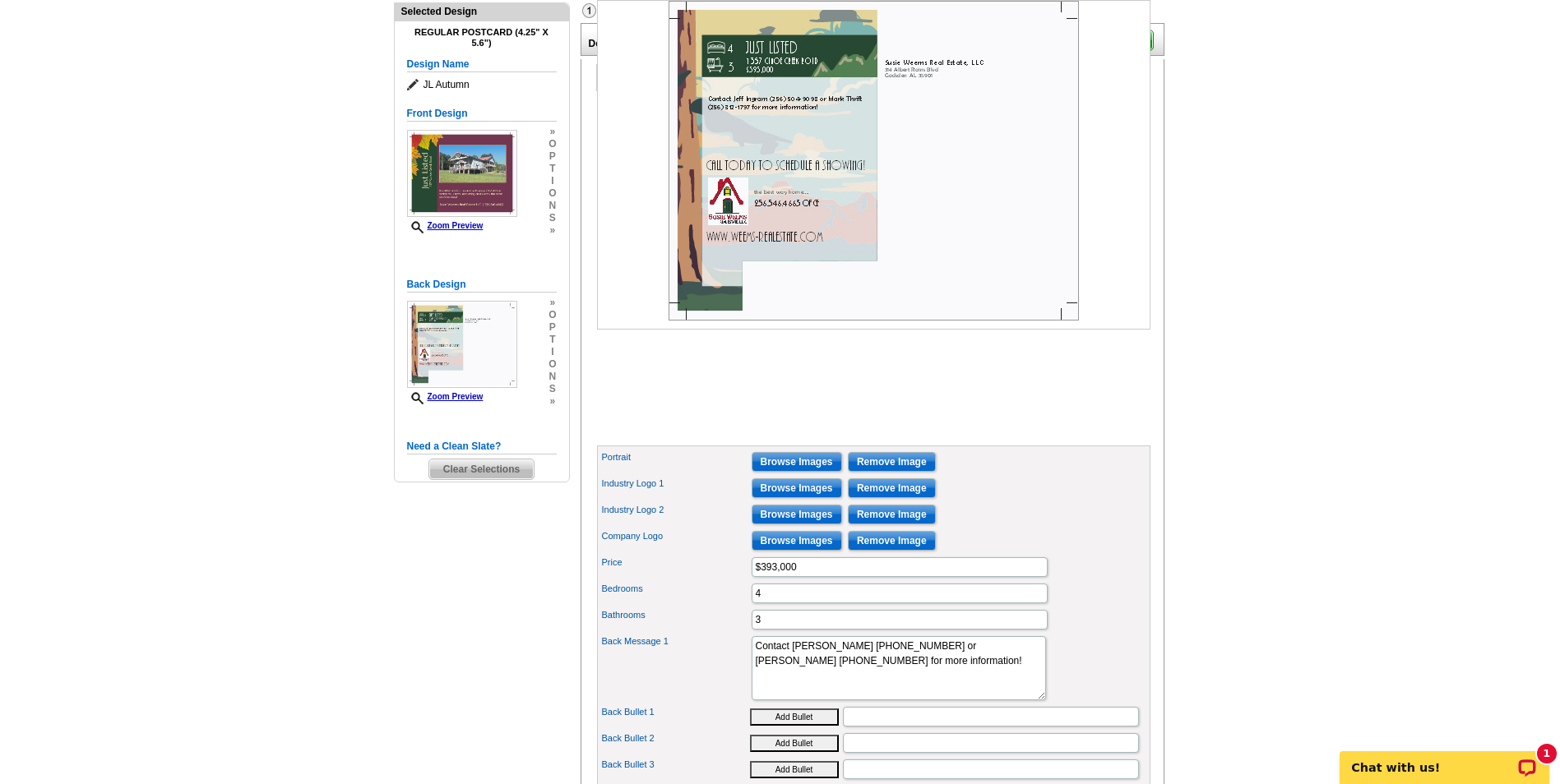
scroll to position [164, 0]
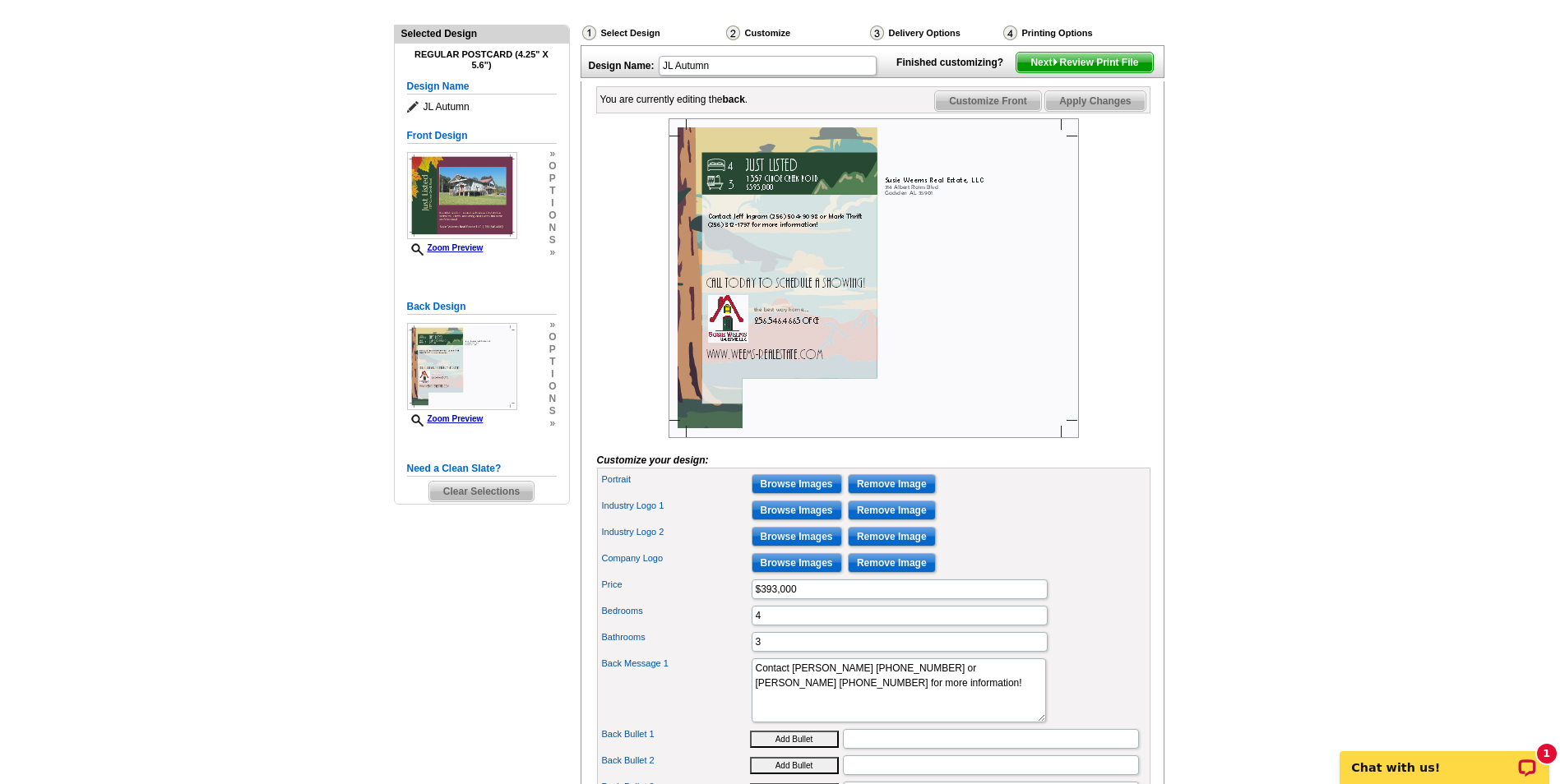
click at [1128, 72] on span "Next Review Print File" at bounding box center [1085, 63] width 136 height 20
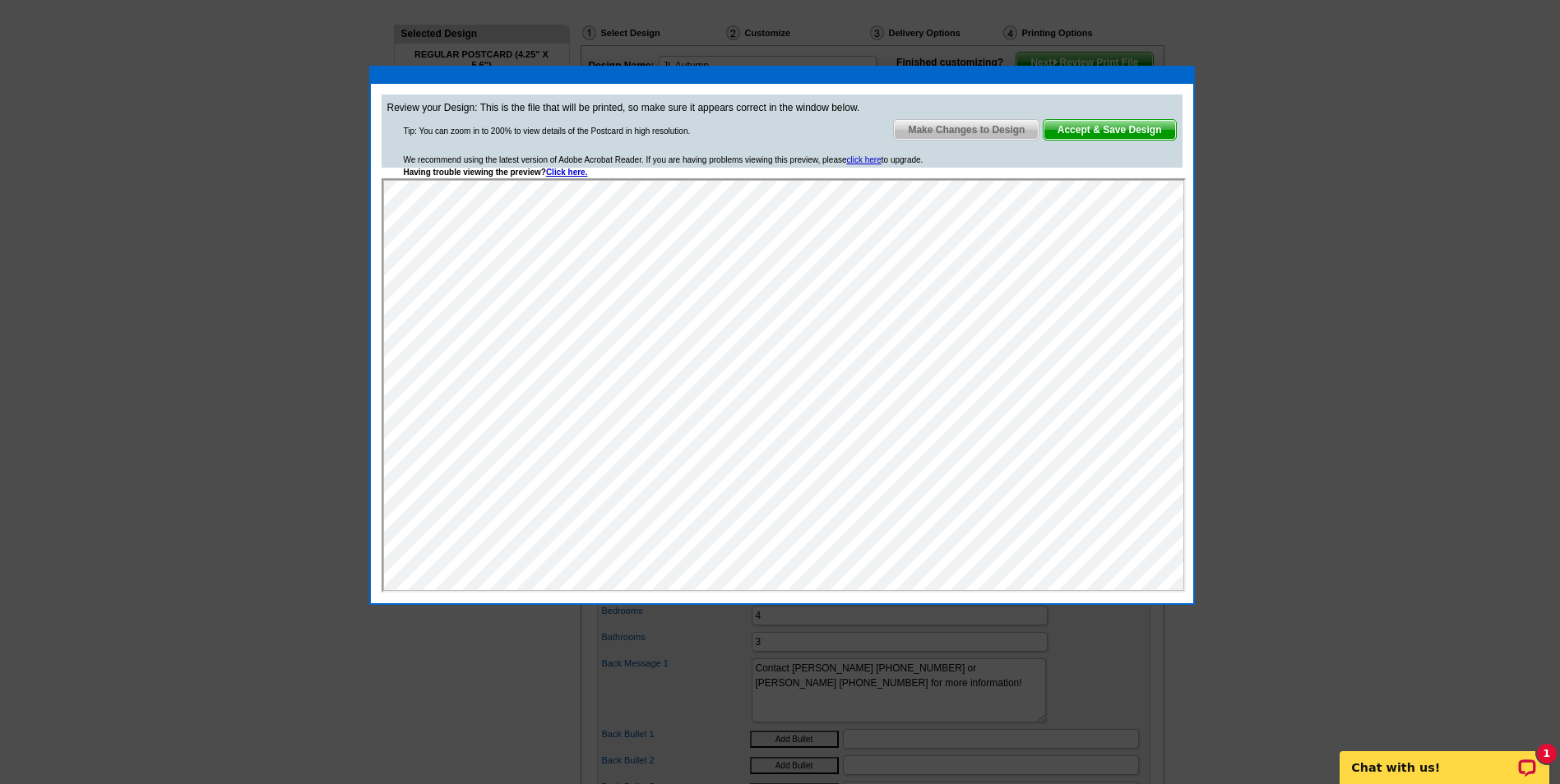
scroll to position [0, 0]
click at [1134, 129] on span "Accept & Save Design" at bounding box center [1110, 129] width 132 height 20
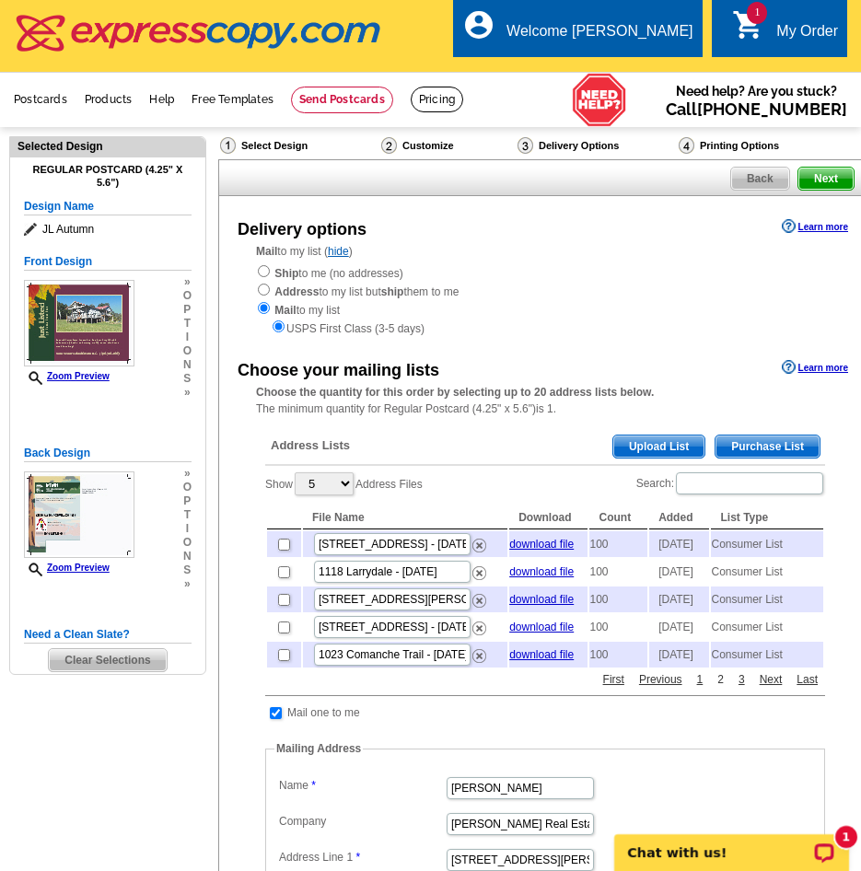
click at [719, 688] on link "2" at bounding box center [721, 679] width 16 height 17
click at [557, 661] on link "download file" at bounding box center [541, 654] width 64 height 13
click at [284, 661] on input "checkbox" at bounding box center [284, 655] width 12 height 12
checkbox input "true"
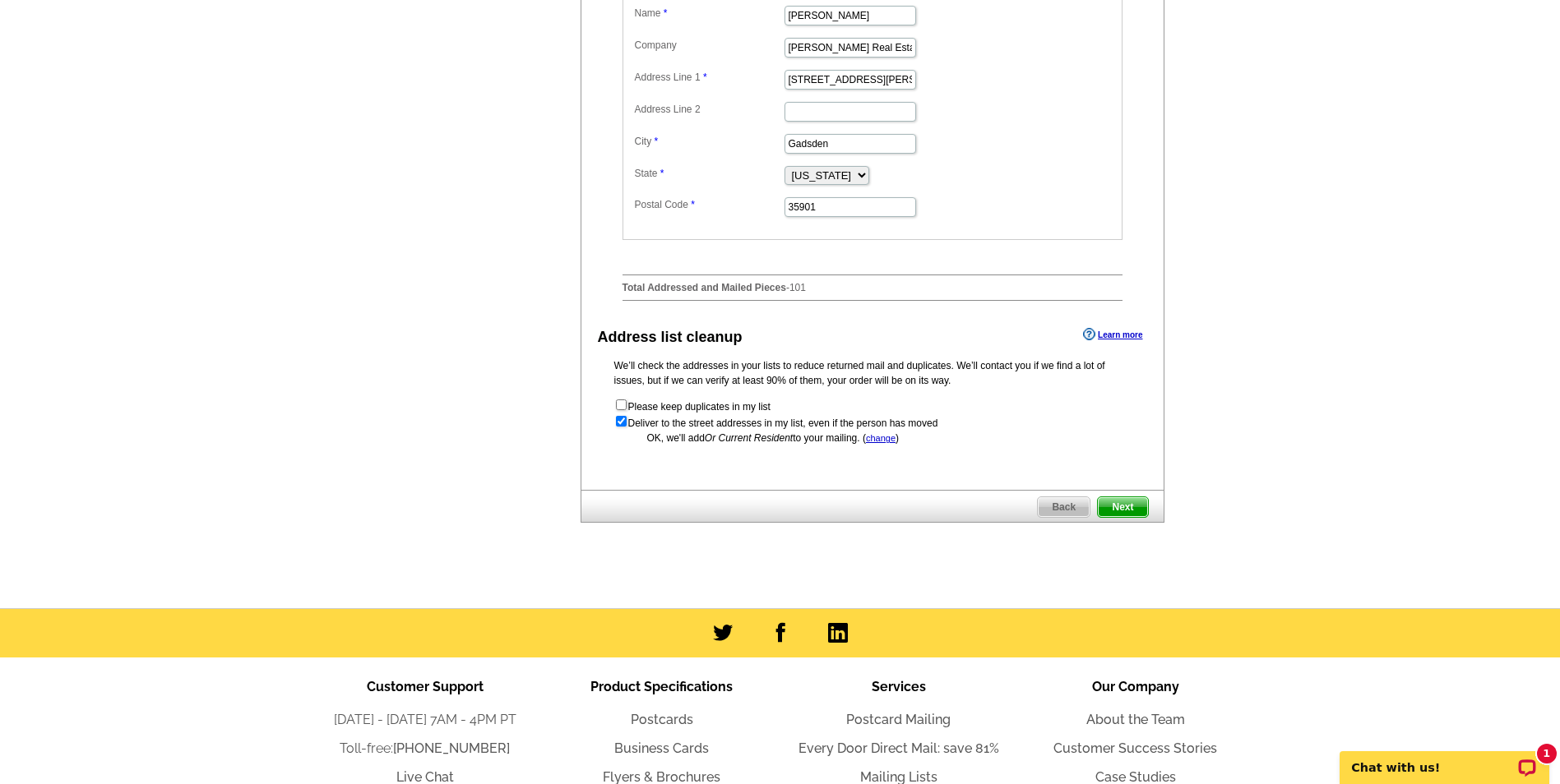
scroll to position [740, 0]
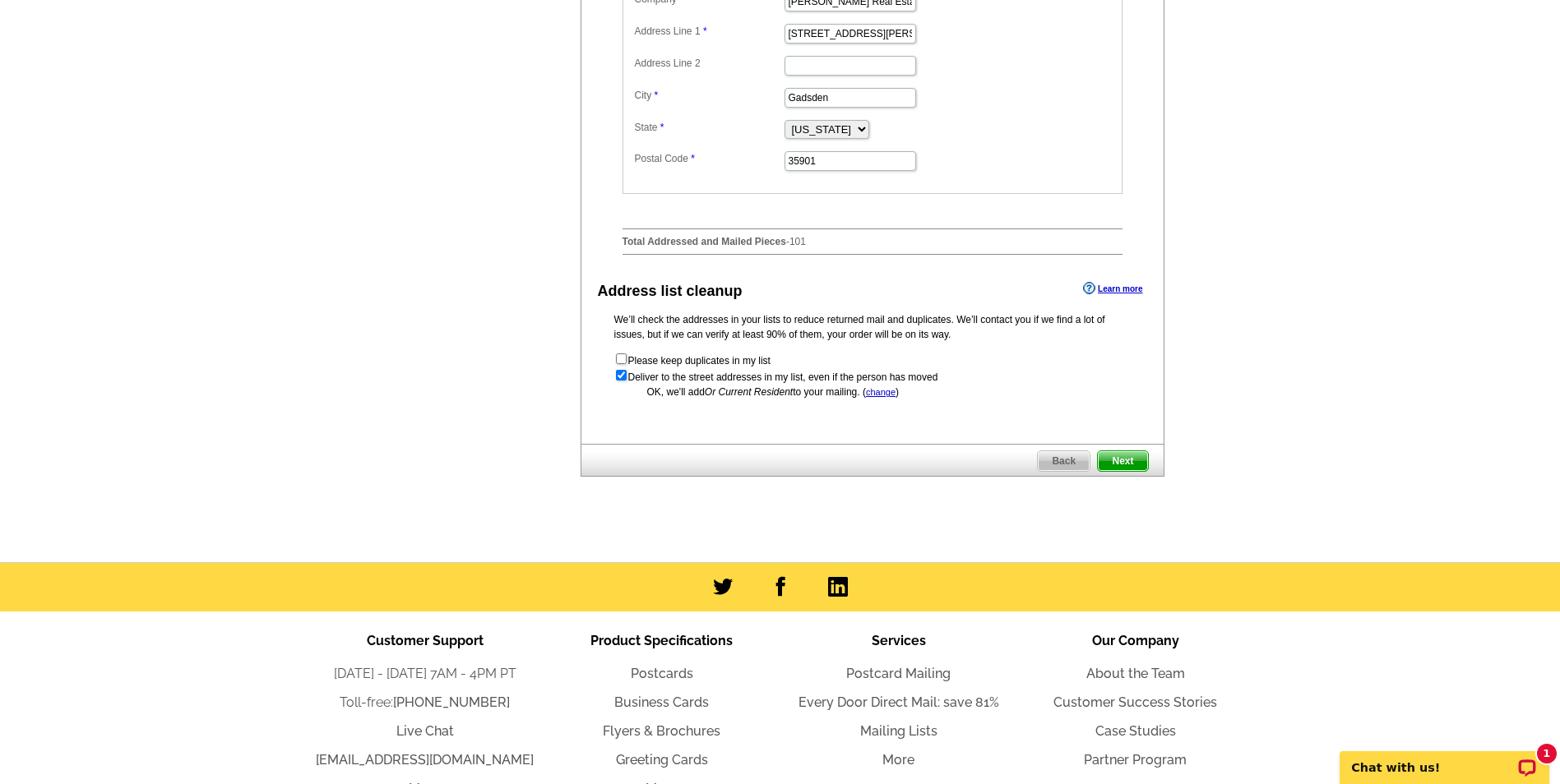
click at [1133, 471] on span "Next" at bounding box center [1122, 461] width 49 height 20
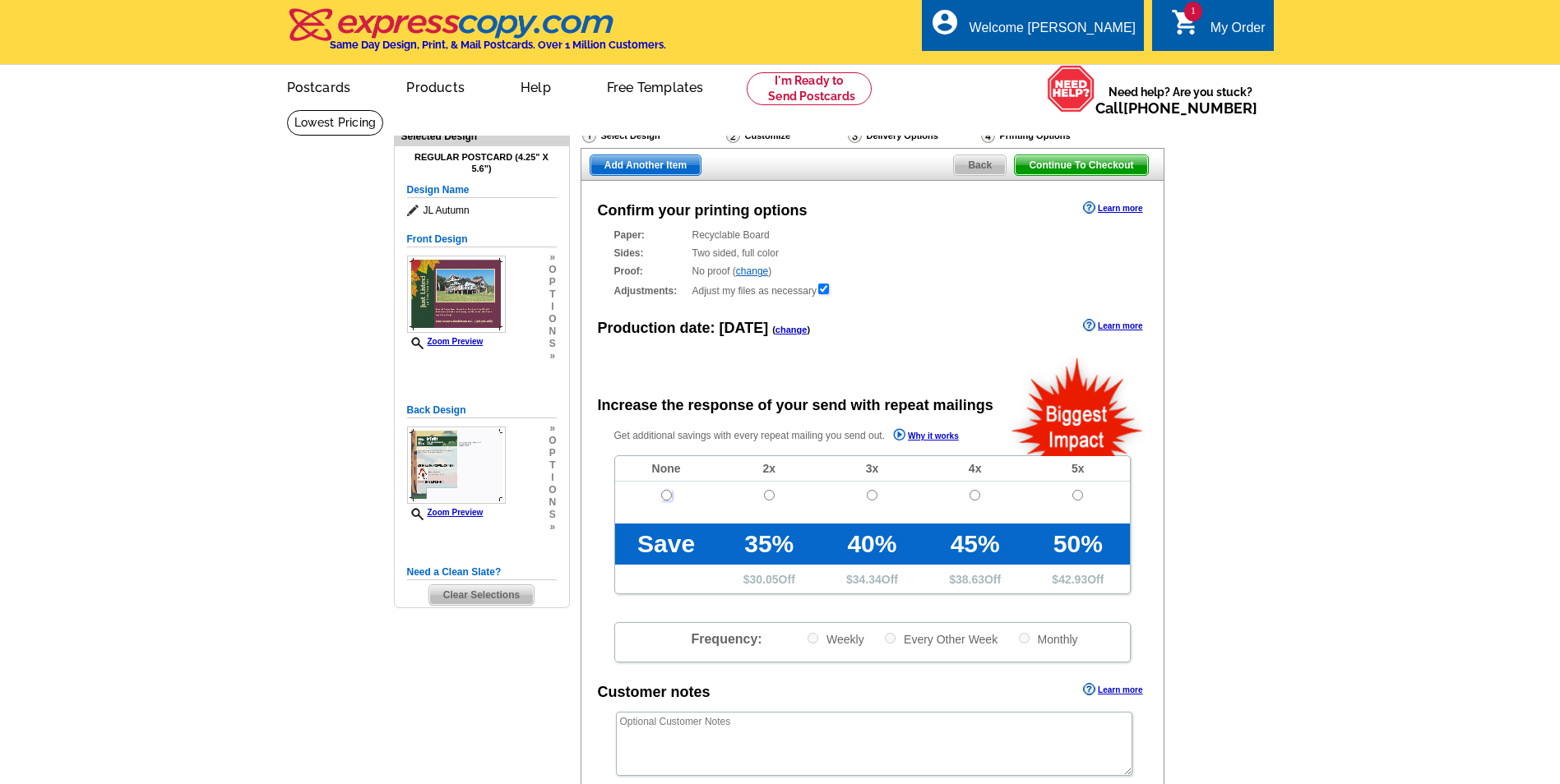
click at [666, 497] on input "radio" at bounding box center [667, 496] width 11 height 11
radio input "true"
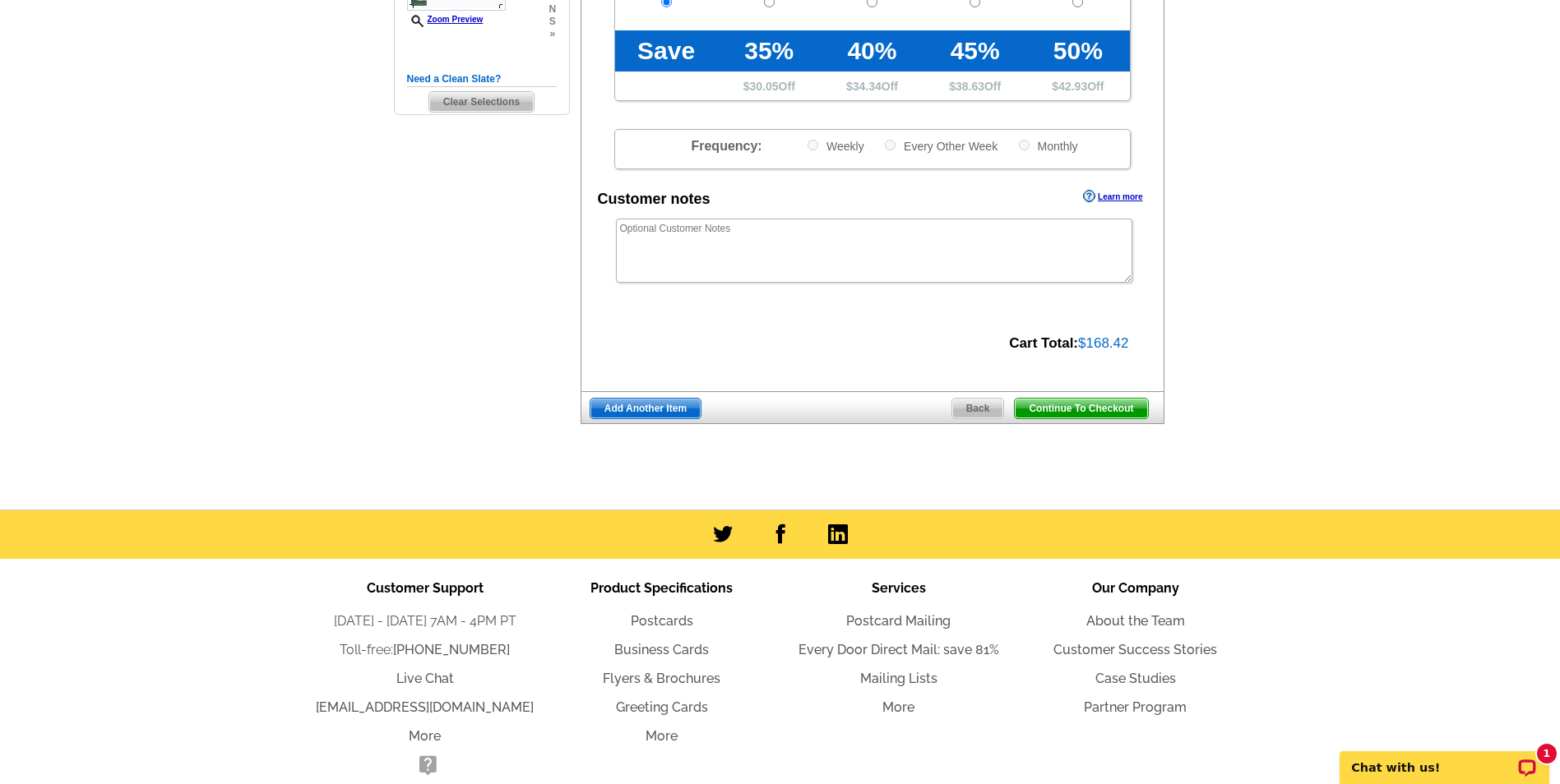
click at [1073, 415] on span "Continue To Checkout" at bounding box center [1081, 408] width 132 height 20
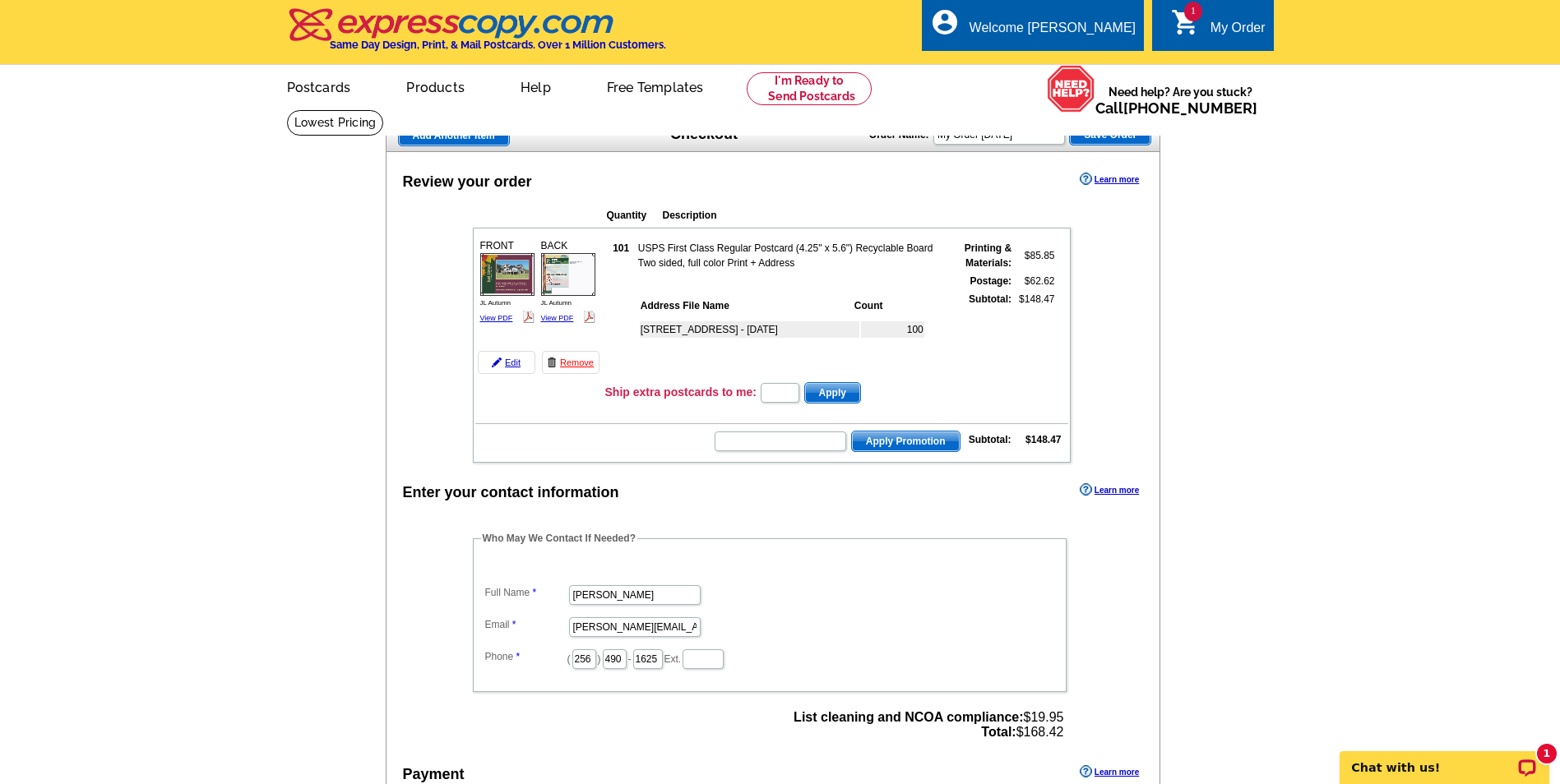
drag, startPoint x: 1368, startPoint y: 4, endPoint x: 1187, endPoint y: 229, distance: 288.8
click at [1186, 232] on main "Add Another Item Checkout Order Name: My Order [DATE] Save Order Review your or…" at bounding box center [780, 637] width 1560 height 1056
click at [785, 396] on input "text" at bounding box center [780, 393] width 38 height 20
click at [748, 440] on input "text" at bounding box center [780, 441] width 131 height 20
click at [914, 442] on span "Apply Promotion" at bounding box center [906, 441] width 108 height 20
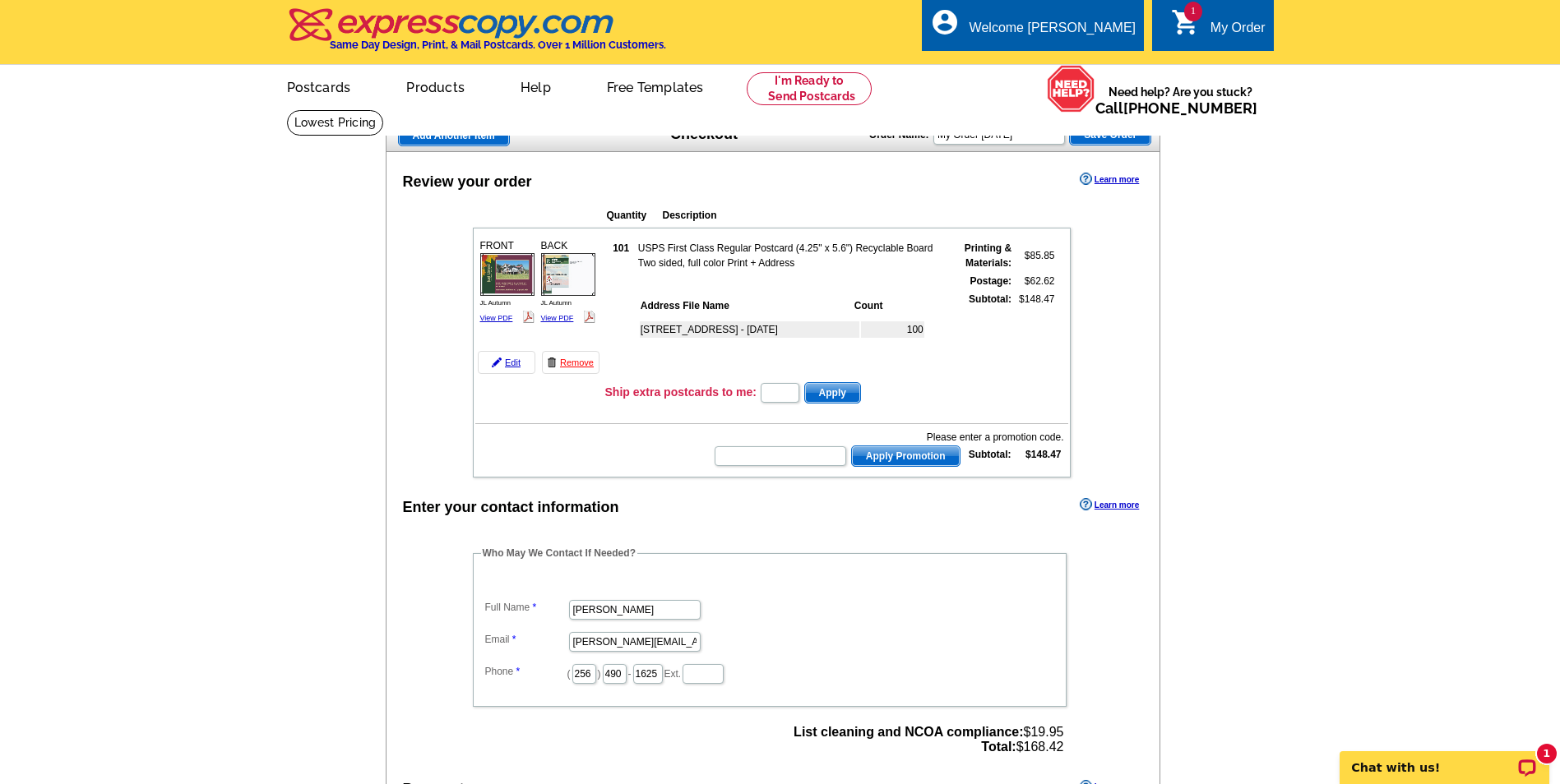
drag, startPoint x: 1509, startPoint y: 1, endPoint x: 1195, endPoint y: 243, distance: 396.4
click at [1195, 243] on main "Add Another Item Checkout Order Name: My Order 2025-10-10 Save Order Review you…" at bounding box center [780, 645] width 1560 height 1072
click at [784, 482] on div "Review your order Learn more Quantity Description FRONT 101" at bounding box center [774, 635] width 776 height 966
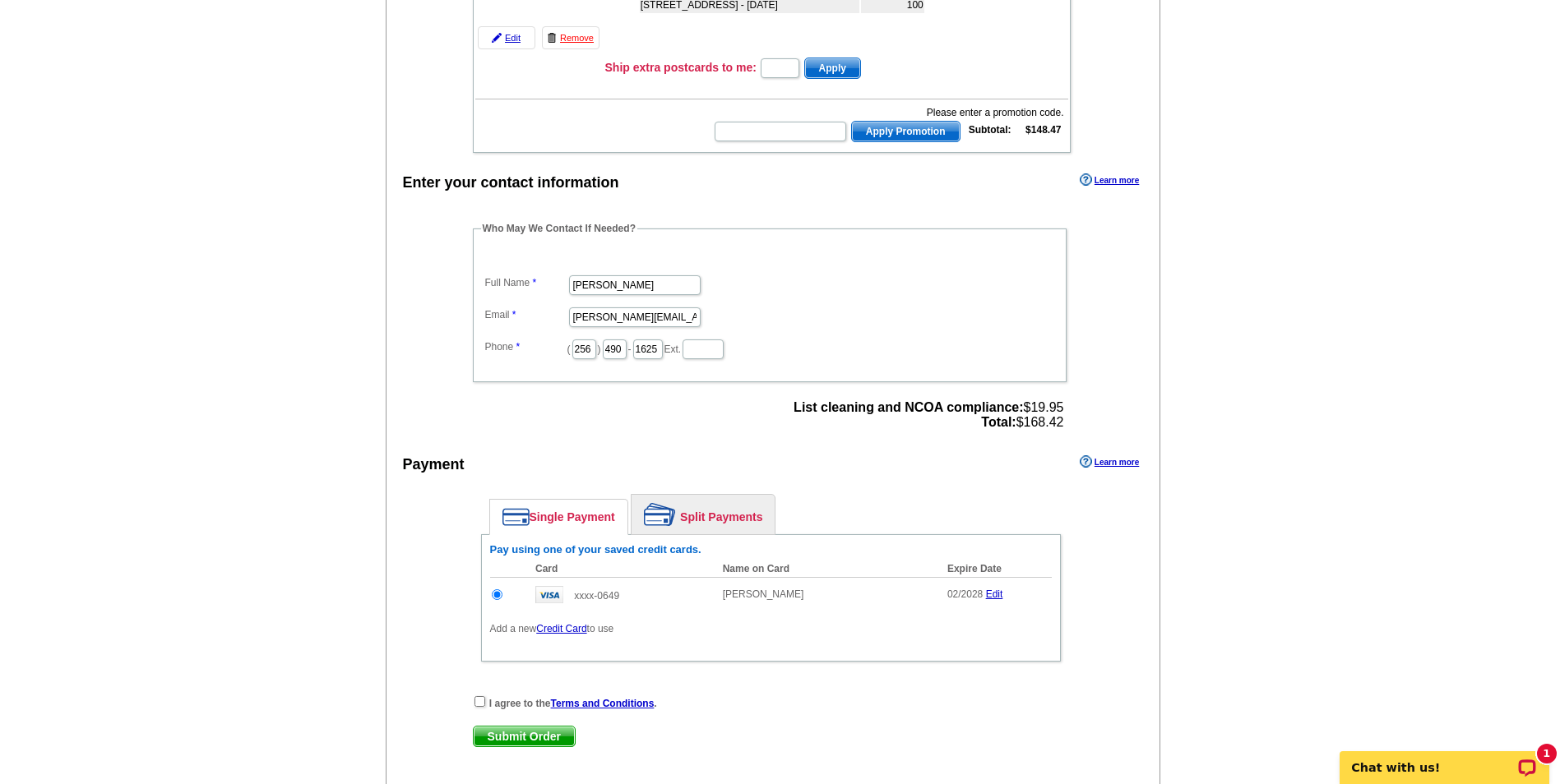
scroll to position [82, 0]
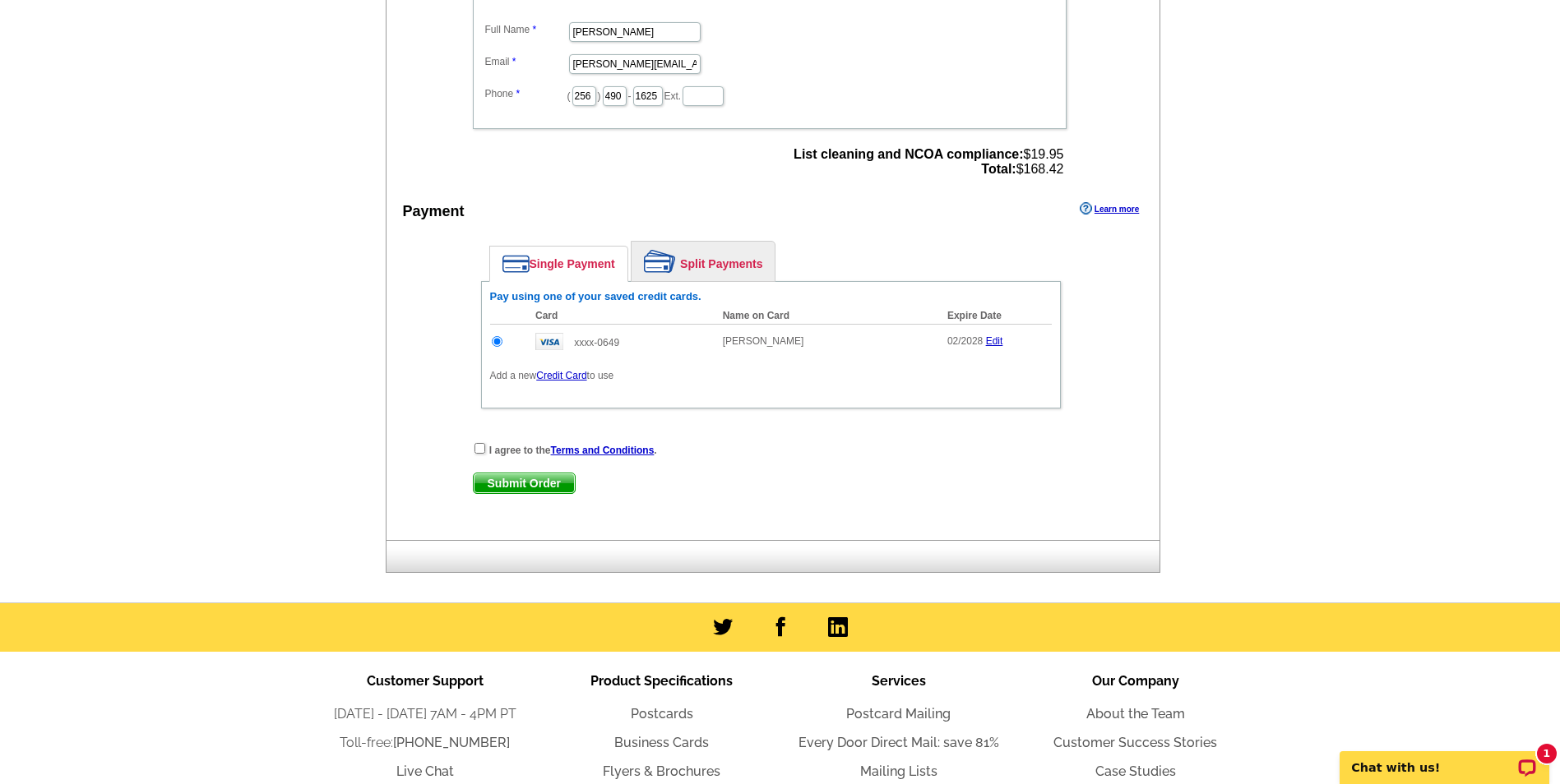
scroll to position [575, 0]
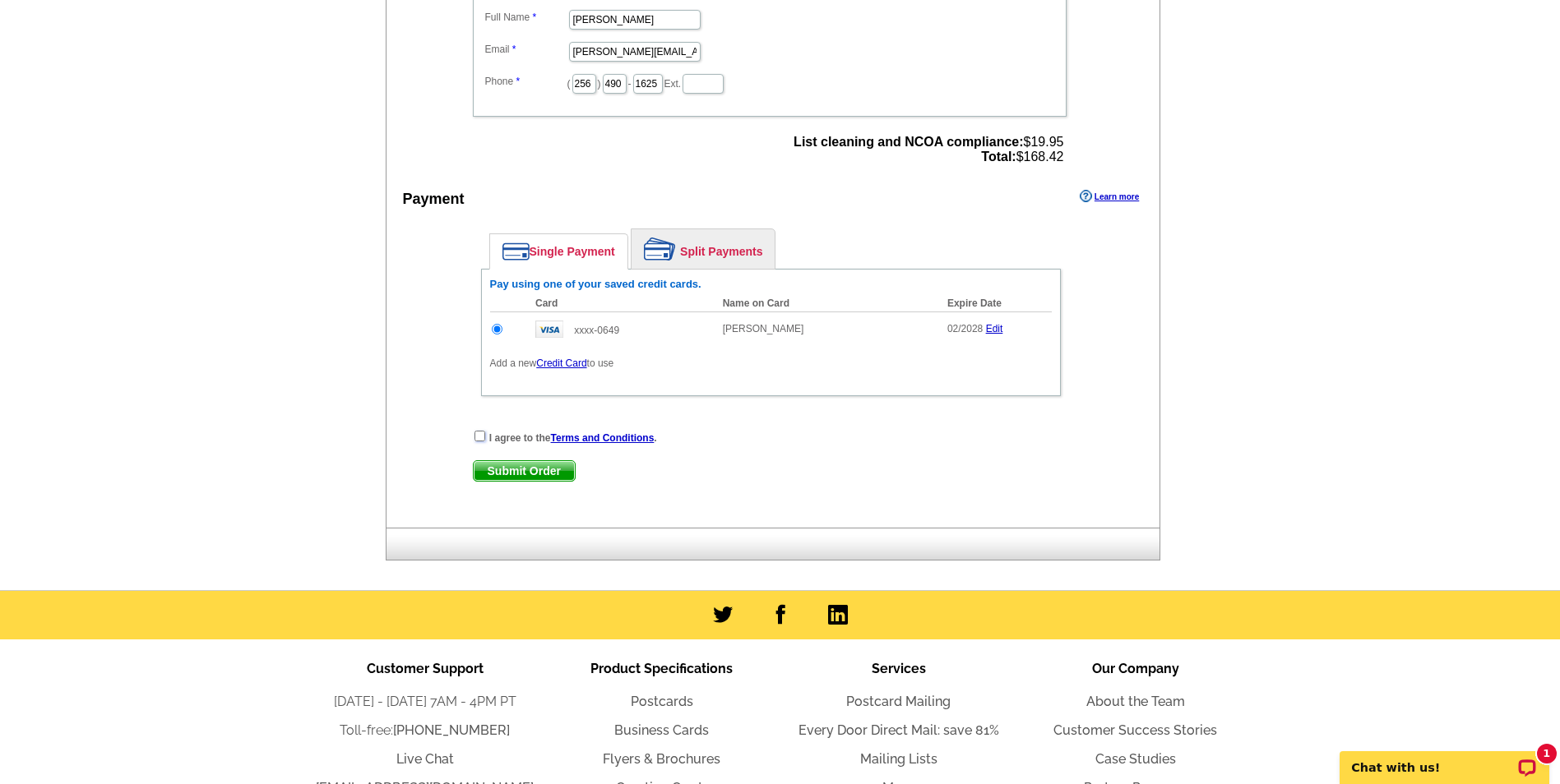
click at [478, 437] on input "checkbox" at bounding box center [480, 436] width 11 height 11
checkbox input "true"
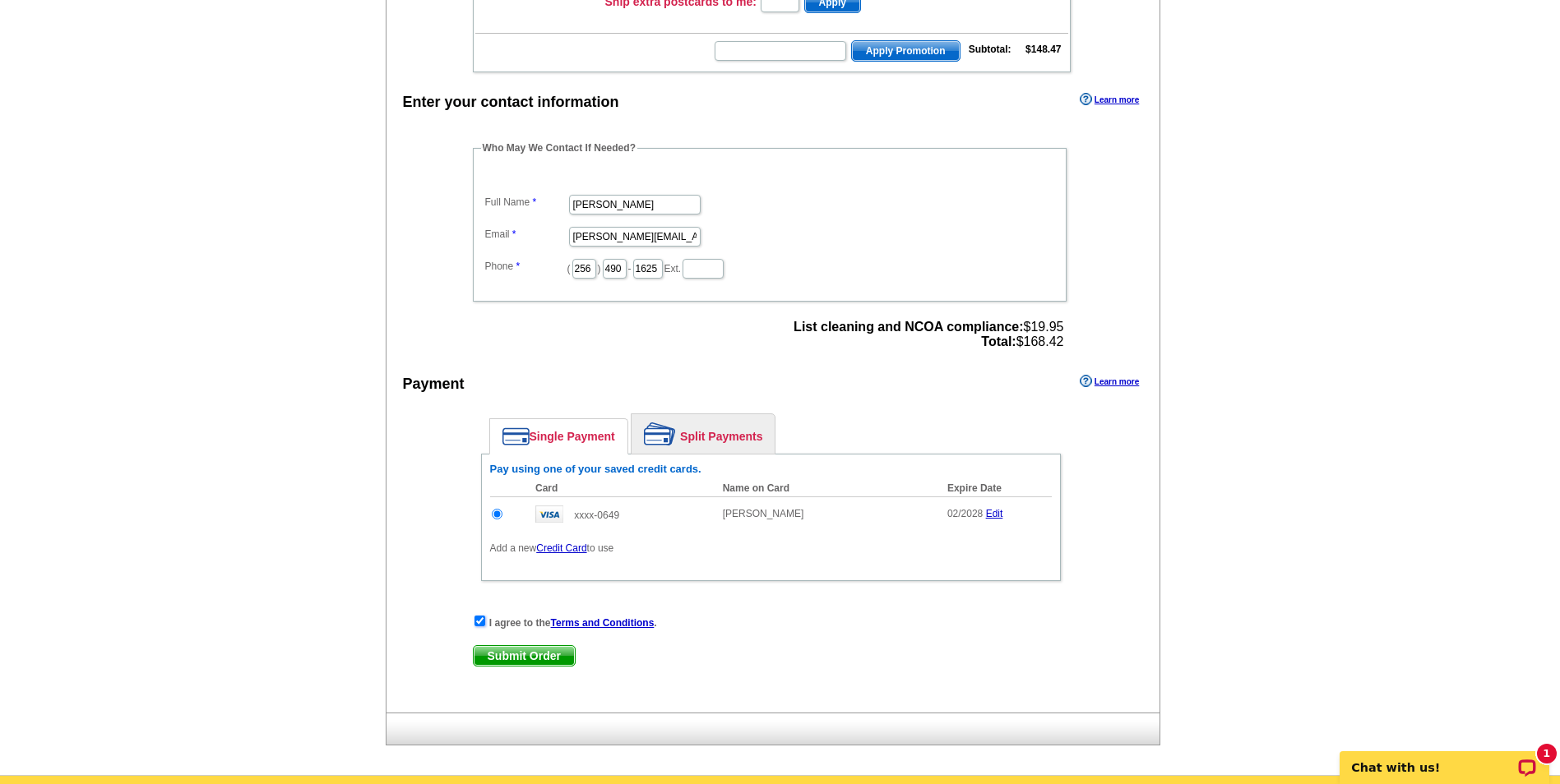
scroll to position [657, 0]
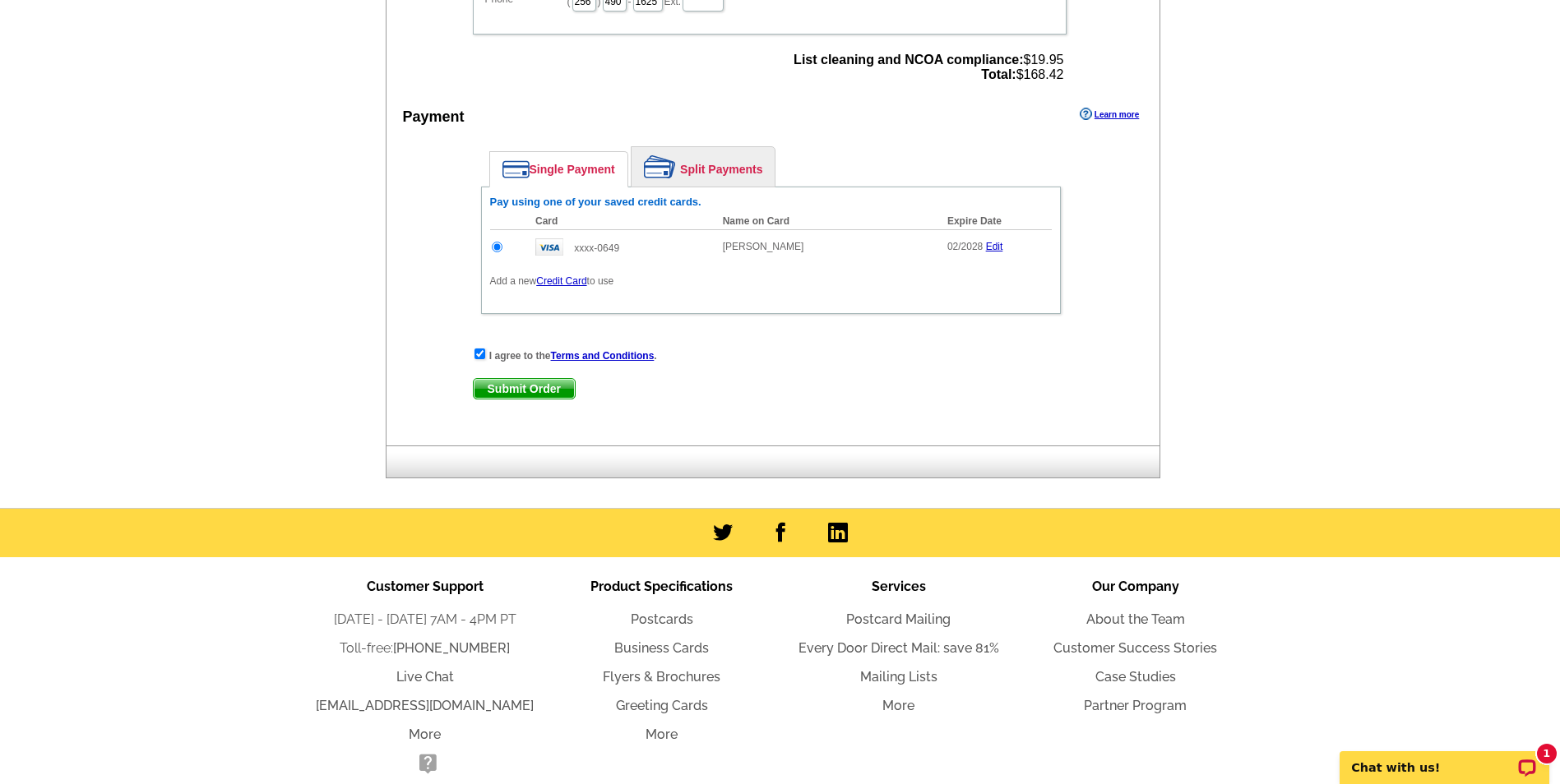
click at [564, 279] on link "Credit Card" at bounding box center [561, 280] width 50 height 12
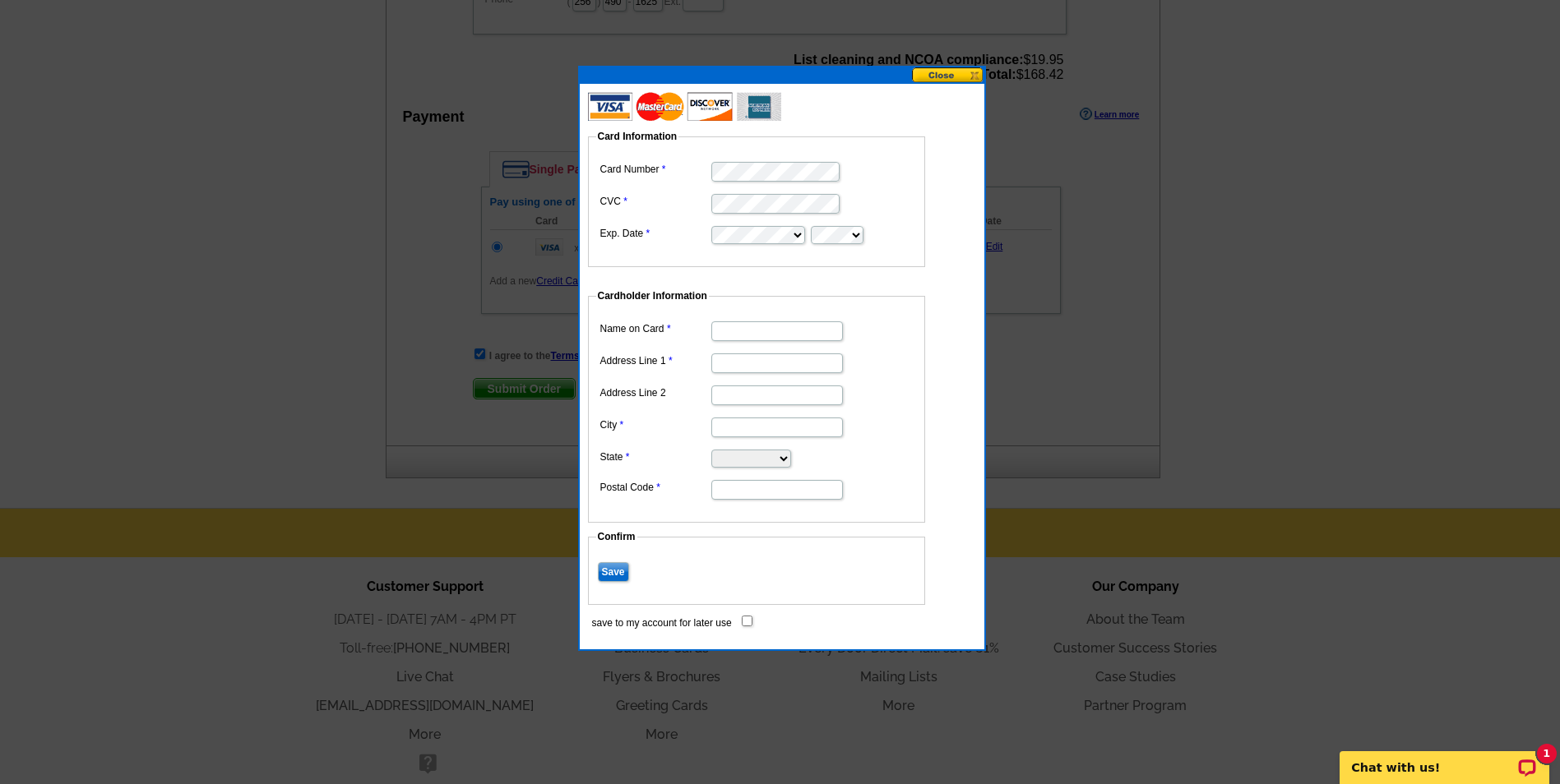
type input "[STREET_ADDRESS]"
type input "GADSDEN"
select select "AL"
type input "35901"
type input "[PERSON_NAME]"
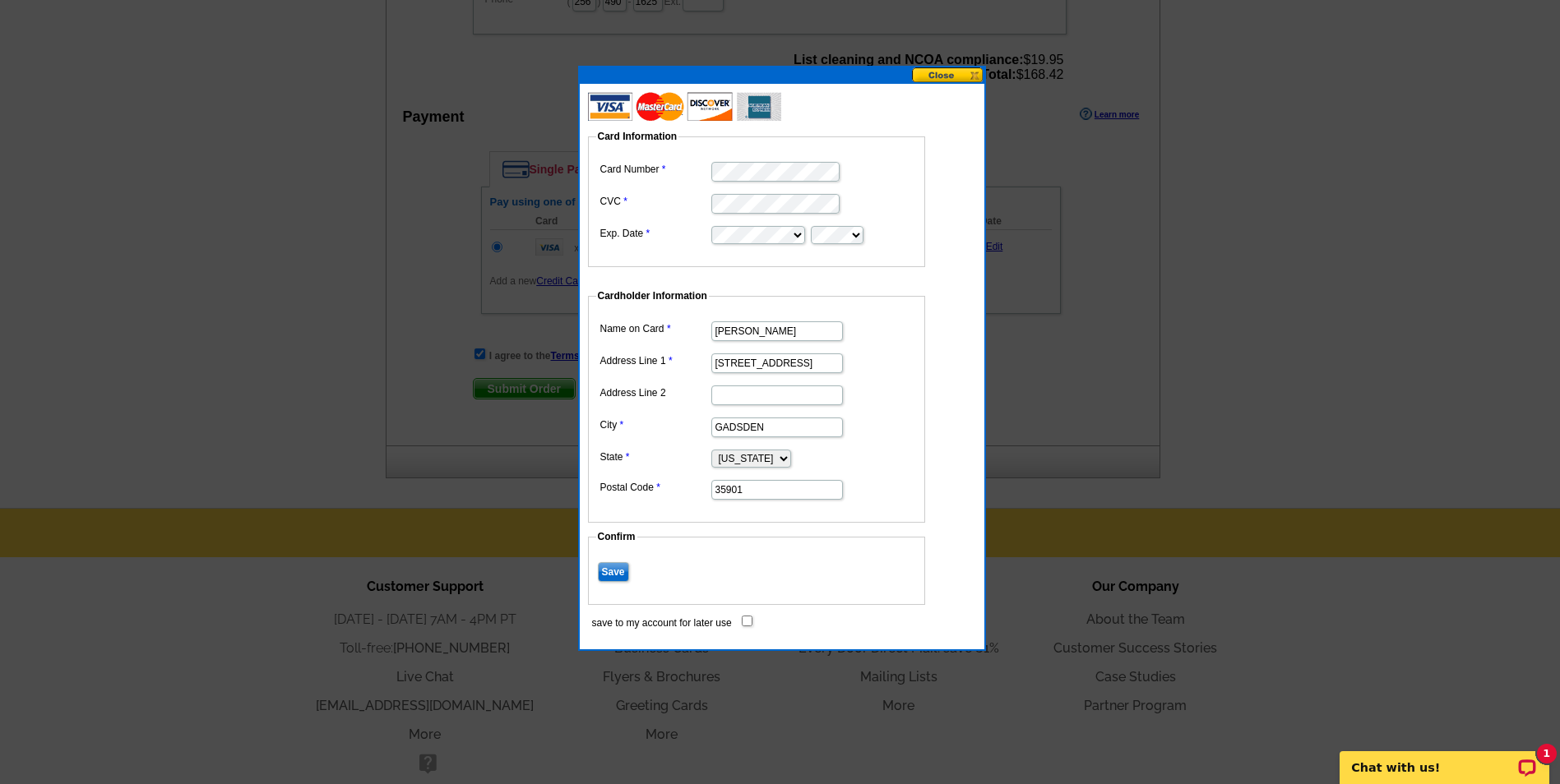
scroll to position [0, 0]
drag, startPoint x: 789, startPoint y: 363, endPoint x: 545, endPoint y: 355, distance: 244.1
click at [545, 355] on body "Welcome back [PERSON_NAME] My Account Logout local_phone Same Day Design, Print…" at bounding box center [780, 101] width 1560 height 1516
type input "[STREET_ADDRESS][PERSON_NAME]"
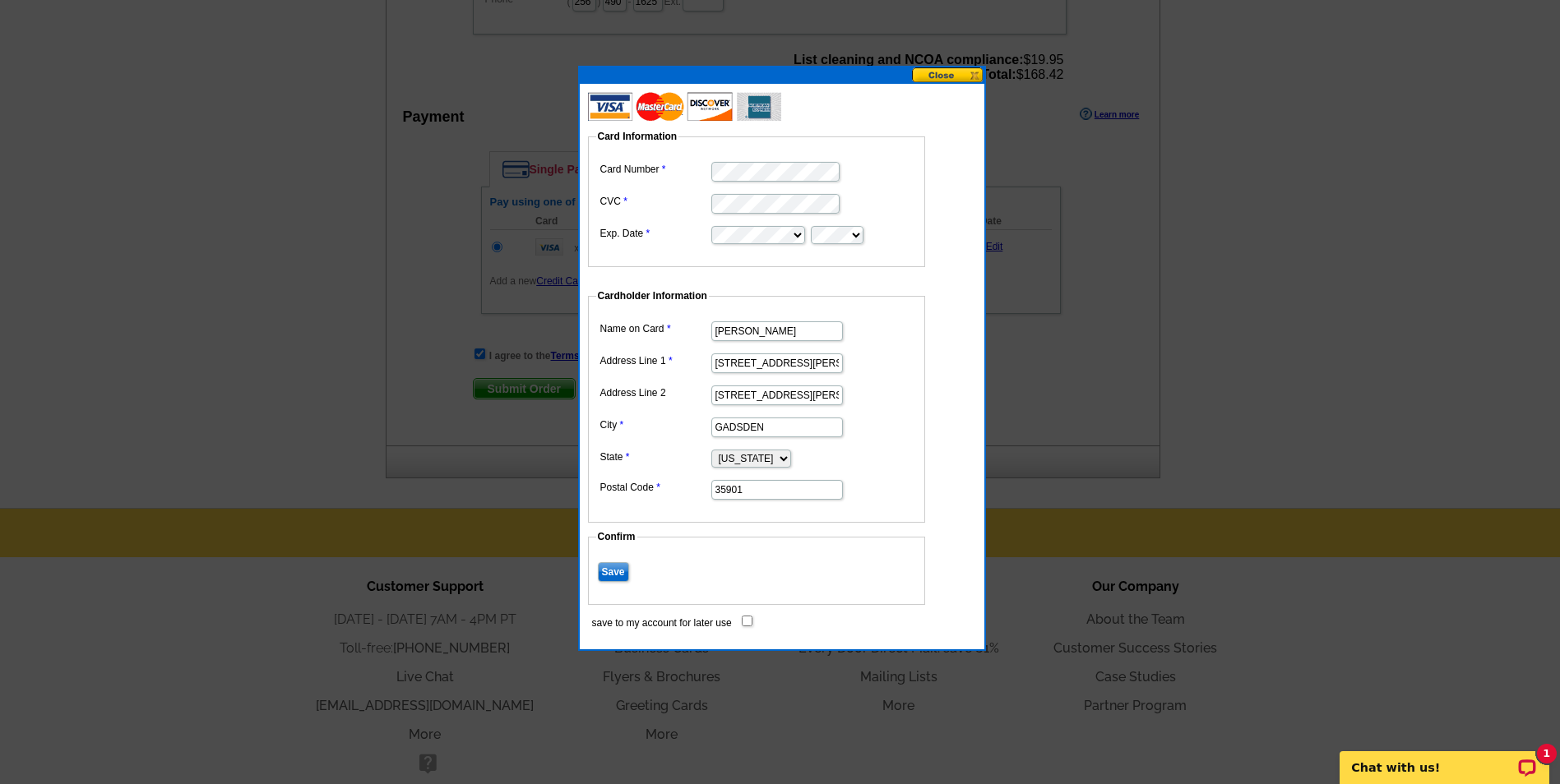
drag, startPoint x: 618, startPoint y: 572, endPoint x: 896, endPoint y: 222, distance: 447.0
click at [896, 222] on dl "Card Information Card Number CVC Exp. Date Cardholder Information Name on Card …" at bounding box center [765, 363] width 354 height 530
click at [608, 578] on input "Save" at bounding box center [613, 572] width 31 height 20
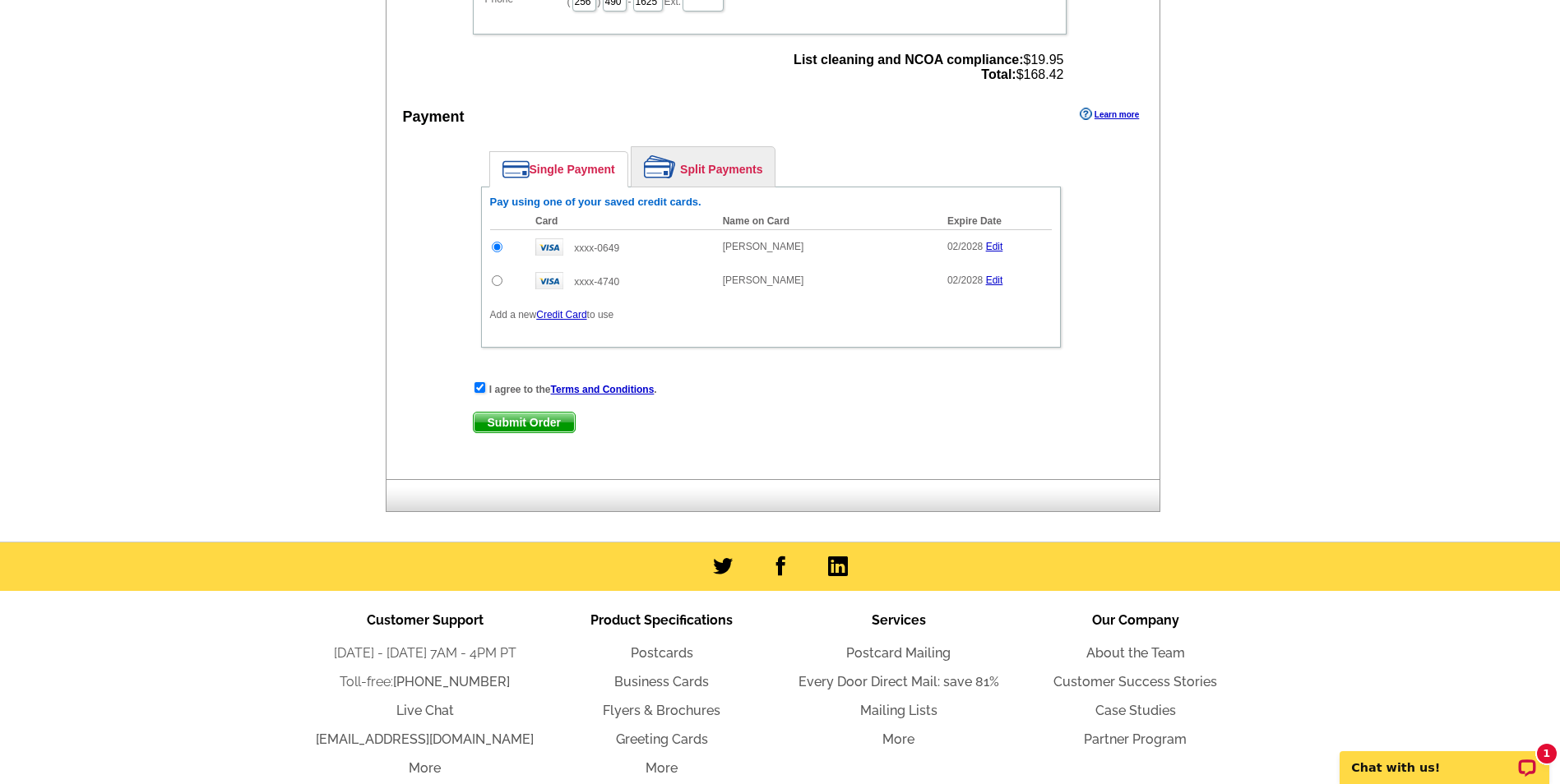
click at [507, 401] on div "I agree to the Terms and Conditions . Submit Order Submit Order" at bounding box center [770, 413] width 596 height 67
click at [508, 425] on span "Submit Order" at bounding box center [524, 422] width 101 height 20
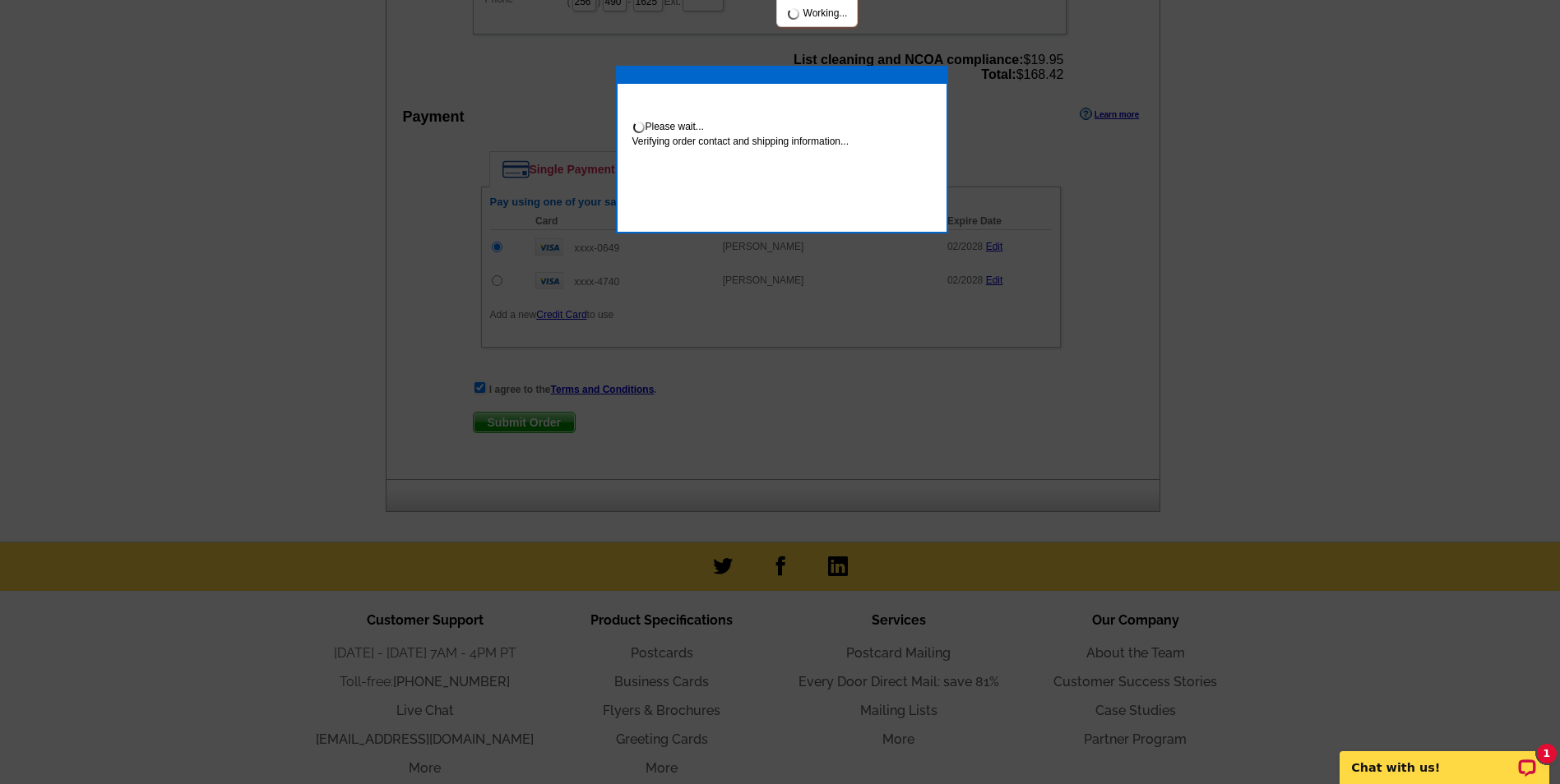
scroll to position [651, 0]
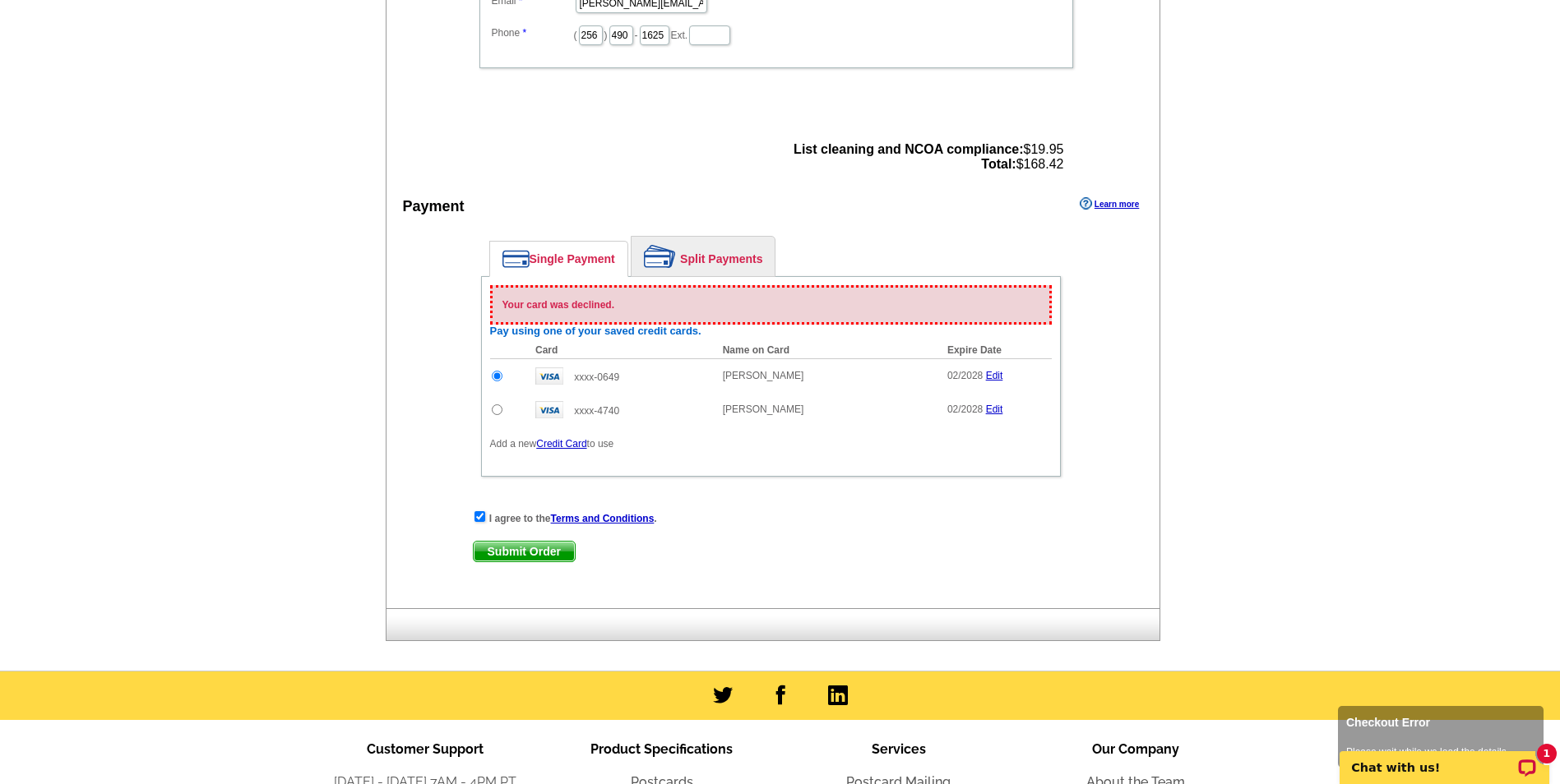
click at [566, 446] on link "Credit Card" at bounding box center [561, 444] width 50 height 12
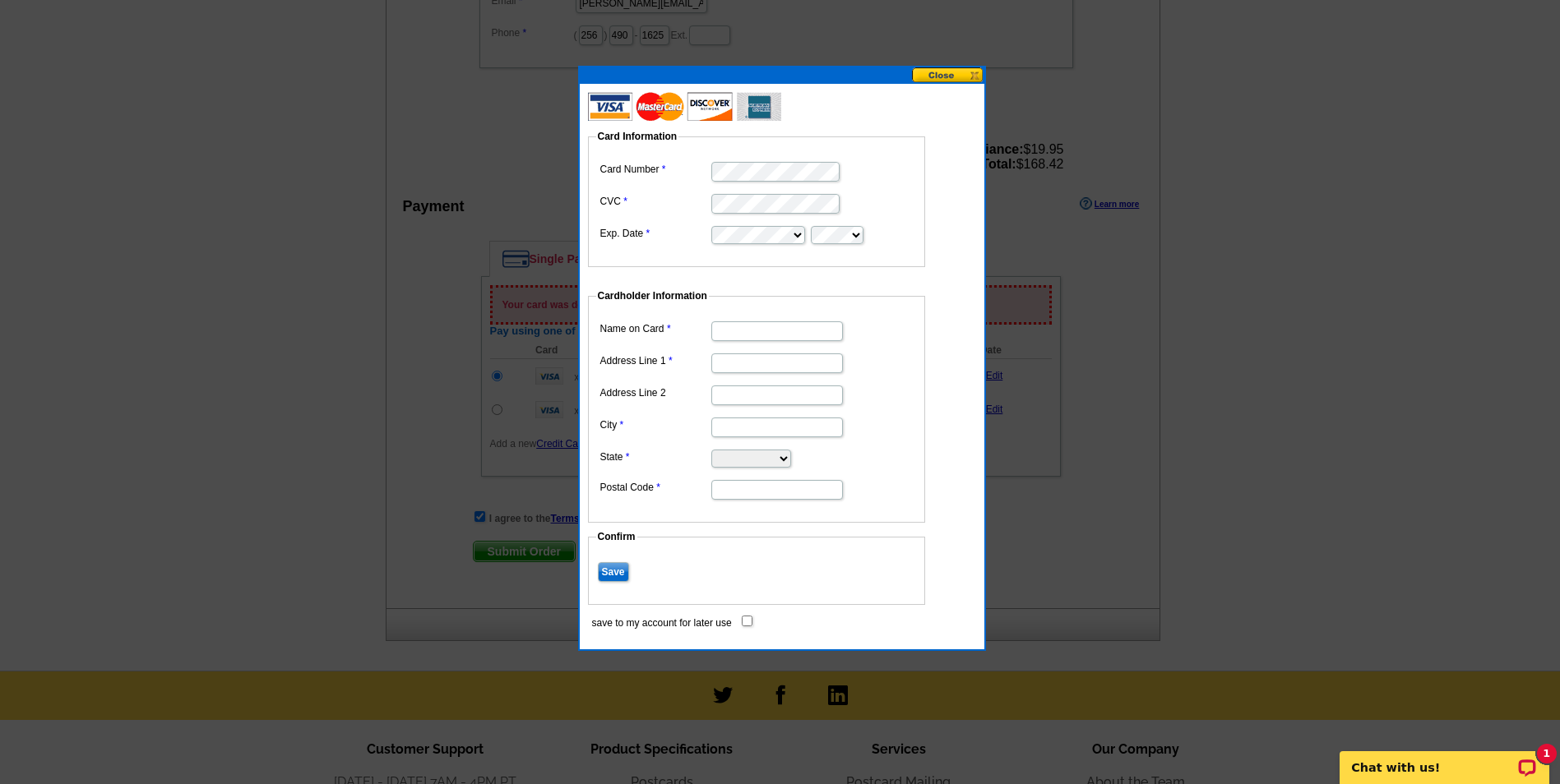
type input "[STREET_ADDRESS]"
type input "GADSDEN"
select select "AL"
type input "35901"
type input "[PERSON_NAME]"
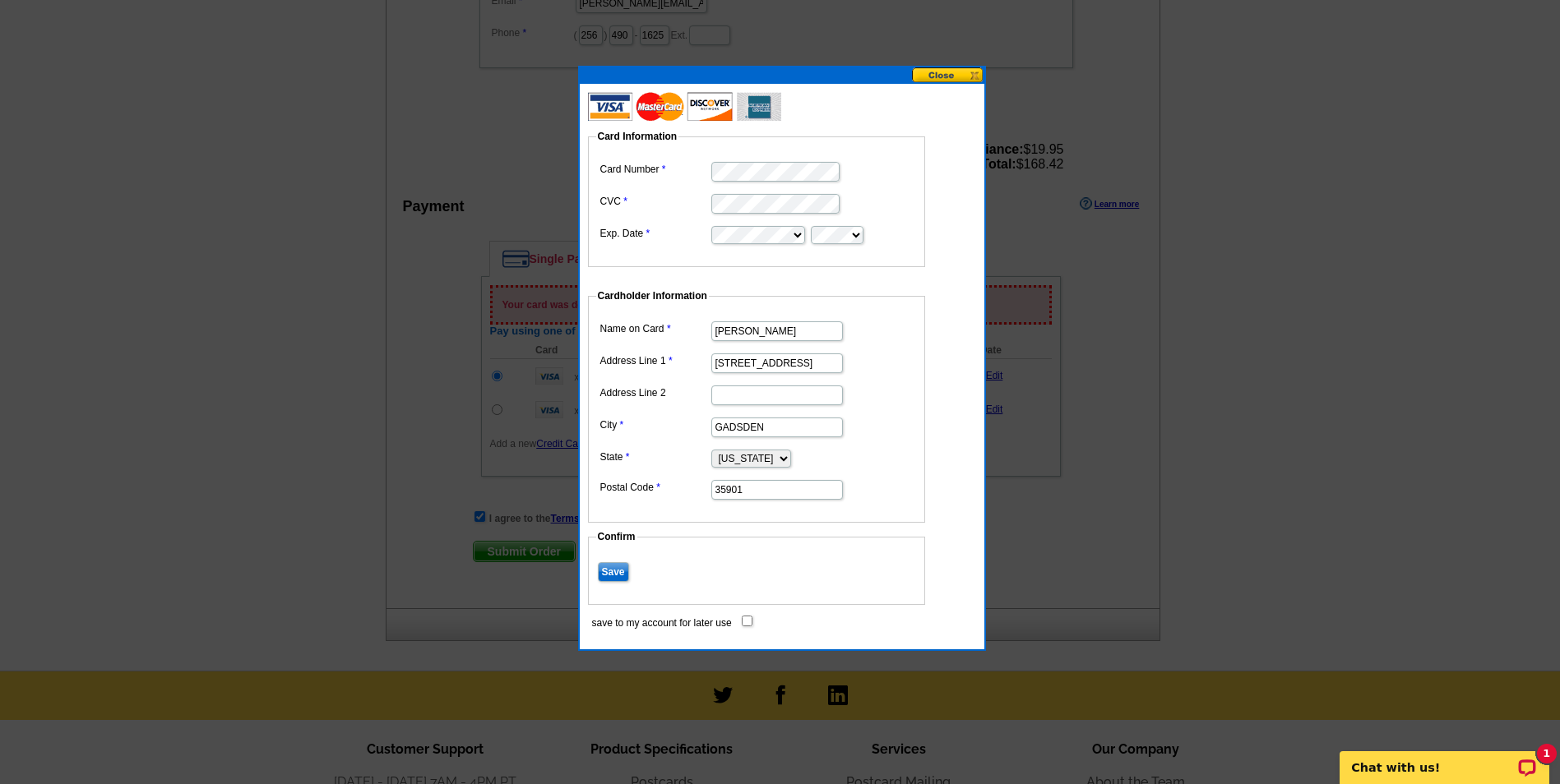
click at [881, 169] on dd at bounding box center [756, 171] width 321 height 26
click at [609, 574] on input "Save" at bounding box center [613, 572] width 31 height 20
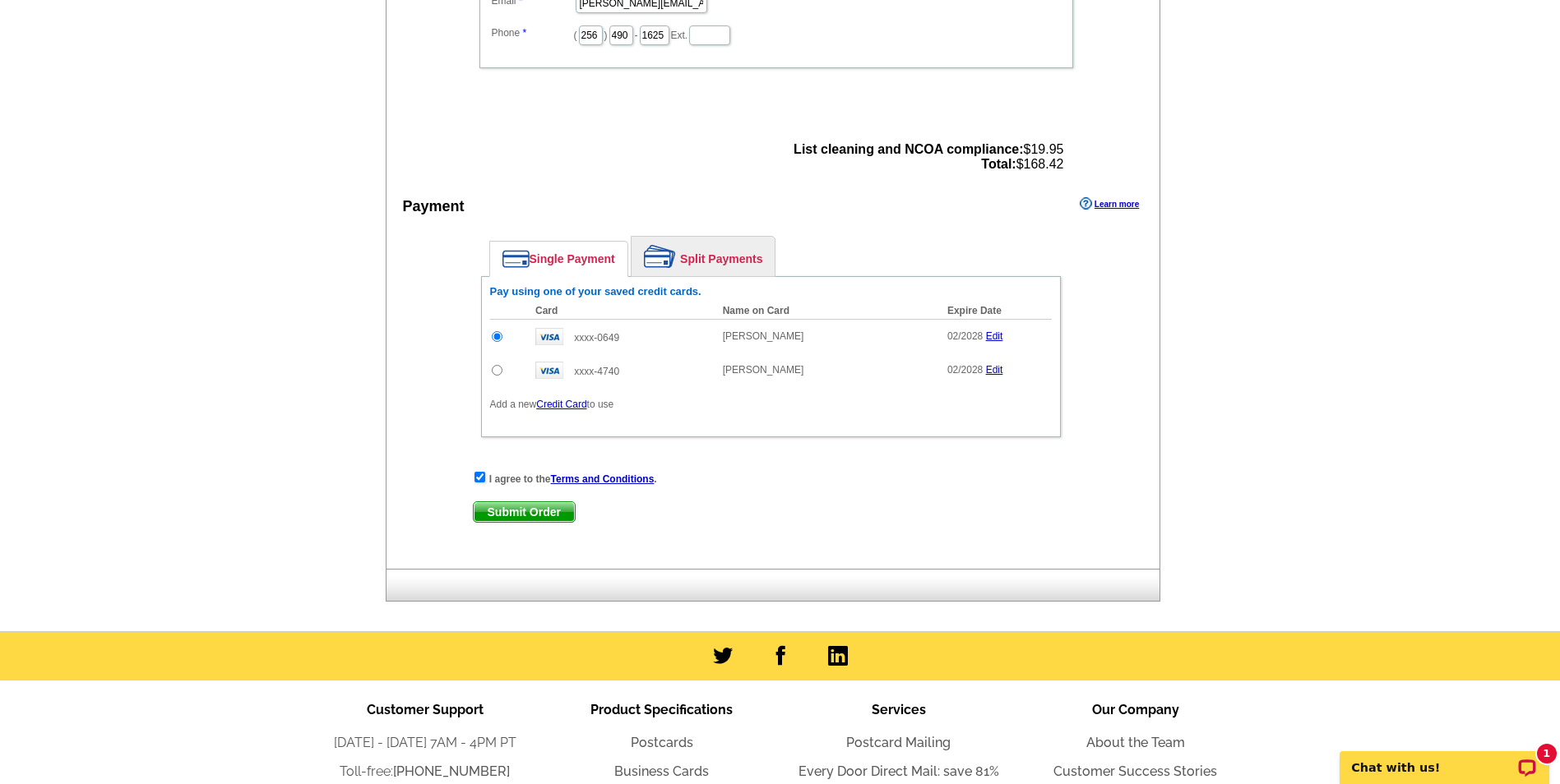
click at [501, 375] on input "radio" at bounding box center [498, 371] width 11 height 11
radio input "true"
click at [559, 510] on span "Submit Order" at bounding box center [524, 512] width 101 height 20
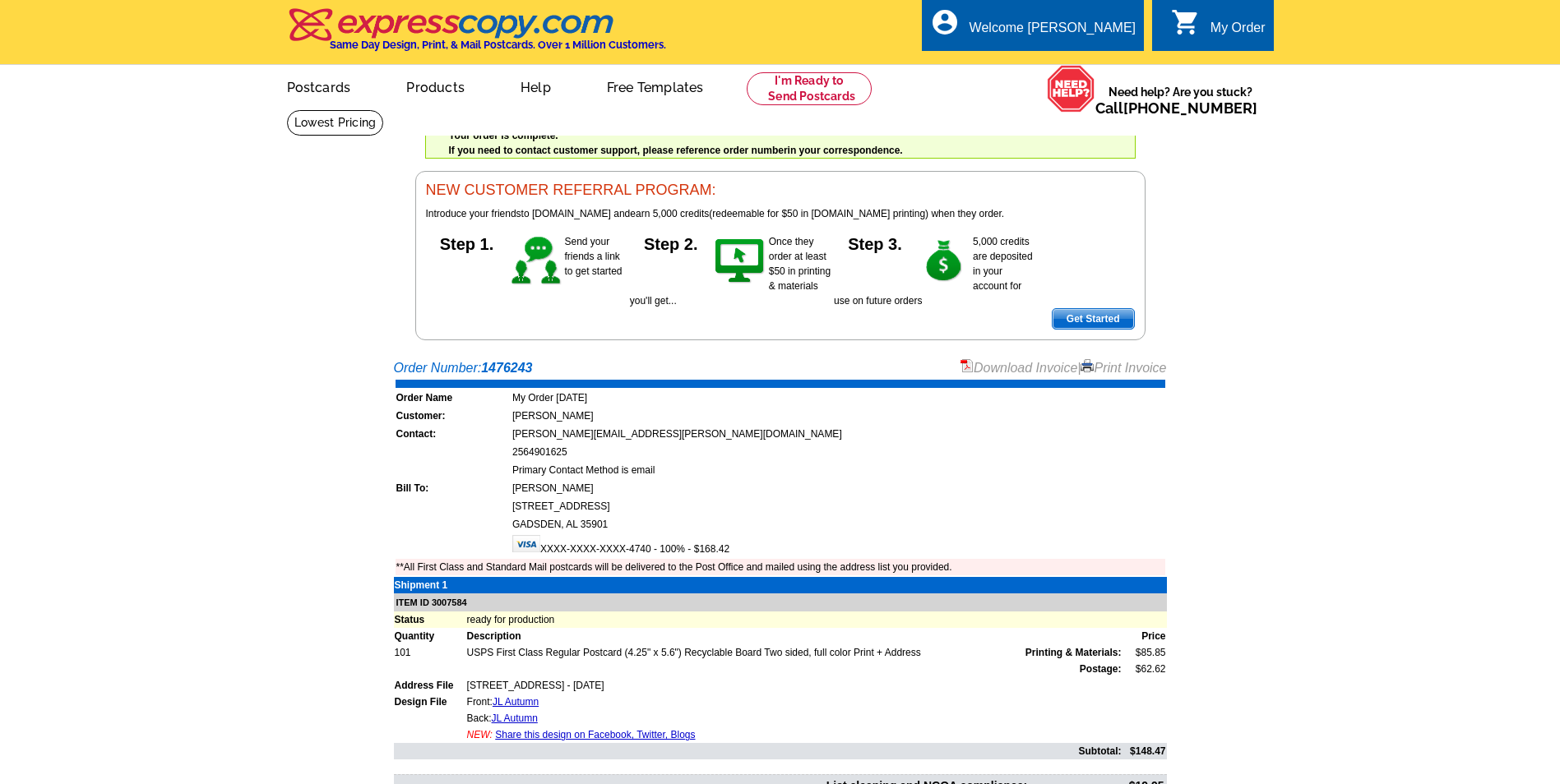
click at [1126, 368] on link "Print Invoice" at bounding box center [1124, 368] width 86 height 14
click at [1010, 368] on link "Download Invoice" at bounding box center [1019, 368] width 117 height 14
